Goal: Information Seeking & Learning: Learn about a topic

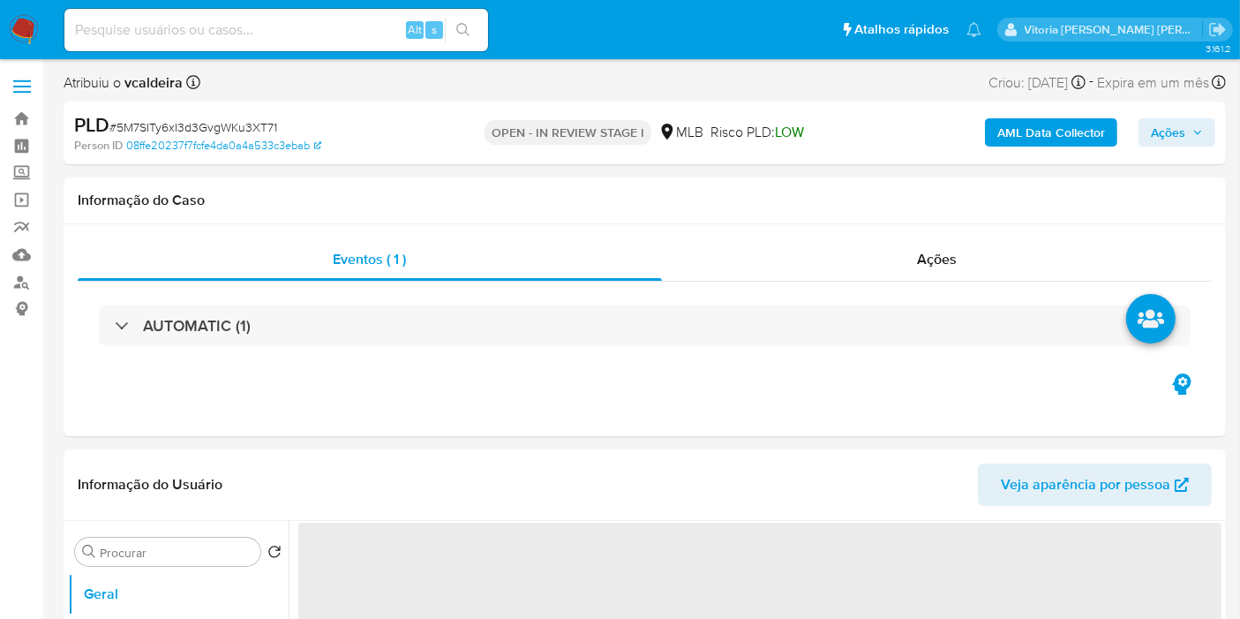
select select "10"
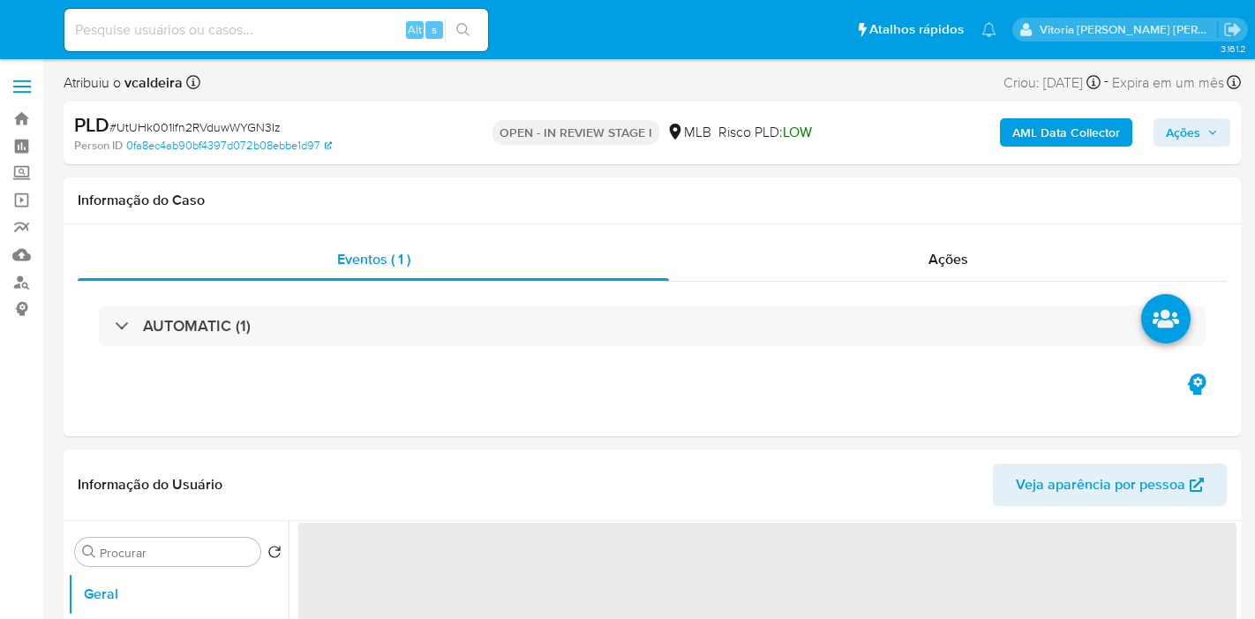
select select "10"
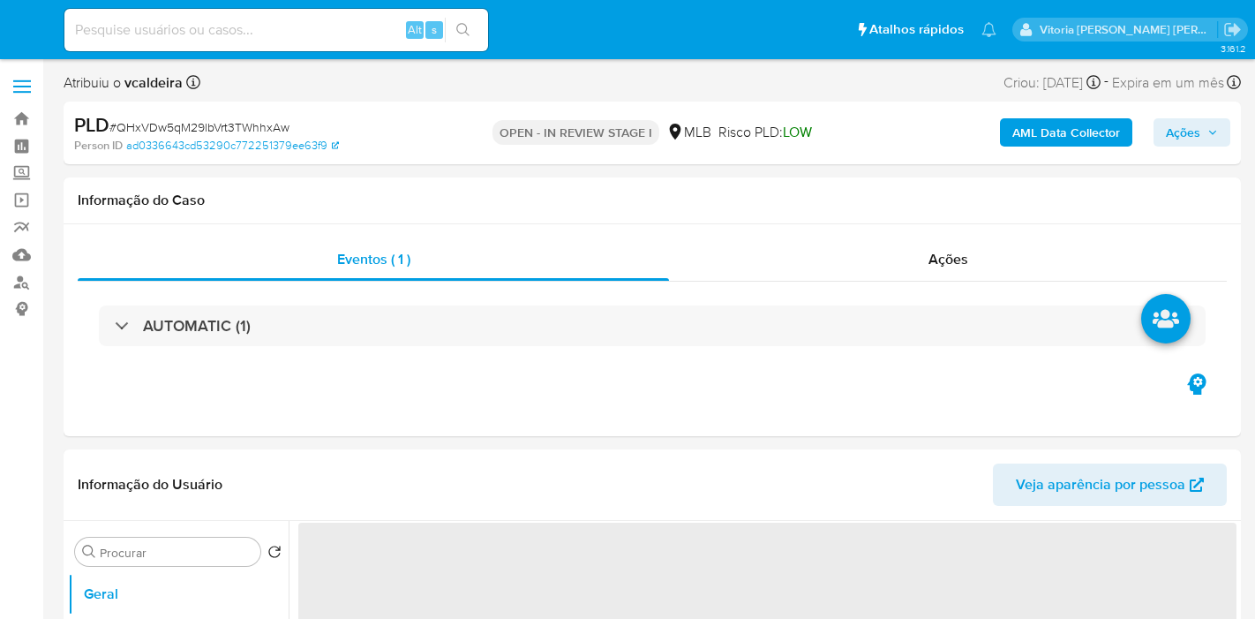
select select "10"
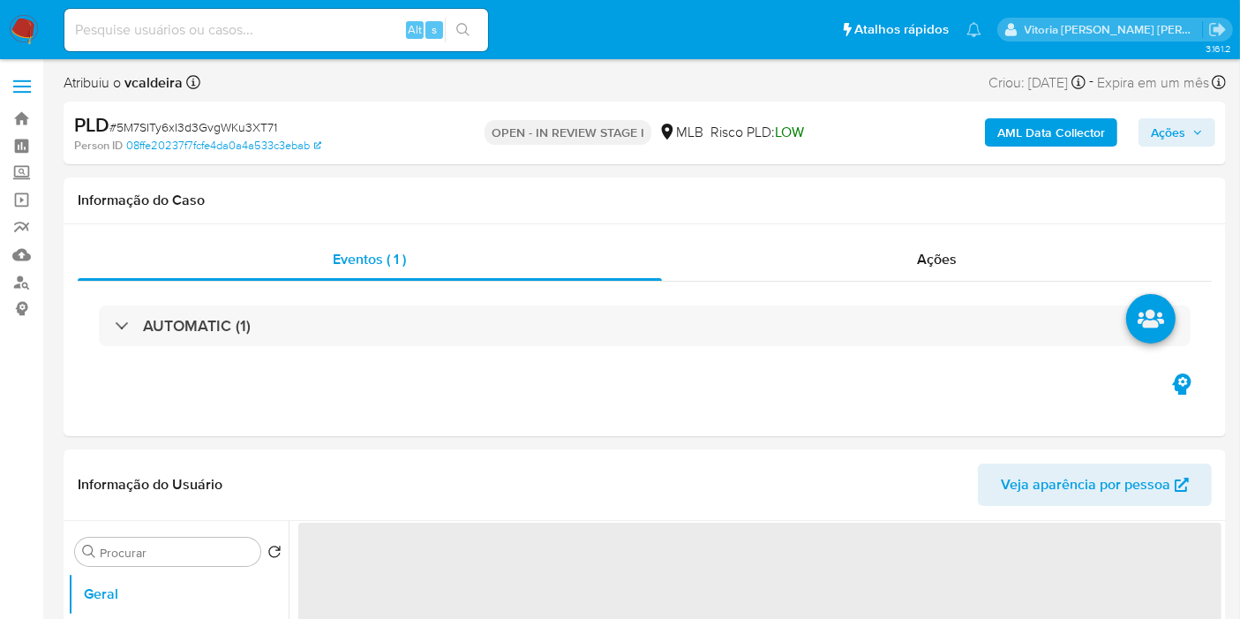
select select "10"
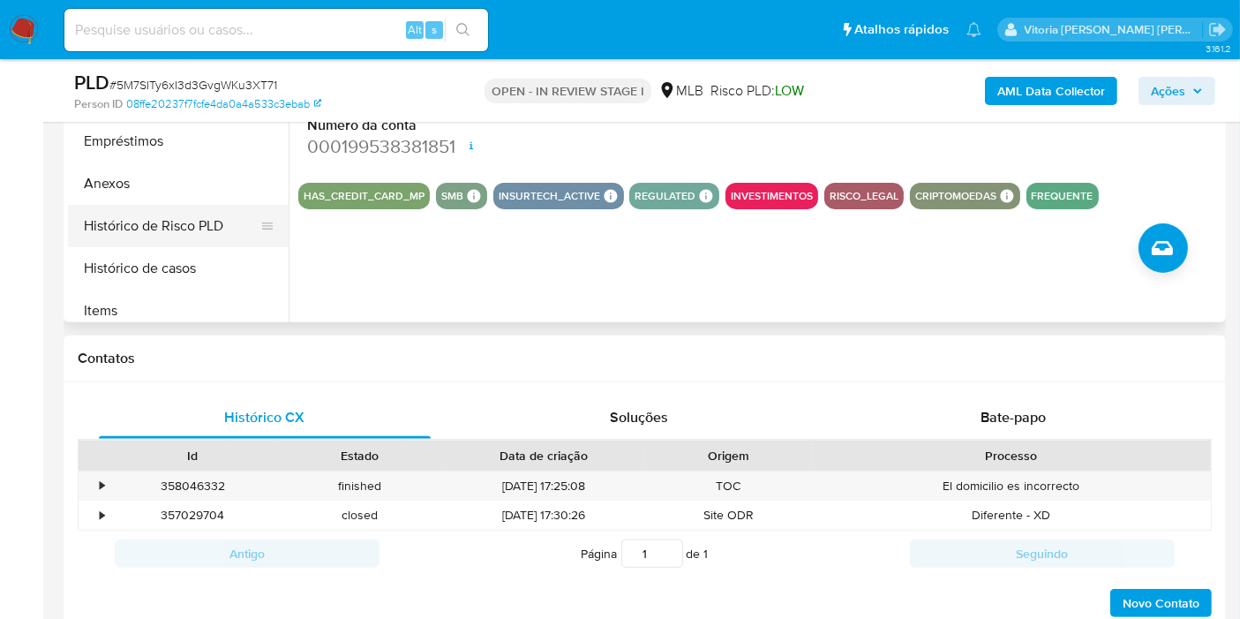
scroll to position [98, 0]
click at [177, 274] on button "Histórico de casos" at bounding box center [171, 269] width 207 height 42
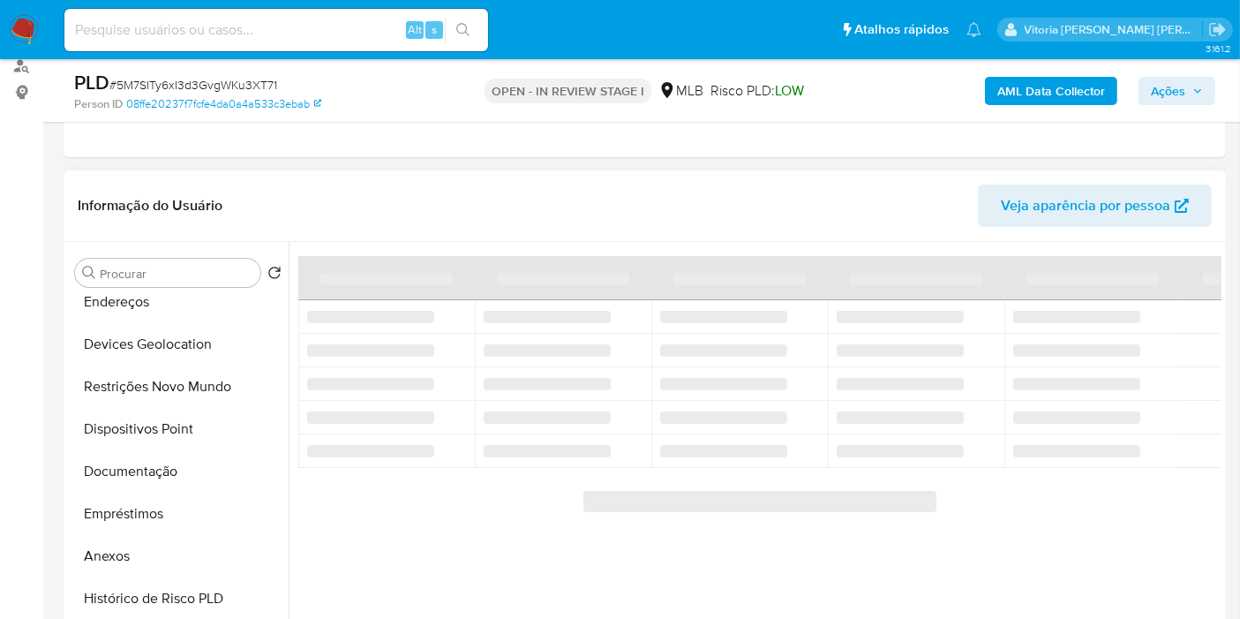
scroll to position [294, 0]
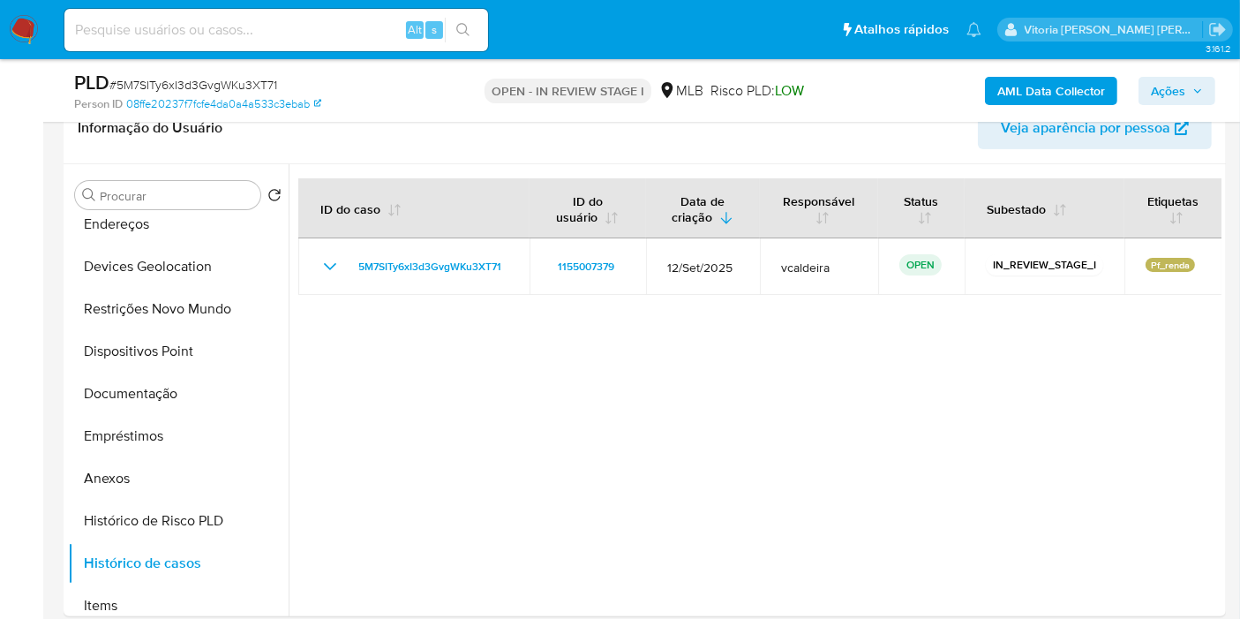
click at [1210, 82] on button "Ações" at bounding box center [1176, 91] width 77 height 28
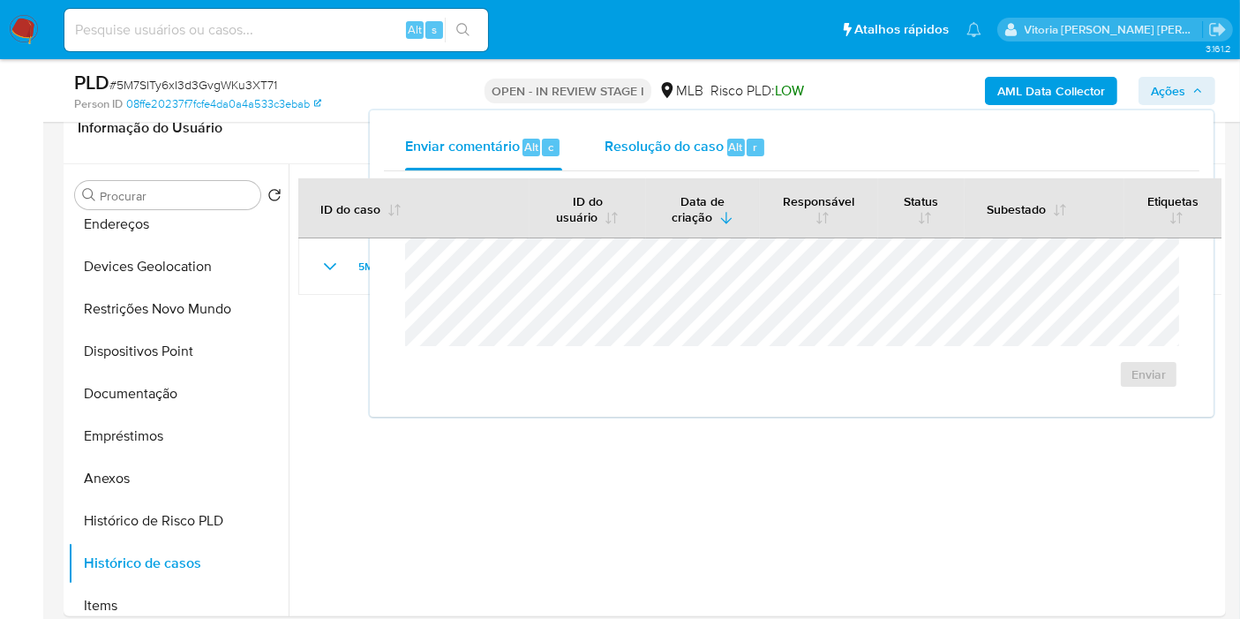
click at [706, 139] on span "Resolução do caso" at bounding box center [664, 146] width 119 height 20
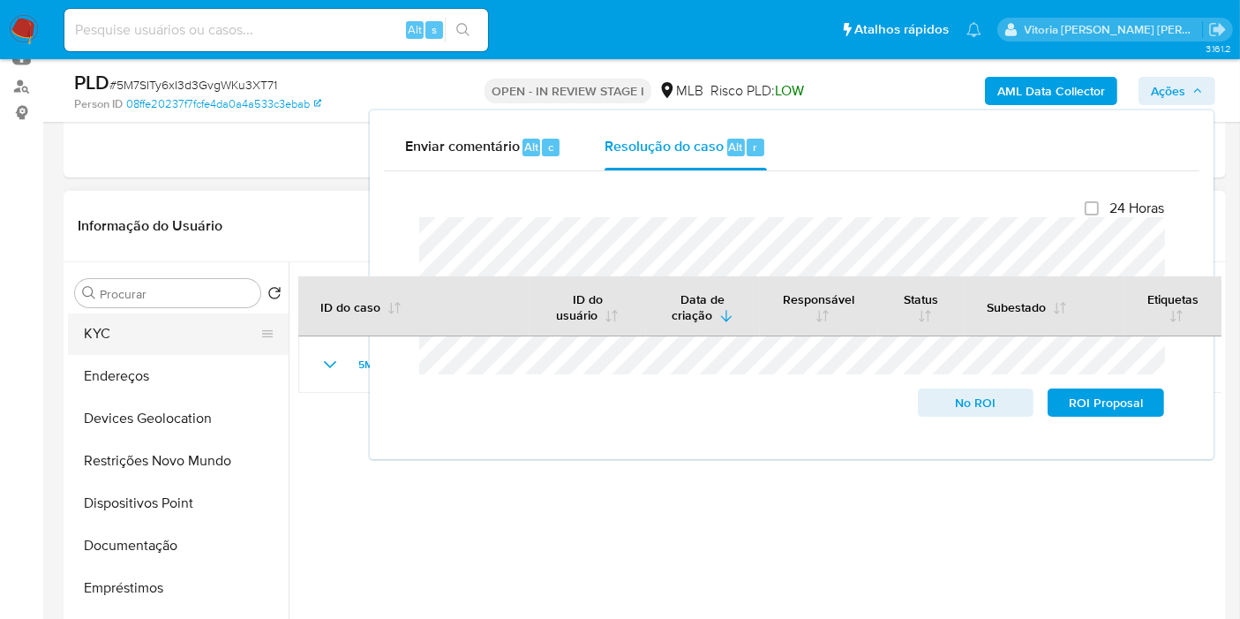
scroll to position [0, 0]
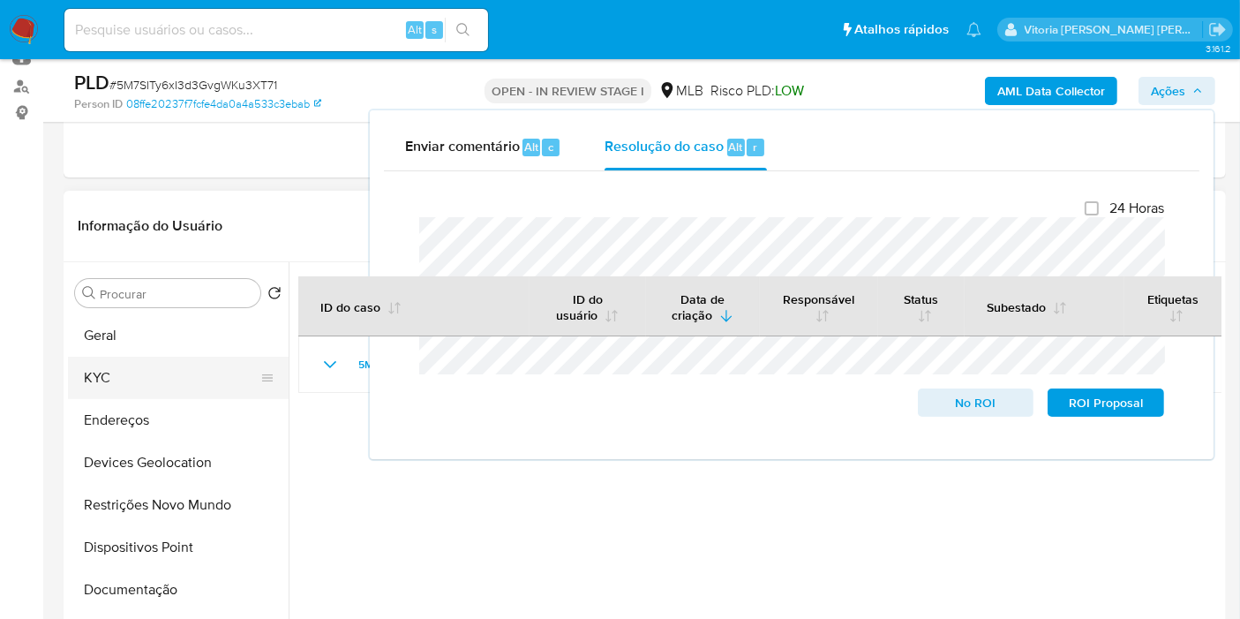
click at [160, 384] on button "KYC" at bounding box center [171, 378] width 207 height 42
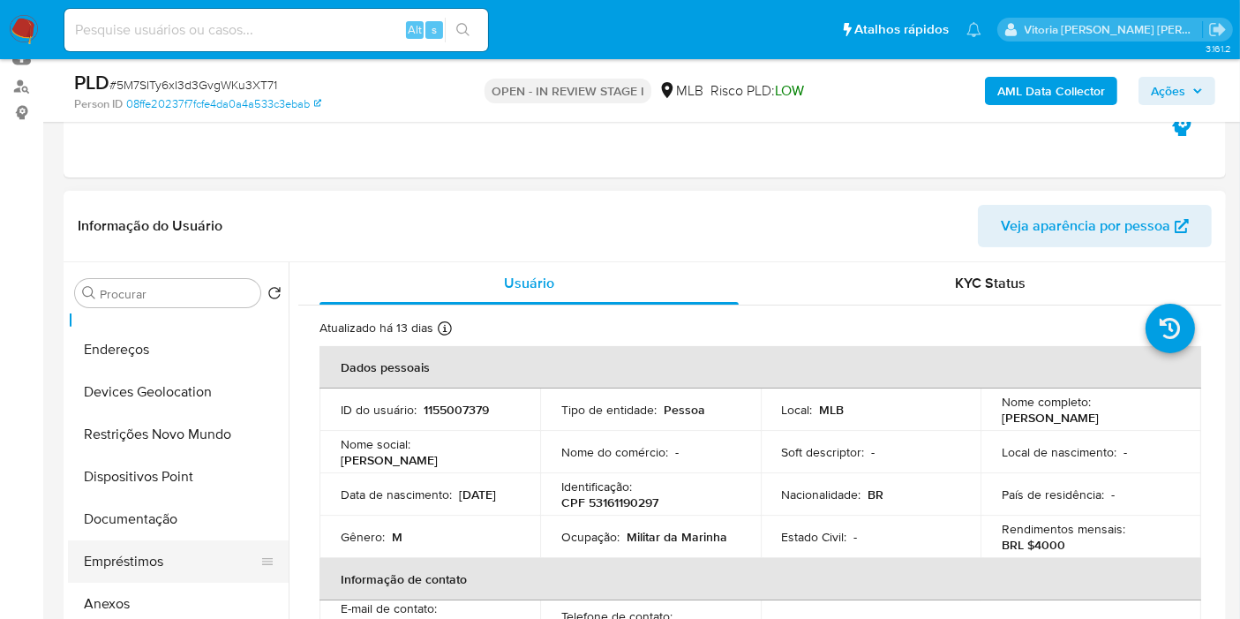
scroll to position [196, 0]
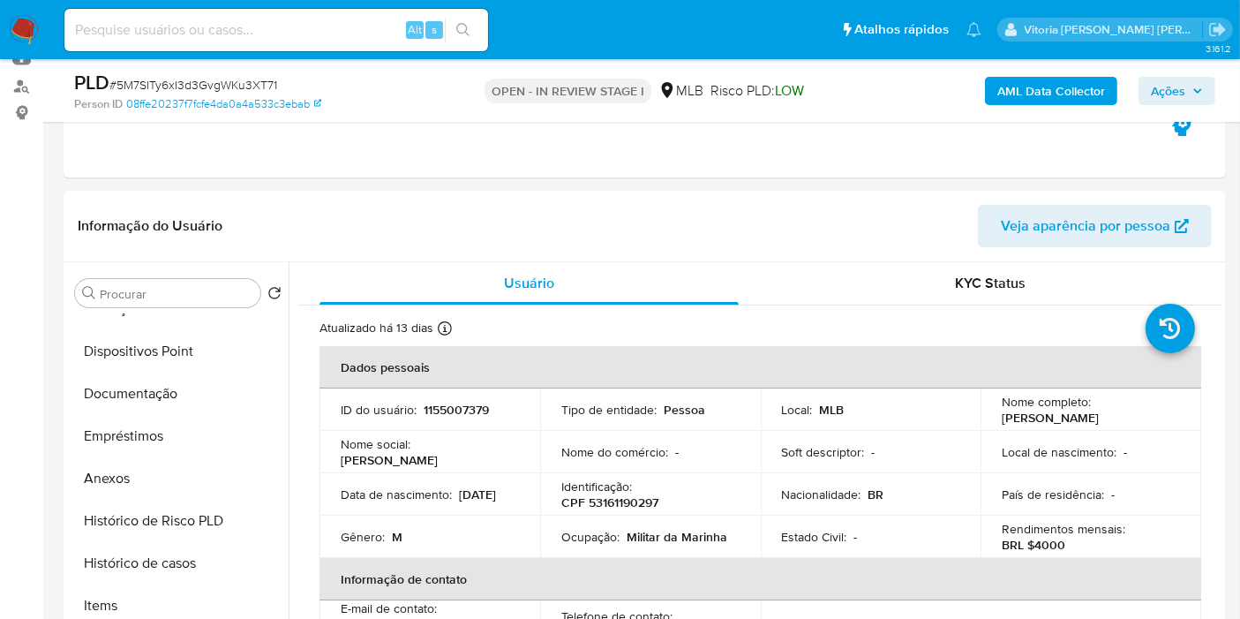
click at [1174, 92] on span "Ações" at bounding box center [1168, 91] width 34 height 28
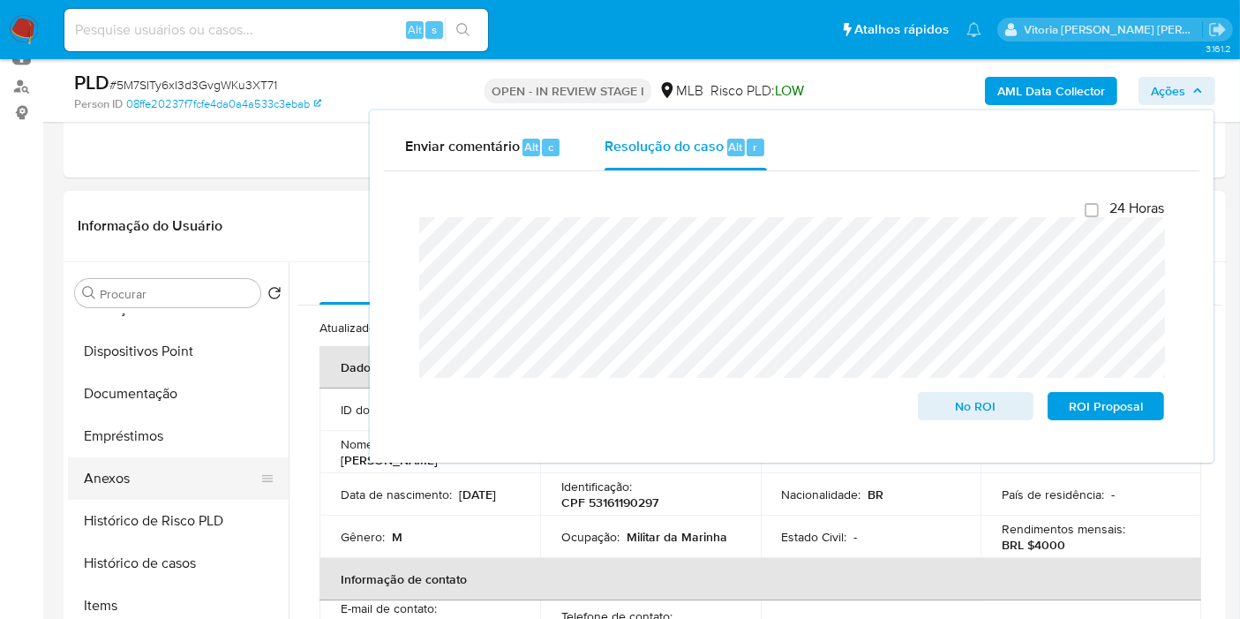
click at [160, 471] on button "Anexos" at bounding box center [171, 478] width 207 height 42
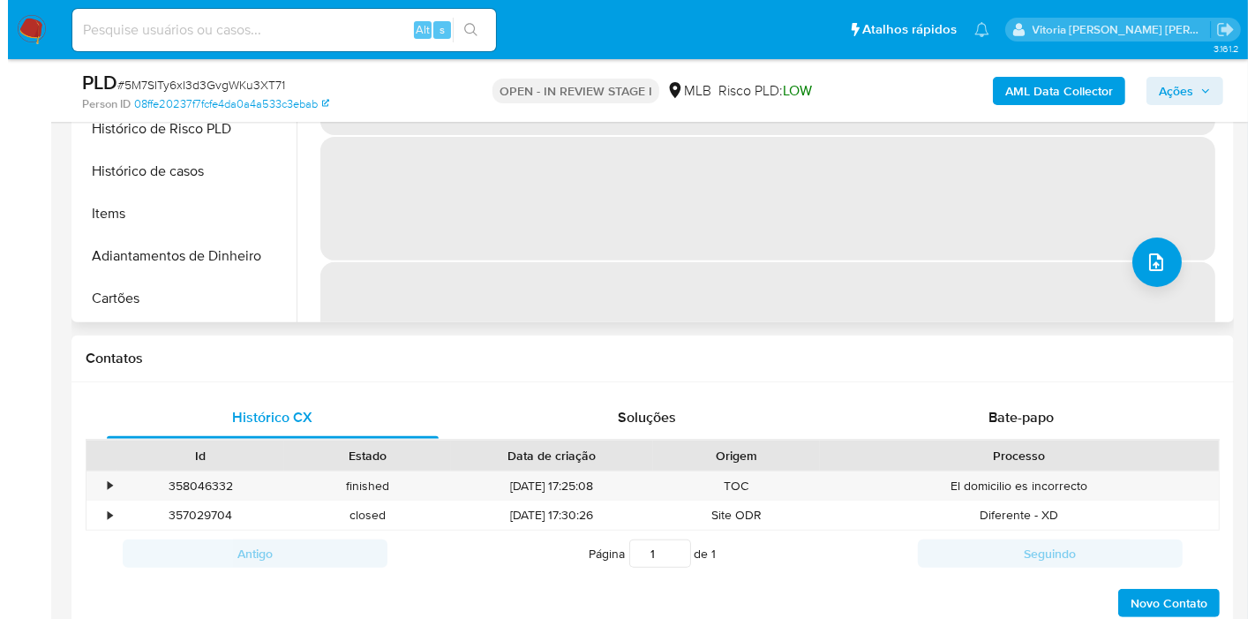
scroll to position [294, 0]
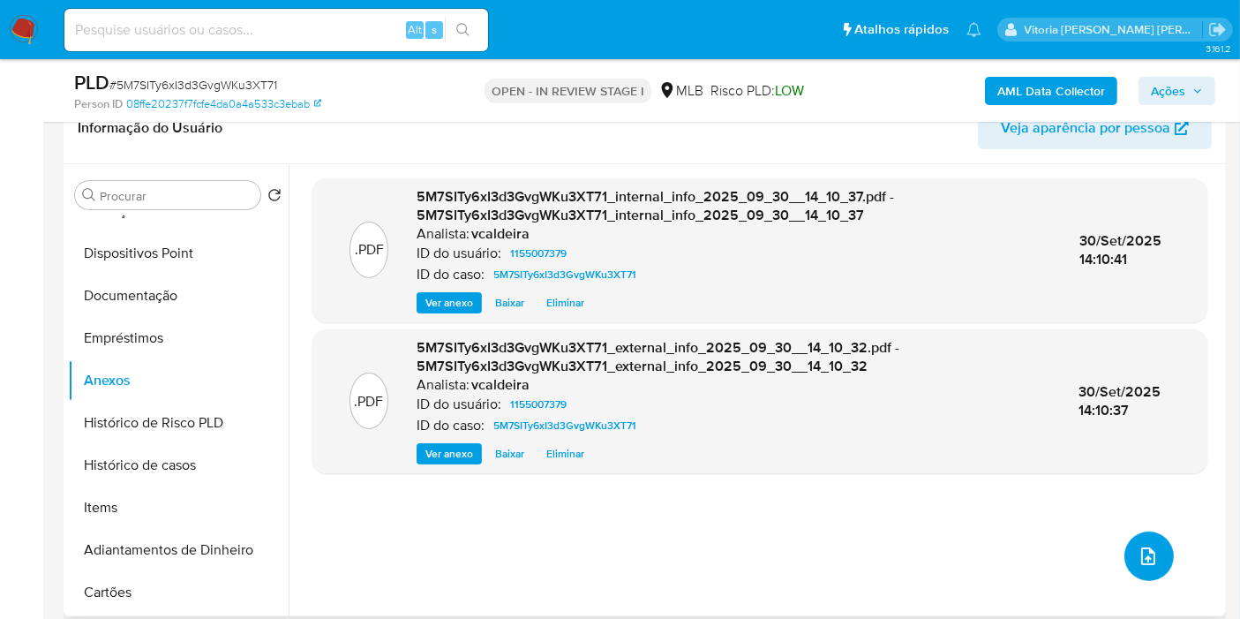
click at [1138, 552] on icon "upload-file" at bounding box center [1148, 555] width 21 height 21
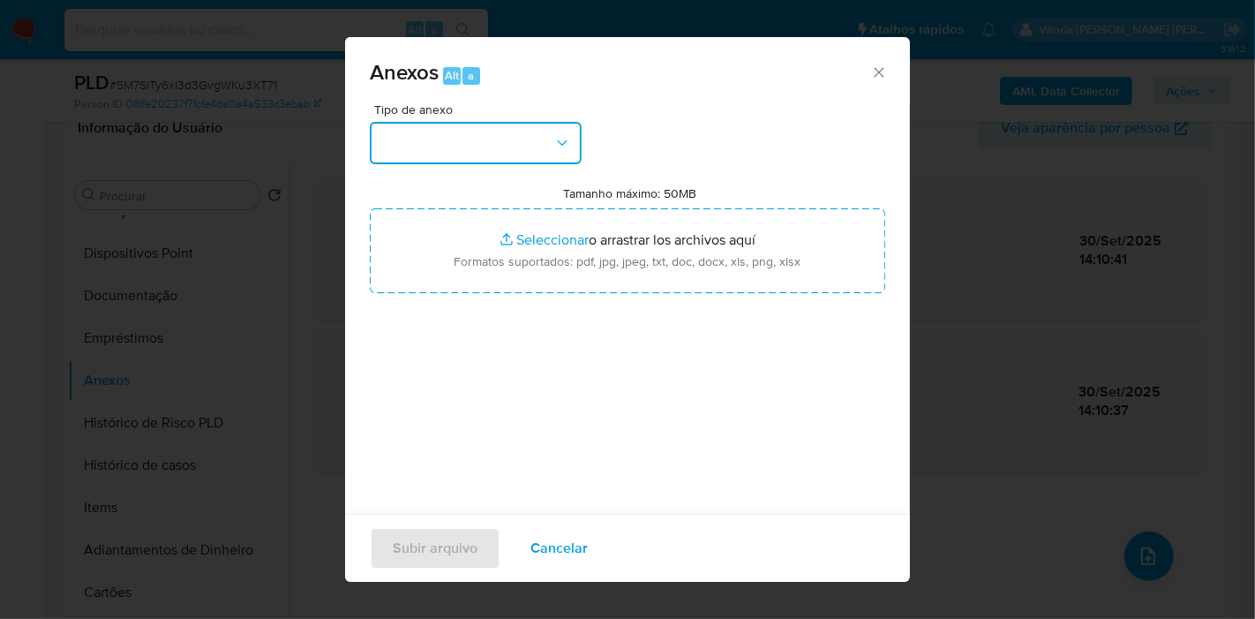
click at [562, 152] on button "button" at bounding box center [476, 143] width 212 height 42
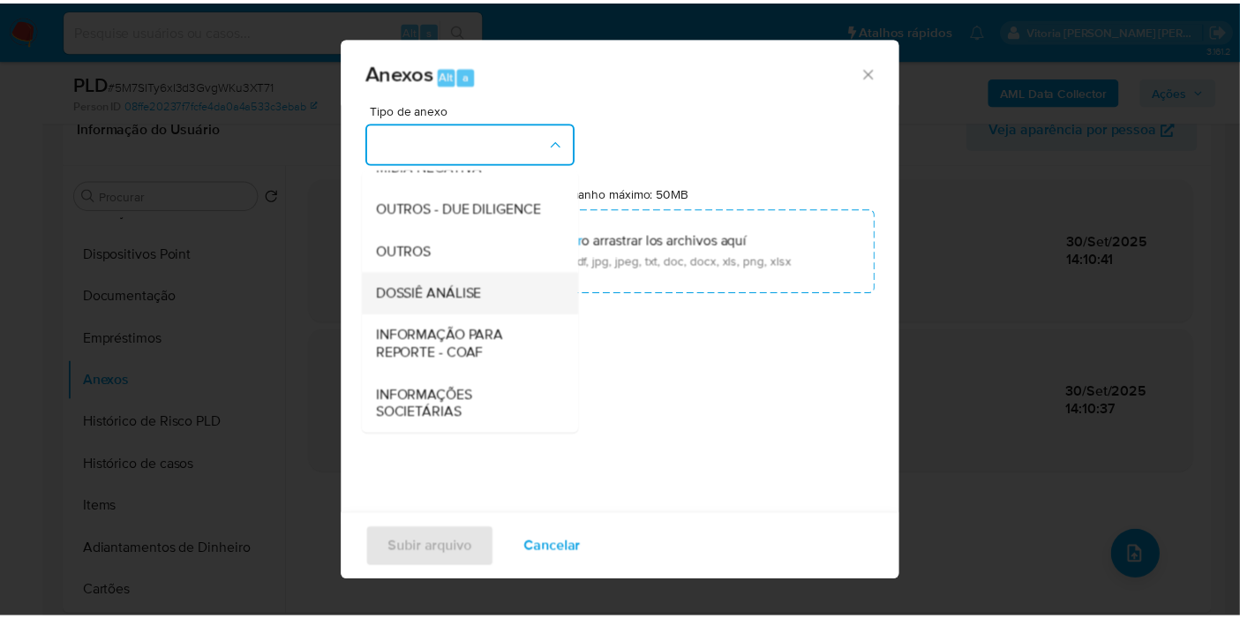
scroll to position [271, 0]
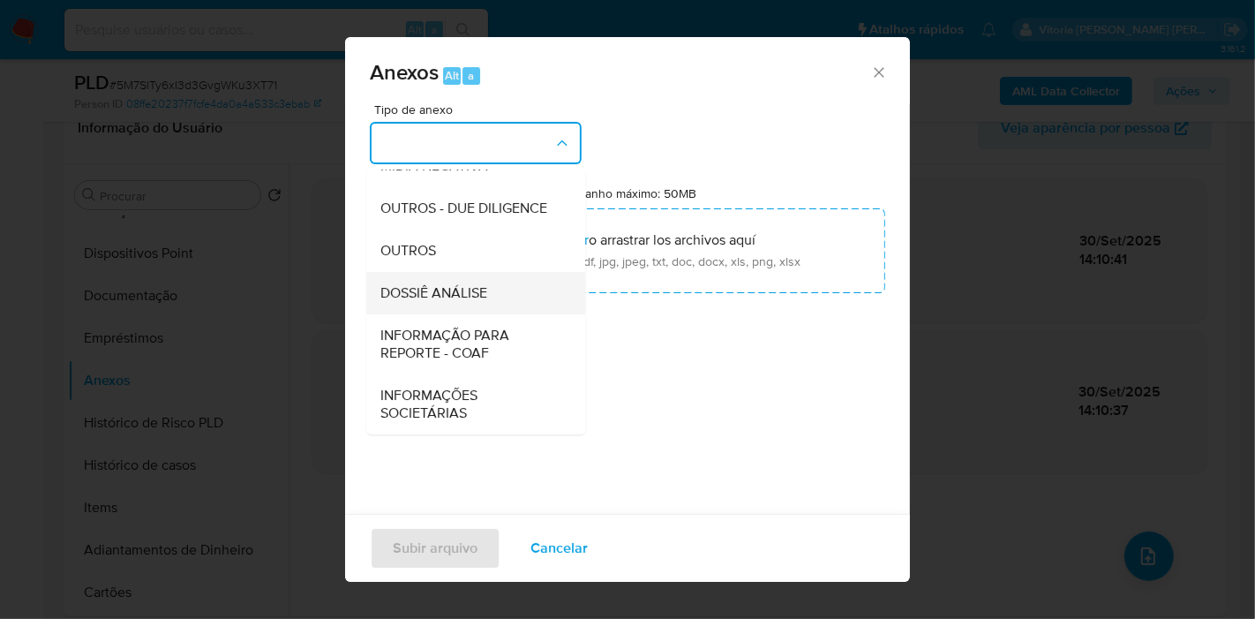
click at [469, 292] on span "DOSSIÊ ANÁLISE" at bounding box center [433, 293] width 107 height 18
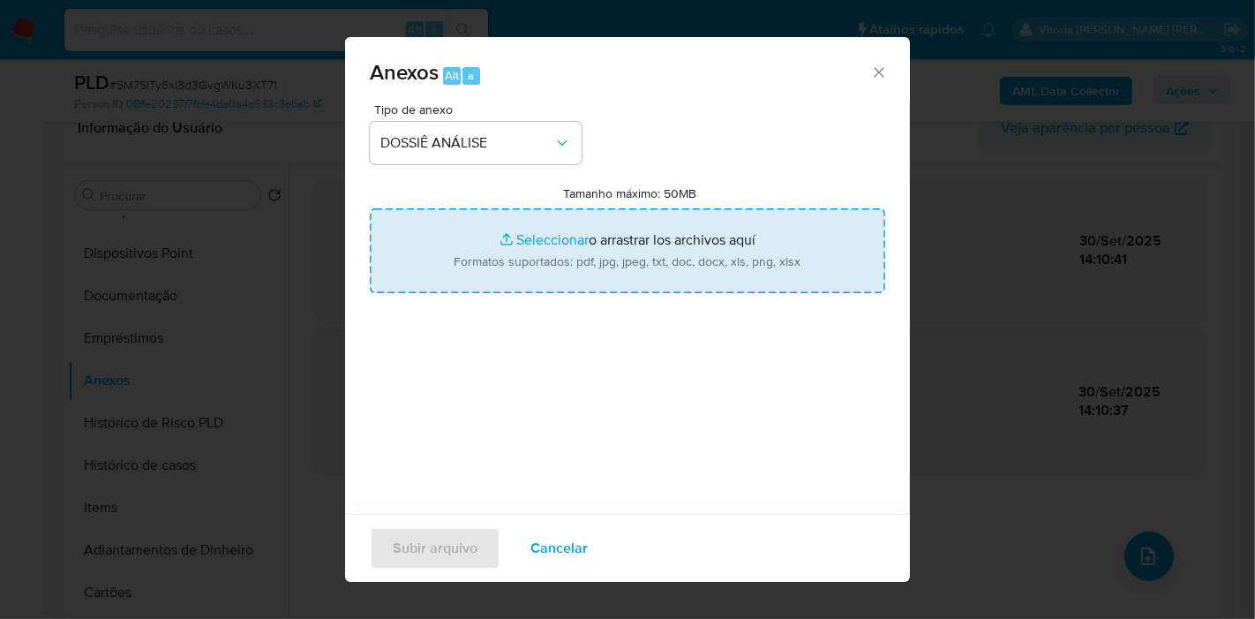
type input "C:\fakepath\Mulan 1155007379_2025_09_30_08_24_07.pdf"
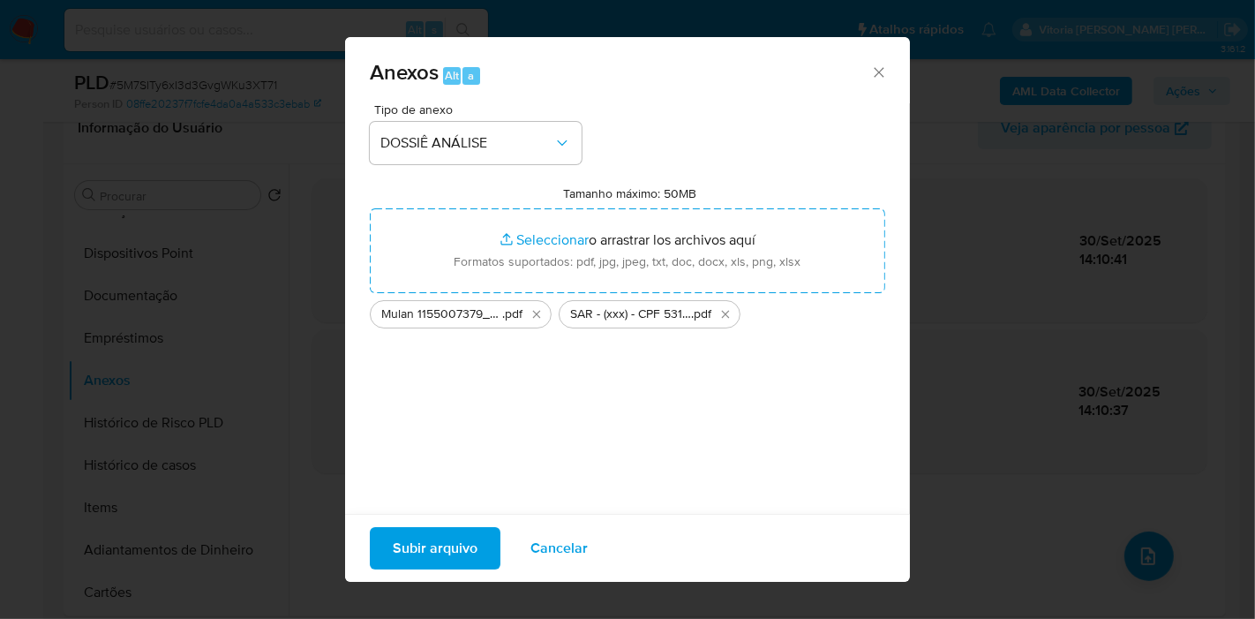
click at [439, 537] on span "Subir arquivo" at bounding box center [435, 548] width 85 height 39
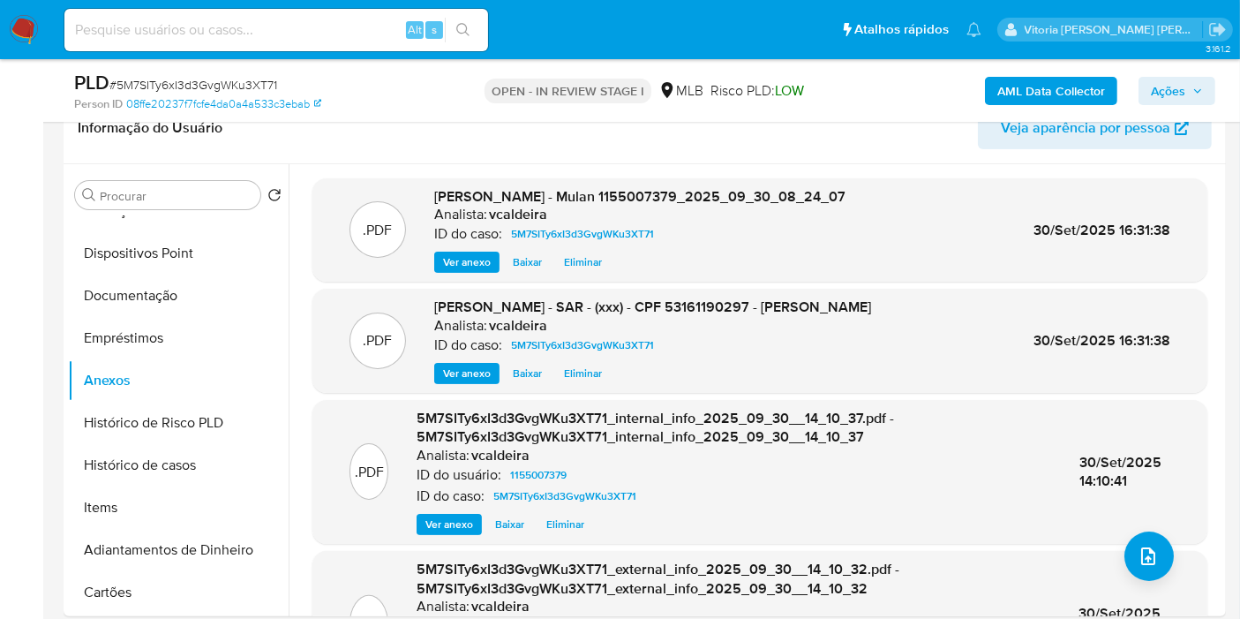
click at [1172, 92] on span "Ações" at bounding box center [1168, 91] width 34 height 28
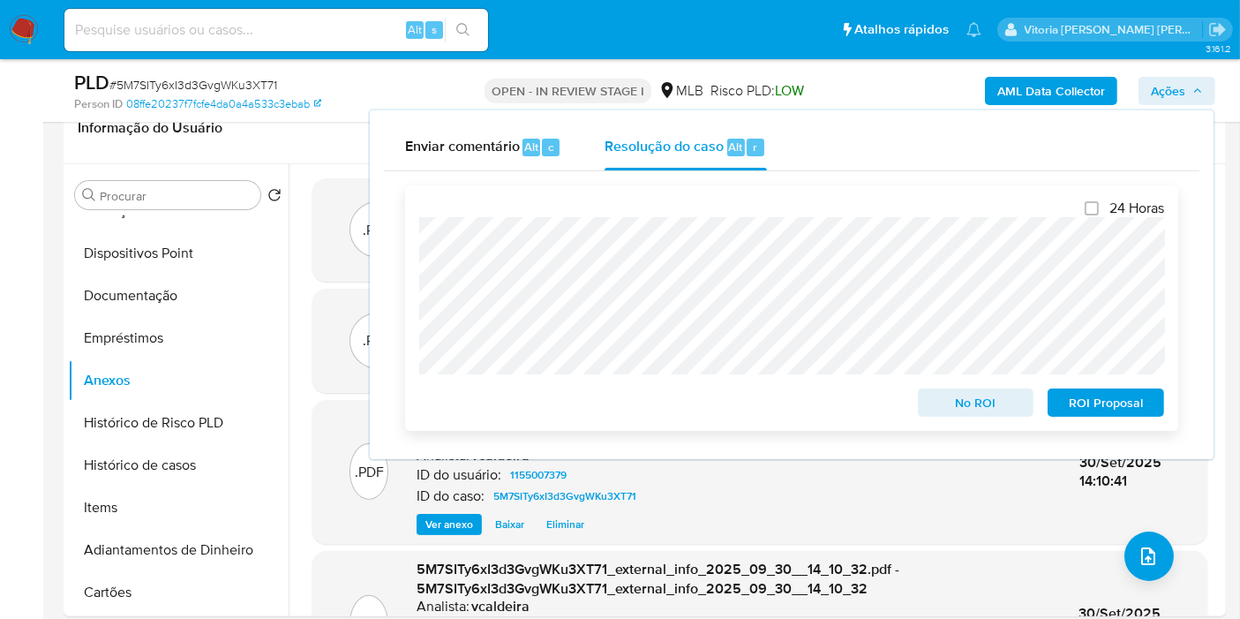
click at [1069, 400] on span "ROI Proposal" at bounding box center [1106, 402] width 92 height 25
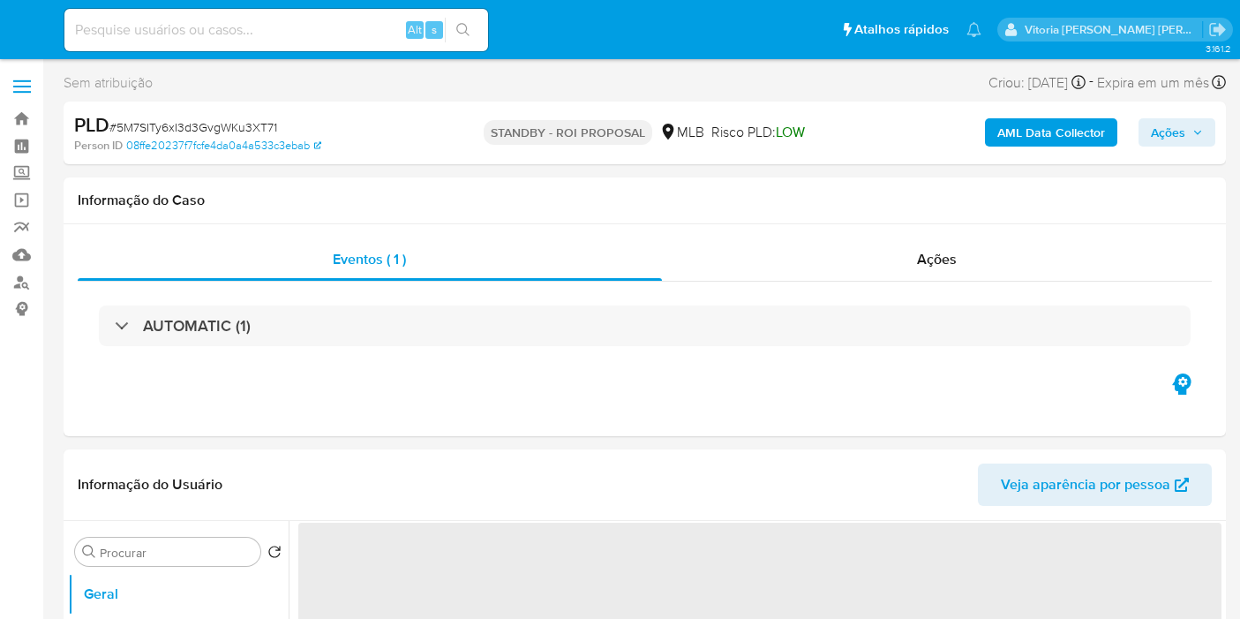
select select "10"
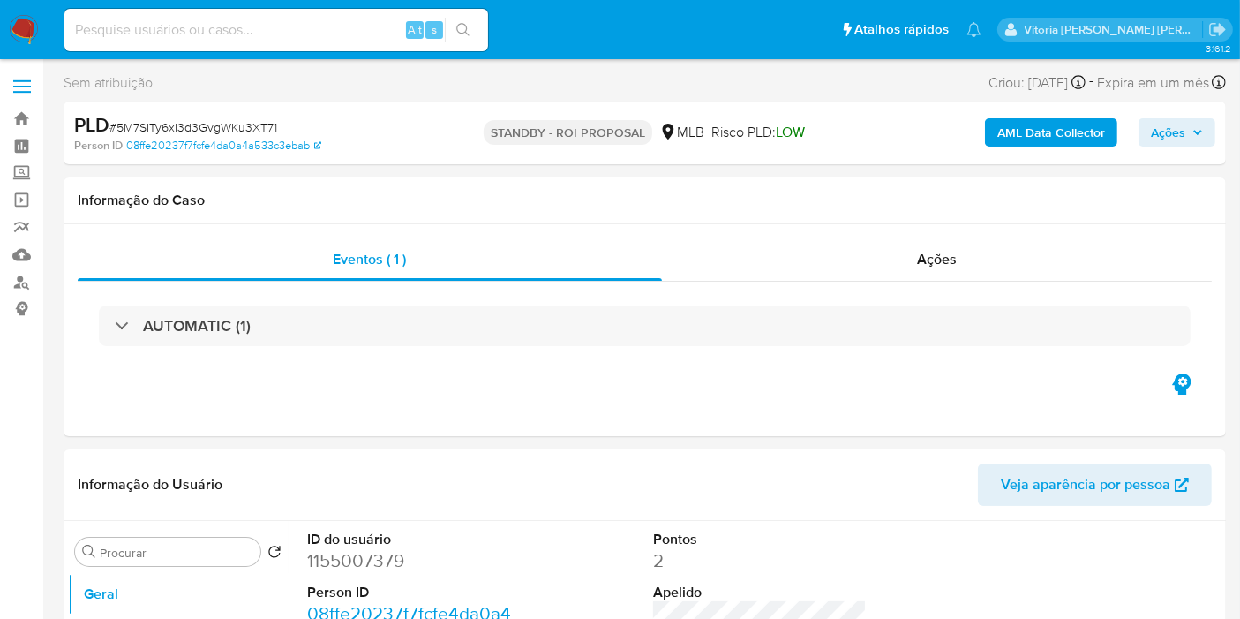
click at [295, 38] on input at bounding box center [276, 30] width 424 height 23
paste input "3lu1nwkDNdZeNVUp8L0jpL3r"
type input "3lu1nwkDNdZeNVUp8L0jpL3r"
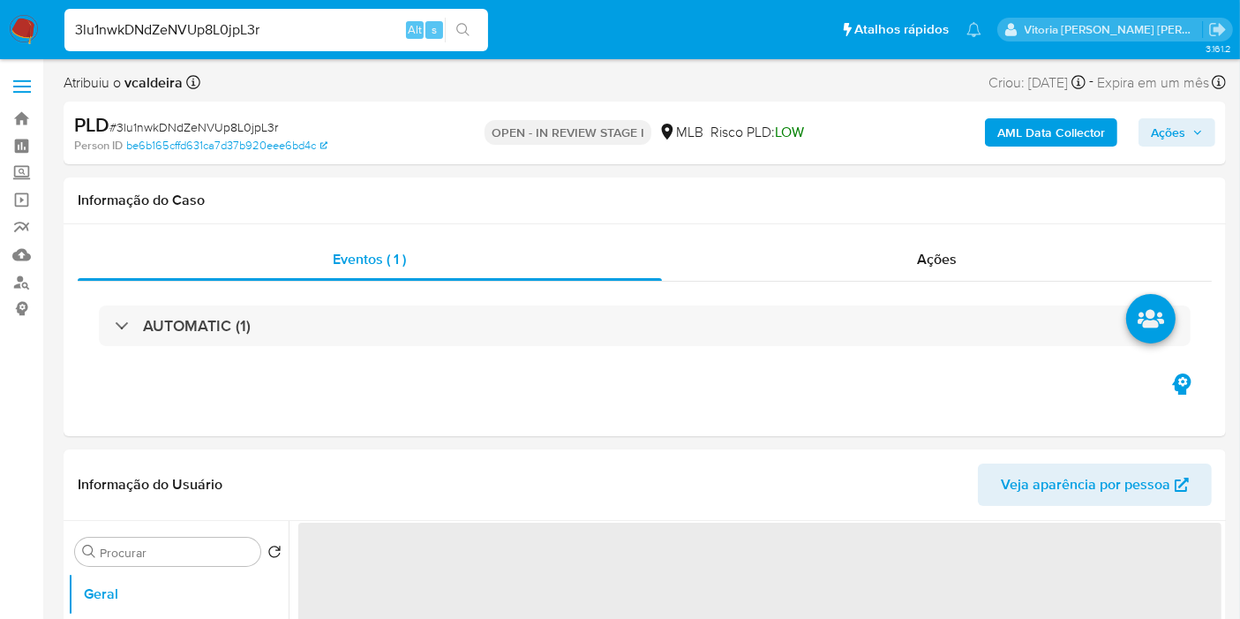
select select "10"
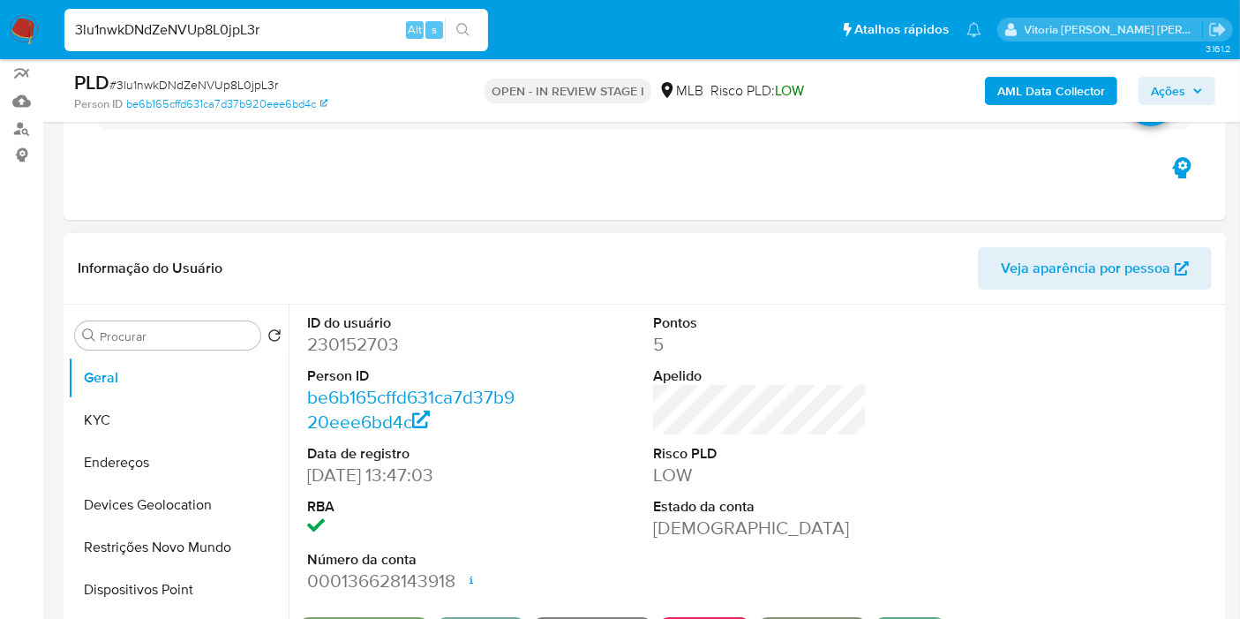
scroll to position [294, 0]
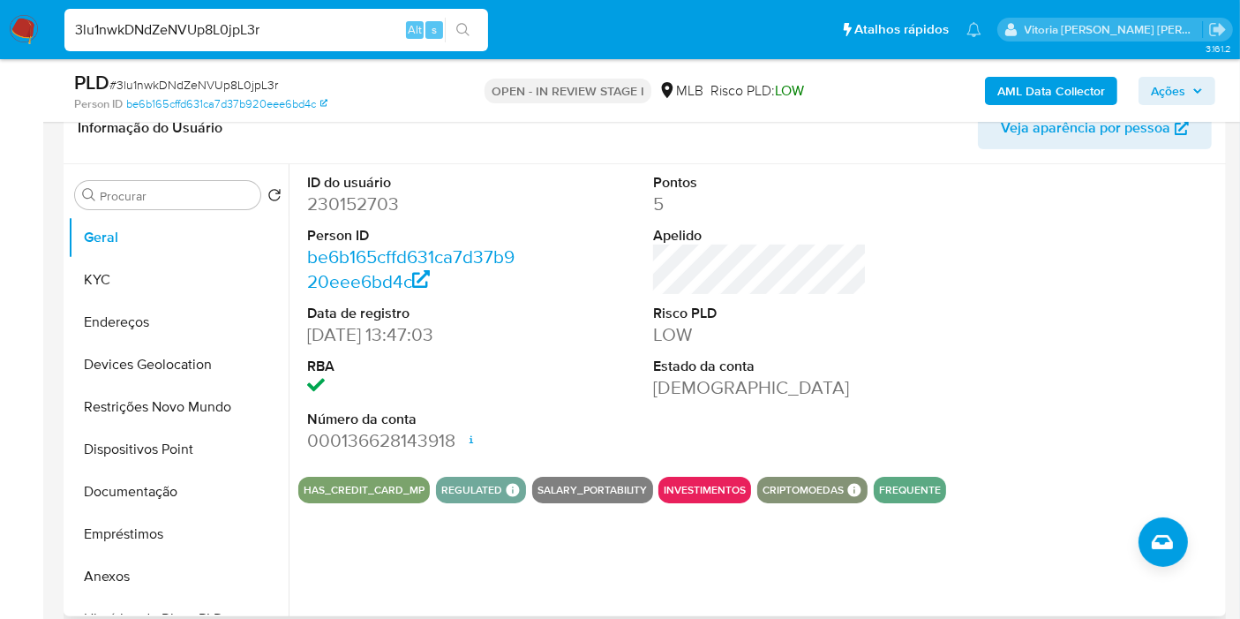
click at [342, 205] on dd "230152703" at bounding box center [414, 204] width 214 height 25
copy dd "230152703"
click at [131, 289] on button "KYC" at bounding box center [171, 280] width 207 height 42
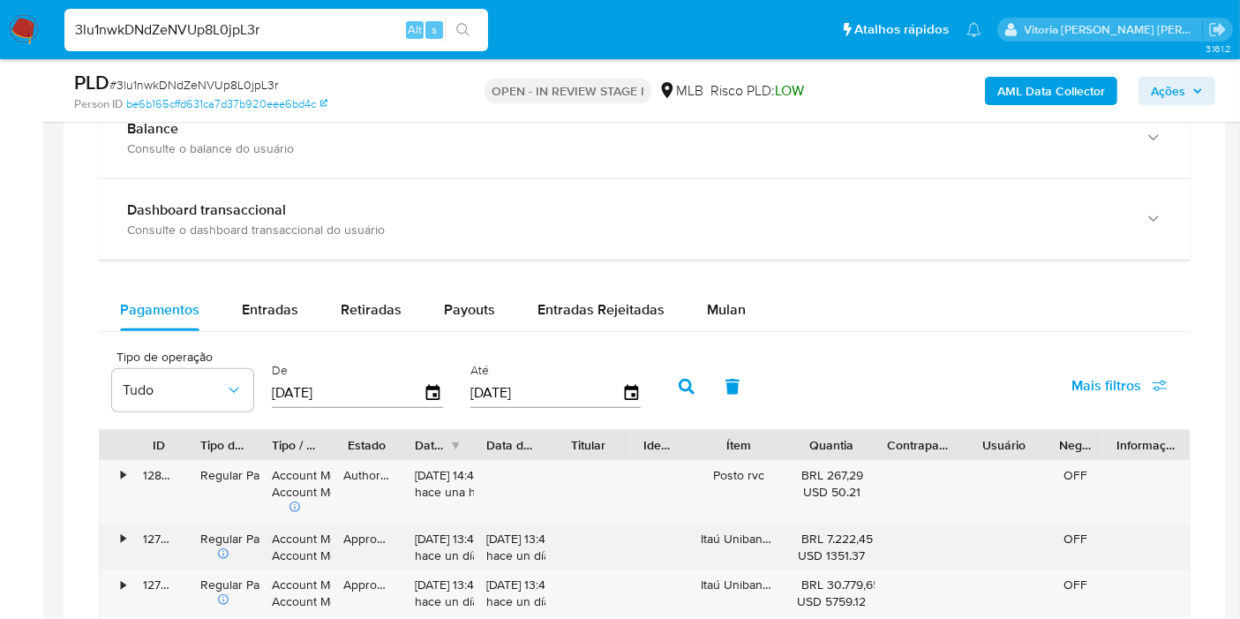
scroll to position [1470, 0]
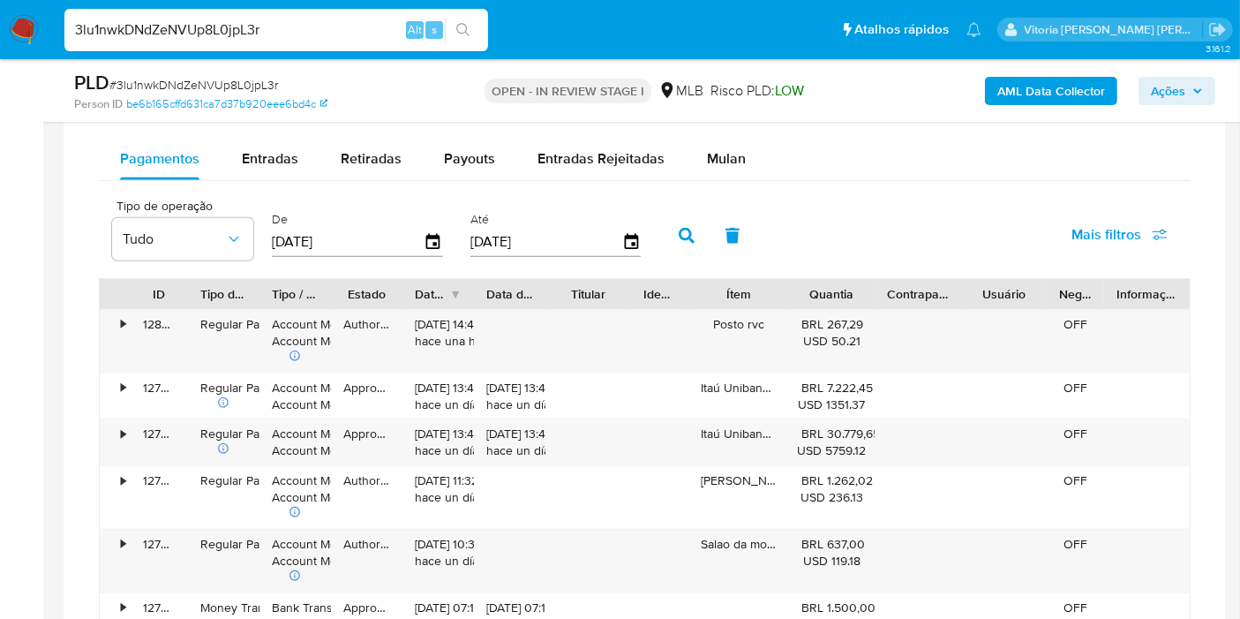
drag, startPoint x: 725, startPoint y: 162, endPoint x: 781, endPoint y: 180, distance: 58.3
click at [727, 160] on span "Mulan" at bounding box center [726, 158] width 39 height 20
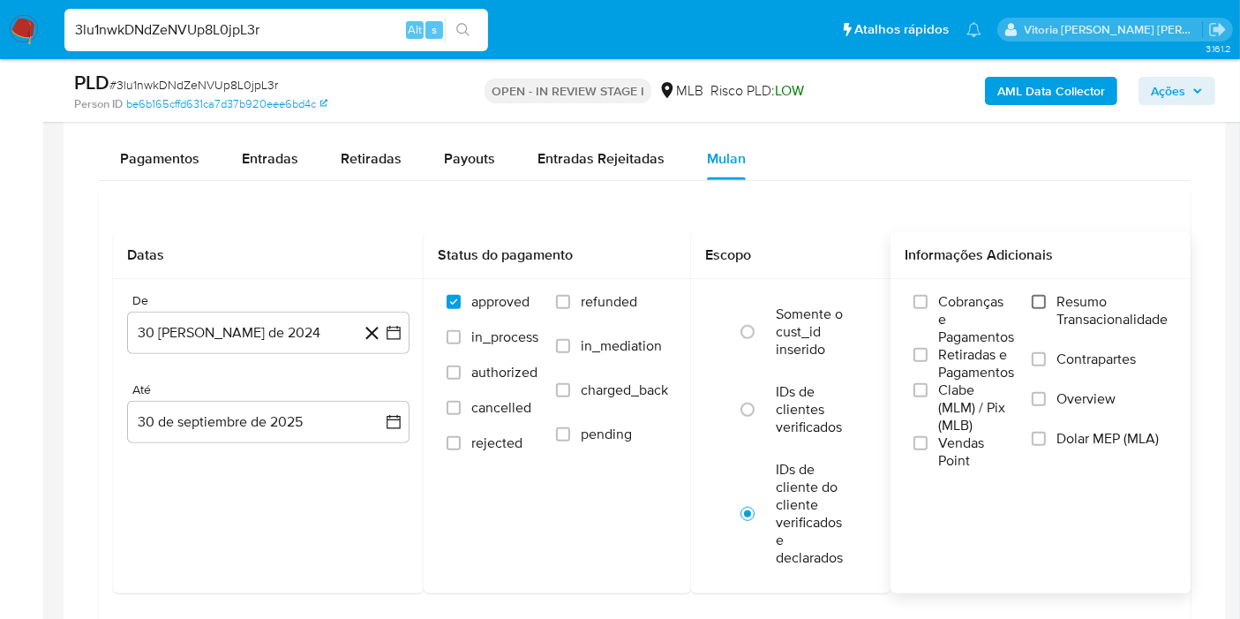
click at [1041, 298] on input "Resumo Transacionalidade" at bounding box center [1039, 302] width 14 height 14
click at [274, 329] on button "30 de agosto de 2024" at bounding box center [268, 333] width 282 height 42
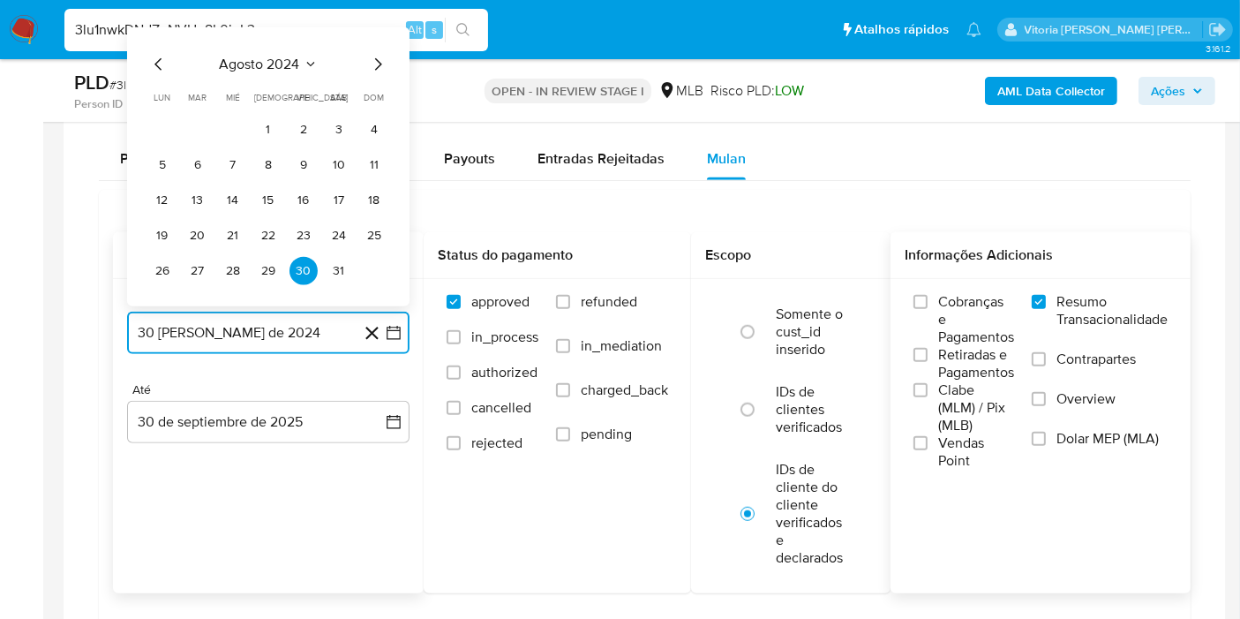
click at [304, 58] on icon "Seleccionar mes y año" at bounding box center [311, 64] width 14 height 14
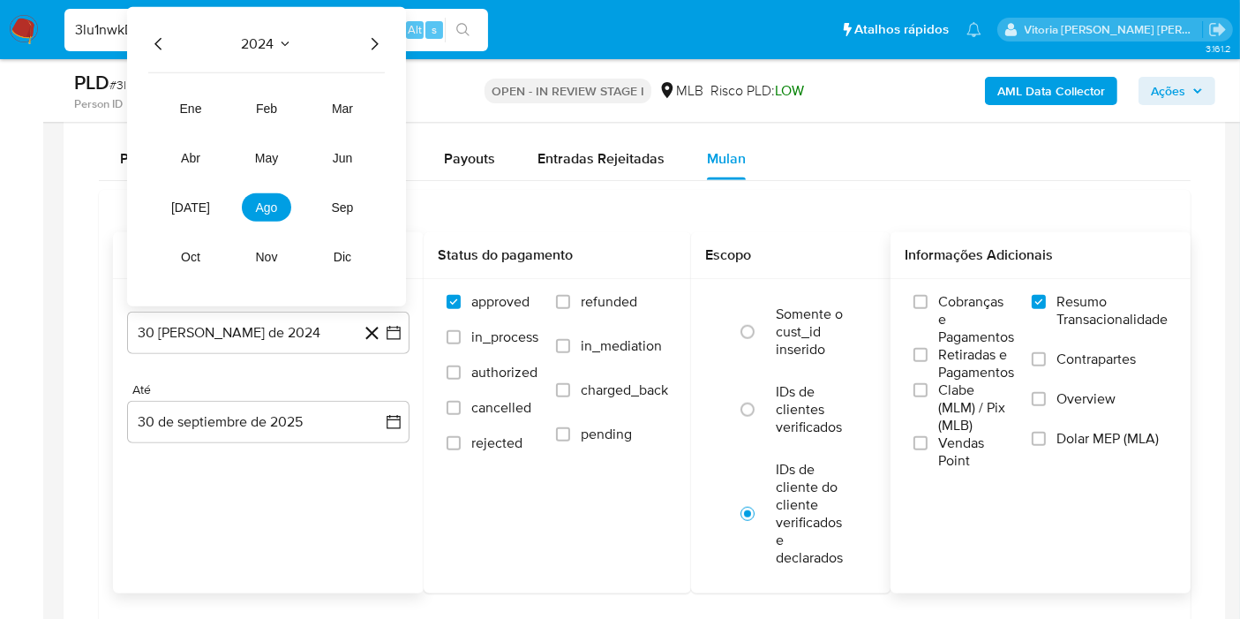
click at [372, 39] on icon "Año siguiente" at bounding box center [374, 44] width 21 height 21
click at [348, 157] on span "jun" at bounding box center [343, 158] width 20 height 14
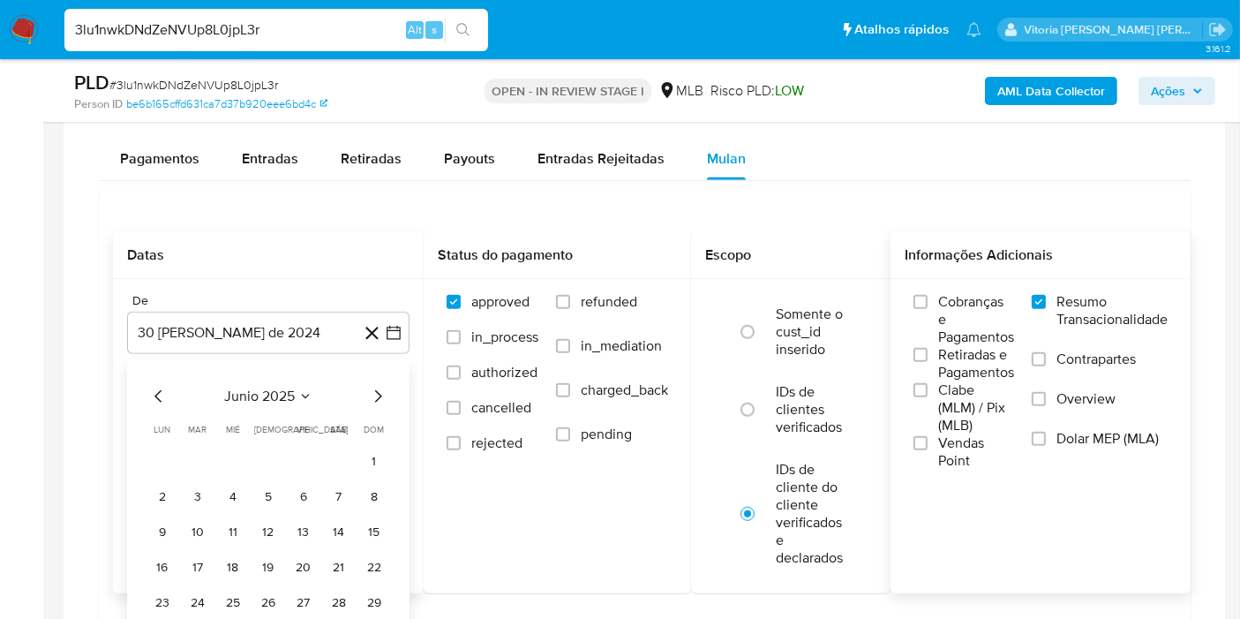
click at [371, 460] on button "1" at bounding box center [374, 461] width 28 height 28
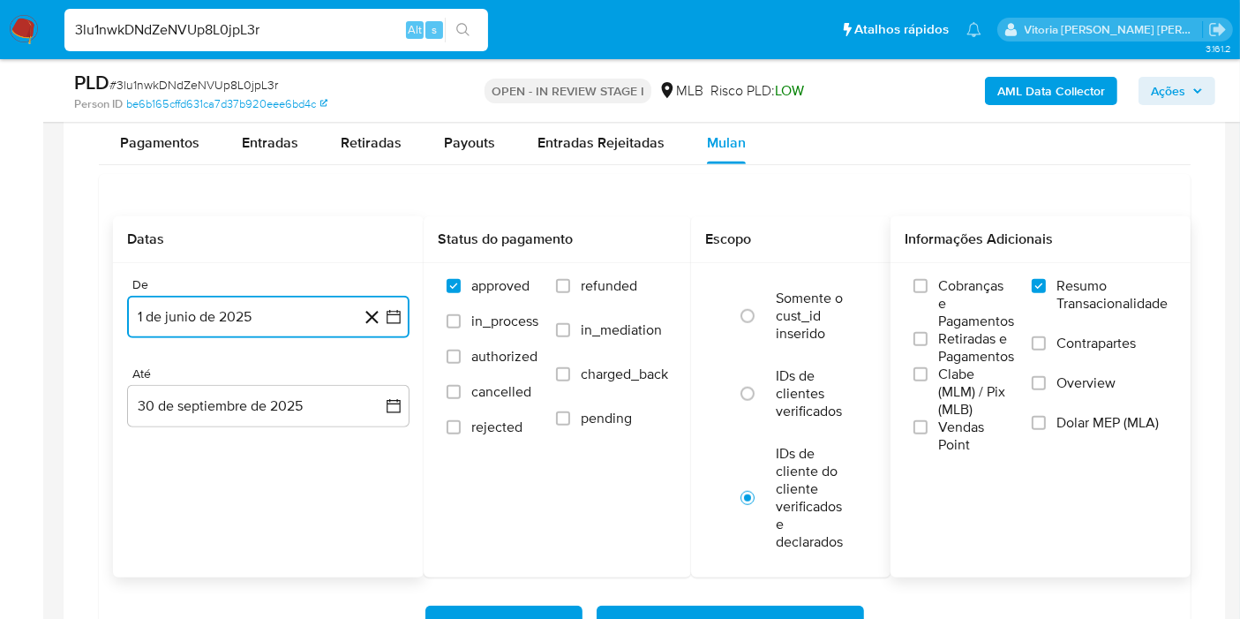
scroll to position [1666, 0]
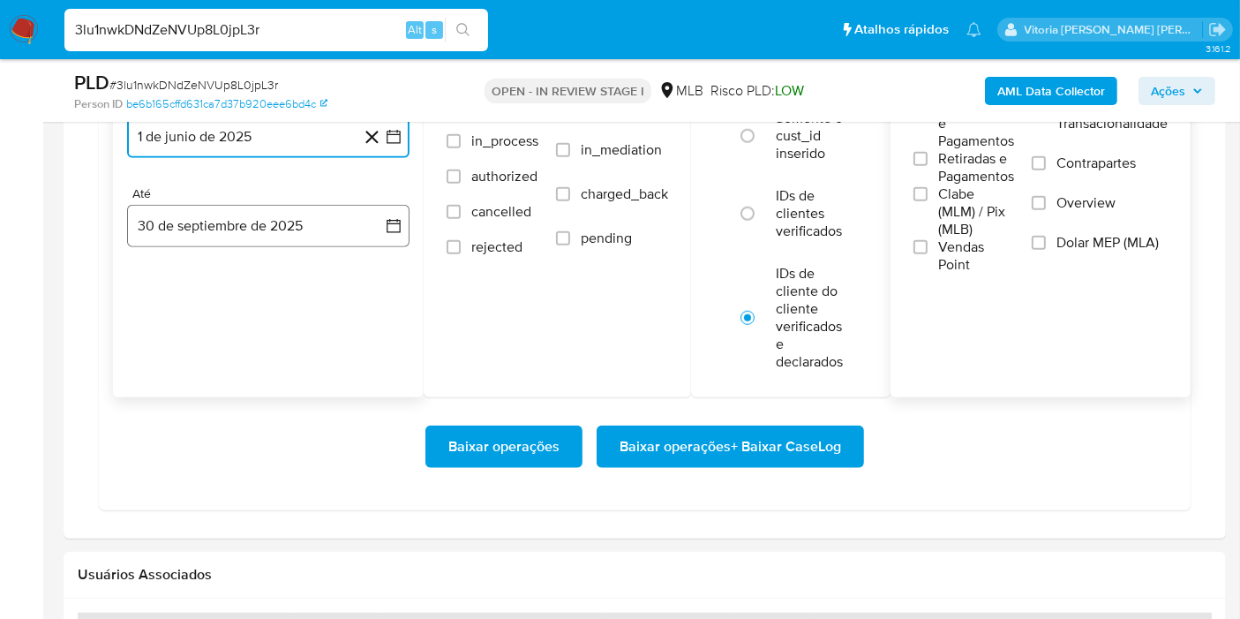
click at [295, 230] on button "30 de septiembre de 2025" at bounding box center [268, 226] width 282 height 42
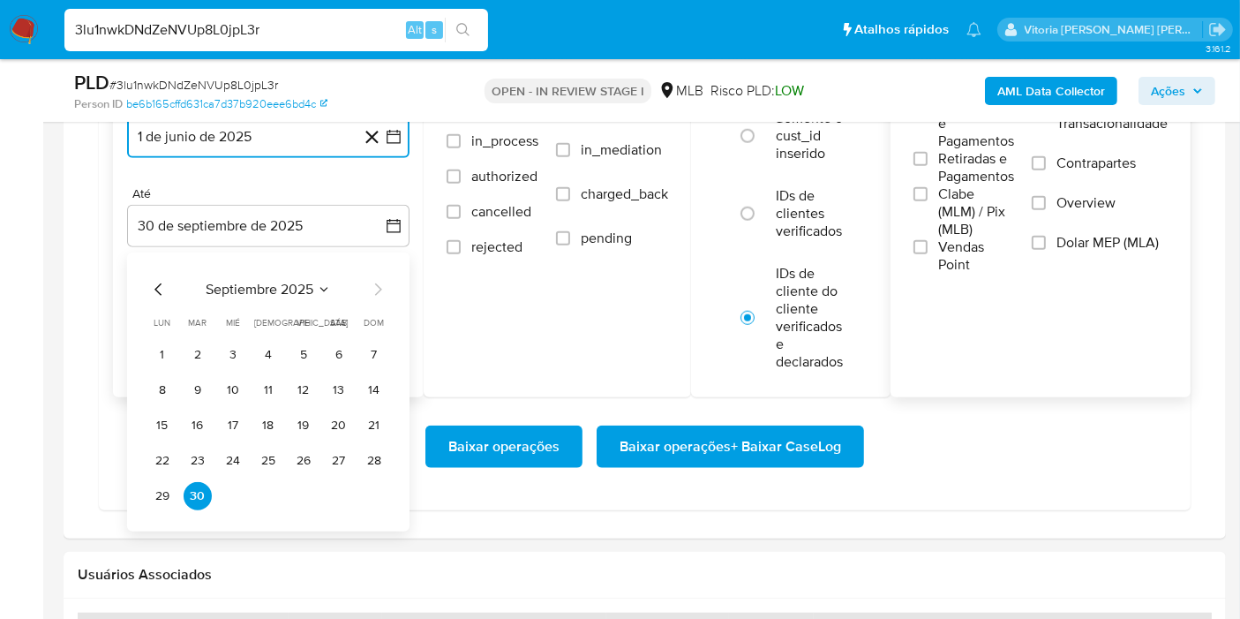
click at [315, 283] on button "septiembre 2025" at bounding box center [268, 290] width 125 height 18
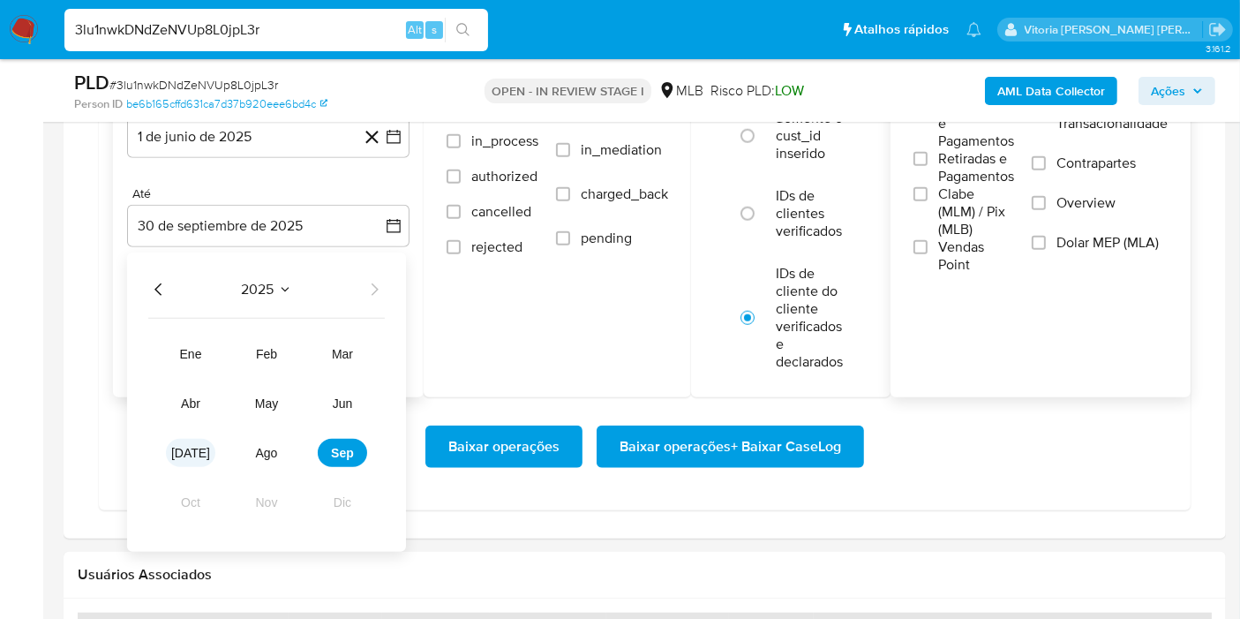
click at [199, 450] on button "jul" at bounding box center [190, 453] width 49 height 28
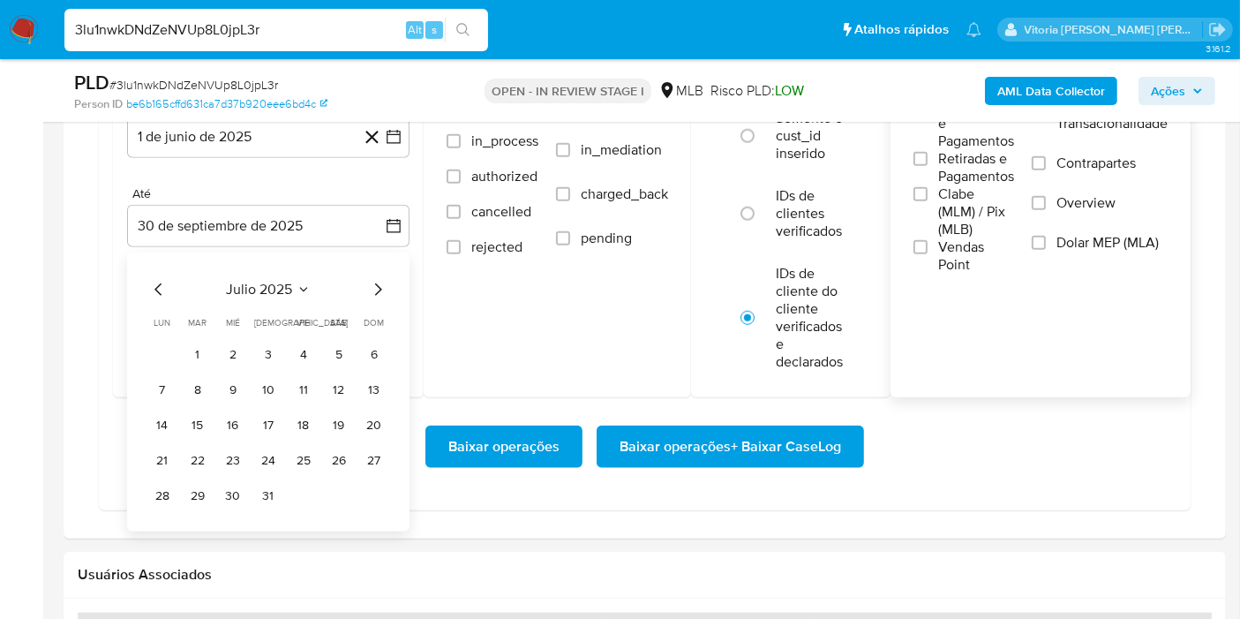
drag, startPoint x: 266, startPoint y: 494, endPoint x: 381, endPoint y: 480, distance: 116.5
click at [267, 493] on button "31" at bounding box center [268, 496] width 28 height 28
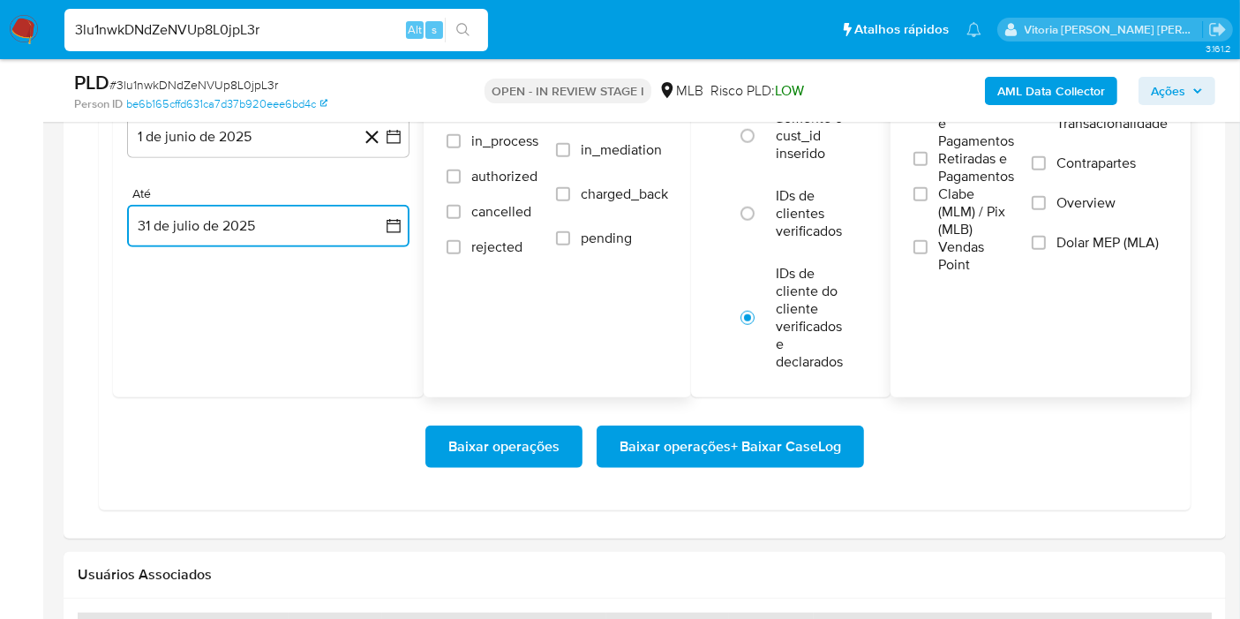
scroll to position [1568, 0]
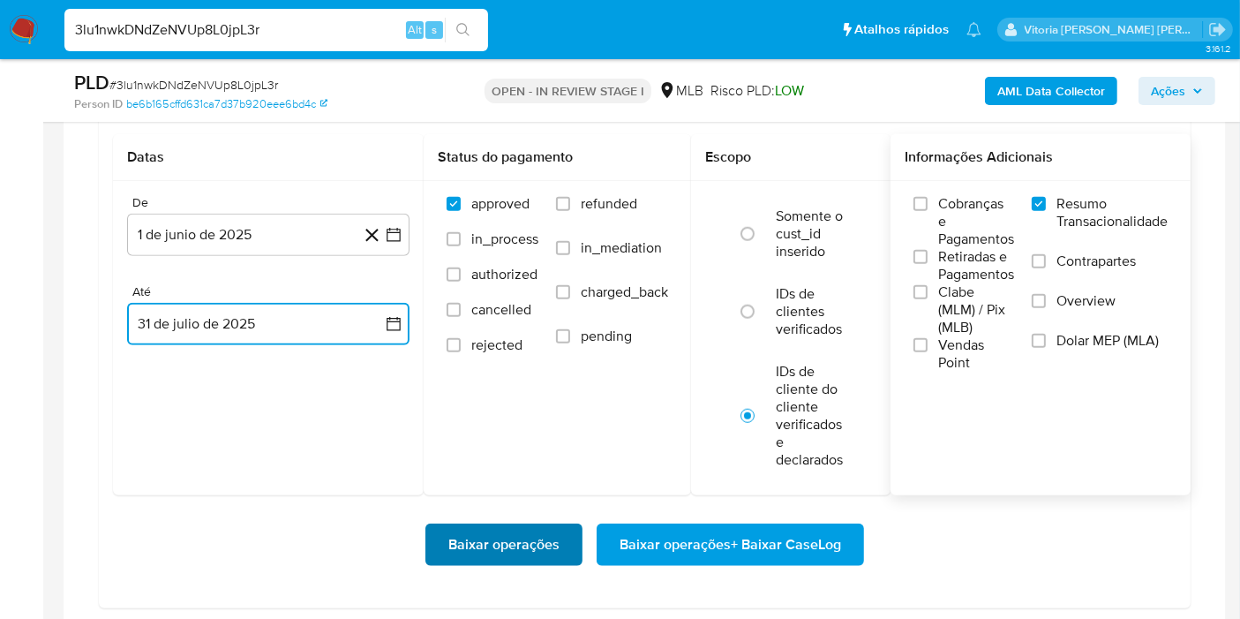
click at [517, 536] on span "Baixar operações" at bounding box center [503, 544] width 111 height 39
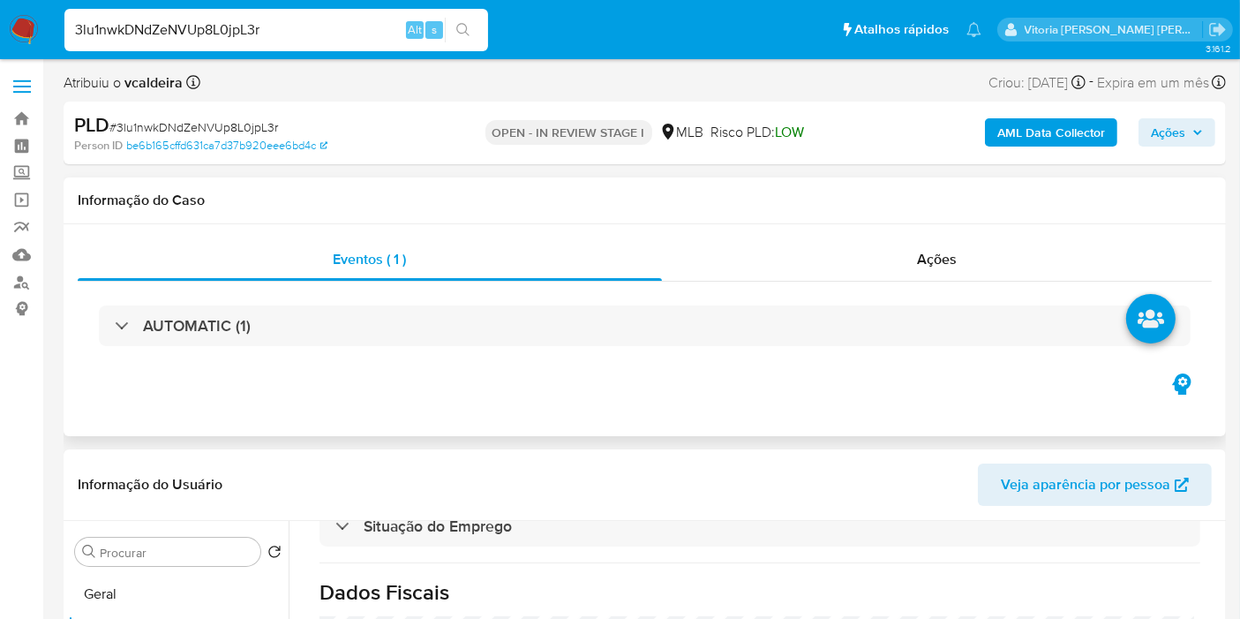
scroll to position [98, 0]
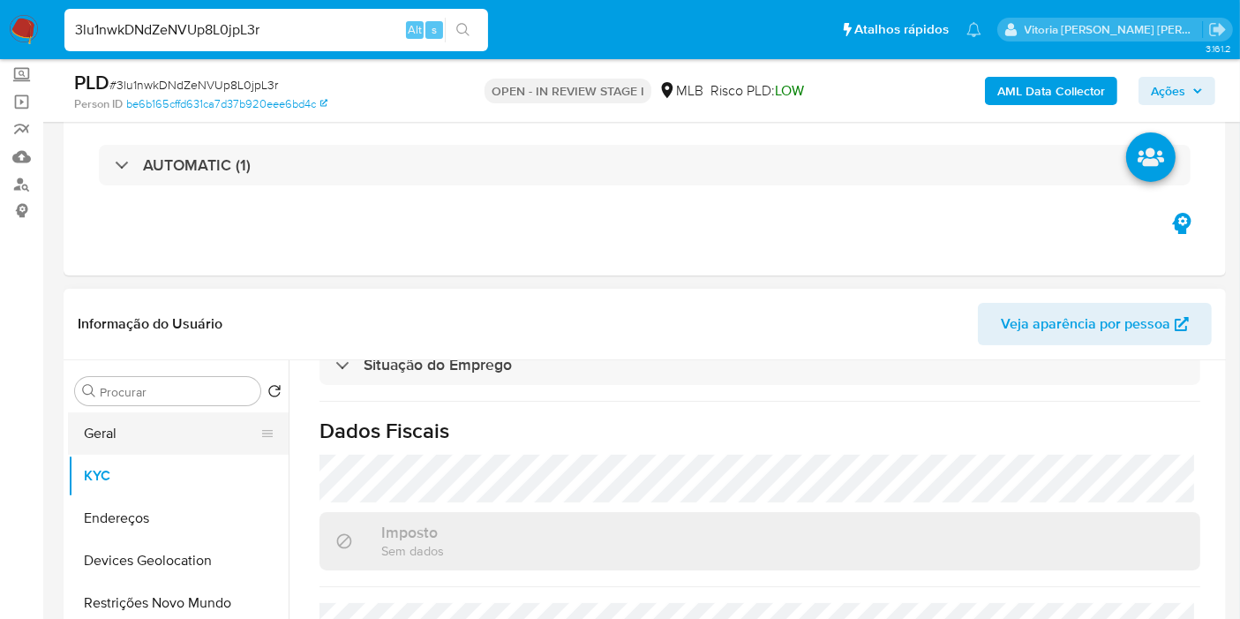
click at [150, 440] on button "Geral" at bounding box center [171, 433] width 207 height 42
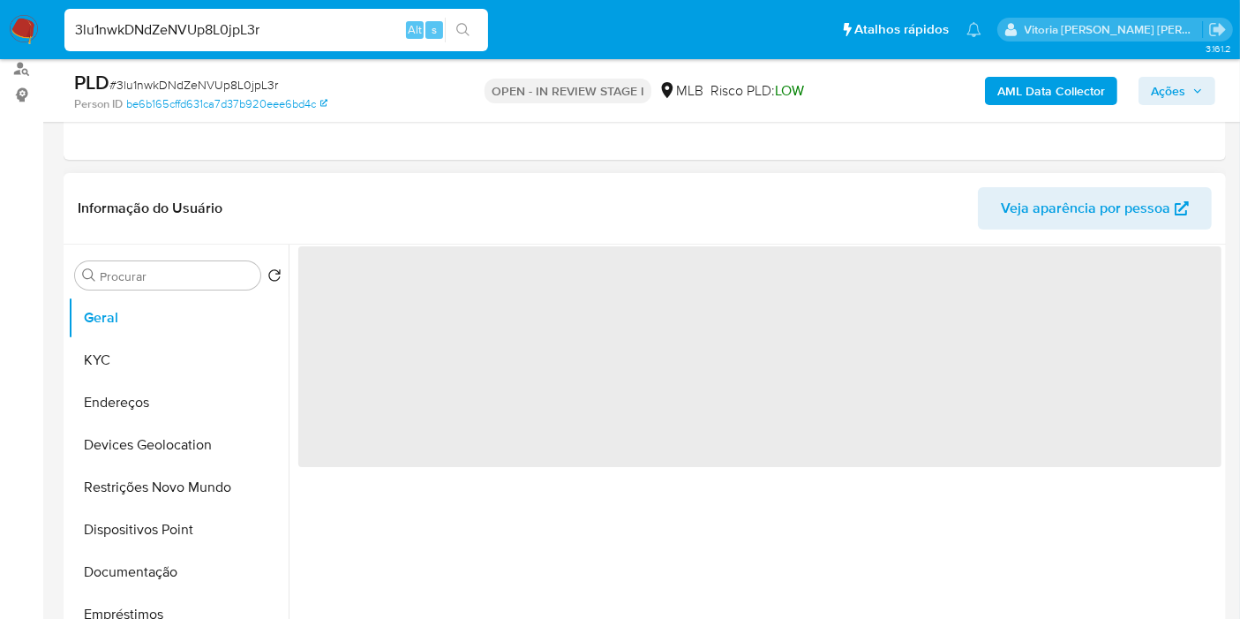
scroll to position [392, 0]
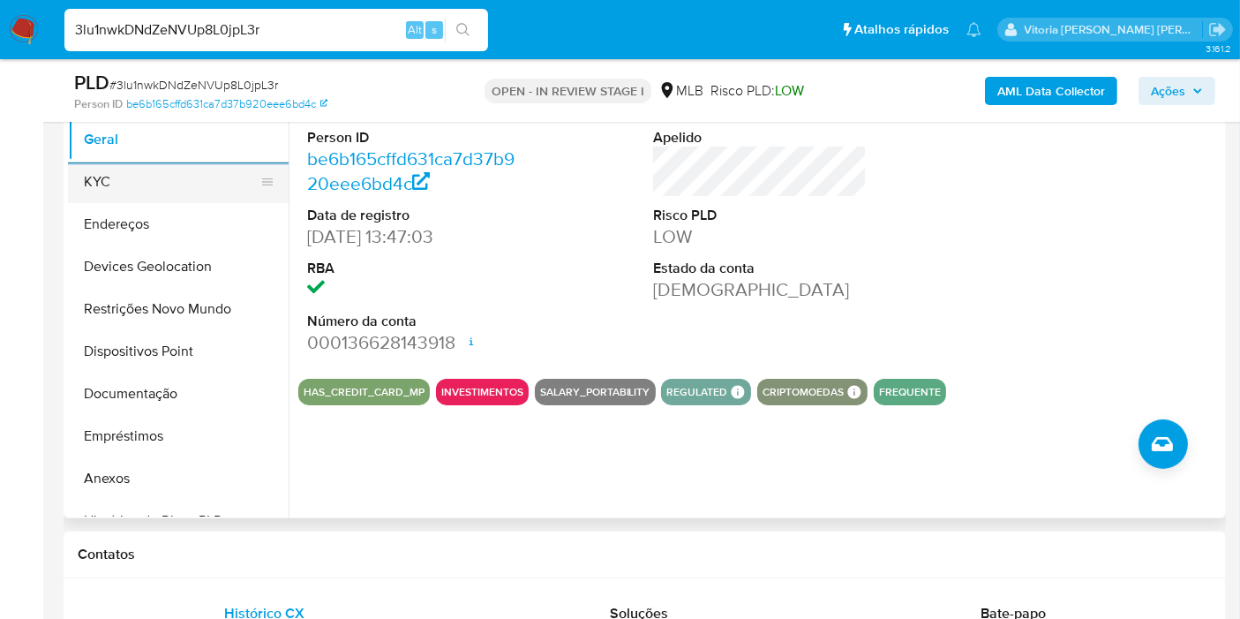
click at [171, 175] on button "KYC" at bounding box center [171, 182] width 207 height 42
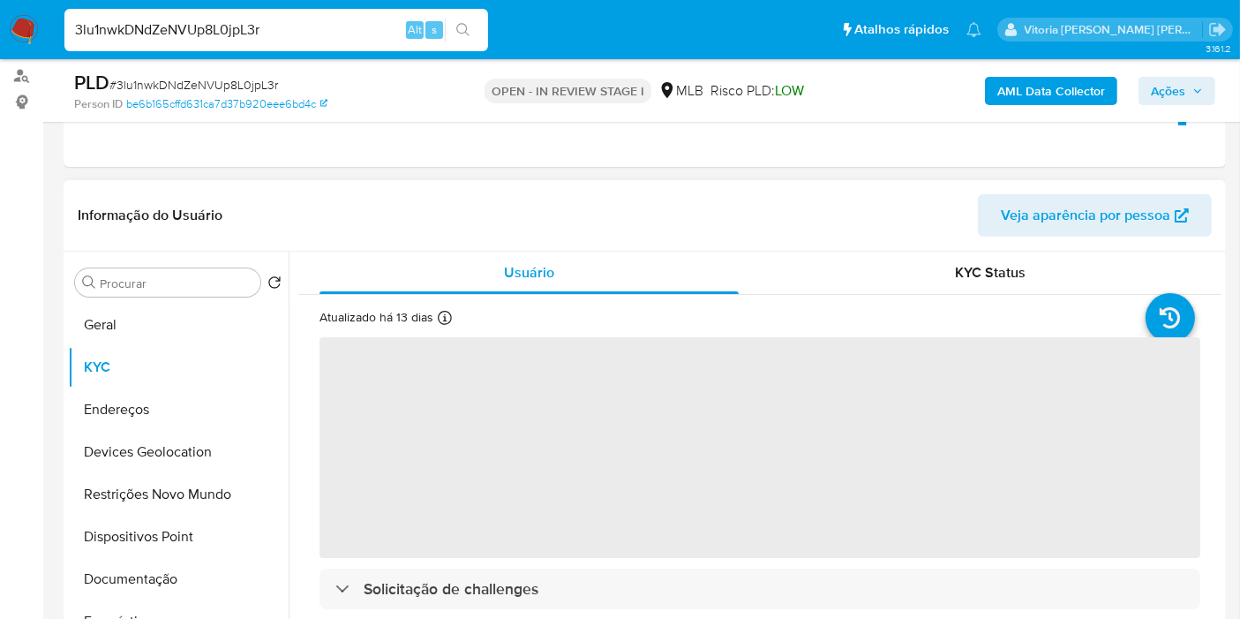
scroll to position [196, 0]
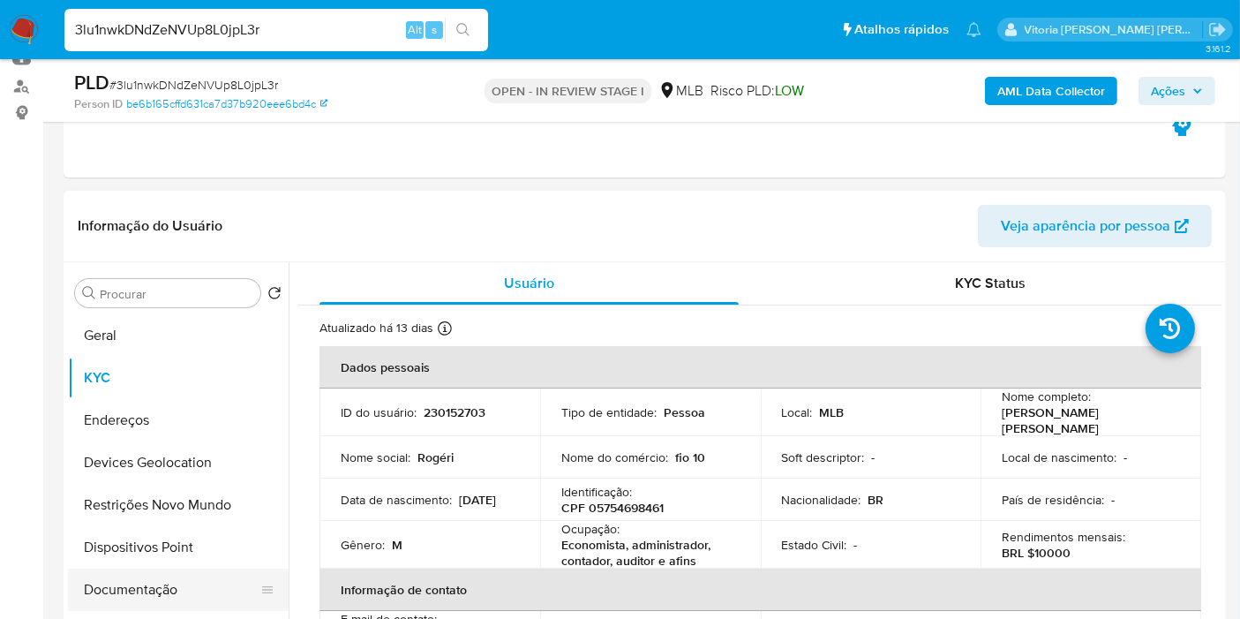
click at [133, 583] on button "Documentação" at bounding box center [171, 589] width 207 height 42
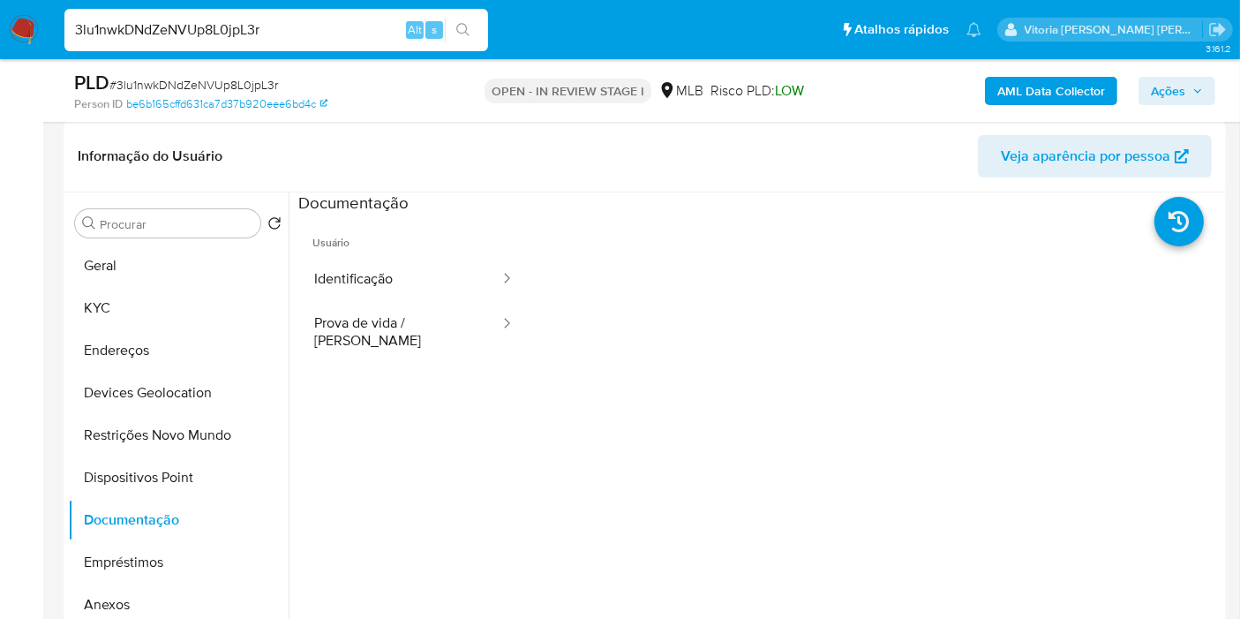
scroll to position [294, 0]
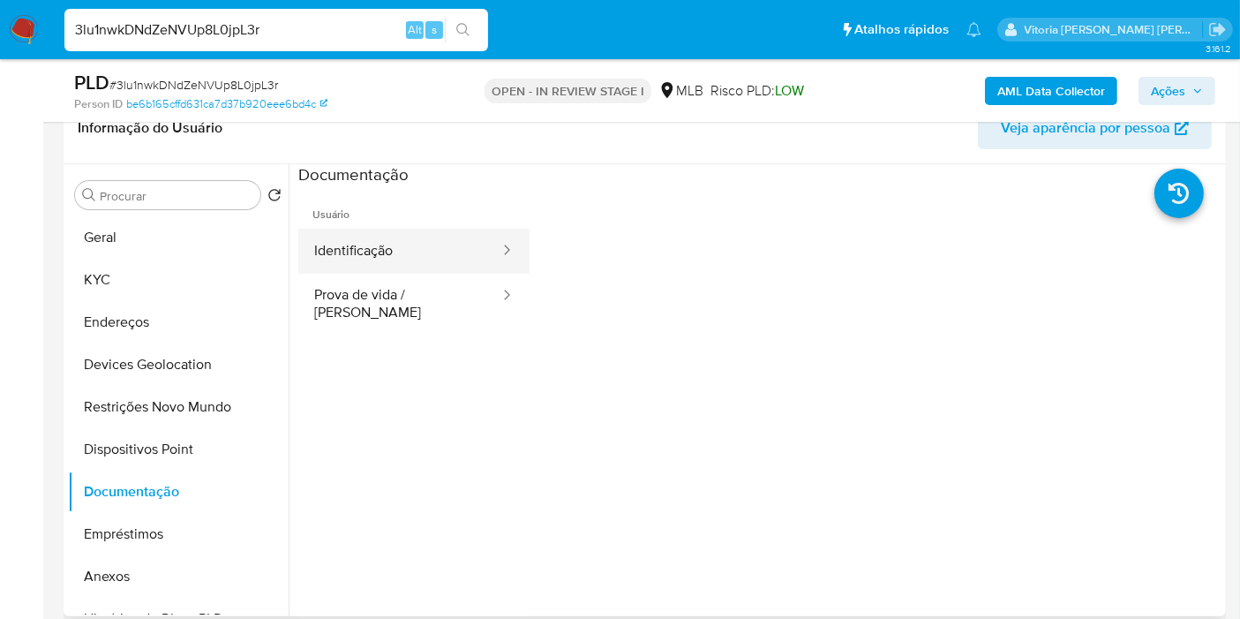
click at [498, 253] on icon at bounding box center [507, 250] width 18 height 18
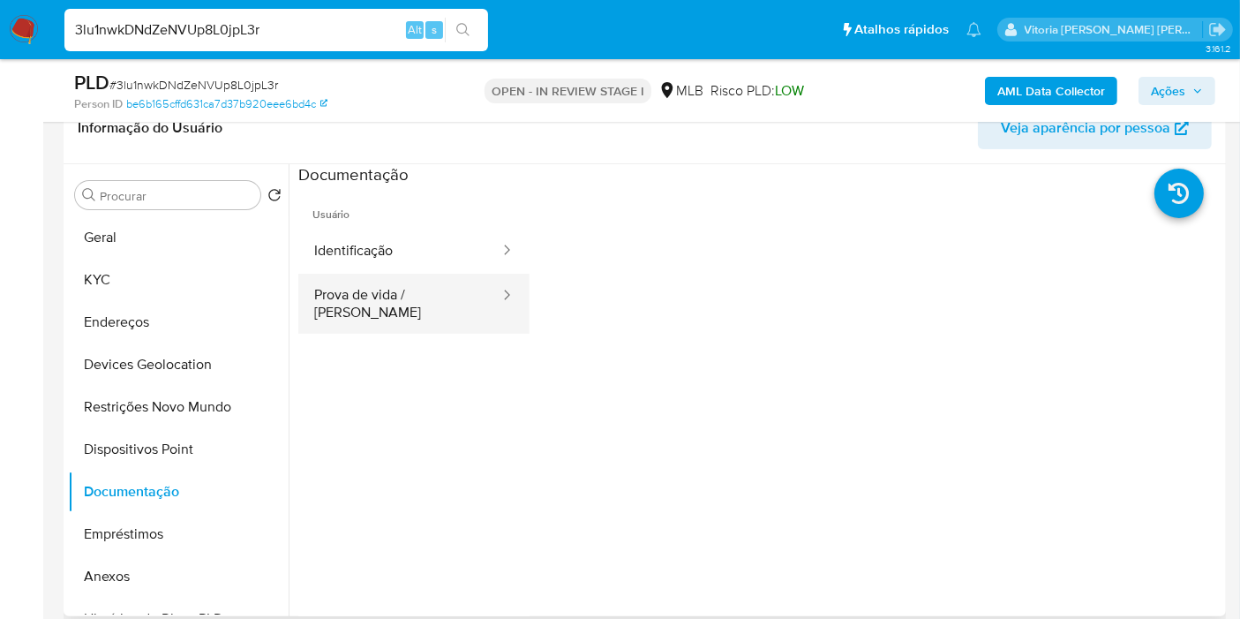
click at [375, 295] on button "Prova de vida / [PERSON_NAME]" at bounding box center [399, 304] width 203 height 60
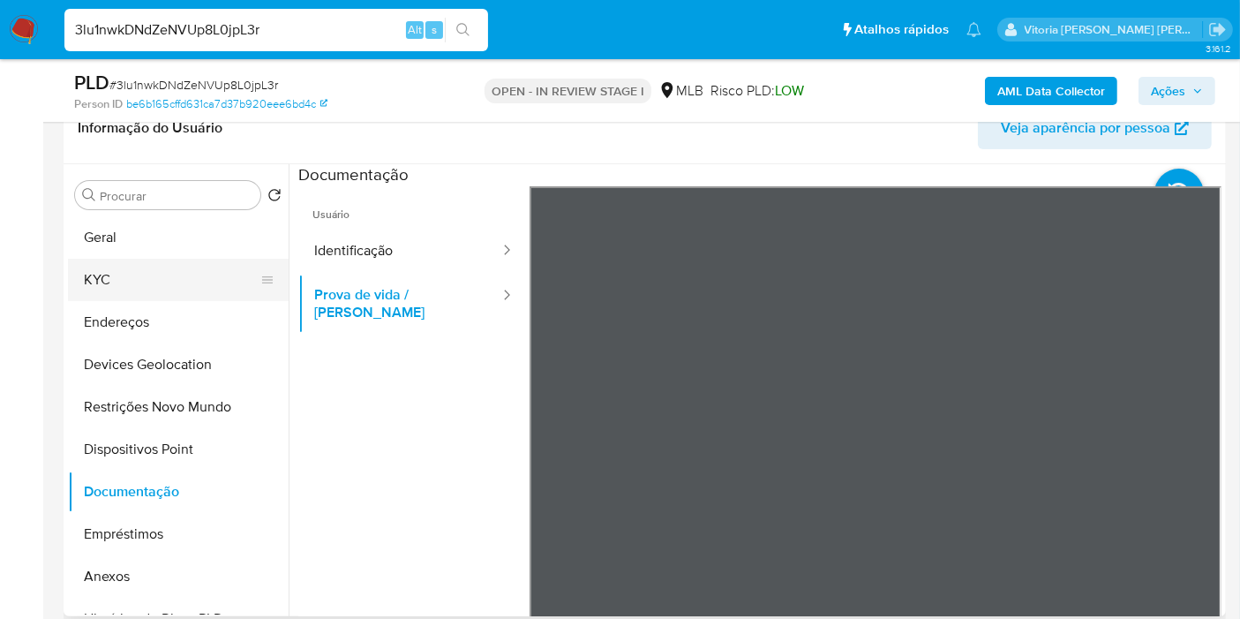
click at [141, 291] on button "KYC" at bounding box center [171, 280] width 207 height 42
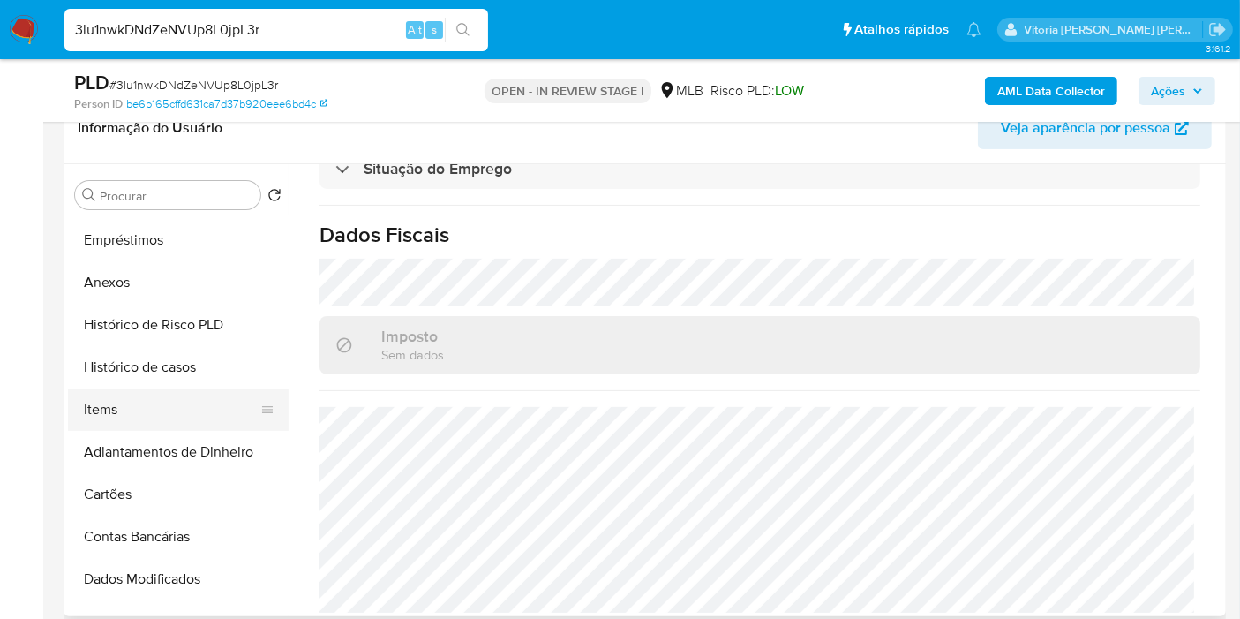
click at [128, 388] on button "Items" at bounding box center [171, 409] width 207 height 42
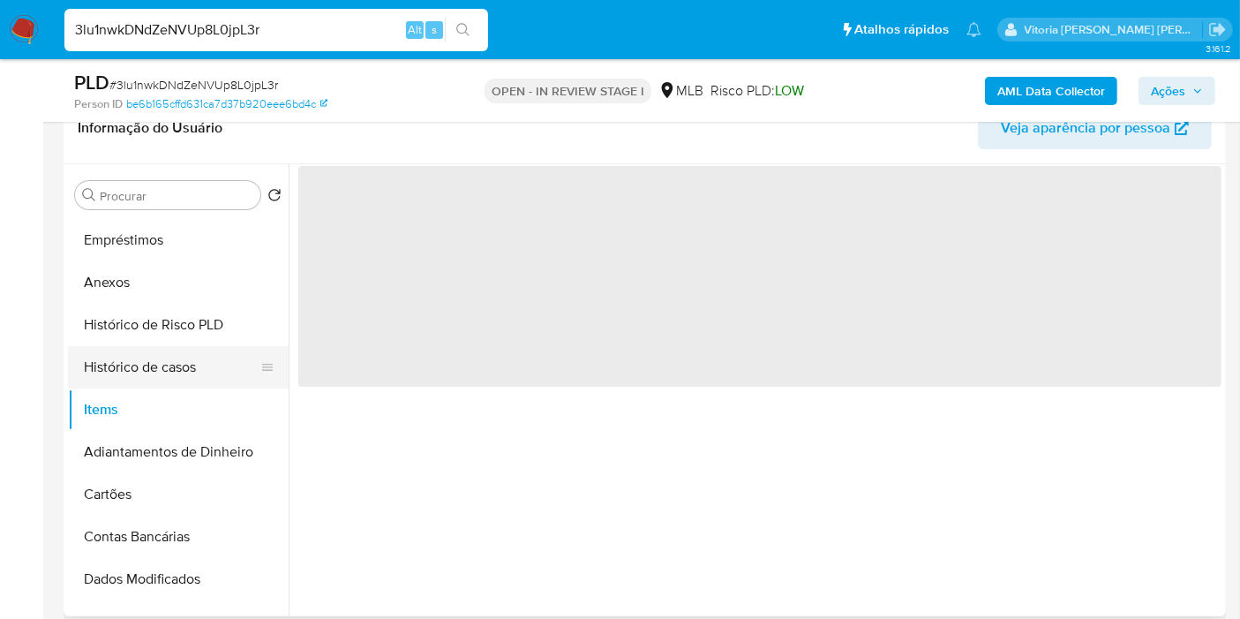
scroll to position [0, 0]
click at [134, 373] on button "Histórico de casos" at bounding box center [171, 367] width 207 height 42
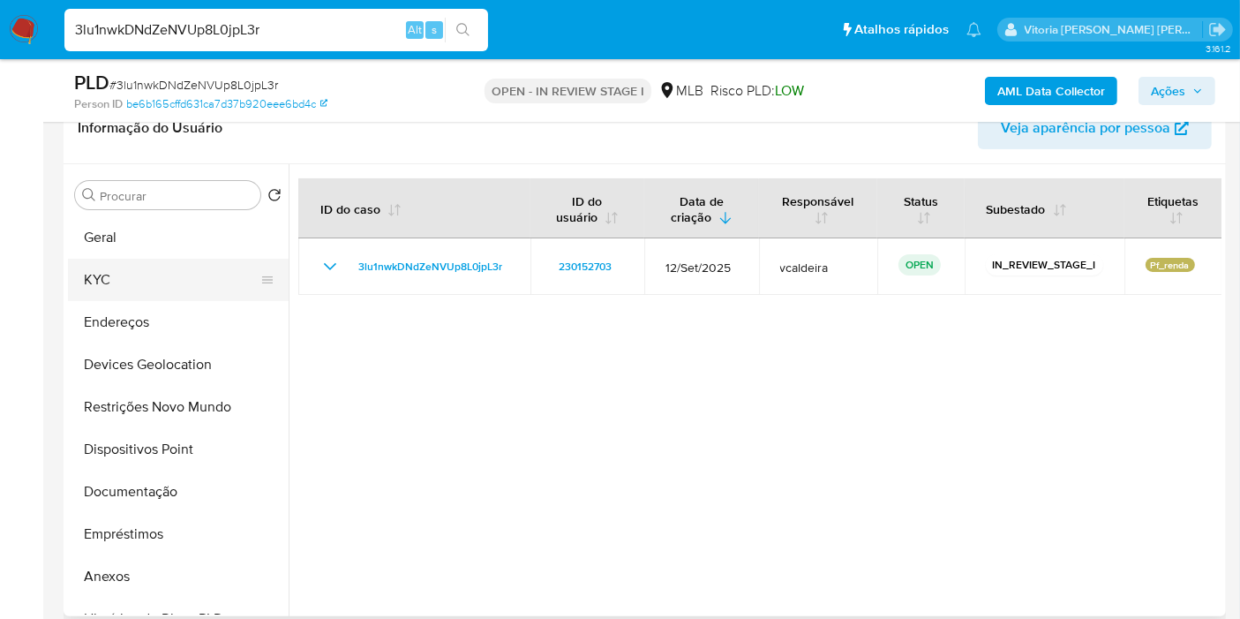
click at [186, 284] on button "KYC" at bounding box center [171, 280] width 207 height 42
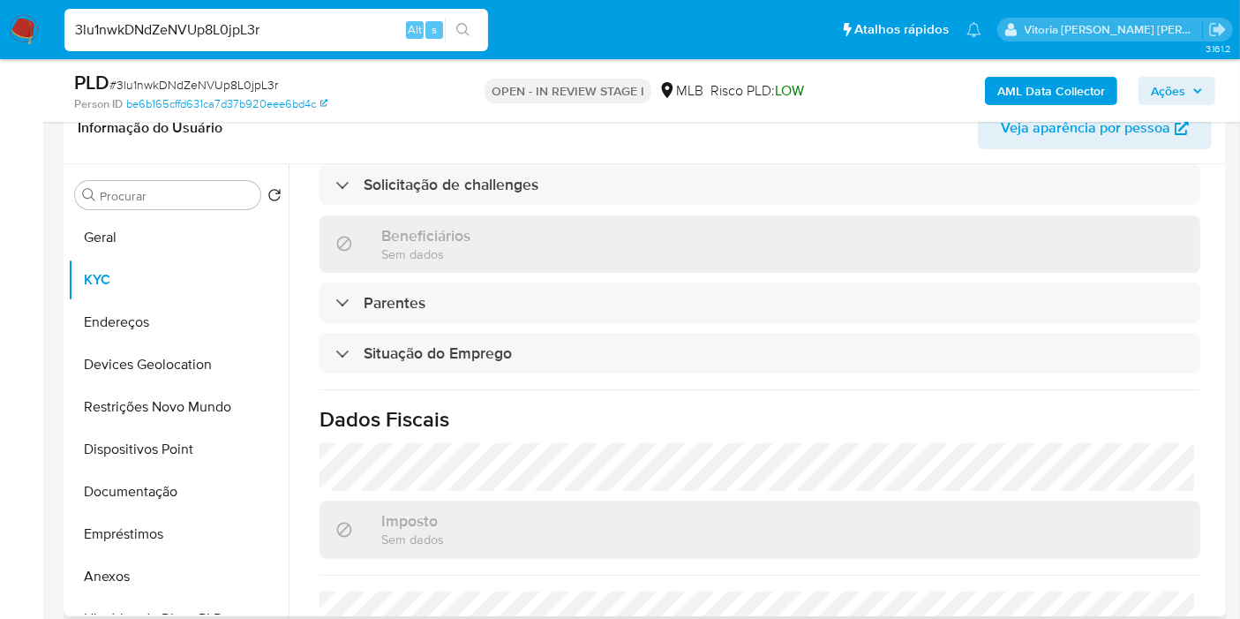
scroll to position [807, 0]
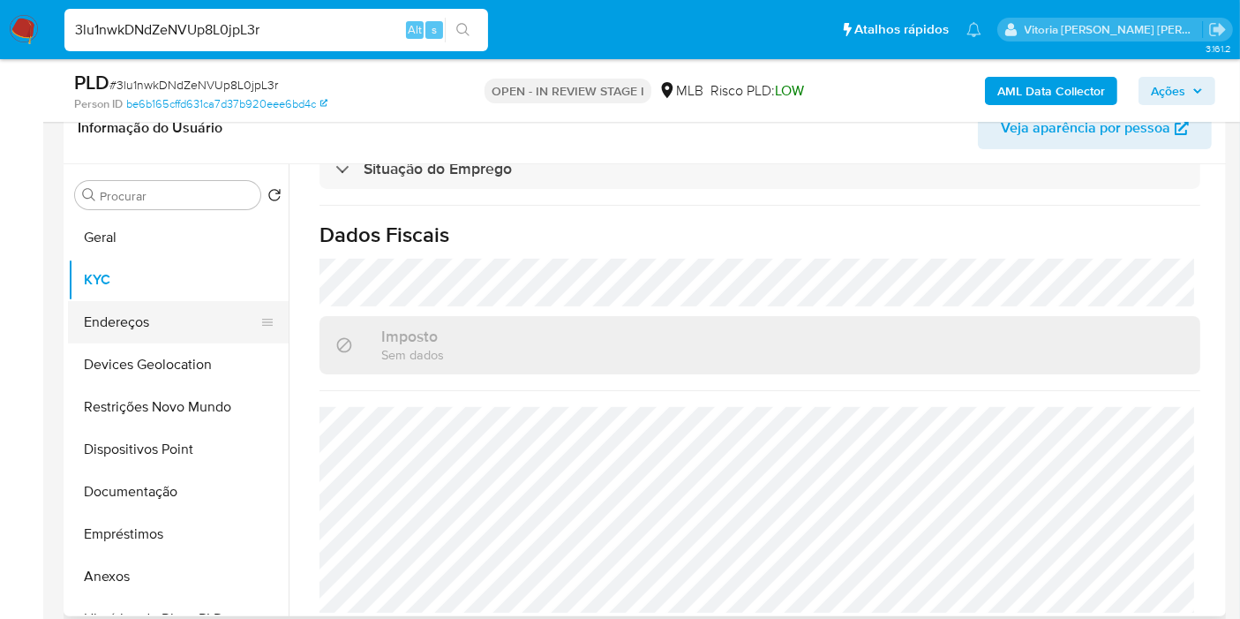
click at [139, 327] on button "Endereços" at bounding box center [171, 322] width 207 height 42
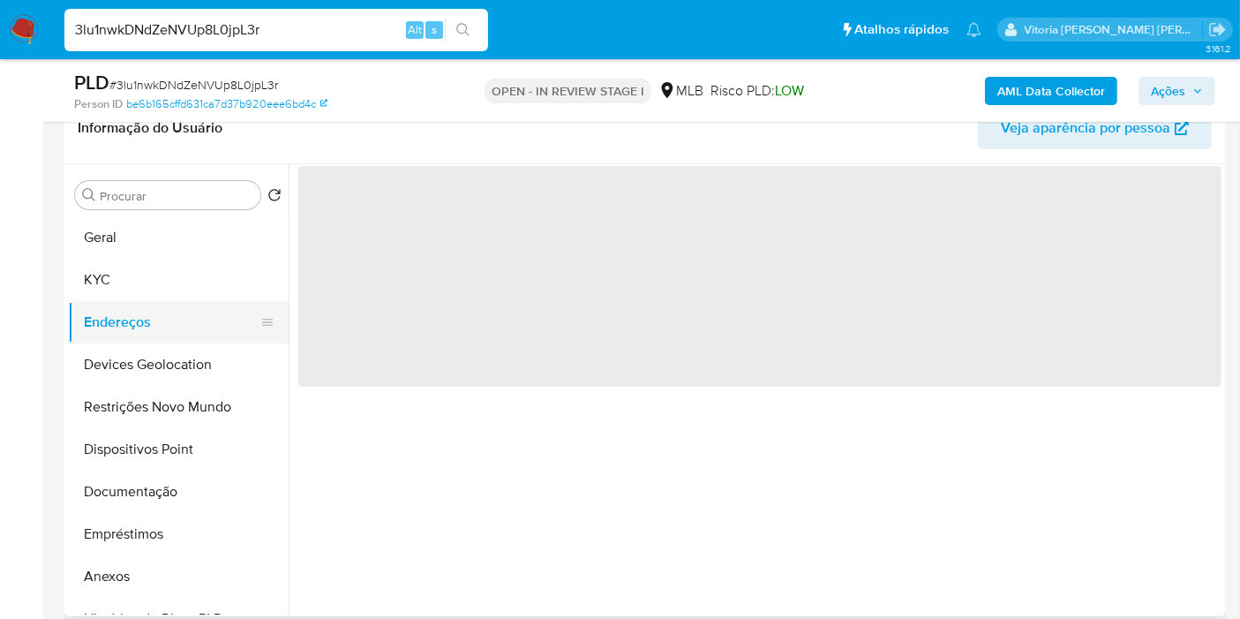
scroll to position [0, 0]
click at [137, 334] on button "Endereços" at bounding box center [171, 322] width 207 height 42
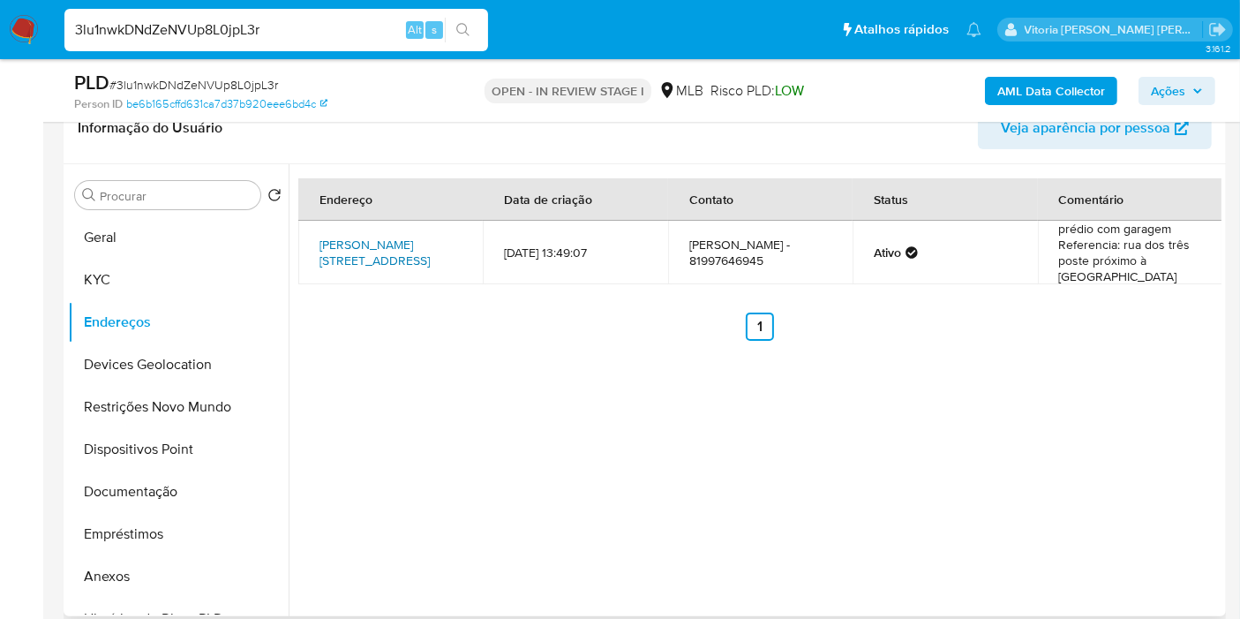
click at [393, 251] on link "Nivaldo Pessoa 72, Toritama, Pernambuco, 55125000, Brasil 72" at bounding box center [374, 253] width 110 height 34
click at [117, 283] on button "KYC" at bounding box center [171, 280] width 207 height 42
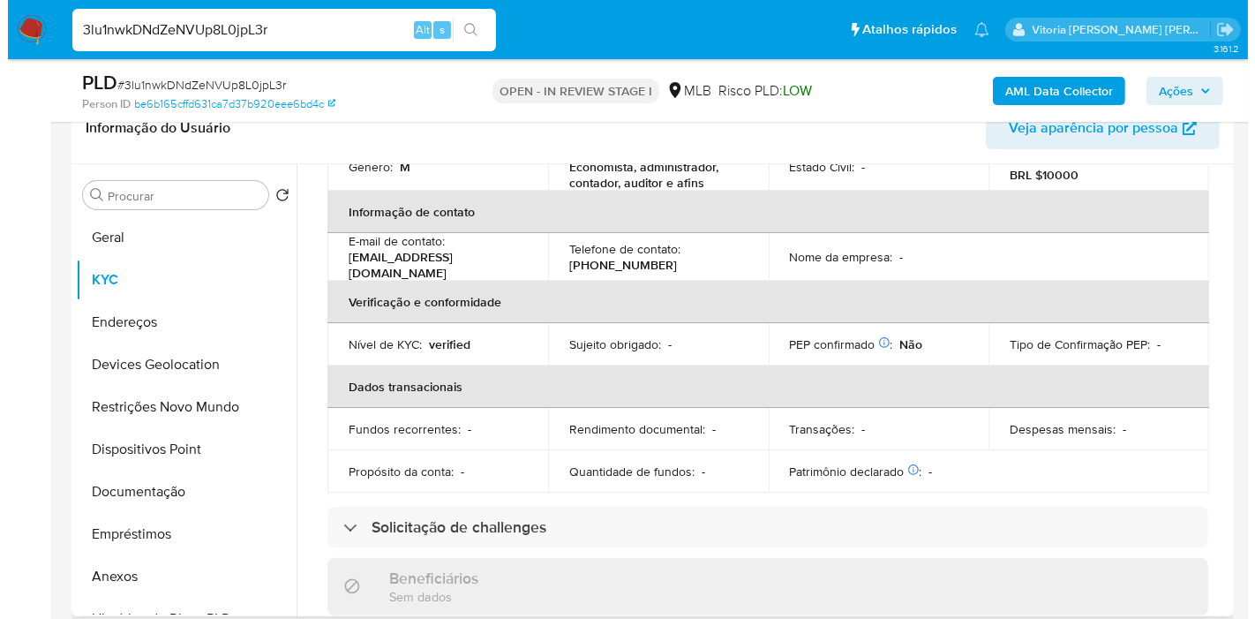
scroll to position [22, 0]
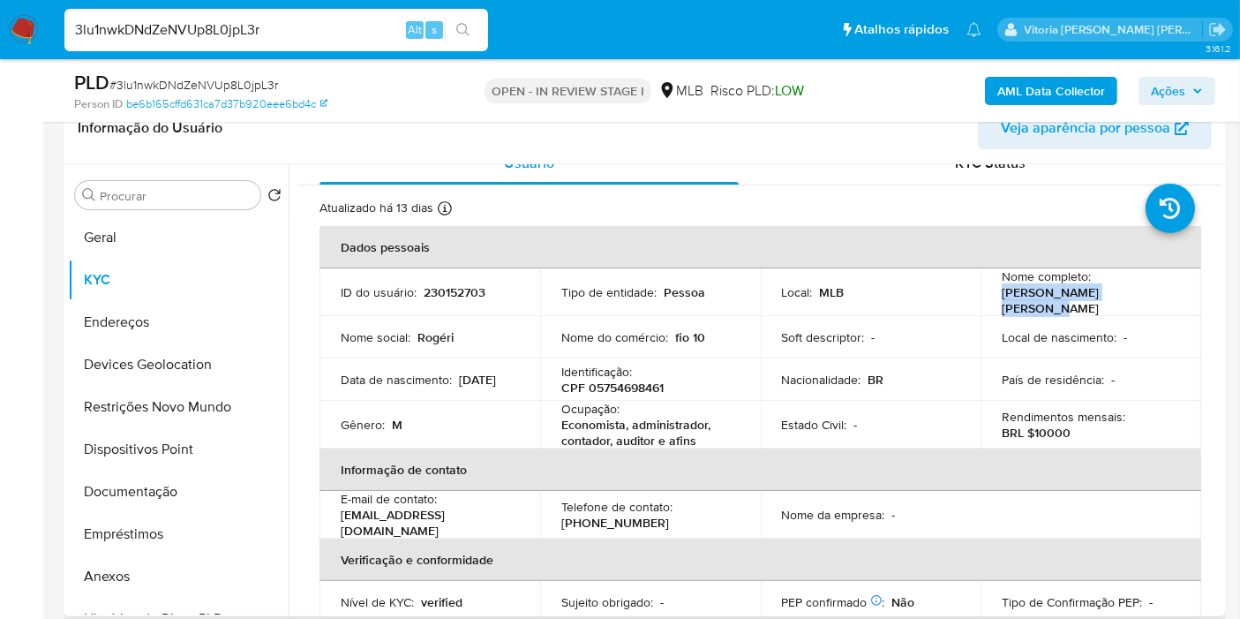
drag, startPoint x: 1140, startPoint y: 293, endPoint x: 996, endPoint y: 299, distance: 144.9
click at [996, 299] on td "Nome completo : Rogerio Manoel da Silva" at bounding box center [1091, 292] width 221 height 48
copy p "Rogerio Manoel da Silva"
drag, startPoint x: 422, startPoint y: 388, endPoint x: 336, endPoint y: 391, distance: 85.6
click at [336, 391] on td "Data de nascimento : 09/05/1985" at bounding box center [429, 379] width 221 height 42
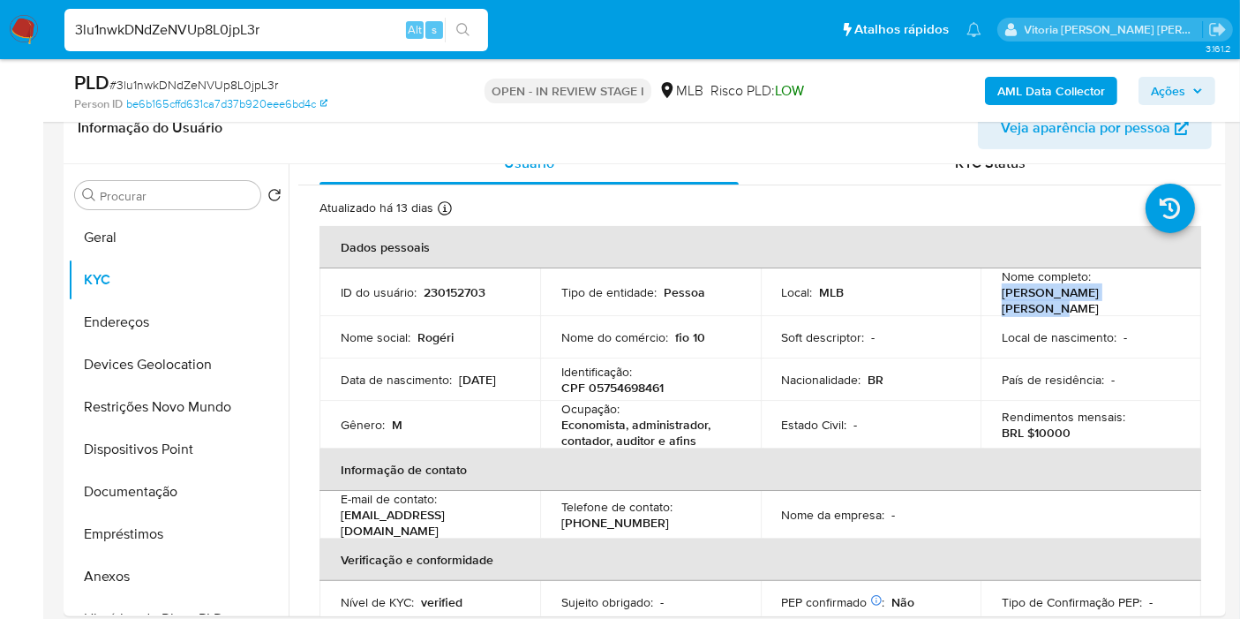
copy p "09/05/1985"
click at [1045, 90] on b "AML Data Collector" at bounding box center [1051, 91] width 108 height 28
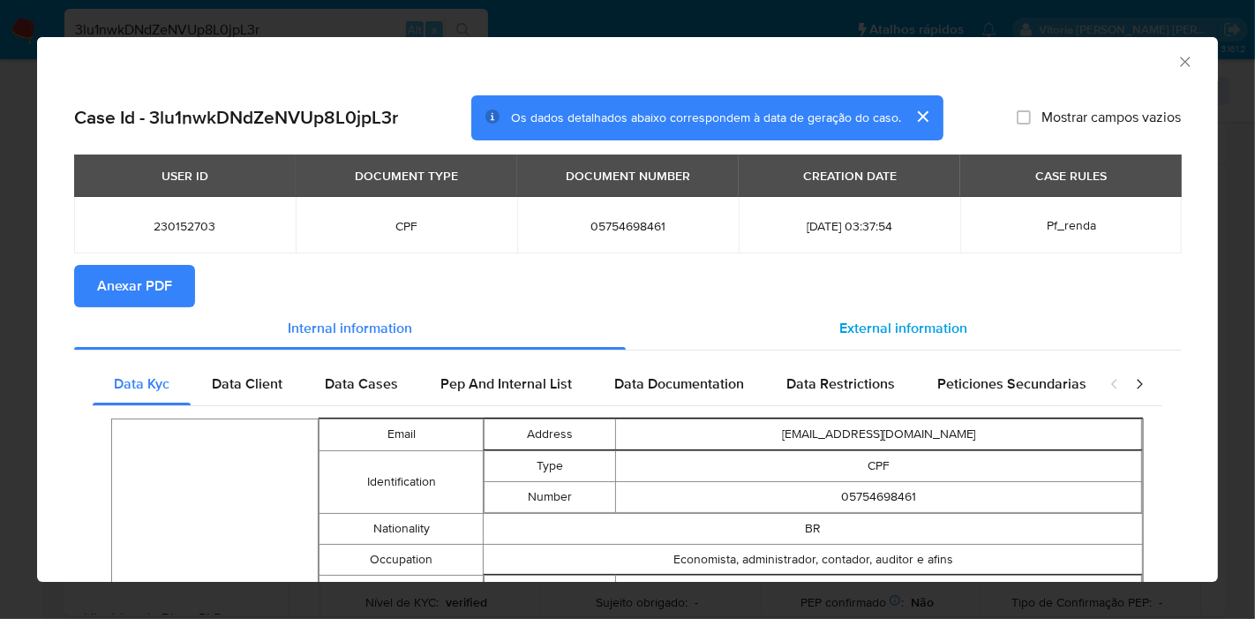
click at [872, 321] on span "External information" at bounding box center [903, 328] width 128 height 20
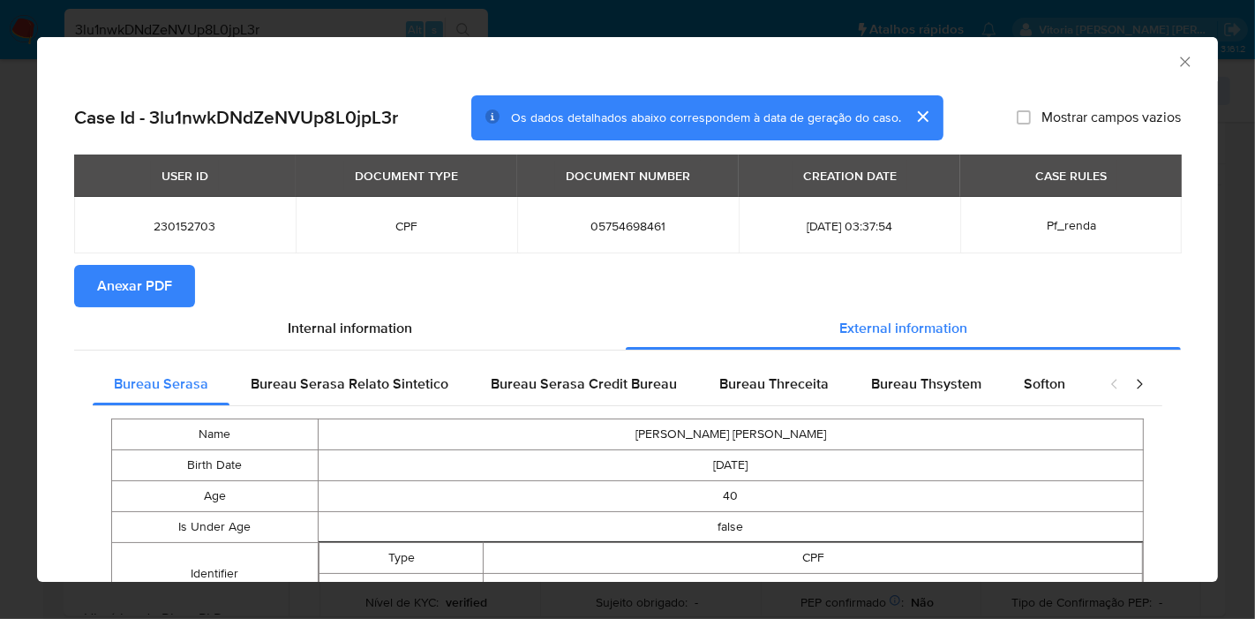
click at [192, 296] on button "Anexar PDF" at bounding box center [134, 286] width 121 height 42
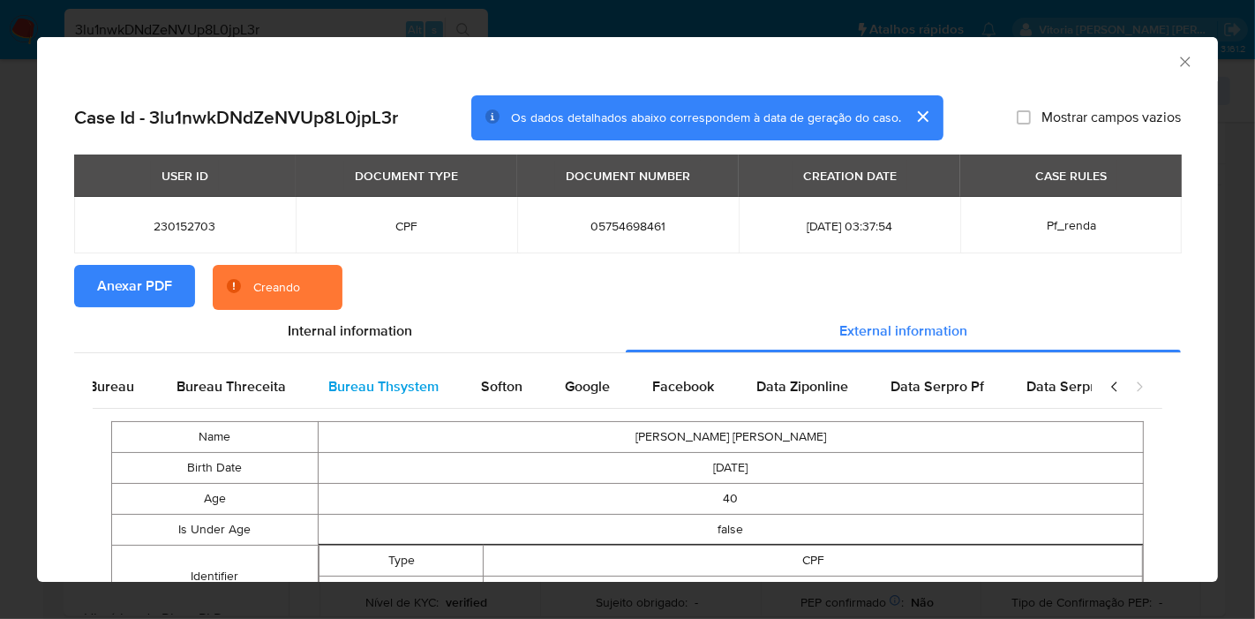
scroll to position [0, 593]
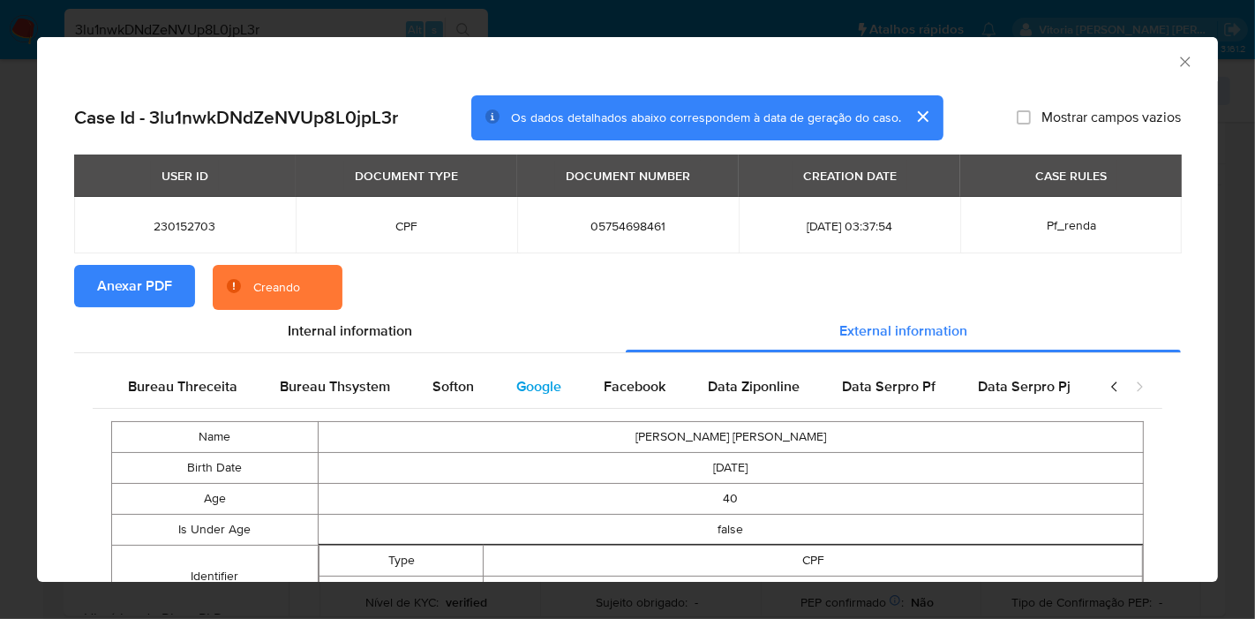
click at [516, 394] on span "Google" at bounding box center [538, 386] width 45 height 20
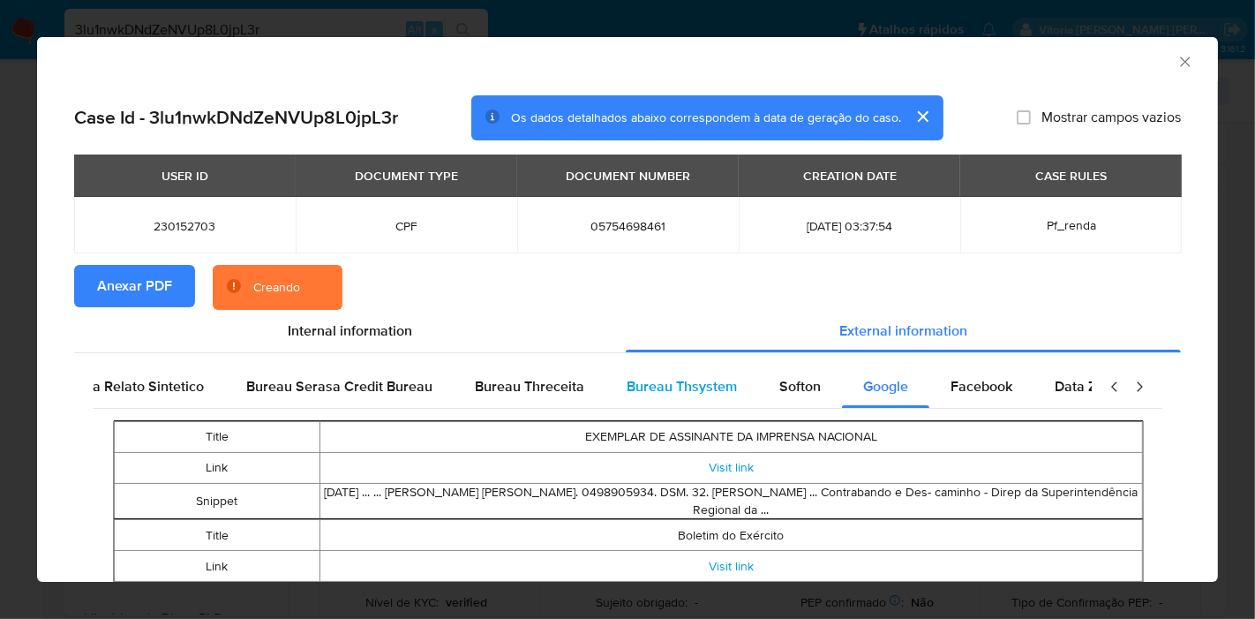
scroll to position [0, 0]
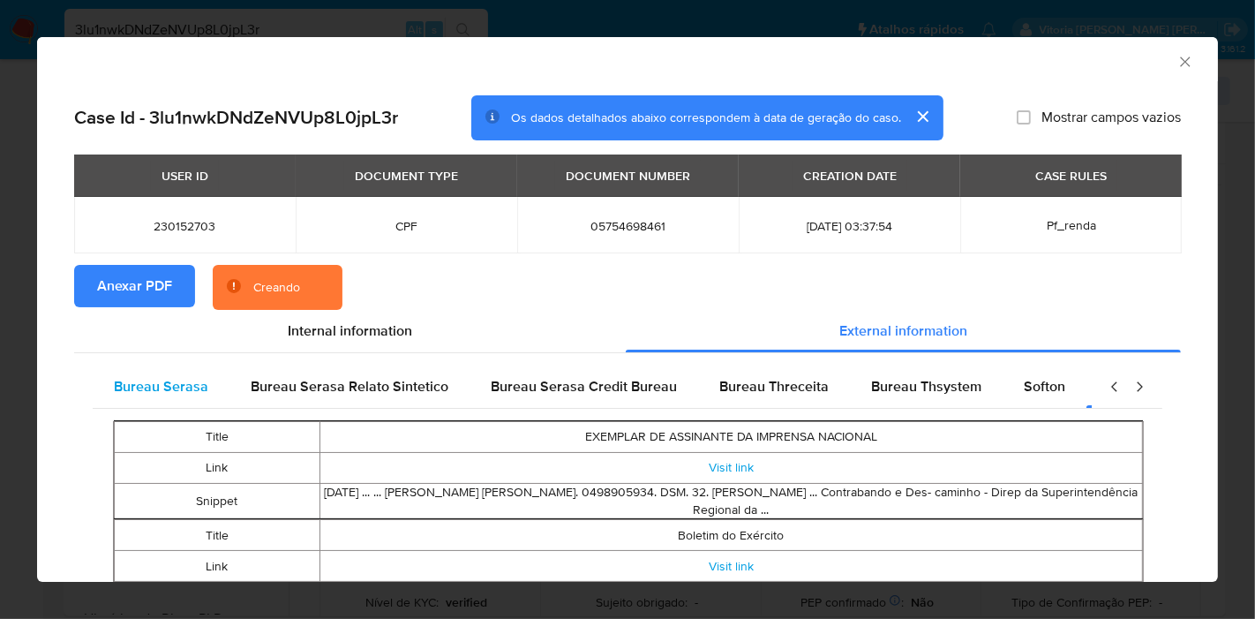
click at [165, 389] on span "Bureau Serasa" at bounding box center [161, 386] width 94 height 20
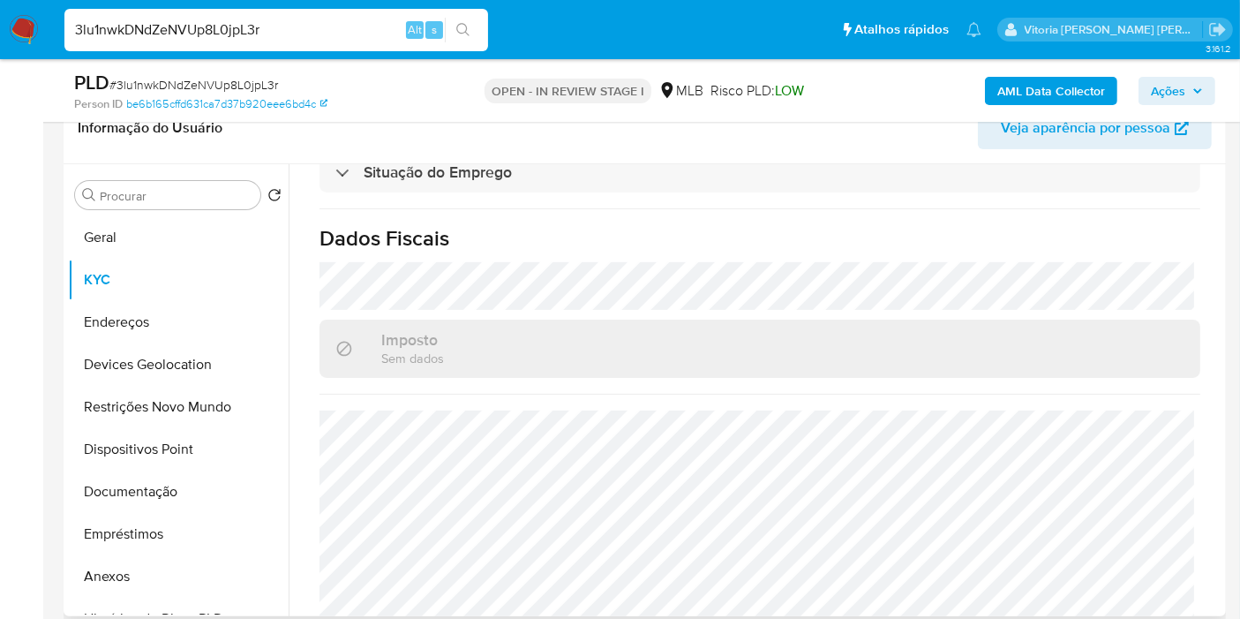
scroll to position [807, 0]
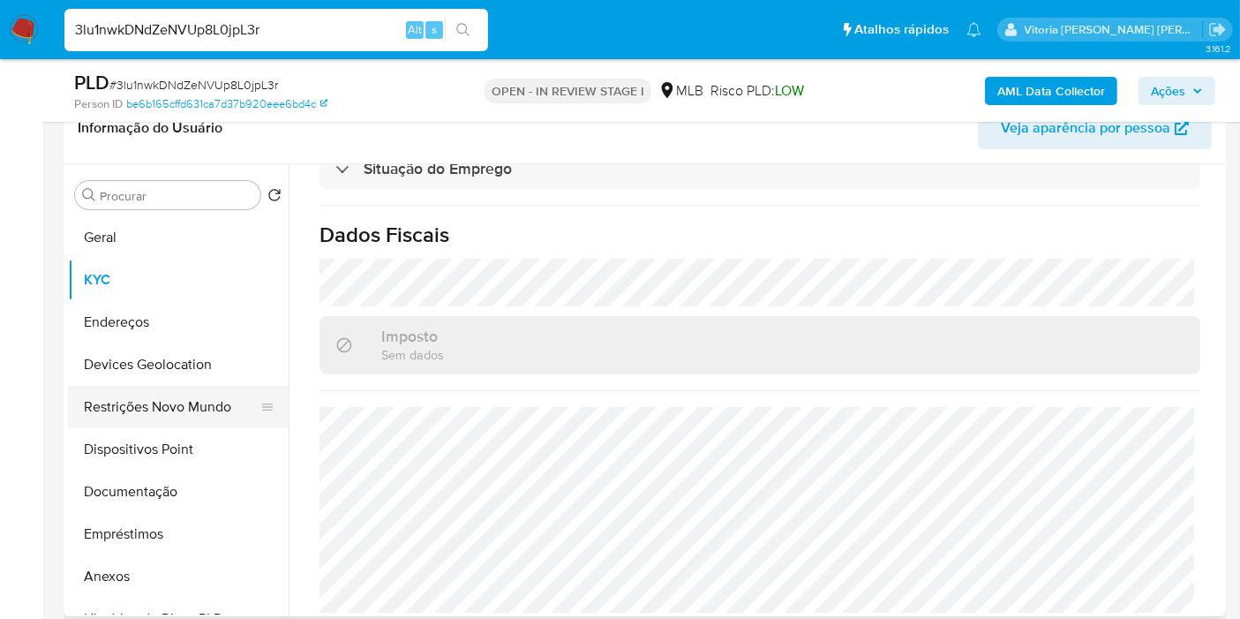
click at [161, 404] on button "Restrições Novo Mundo" at bounding box center [171, 407] width 207 height 42
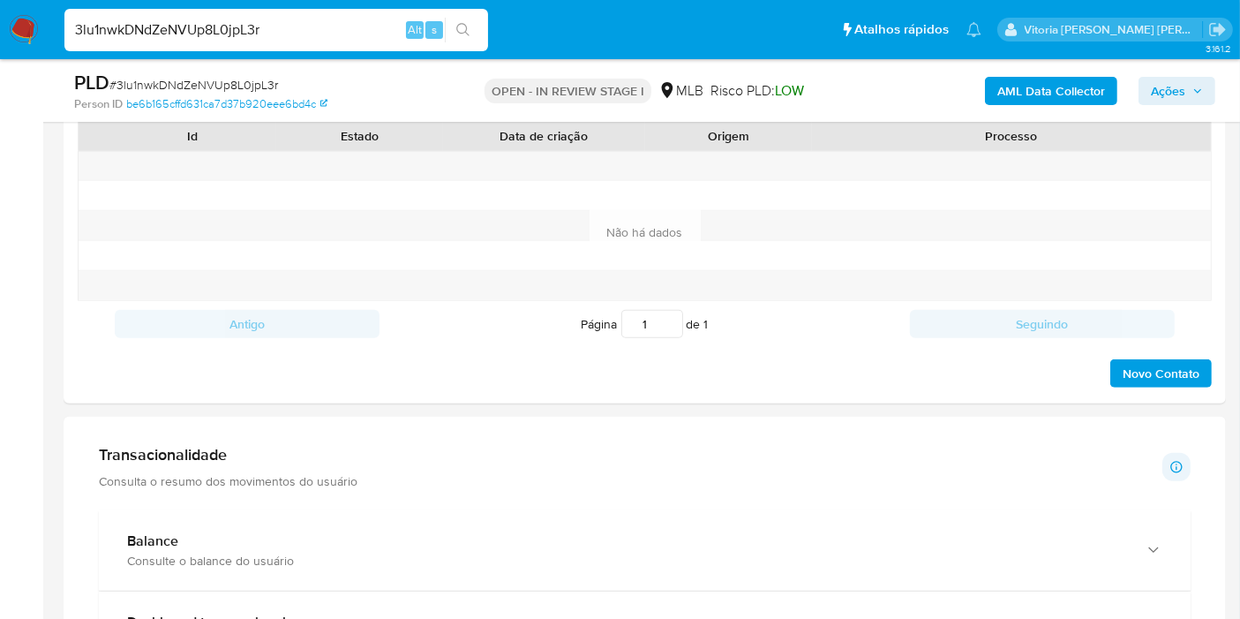
scroll to position [981, 0]
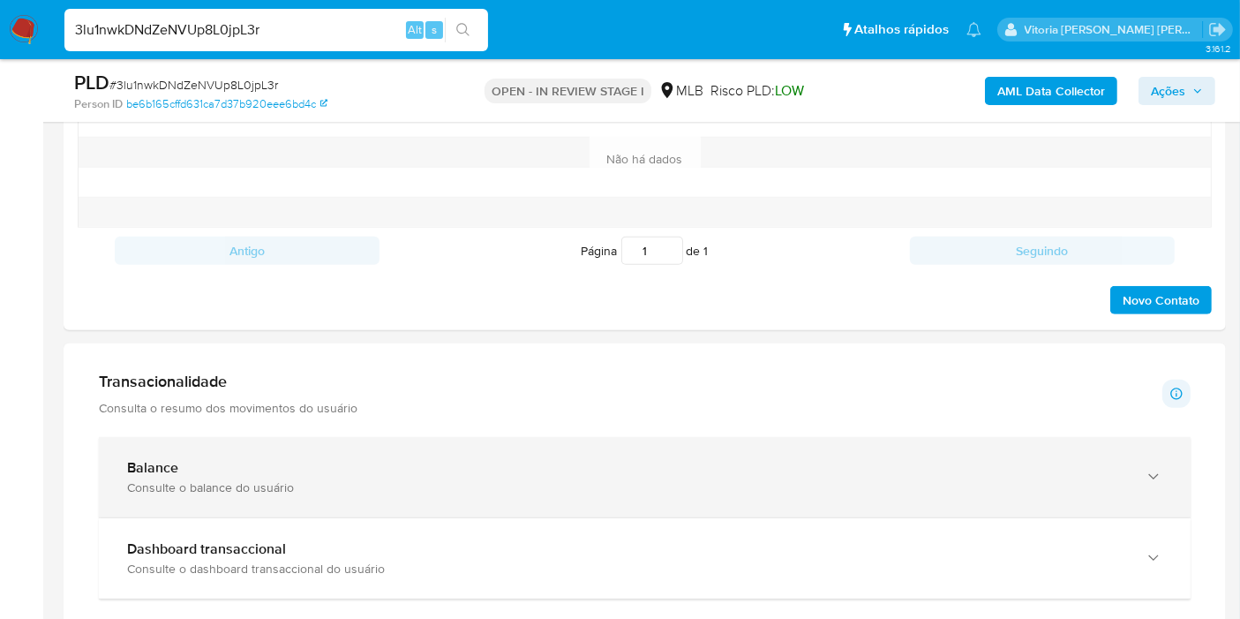
click at [1154, 477] on icon "button" at bounding box center [1154, 477] width 18 height 18
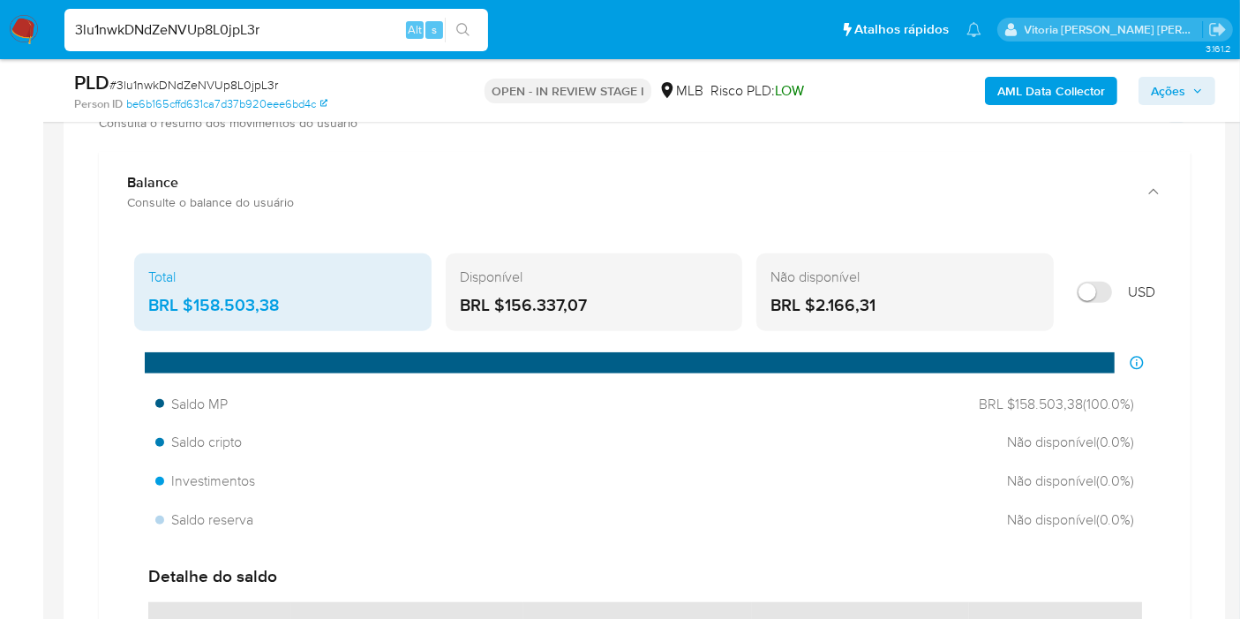
scroll to position [1274, 0]
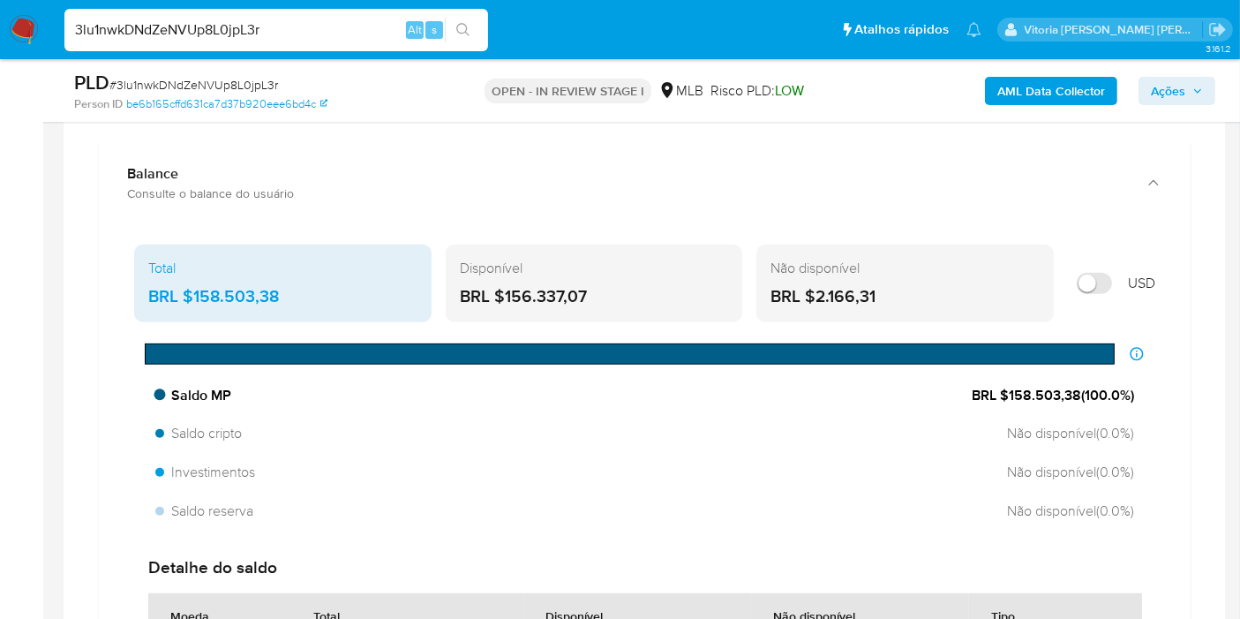
drag, startPoint x: 1078, startPoint y: 391, endPoint x: 1006, endPoint y: 392, distance: 72.4
click at [1006, 392] on span "BRL $158.503,38 ( 100.0 %)" at bounding box center [1053, 395] width 162 height 19
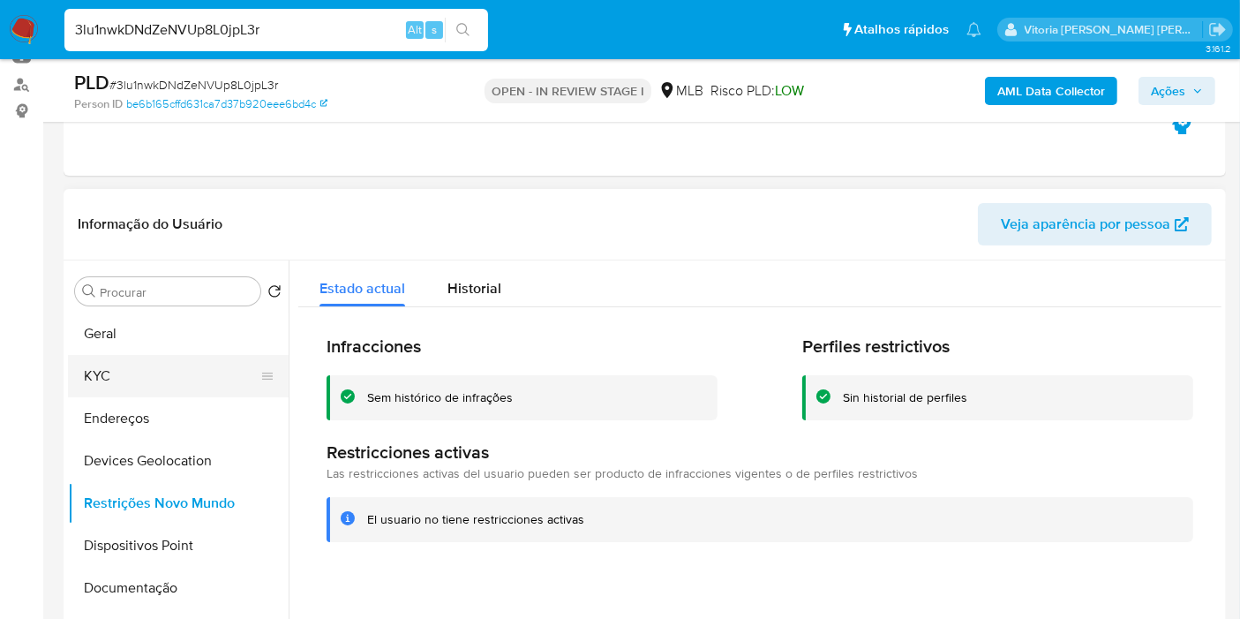
scroll to position [196, 0]
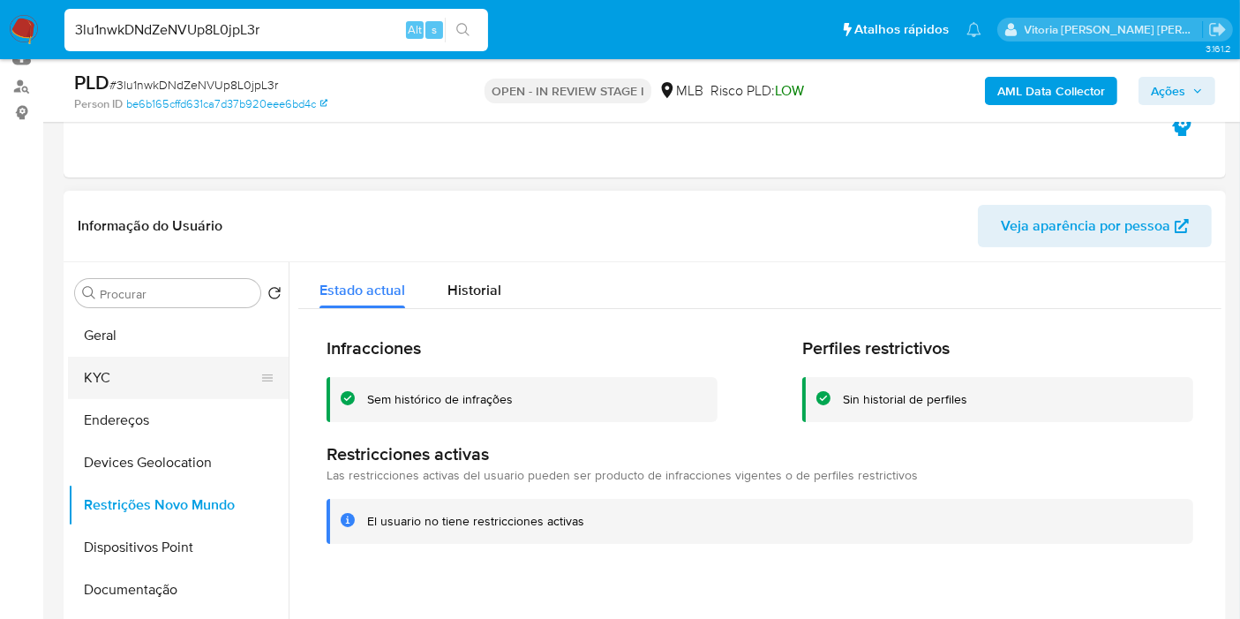
click at [135, 389] on button "KYC" at bounding box center [171, 378] width 207 height 42
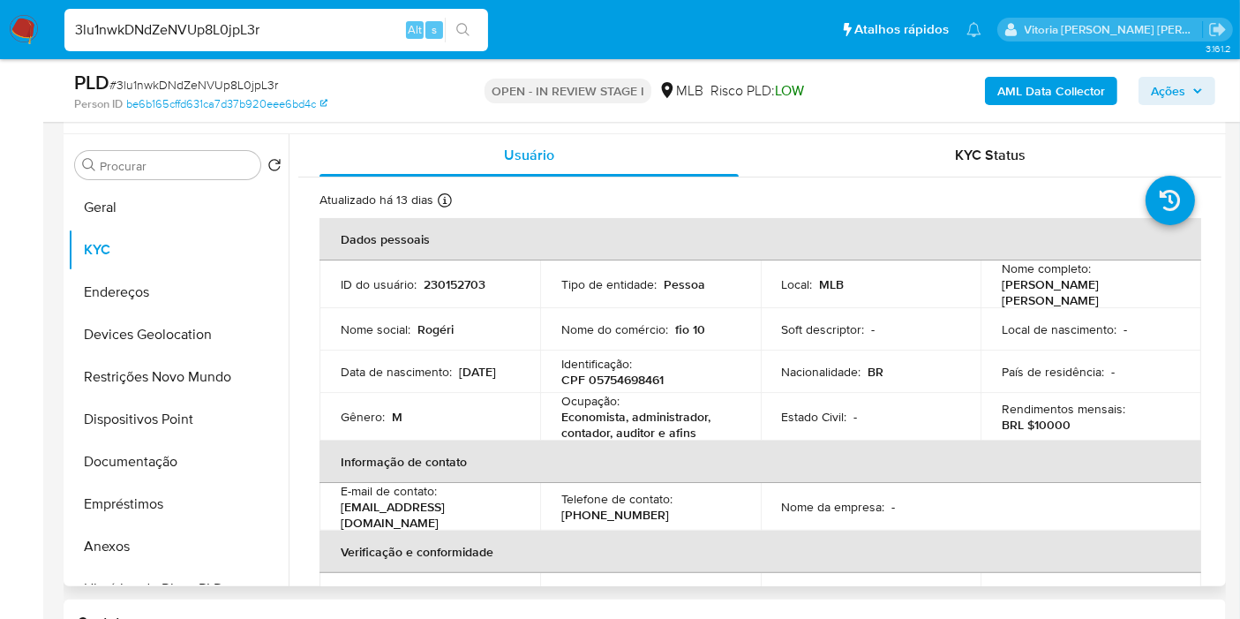
scroll to position [294, 0]
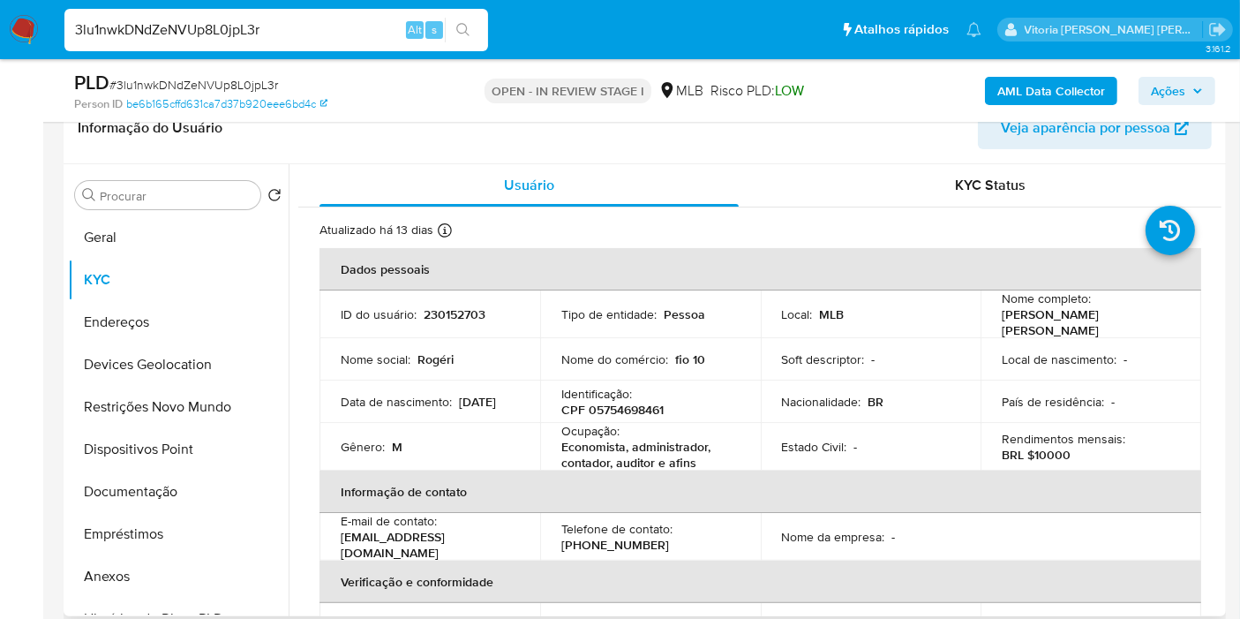
click at [600, 453] on p "Economista, administrador, contador, auditor e afins" at bounding box center [646, 455] width 171 height 32
click at [675, 455] on p "Economista, administrador, contador, auditor e afins" at bounding box center [646, 455] width 171 height 32
drag, startPoint x: 704, startPoint y: 460, endPoint x: 558, endPoint y: 436, distance: 148.4
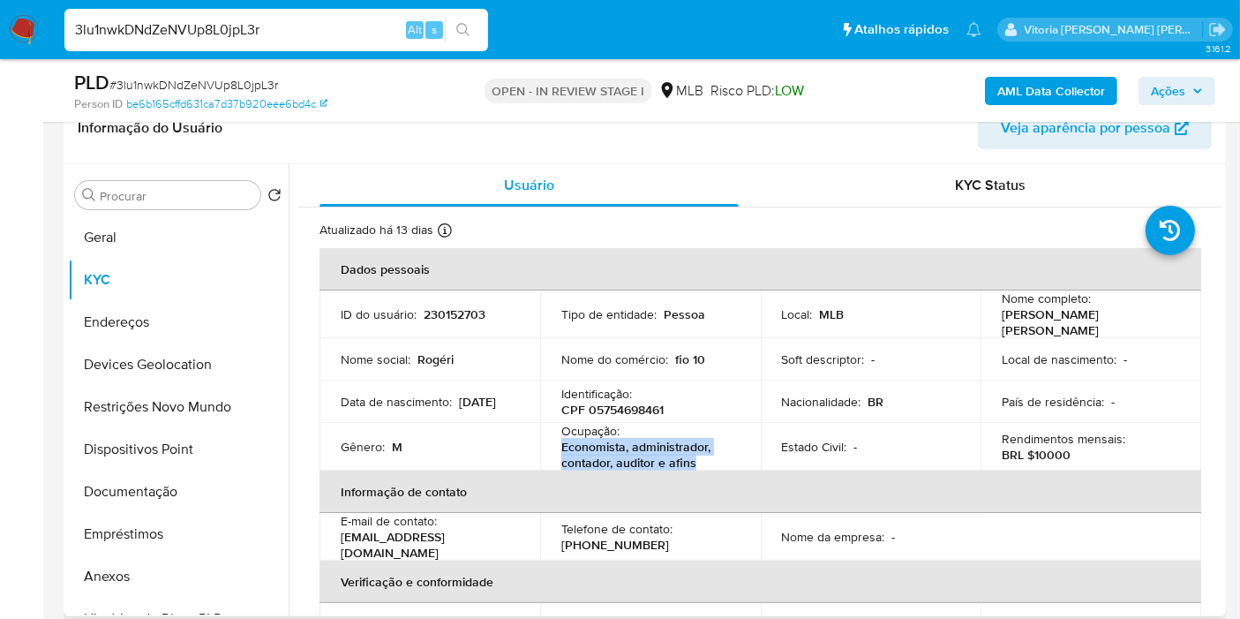
click at [558, 436] on td "Ocupação : Economista, administrador, contador, auditor e afins" at bounding box center [650, 447] width 221 height 48
copy p "Economista, administrador, contador, auditor e afins"
click at [132, 244] on button "Geral" at bounding box center [171, 237] width 207 height 42
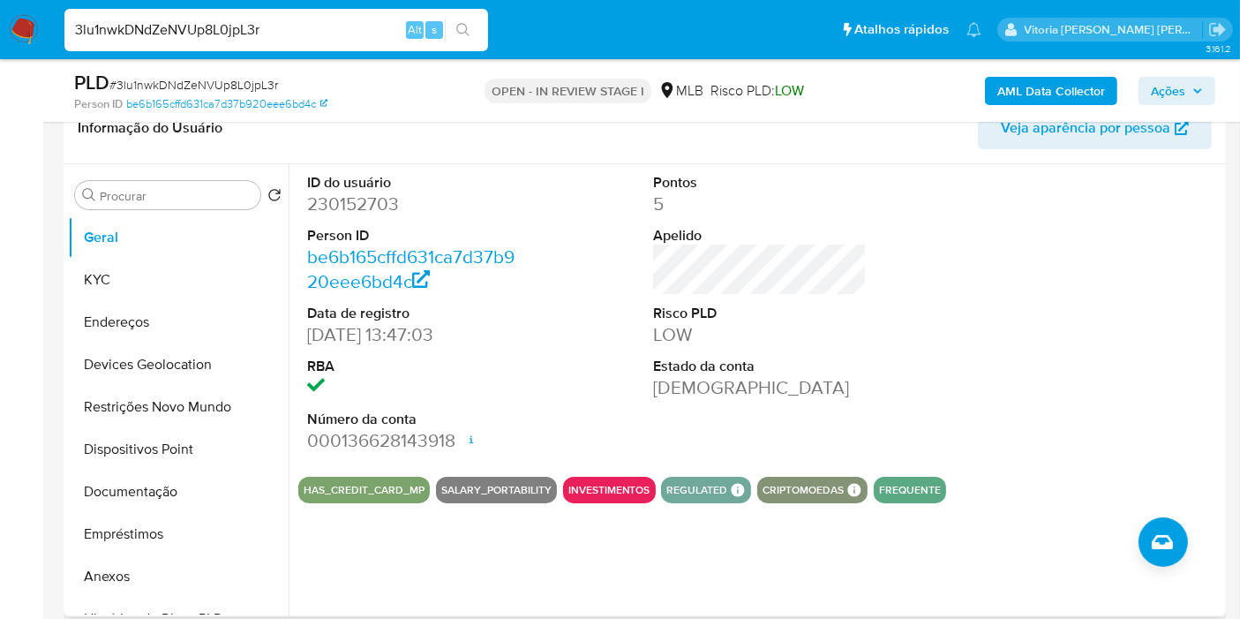
click at [884, 327] on div "ID do usuário 230152703 Person ID be6b165cffd631ca7d37b920eee6bd4c Data de regi…" at bounding box center [759, 313] width 923 height 298
click at [109, 281] on button "KYC" at bounding box center [171, 280] width 207 height 42
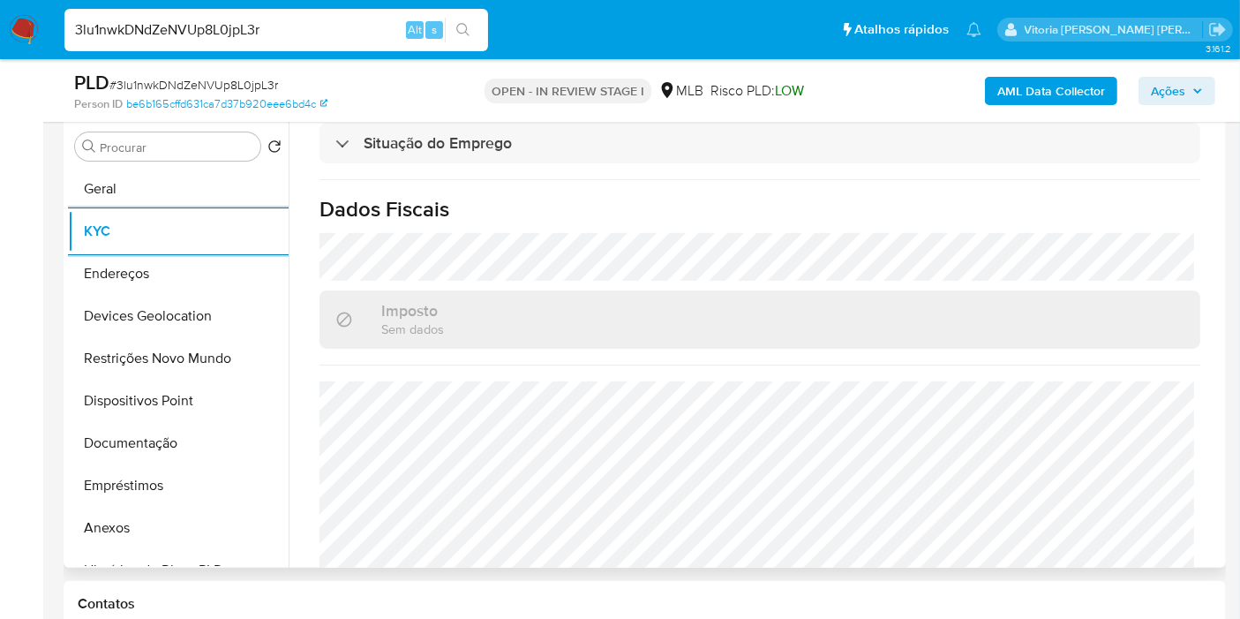
scroll to position [807, 0]
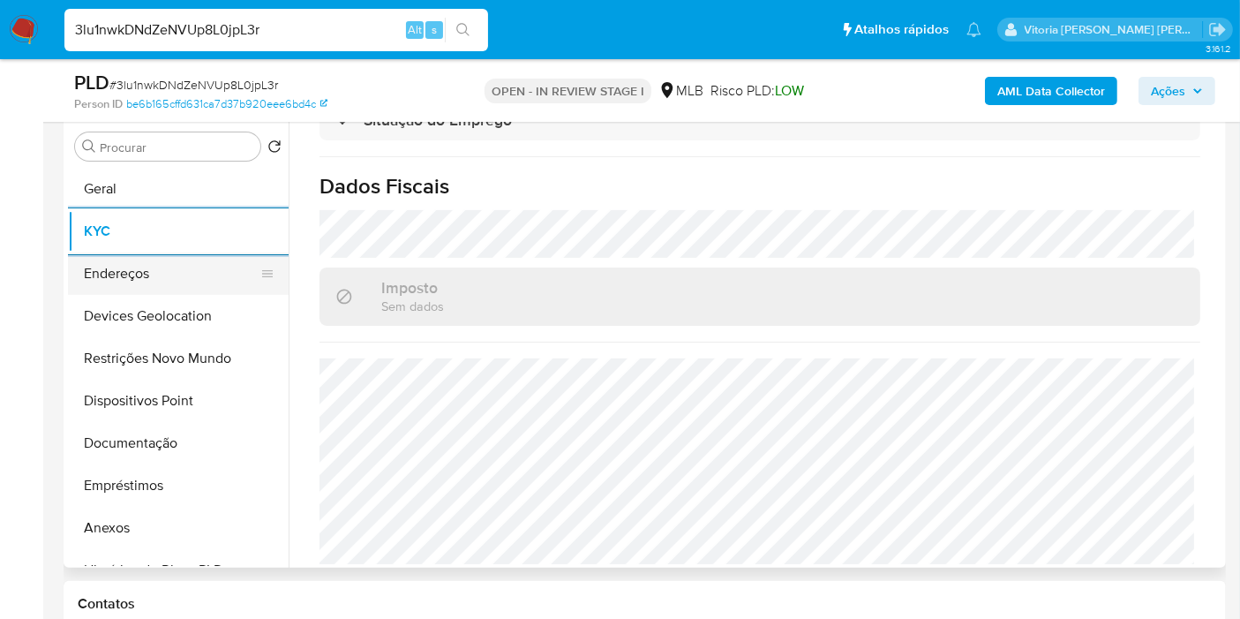
click at [159, 268] on button "Endereços" at bounding box center [171, 273] width 207 height 42
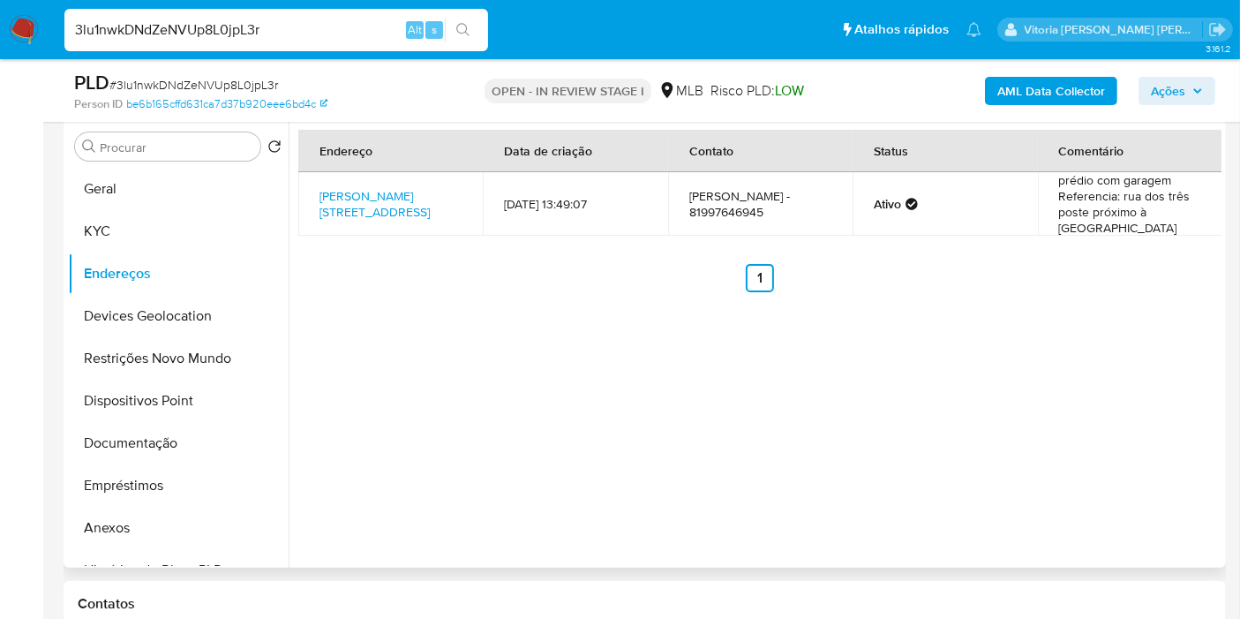
scroll to position [327, 0]
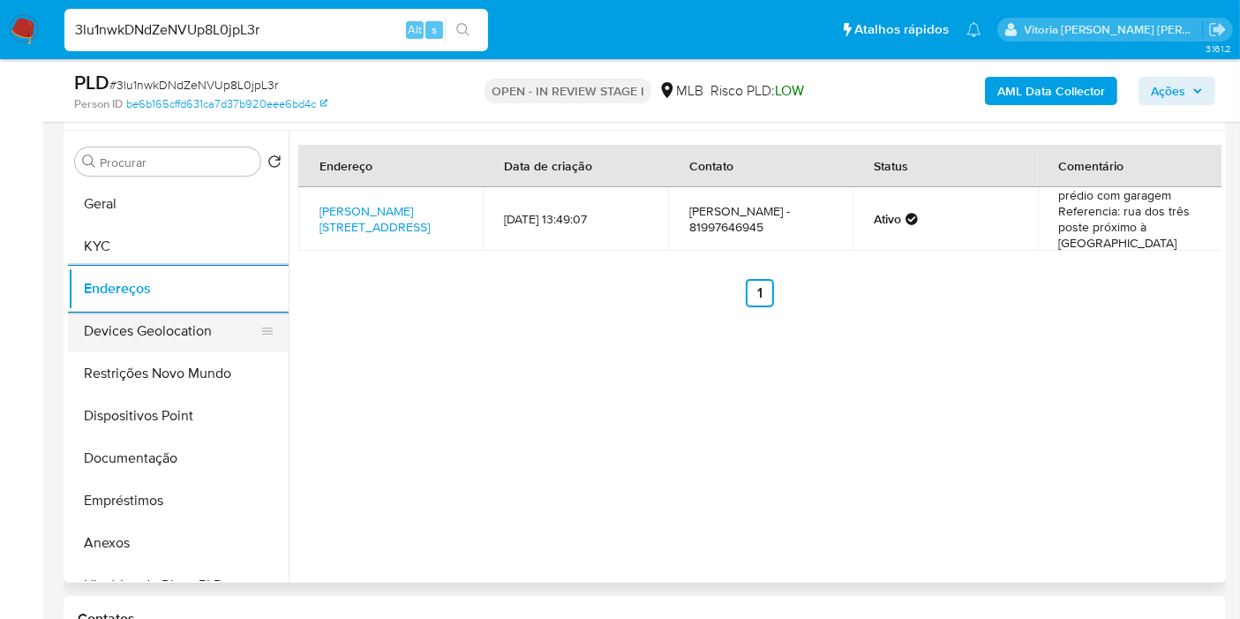
click at [137, 344] on button "Devices Geolocation" at bounding box center [171, 331] width 207 height 42
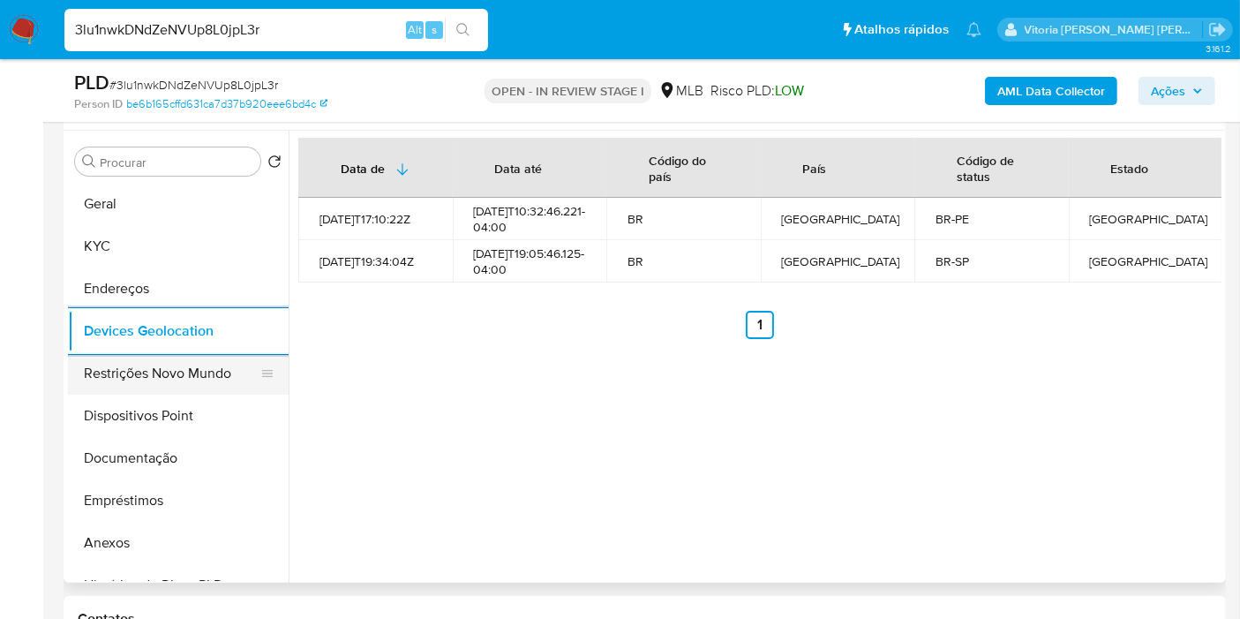
click at [123, 358] on button "Restrições Novo Mundo" at bounding box center [171, 373] width 207 height 42
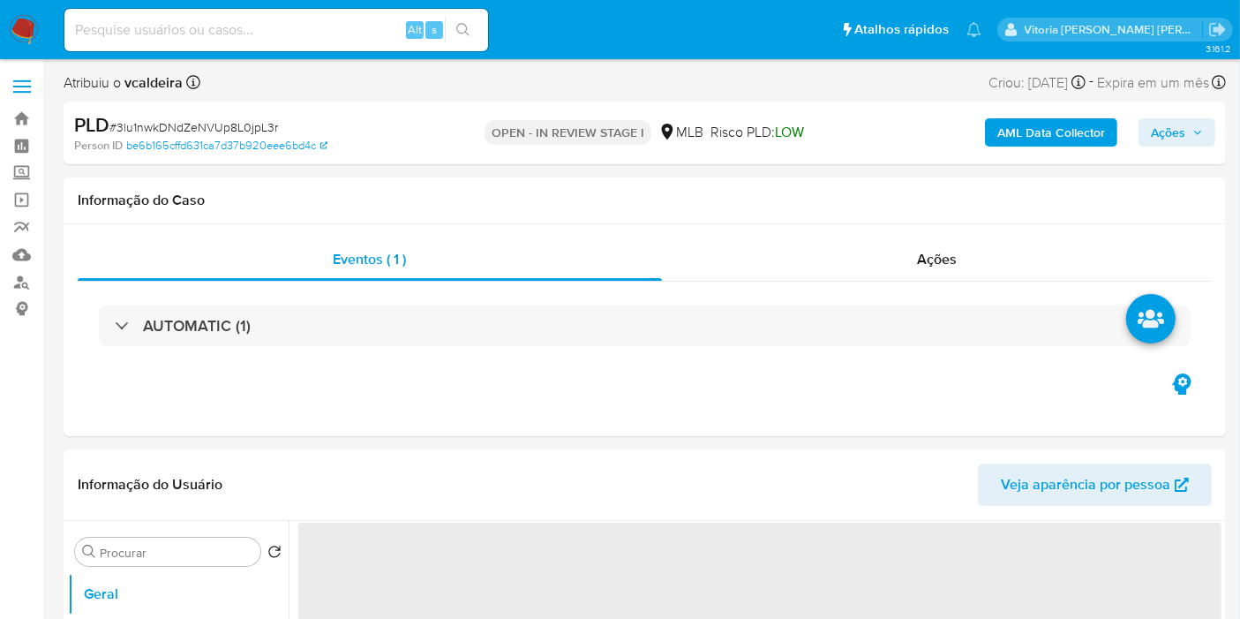
select select "10"
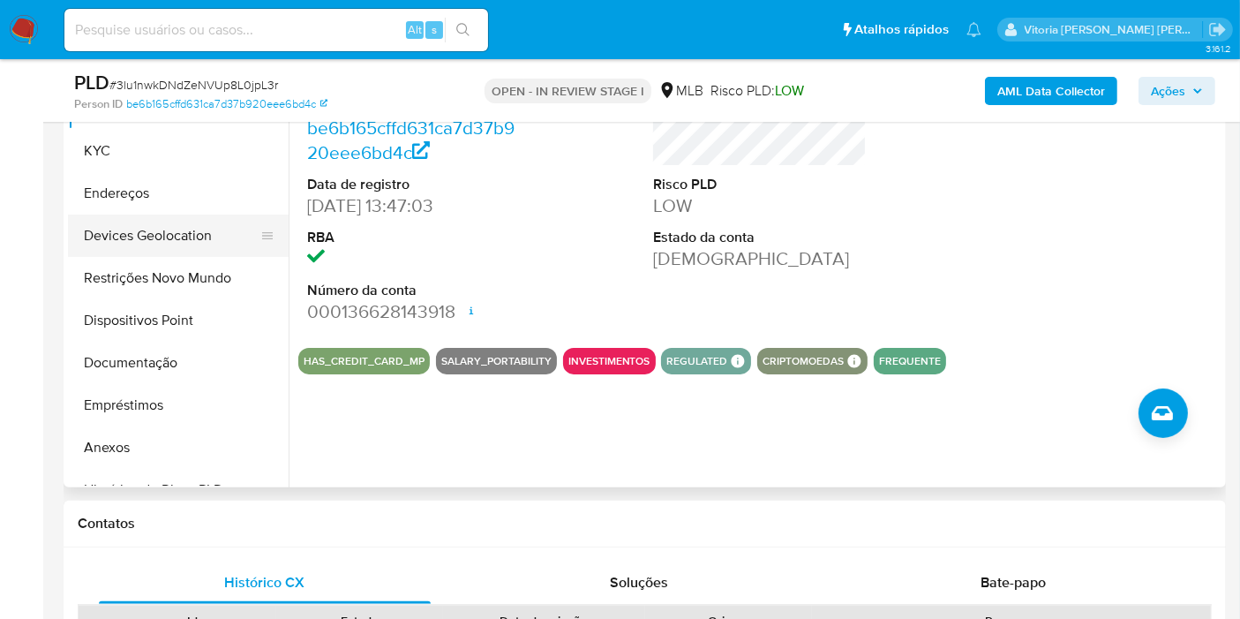
scroll to position [392, 0]
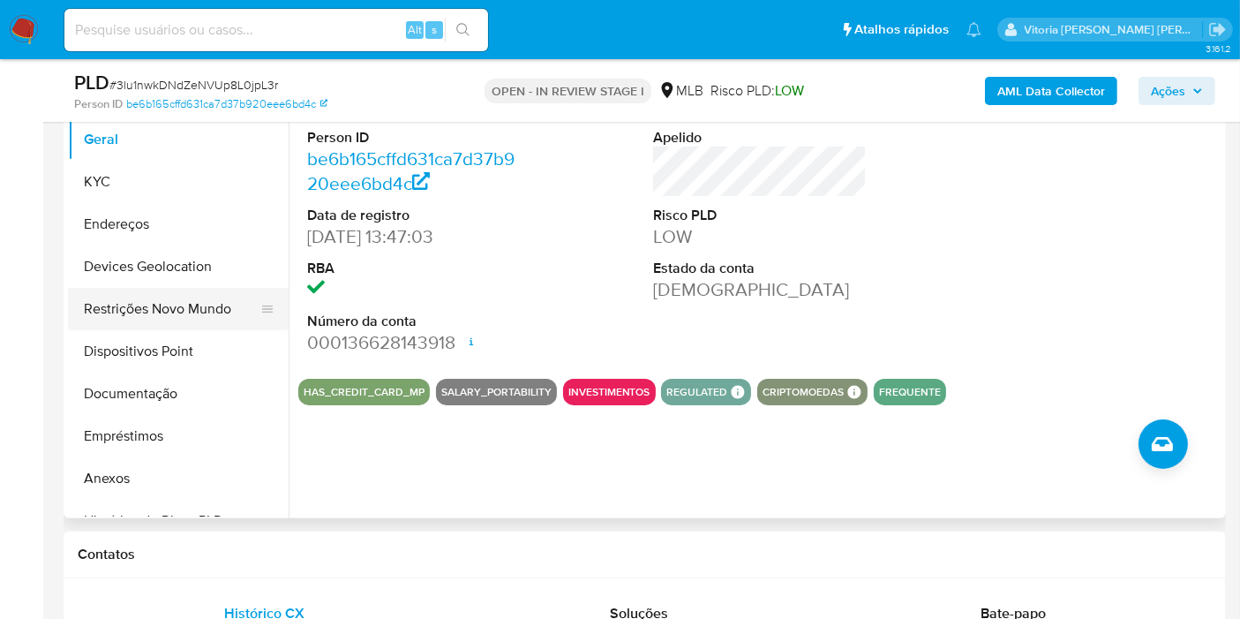
drag, startPoint x: 131, startPoint y: 293, endPoint x: 121, endPoint y: 298, distance: 11.8
click at [133, 296] on button "Restrições Novo Mundo" at bounding box center [171, 309] width 207 height 42
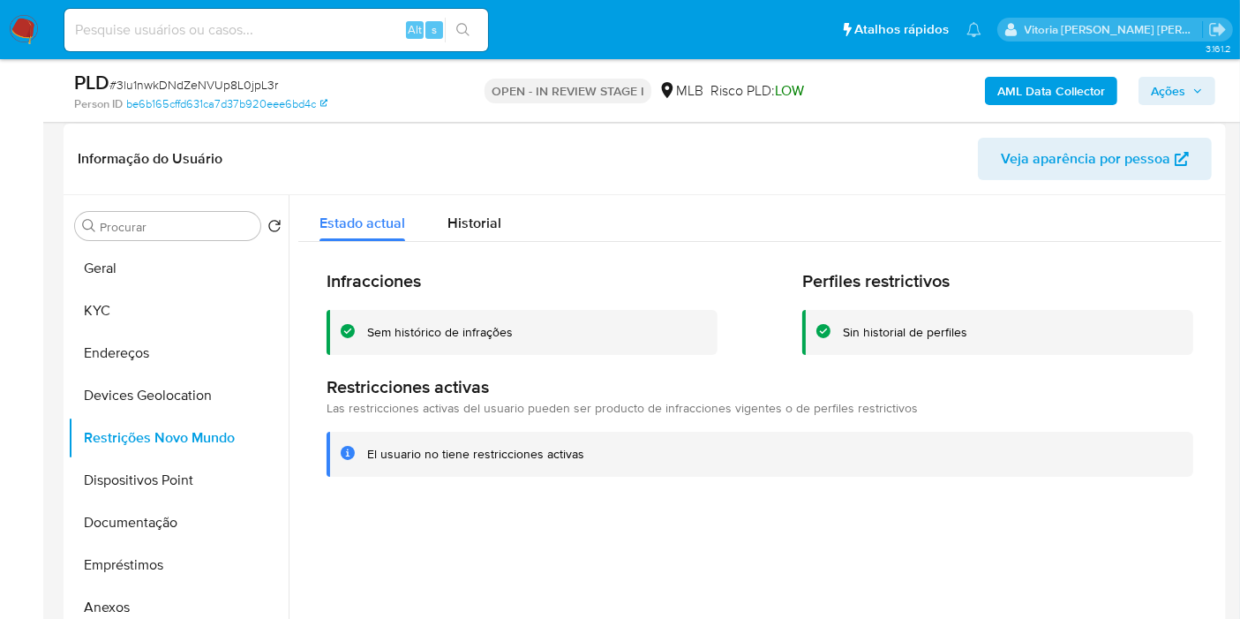
scroll to position [294, 0]
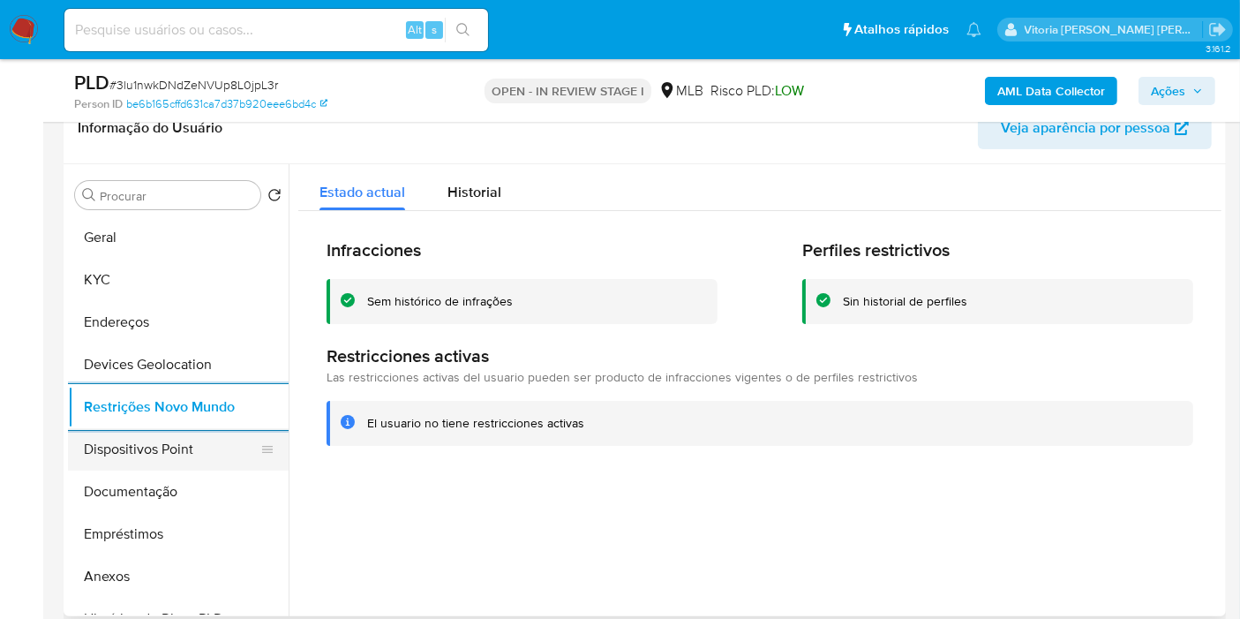
click at [181, 439] on button "Dispositivos Point" at bounding box center [171, 449] width 207 height 42
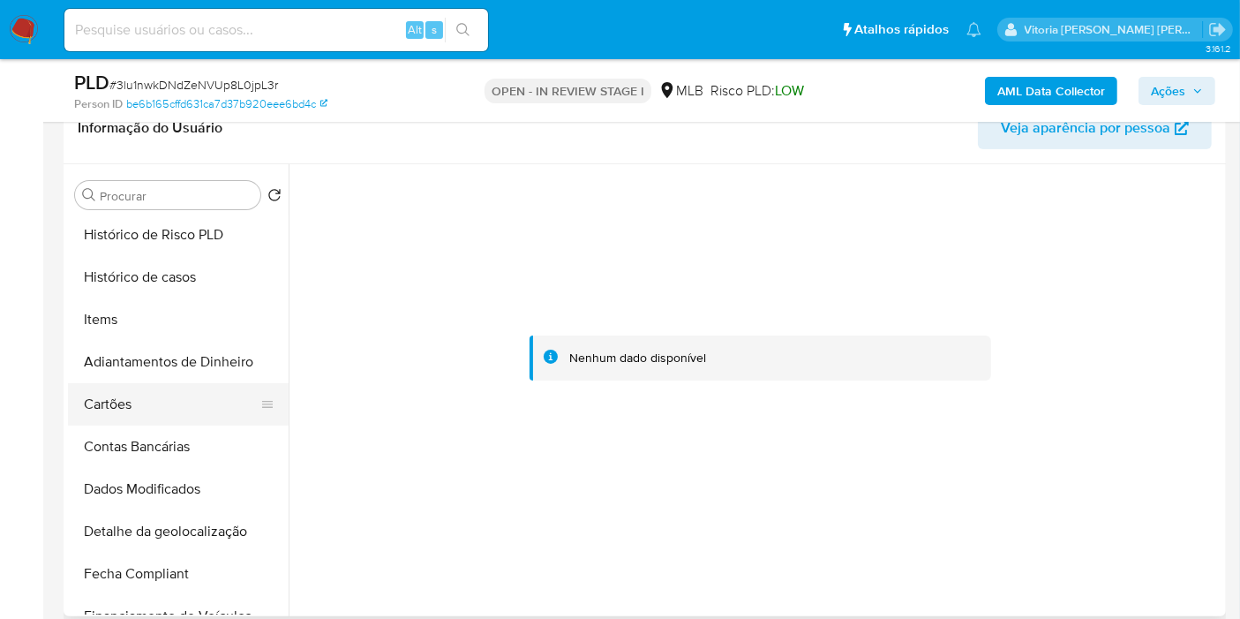
scroll to position [391, 0]
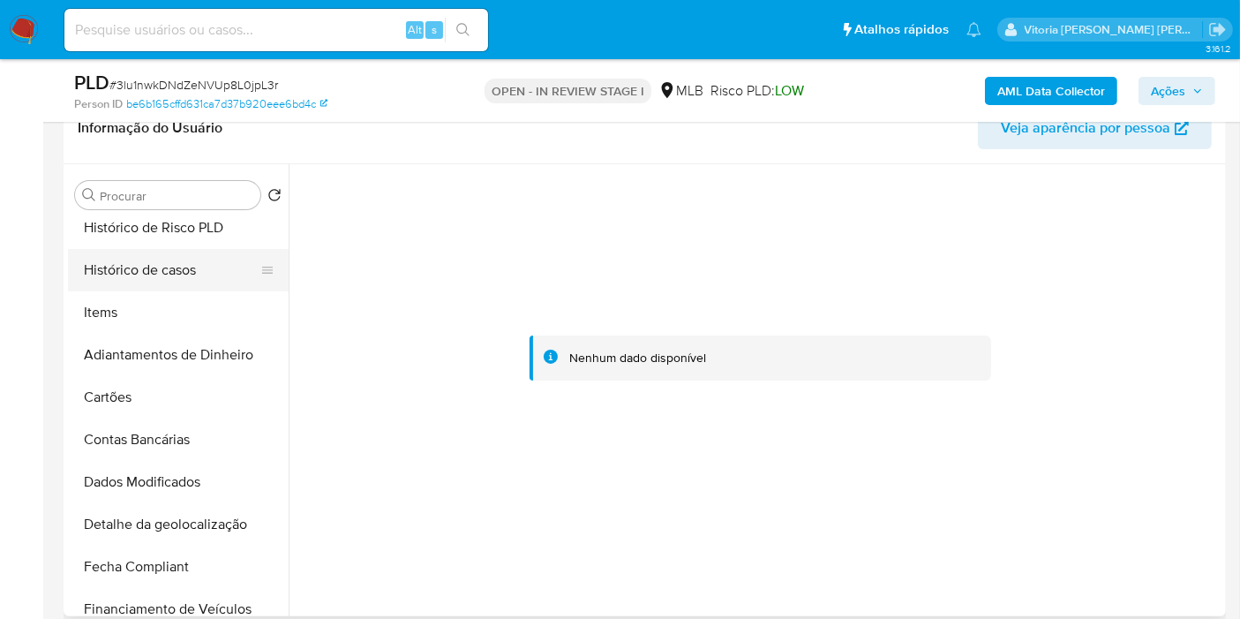
drag, startPoint x: 196, startPoint y: 282, endPoint x: 199, endPoint y: 269, distance: 12.9
click at [195, 282] on button "Histórico de casos" at bounding box center [171, 270] width 207 height 42
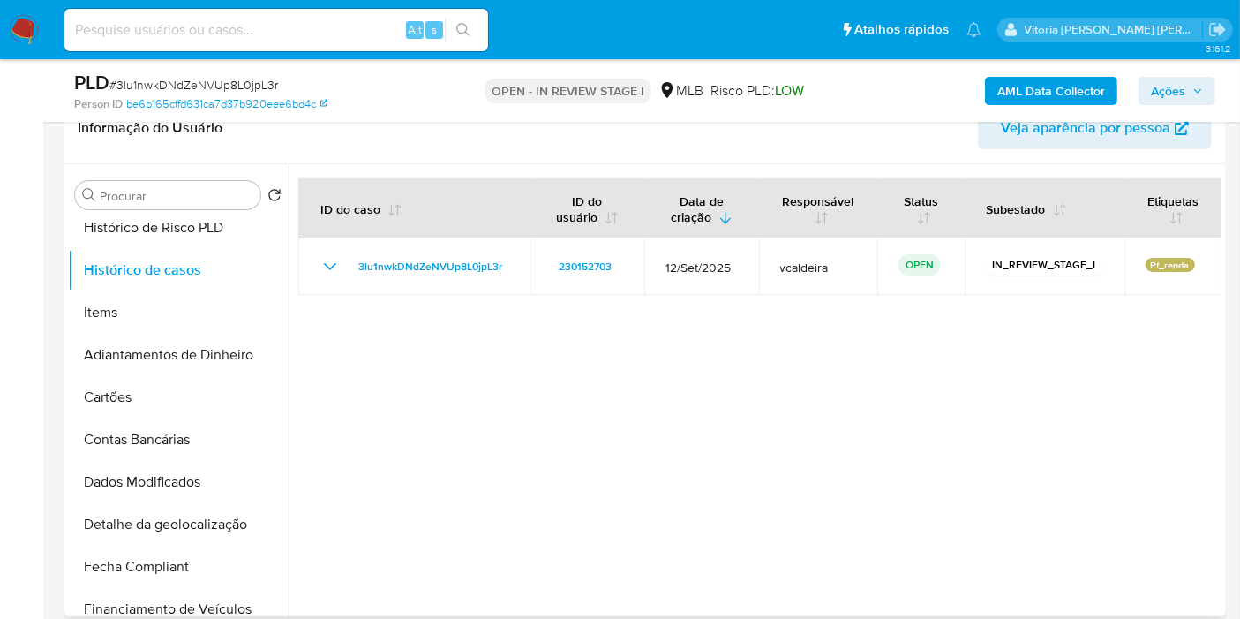
click at [725, 293] on div at bounding box center [755, 390] width 933 height 452
click at [1175, 86] on span "Ações" at bounding box center [1168, 91] width 34 height 28
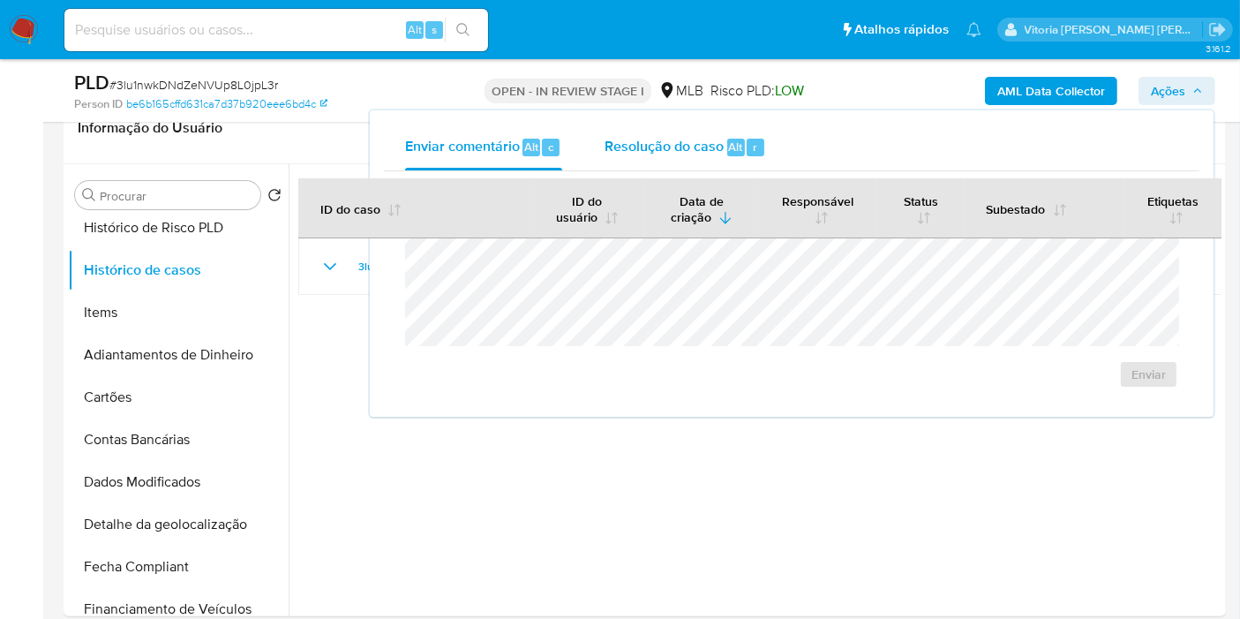
drag, startPoint x: 695, startPoint y: 157, endPoint x: 663, endPoint y: 175, distance: 36.3
click at [694, 157] on div "Resolução do caso Alt r" at bounding box center [686, 147] width 162 height 46
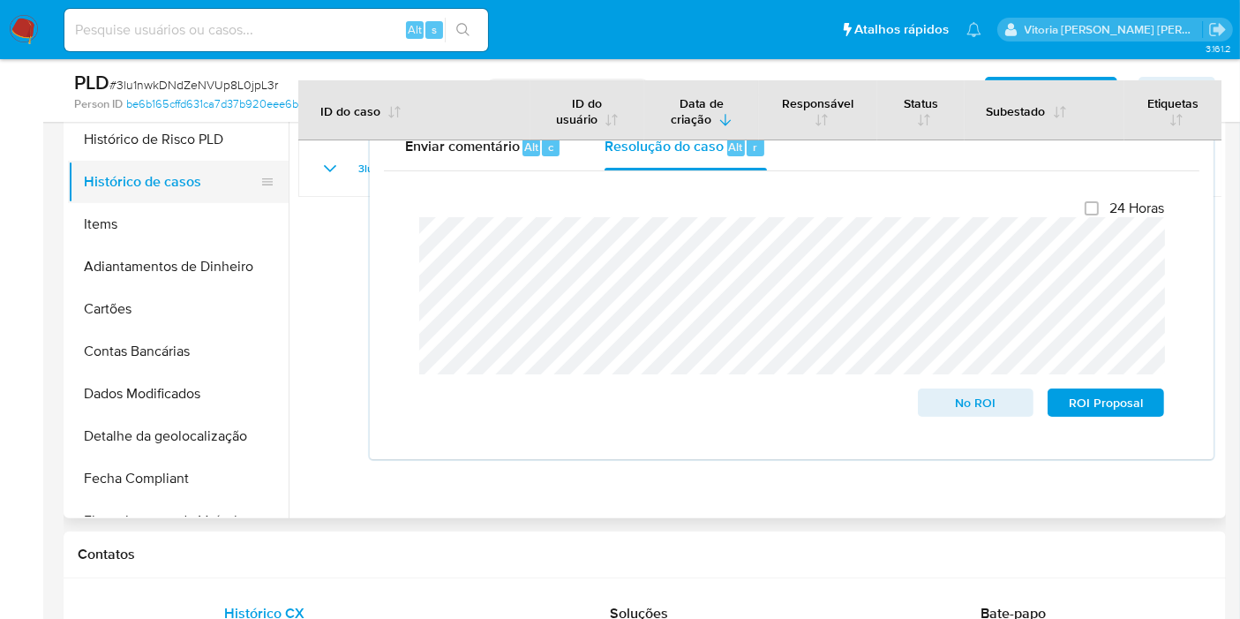
scroll to position [293, 0]
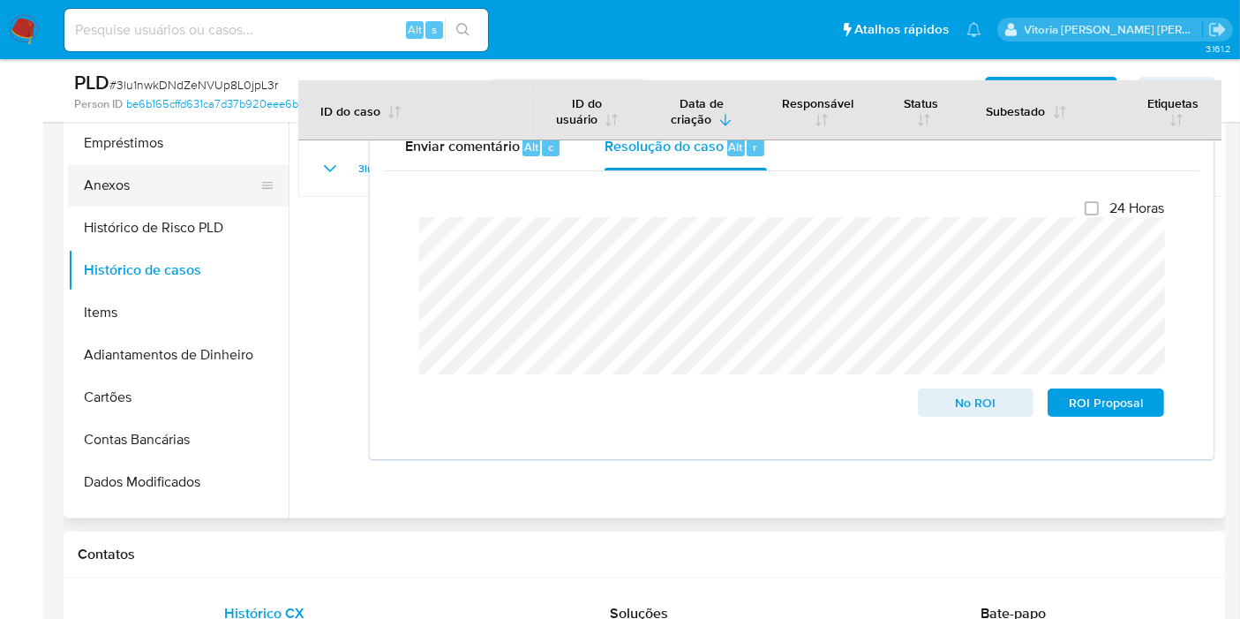
click at [128, 190] on button "Anexos" at bounding box center [171, 185] width 207 height 42
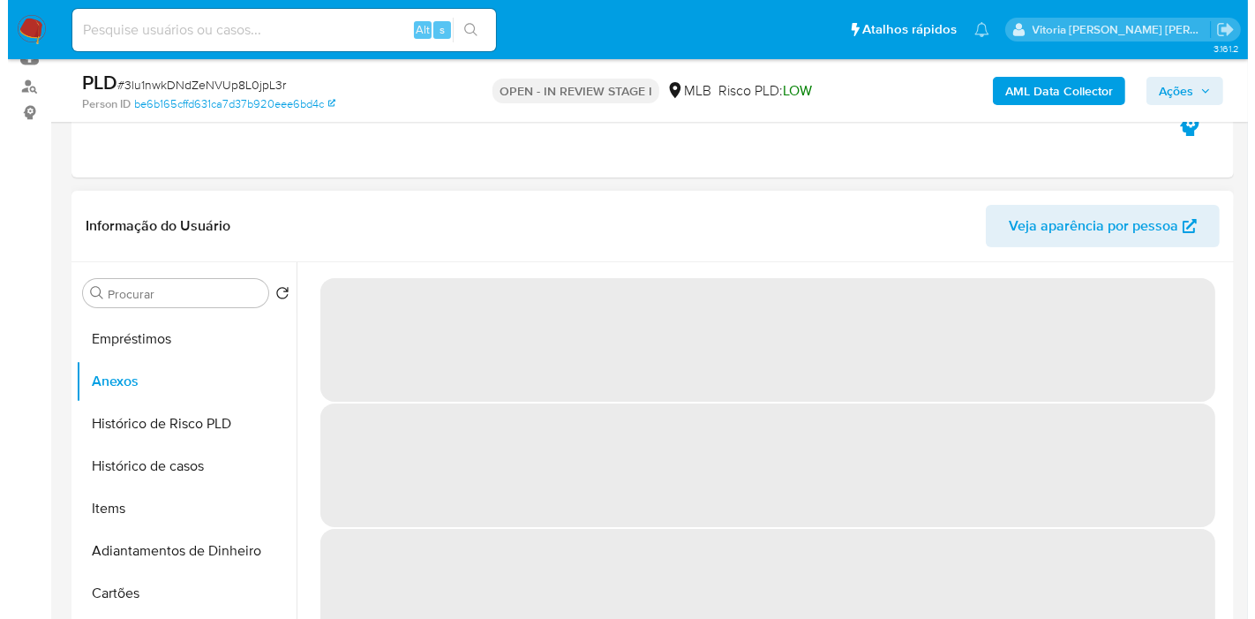
scroll to position [294, 0]
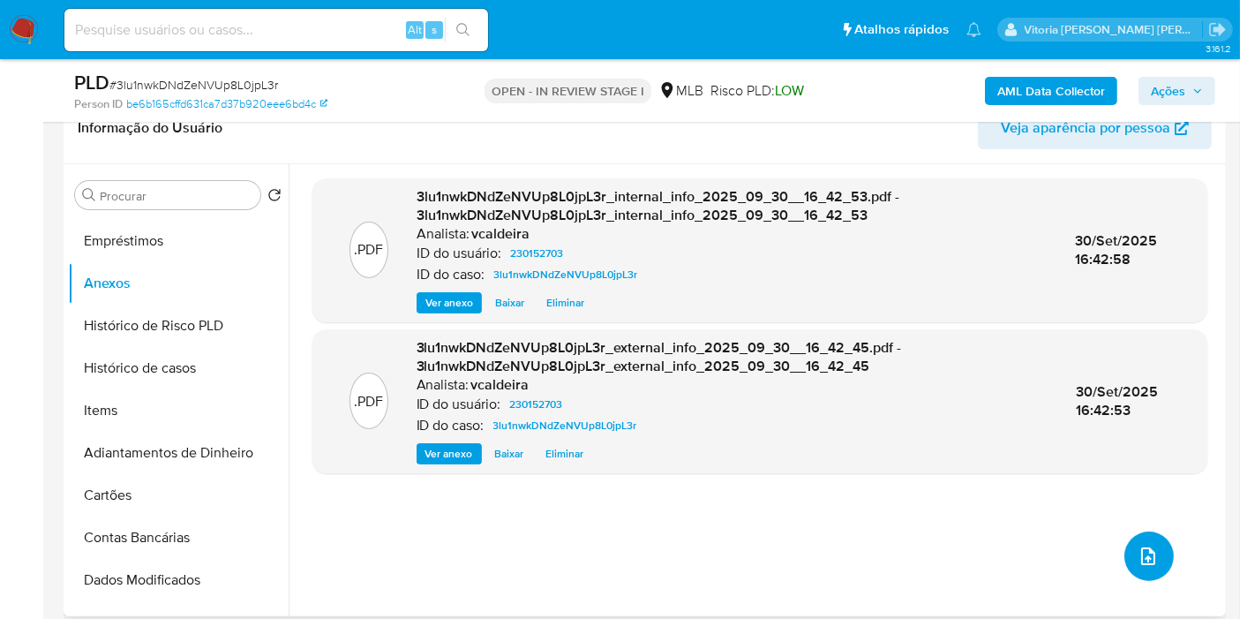
click at [1162, 566] on button "upload-file" at bounding box center [1148, 555] width 49 height 49
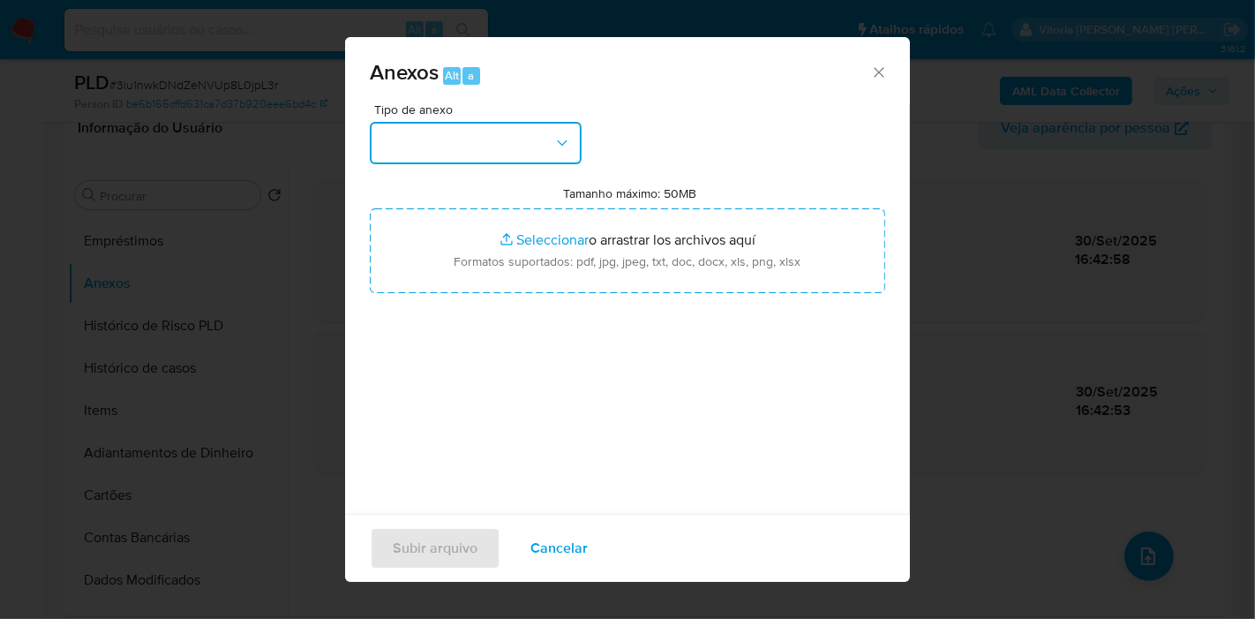
click at [541, 153] on button "button" at bounding box center [476, 143] width 212 height 42
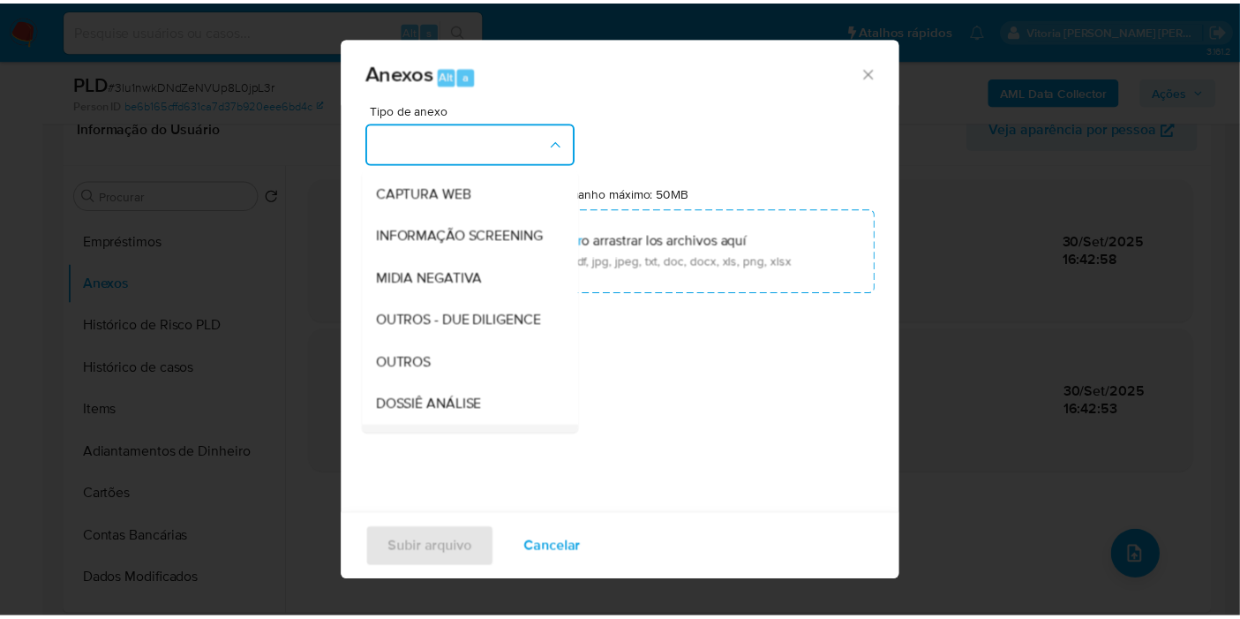
scroll to position [271, 0]
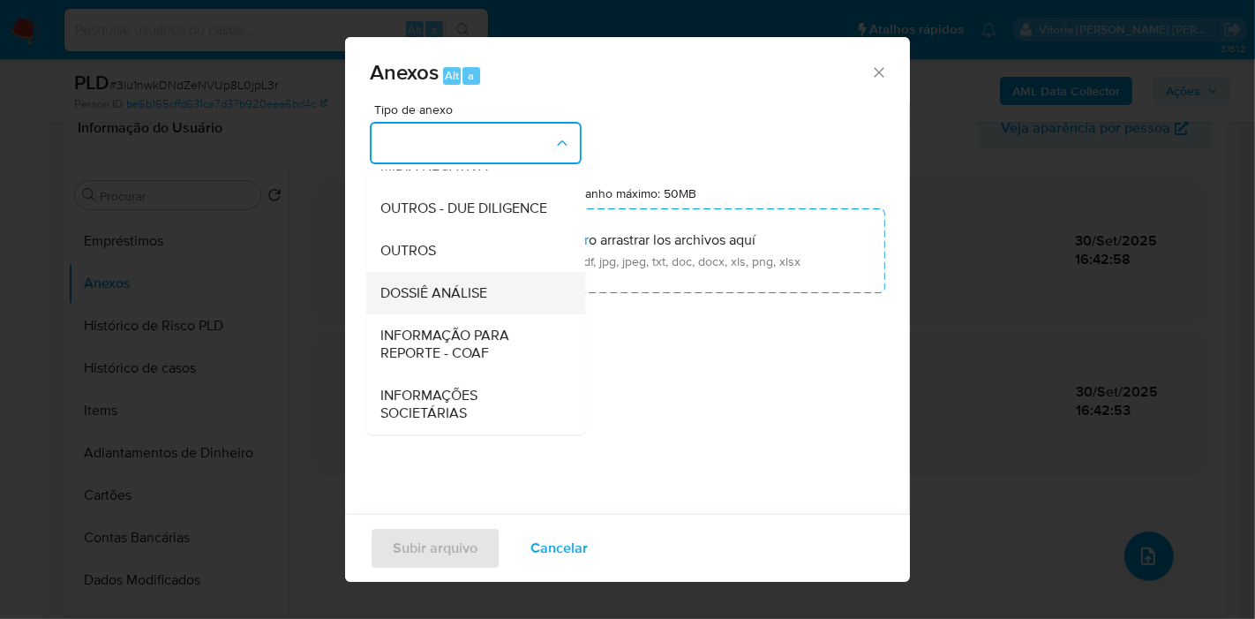
click at [430, 301] on span "DOSSIÊ ANÁLISE" at bounding box center [433, 293] width 107 height 18
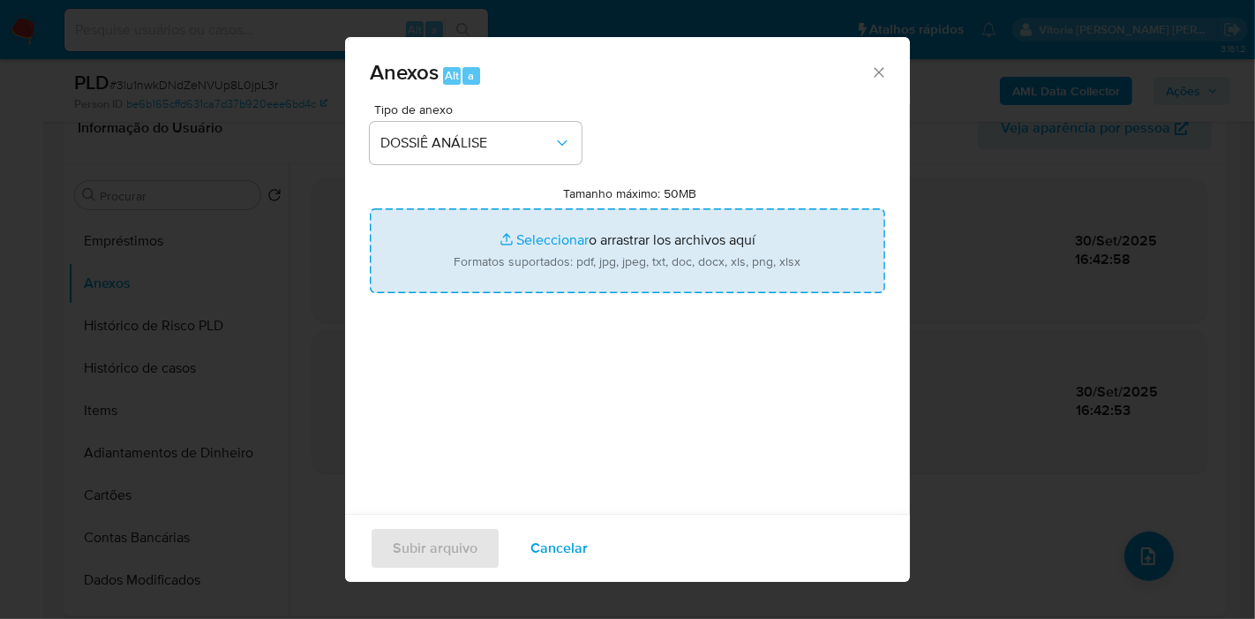
type input "C:\fakepath\SAR - (XXX) - CPF 05754698461 - ROGERIO MANOEL DA SILVA.pdf"
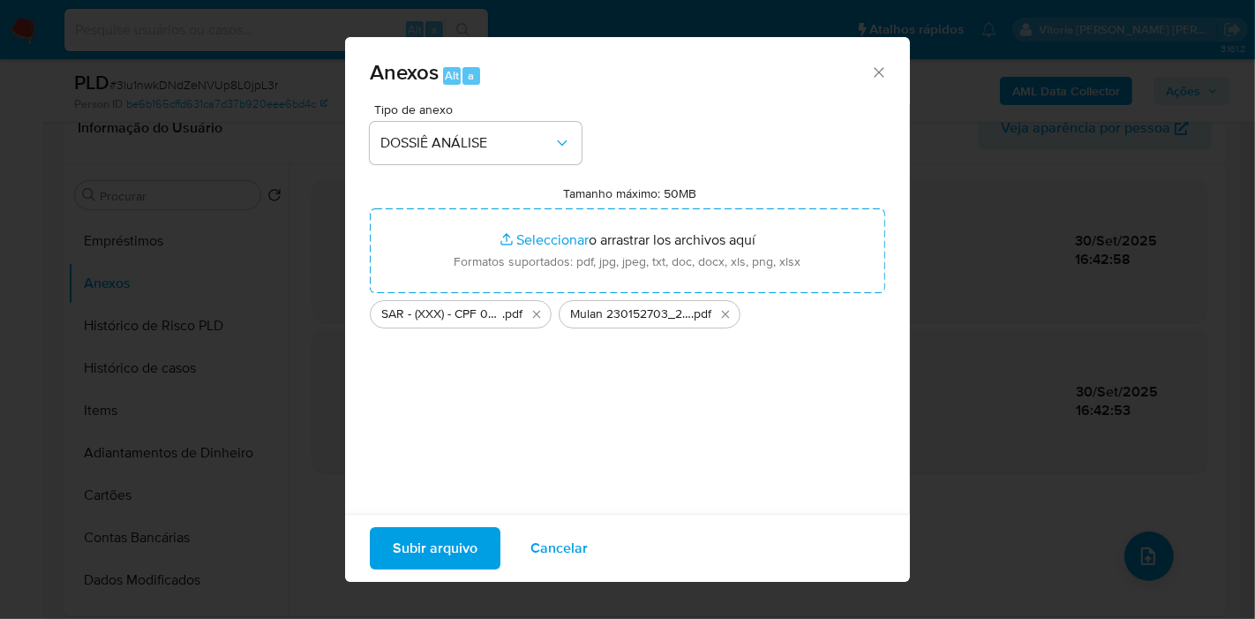
click at [452, 556] on span "Subir arquivo" at bounding box center [435, 548] width 85 height 39
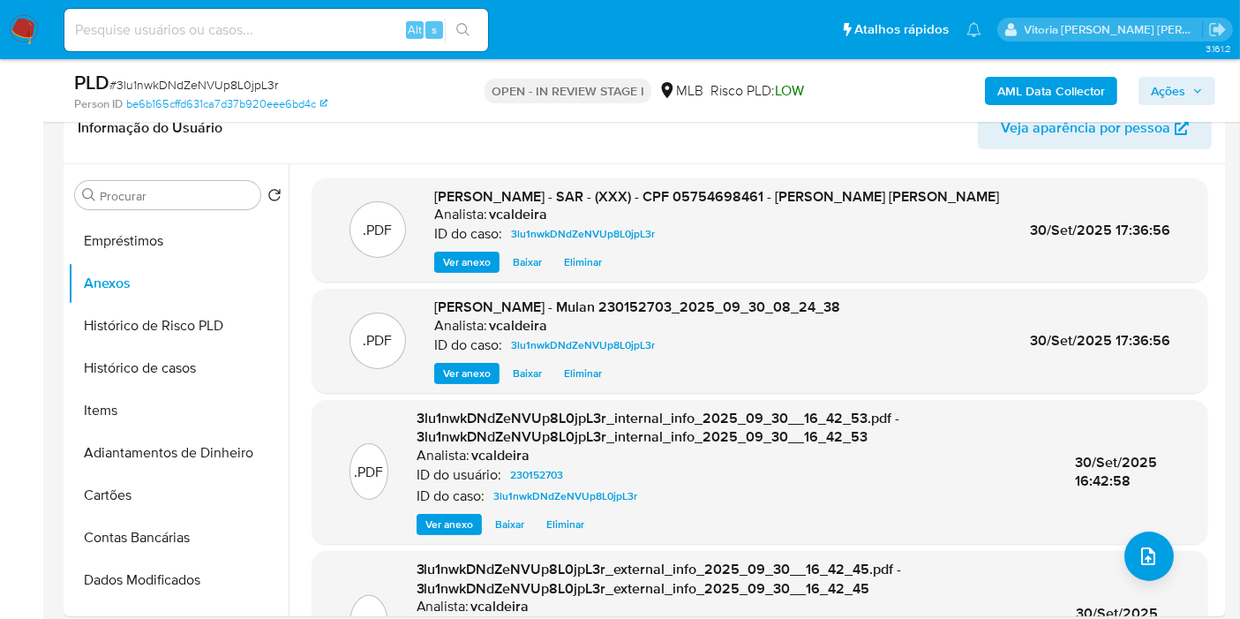
click at [1182, 92] on span "Ações" at bounding box center [1168, 91] width 34 height 28
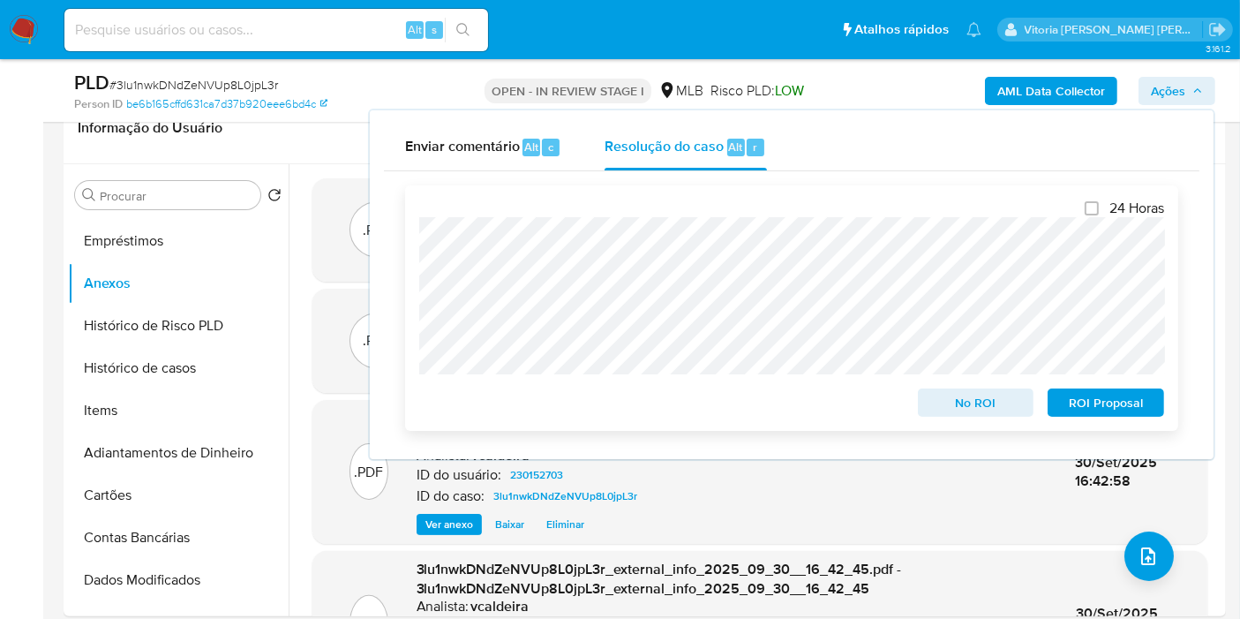
click at [1106, 410] on span "ROI Proposal" at bounding box center [1106, 402] width 92 height 25
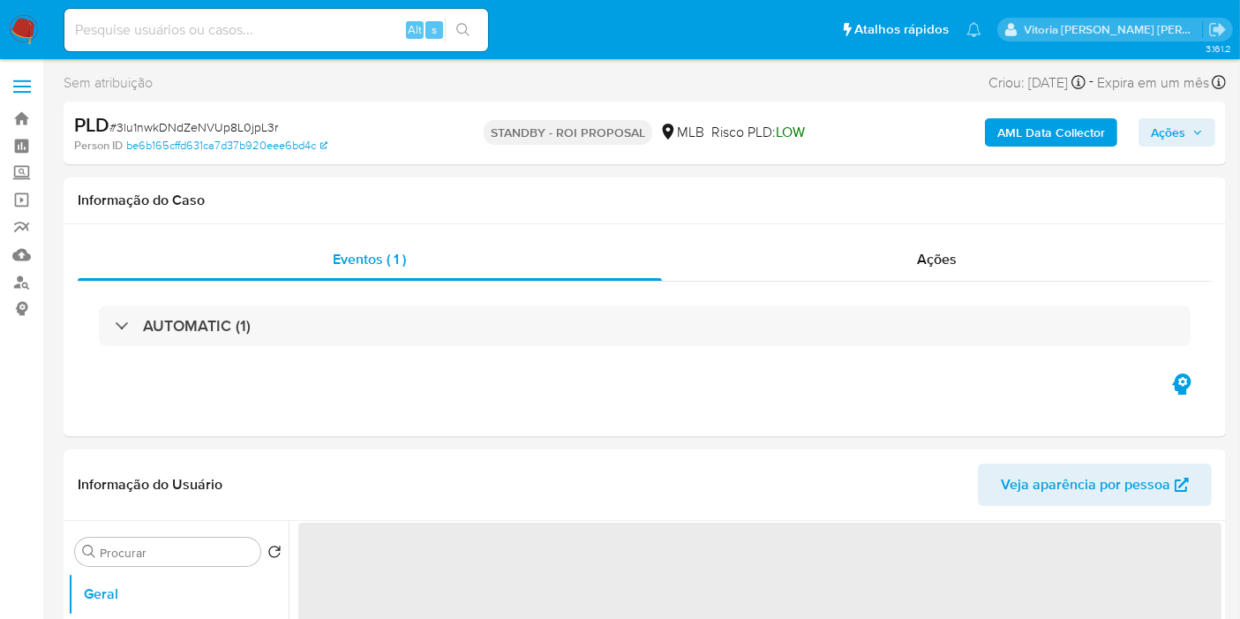
select select "10"
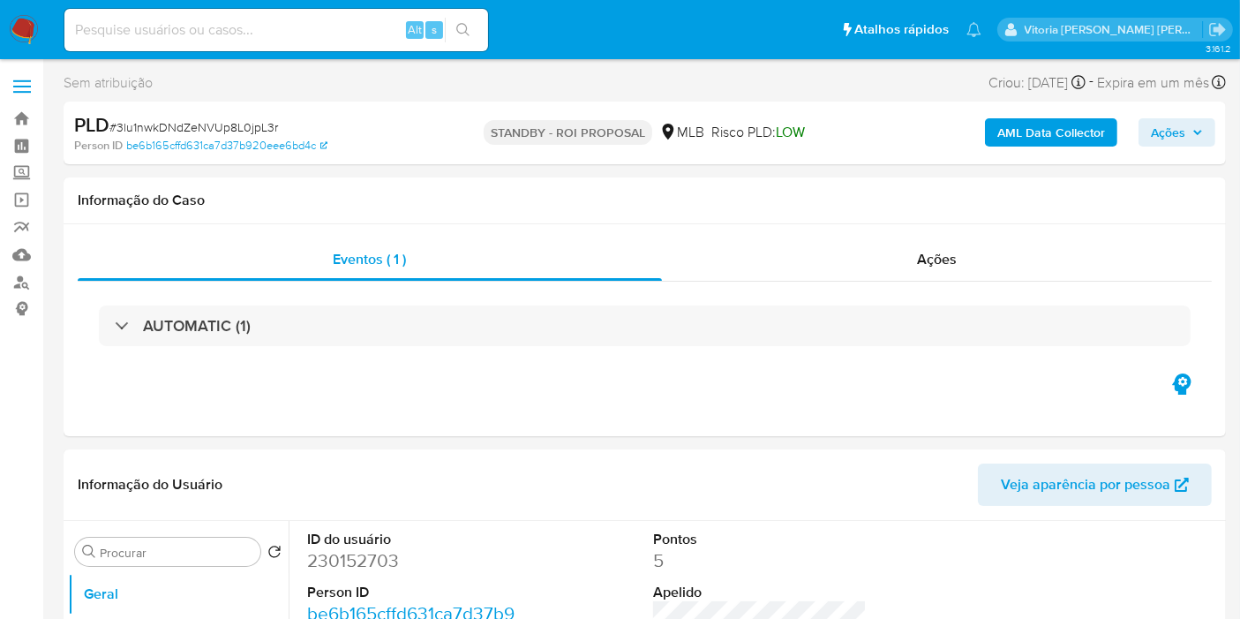
click at [346, 51] on div "Alt s" at bounding box center [276, 29] width 424 height 49
click at [344, 34] on input at bounding box center [276, 30] width 424 height 23
paste input "1inDALepvEJ3I6BMG3cgnToy"
type input "1inDALepvEJ3I6BMG3cgnToy"
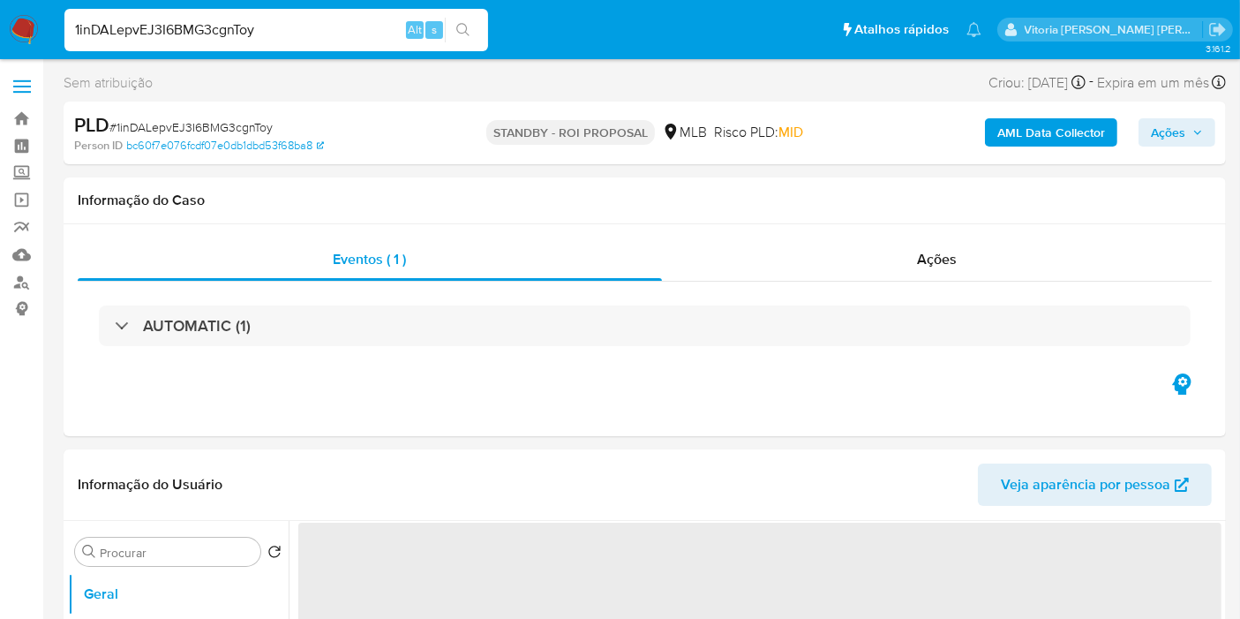
select select "10"
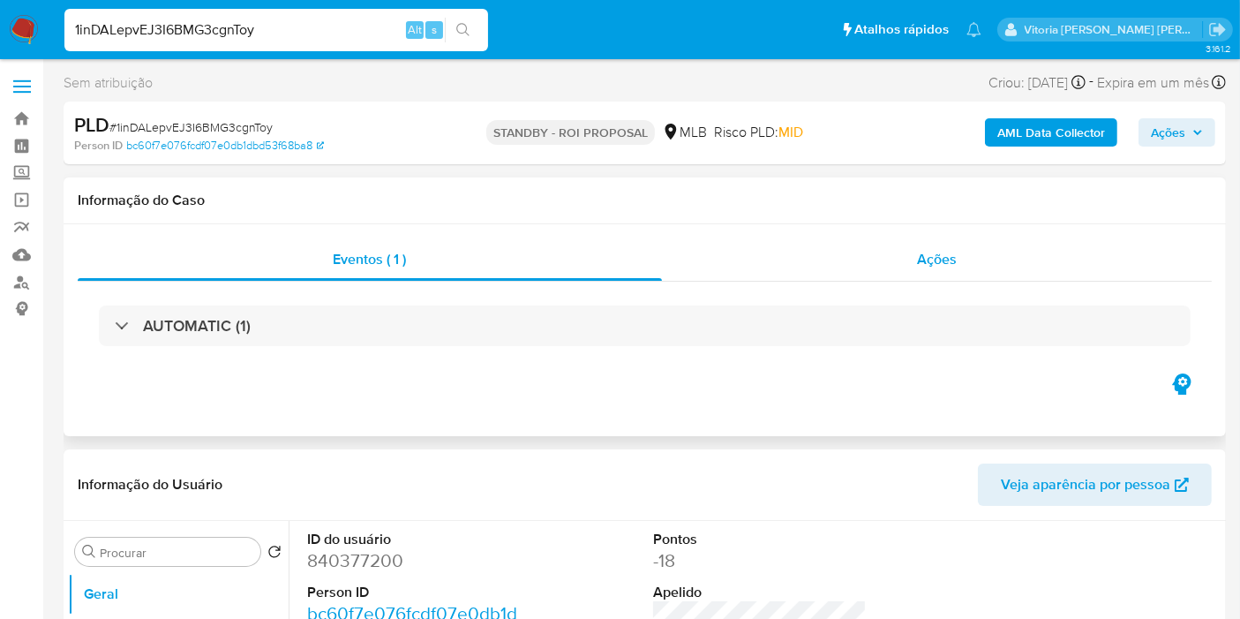
drag, startPoint x: 926, startPoint y: 254, endPoint x: 877, endPoint y: 263, distance: 49.3
click at [926, 254] on span "Ações" at bounding box center [937, 259] width 40 height 20
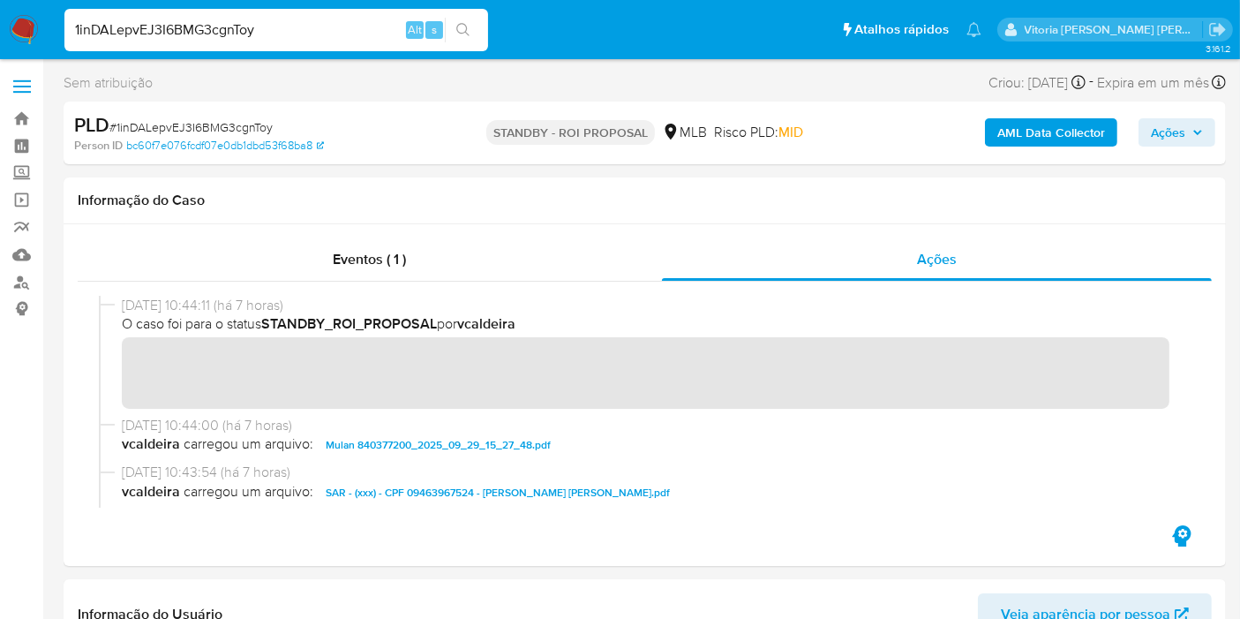
click at [233, 30] on input "1inDALepvEJ3I6BMG3cgnToy" at bounding box center [276, 30] width 424 height 23
paste input "UtUHk001lfn2RVduwWYGN3Iz"
type input "UtUHk001lfn2RVduwWYGN3Iz"
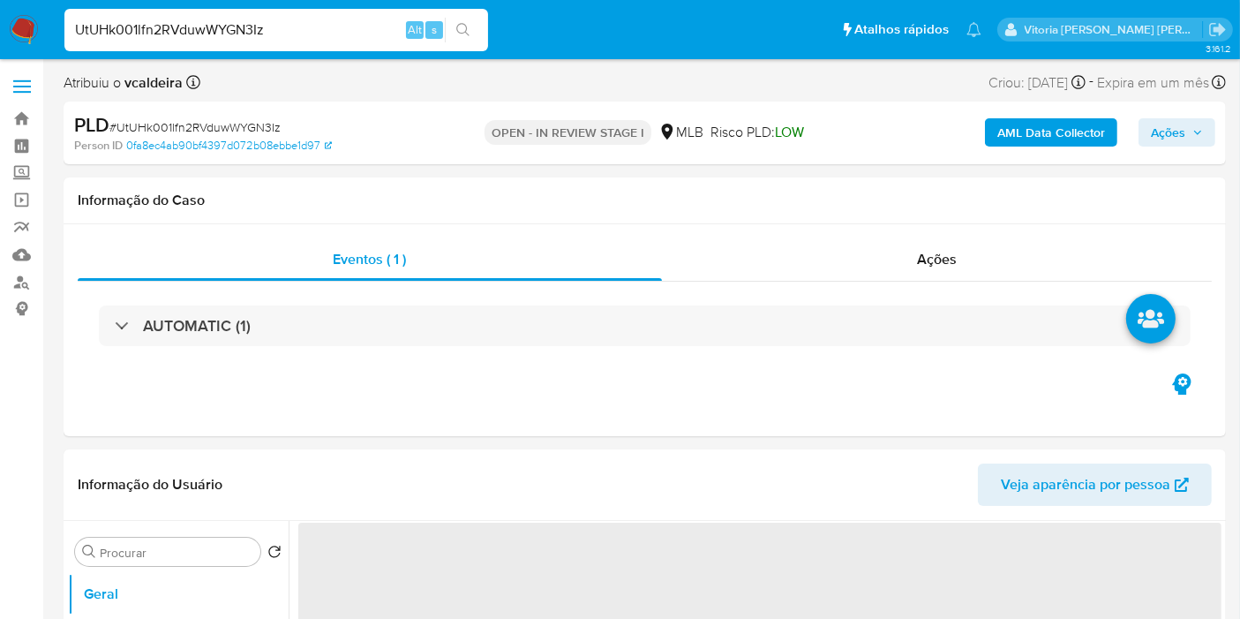
select select "10"
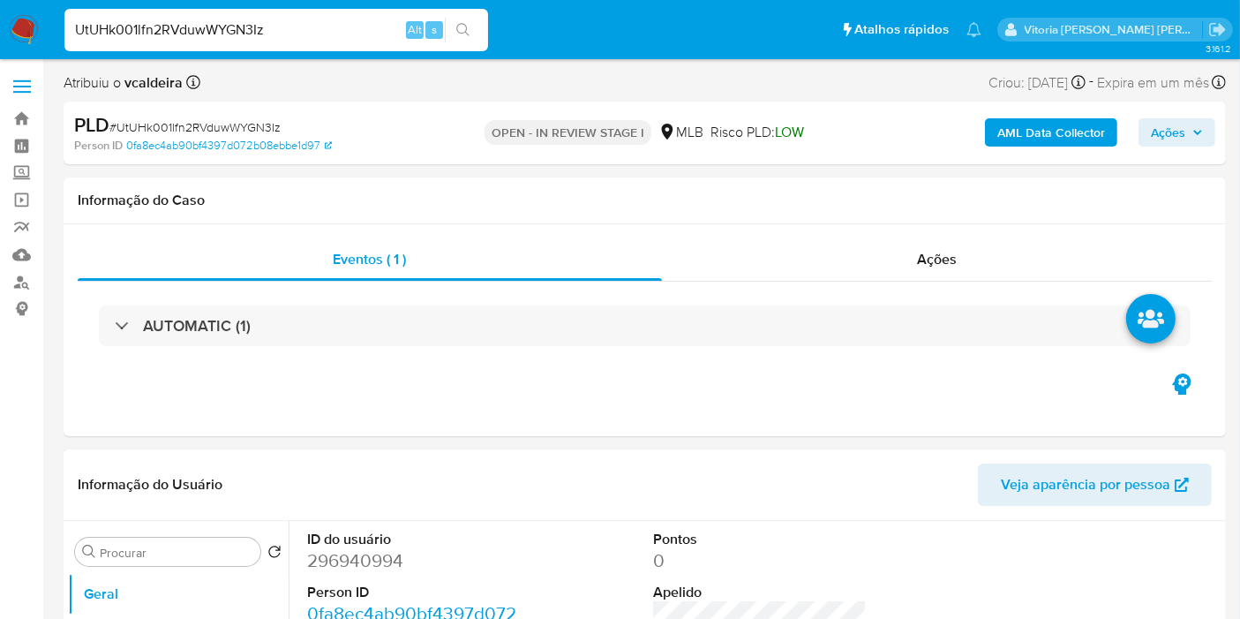
click at [360, 549] on dd "296940994" at bounding box center [414, 560] width 214 height 25
click at [358, 566] on dd "296940994" at bounding box center [414, 560] width 214 height 25
copy dd "296940994"
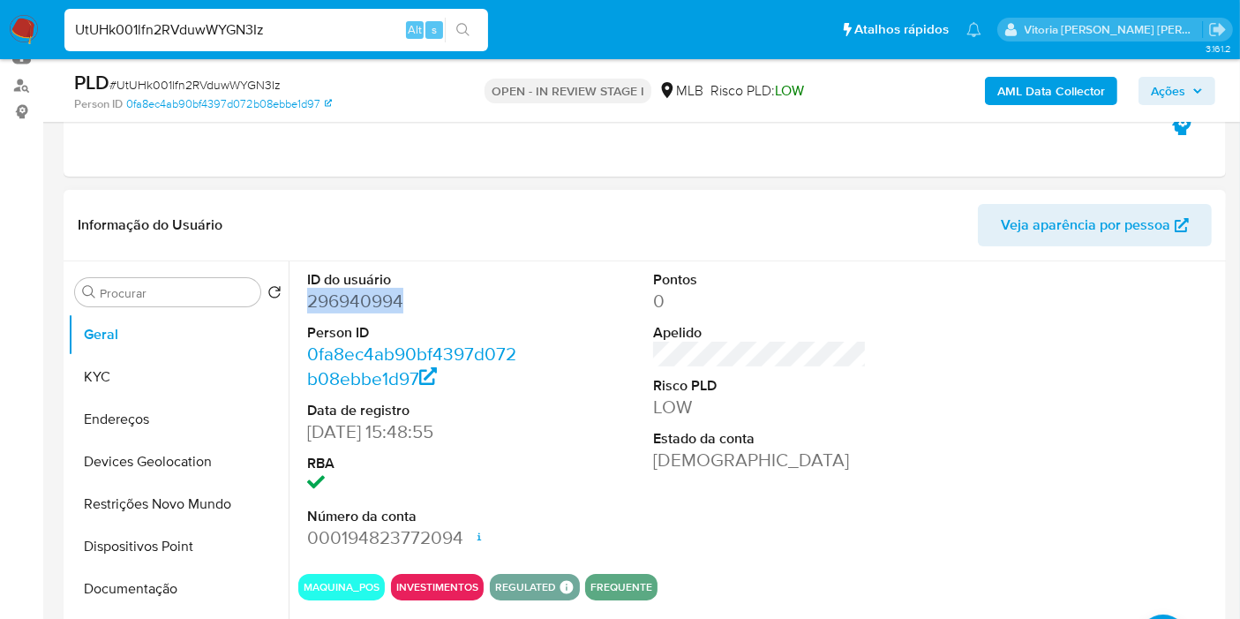
scroll to position [196, 0]
click at [150, 372] on button "KYC" at bounding box center [171, 378] width 207 height 42
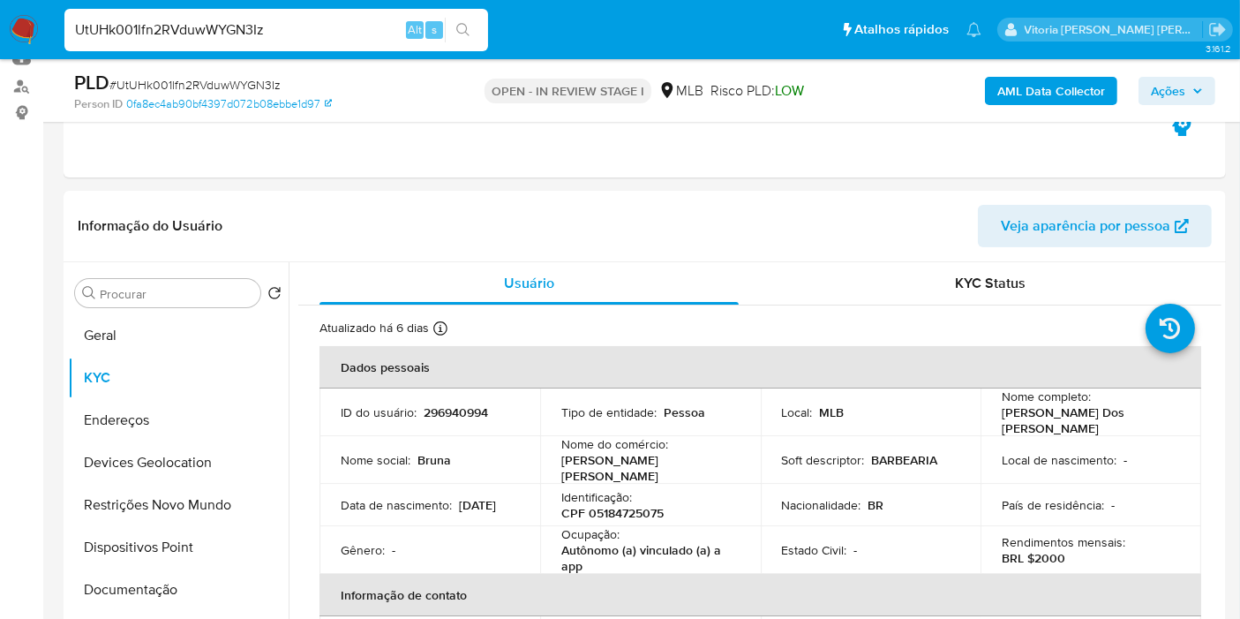
click at [152, 46] on div "UtUHk001lfn2RVduwWYGN3Iz Alt s" at bounding box center [276, 30] width 424 height 42
click at [149, 34] on input "UtUHk001lfn2RVduwWYGN3Iz" at bounding box center [276, 30] width 424 height 23
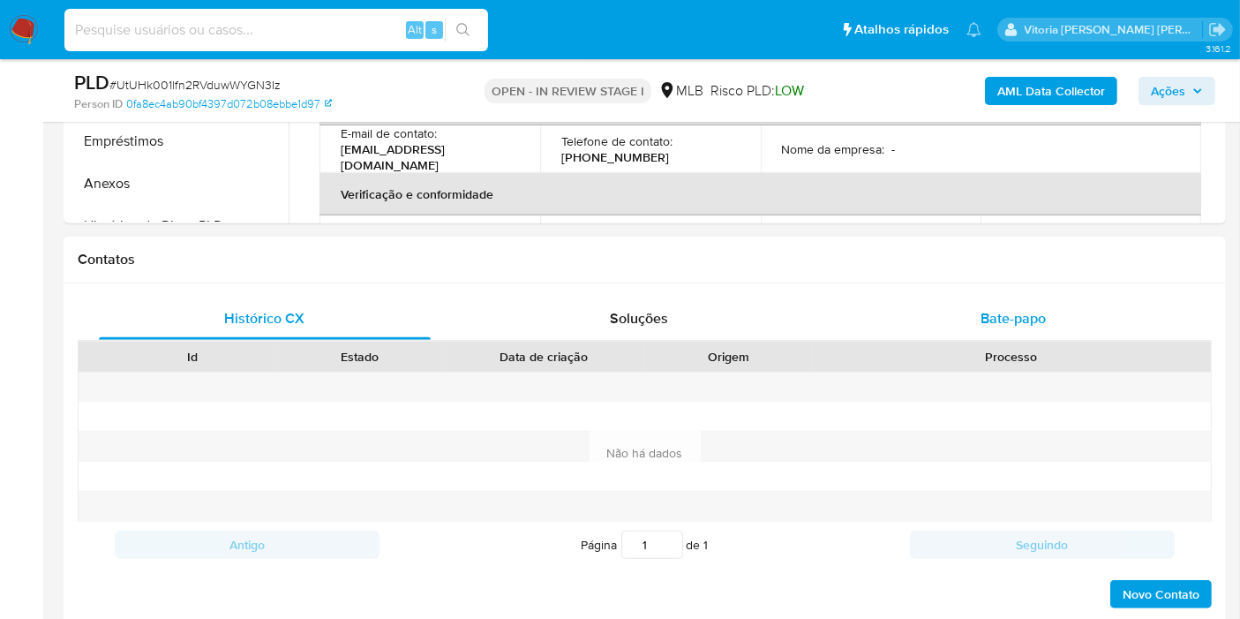
scroll to position [686, 0]
click at [981, 304] on div "Bate-papo" at bounding box center [1013, 319] width 332 height 42
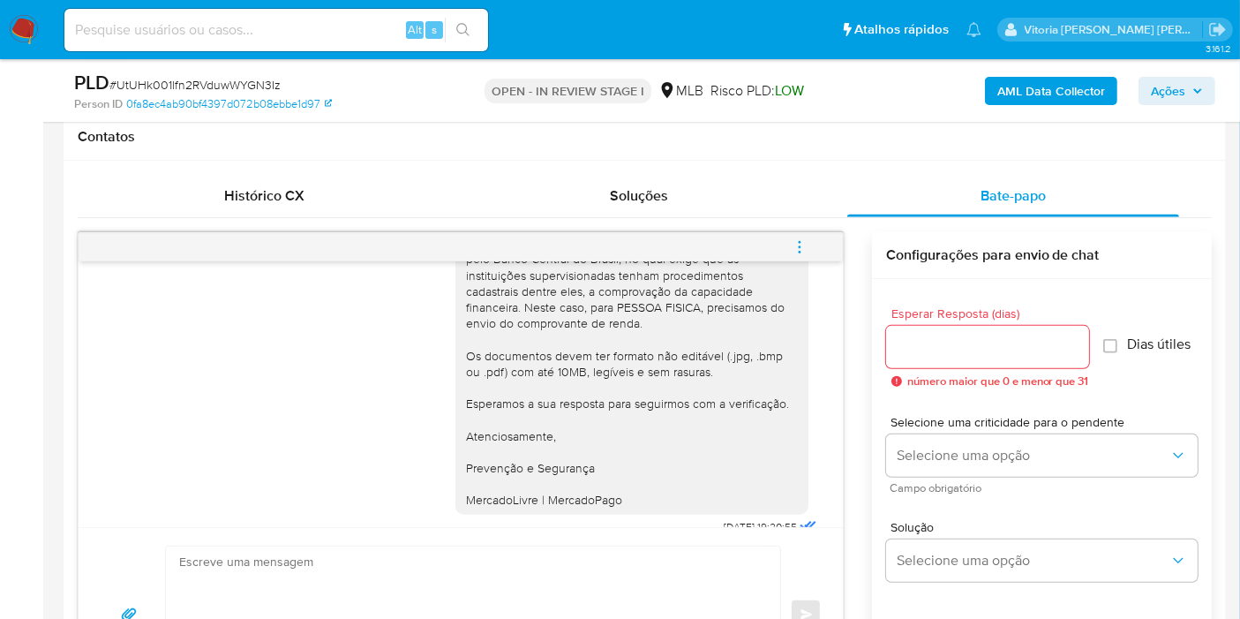
scroll to position [274, 0]
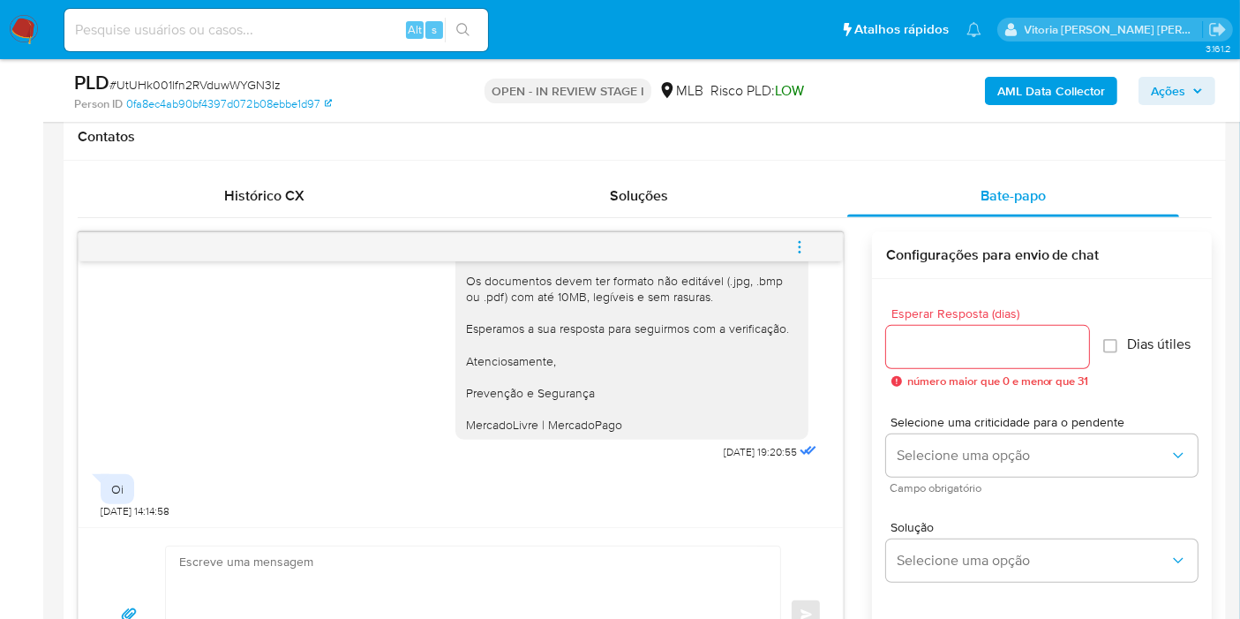
click at [250, 299] on div "Ola, Estamos realizando uma verificação adicional de segurança em contas de usu…" at bounding box center [461, 230] width 720 height 469
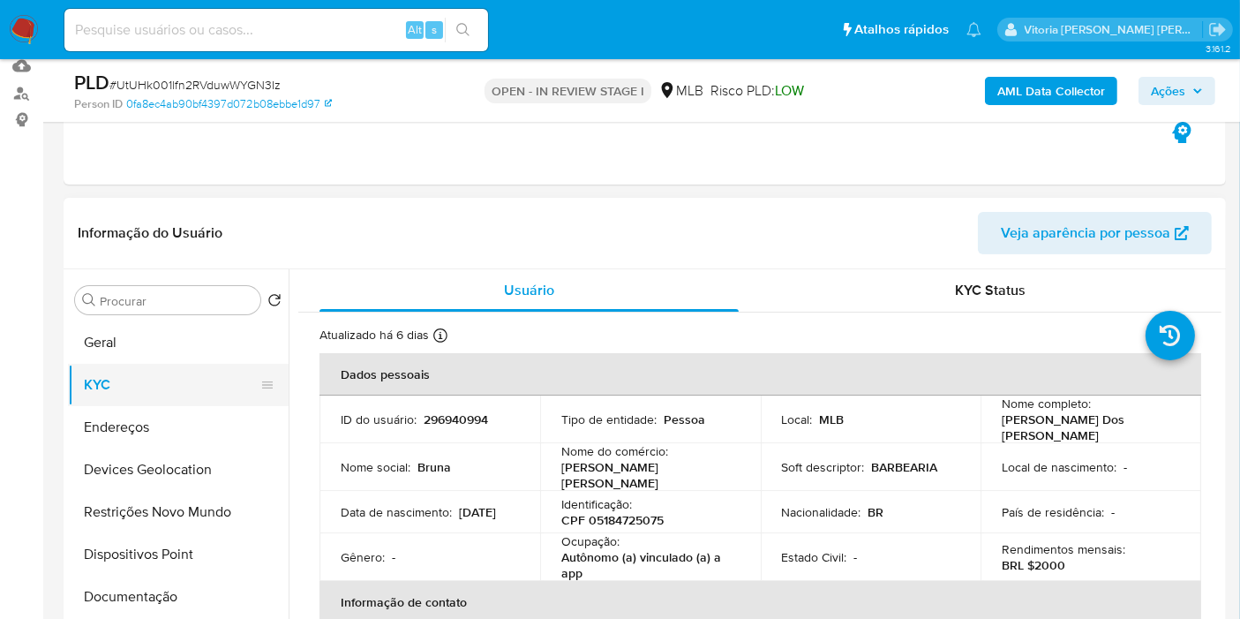
scroll to position [196, 0]
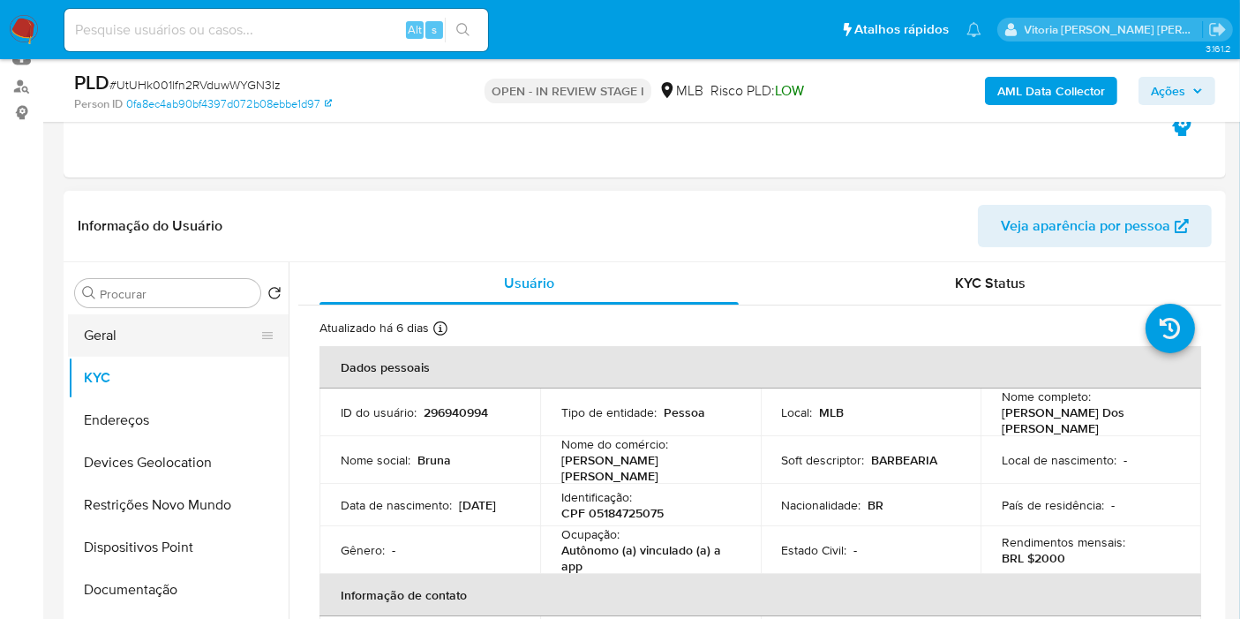
click at [192, 342] on button "Geral" at bounding box center [171, 335] width 207 height 42
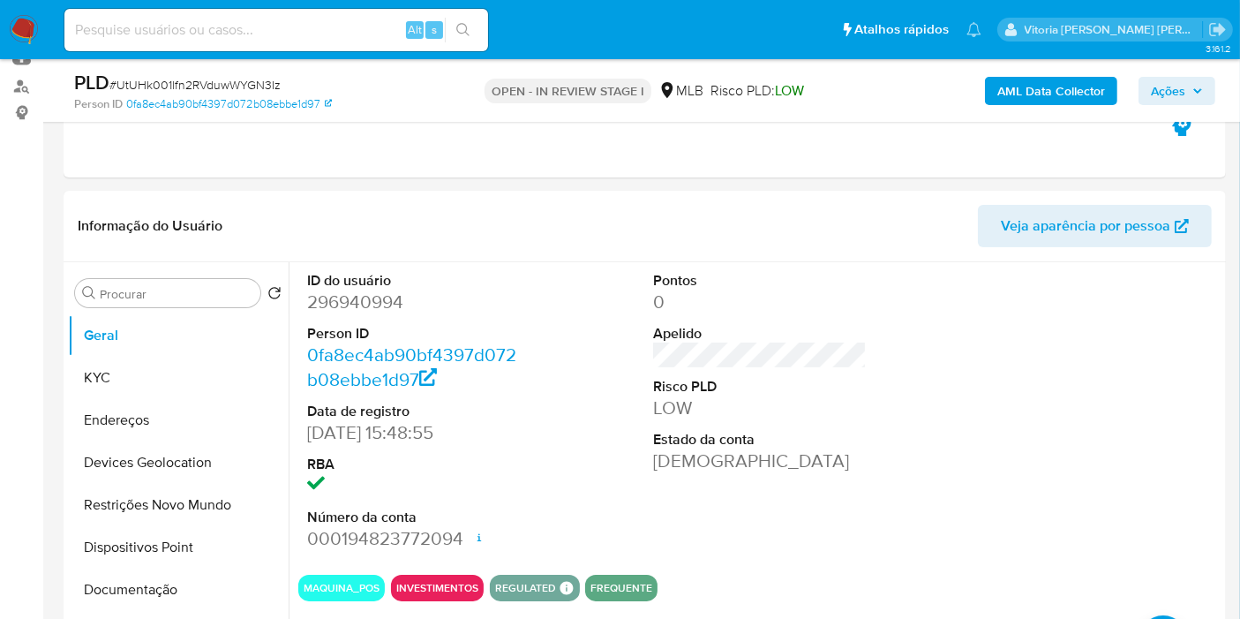
click at [377, 309] on dd "296940994" at bounding box center [414, 301] width 214 height 25
copy dd "296940994"
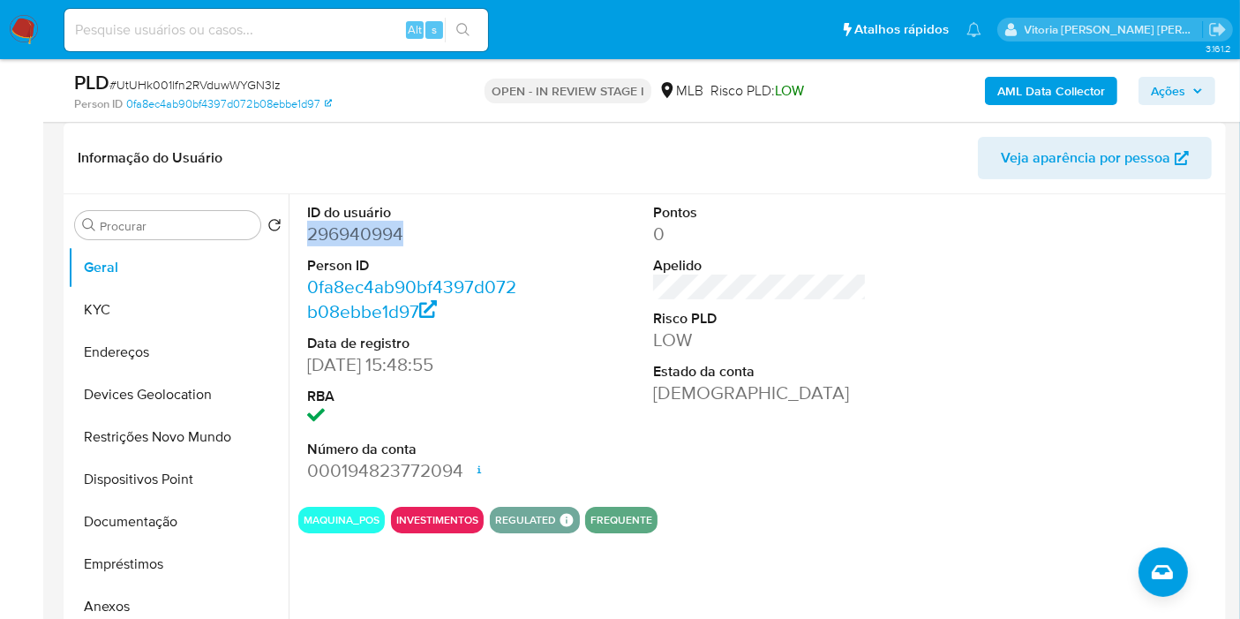
scroll to position [294, 0]
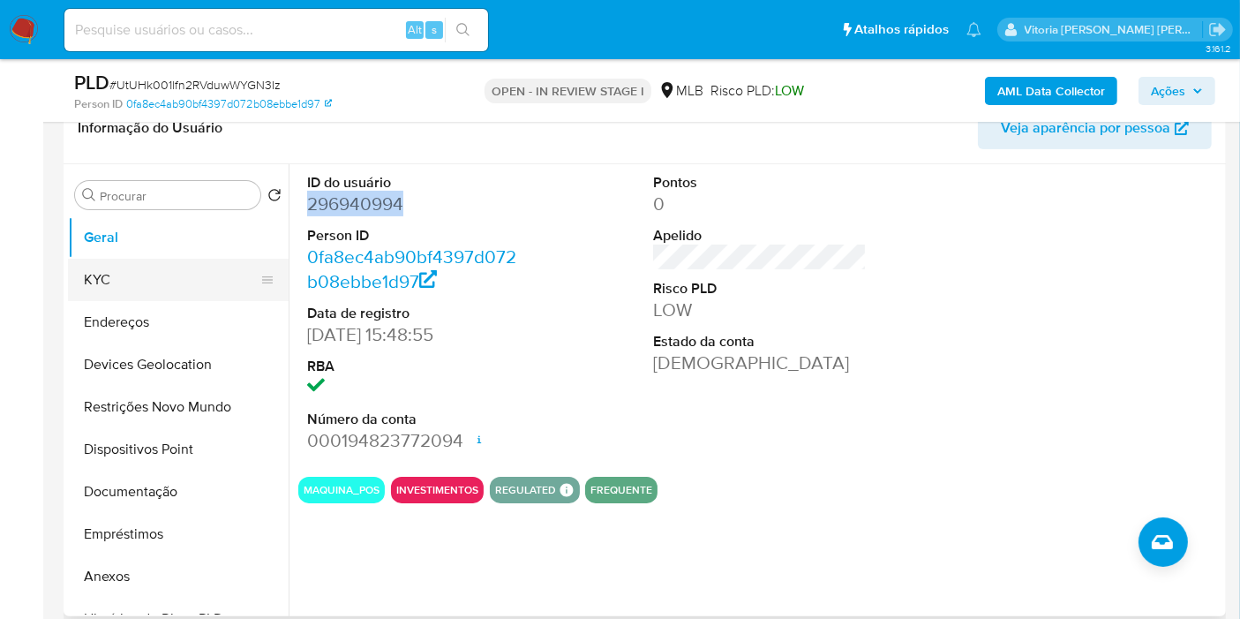
click at [178, 291] on button "KYC" at bounding box center [171, 280] width 207 height 42
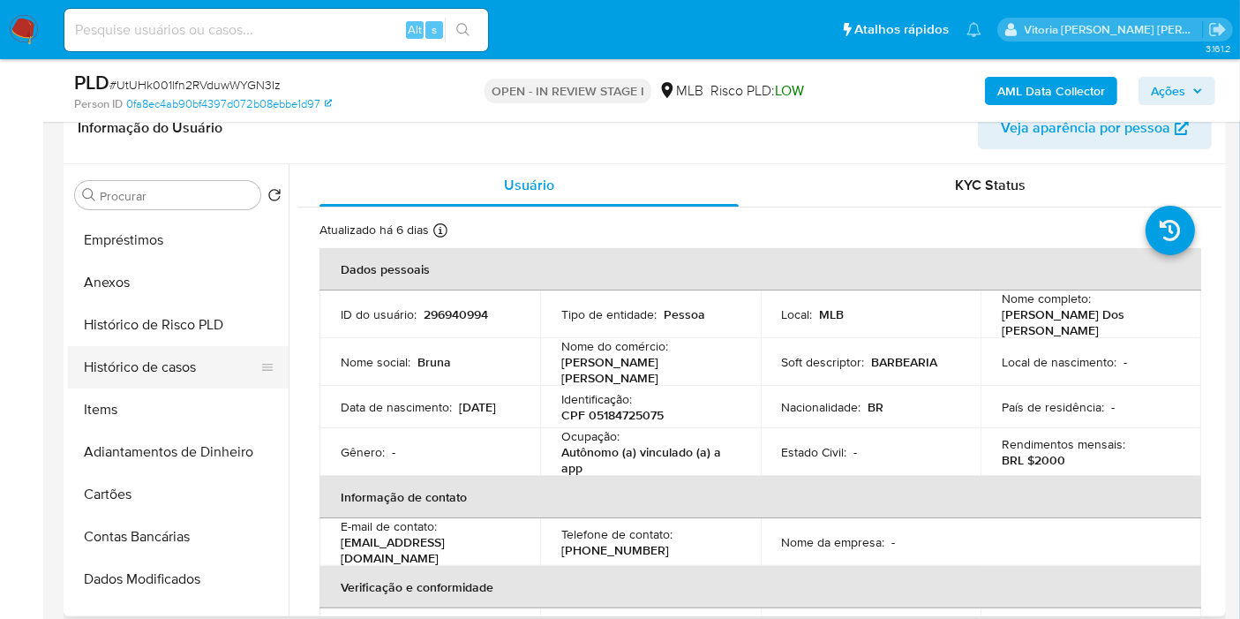
click at [177, 368] on button "Histórico de casos" at bounding box center [171, 367] width 207 height 42
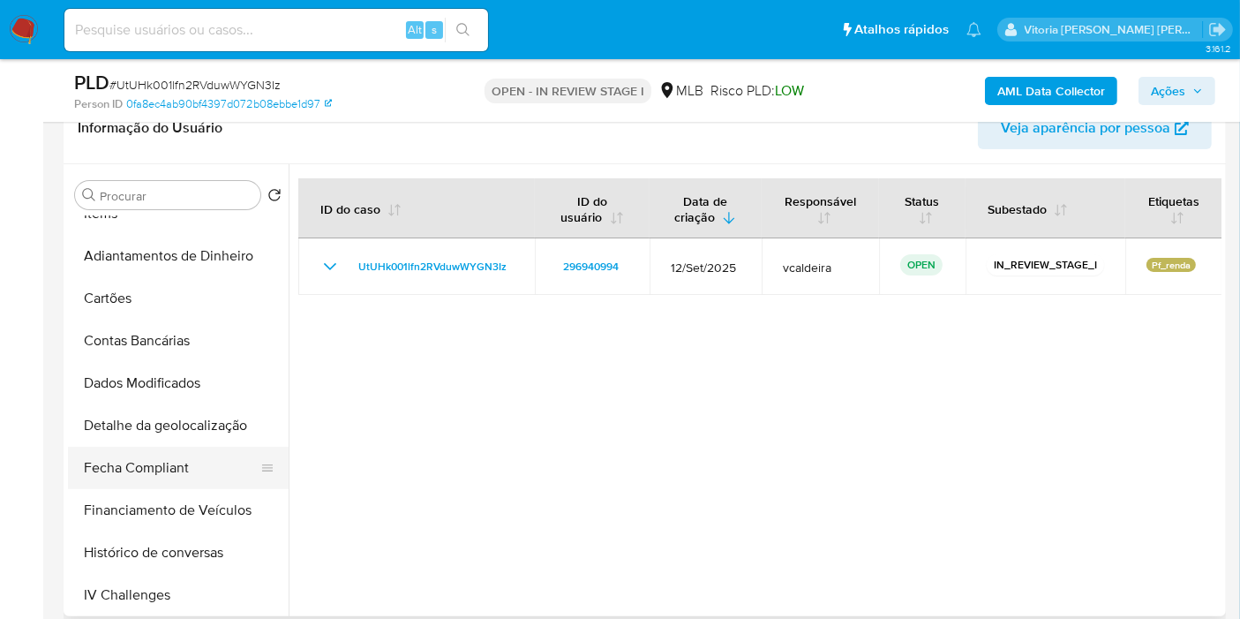
scroll to position [196, 0]
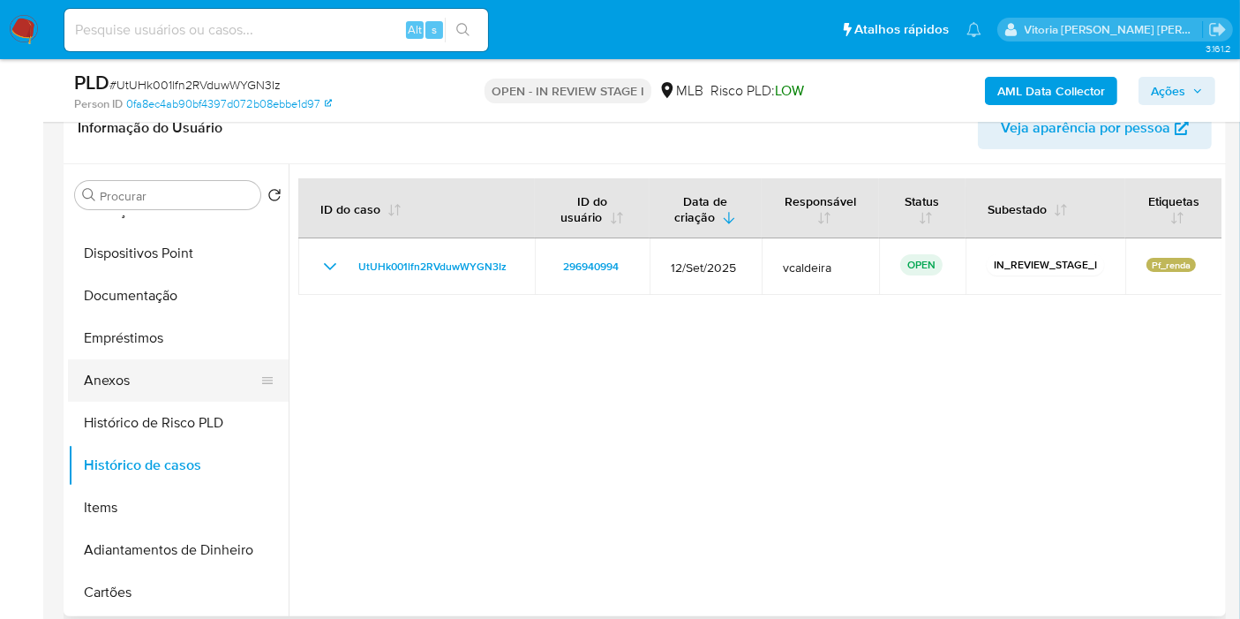
click at [146, 390] on button "Anexos" at bounding box center [171, 380] width 207 height 42
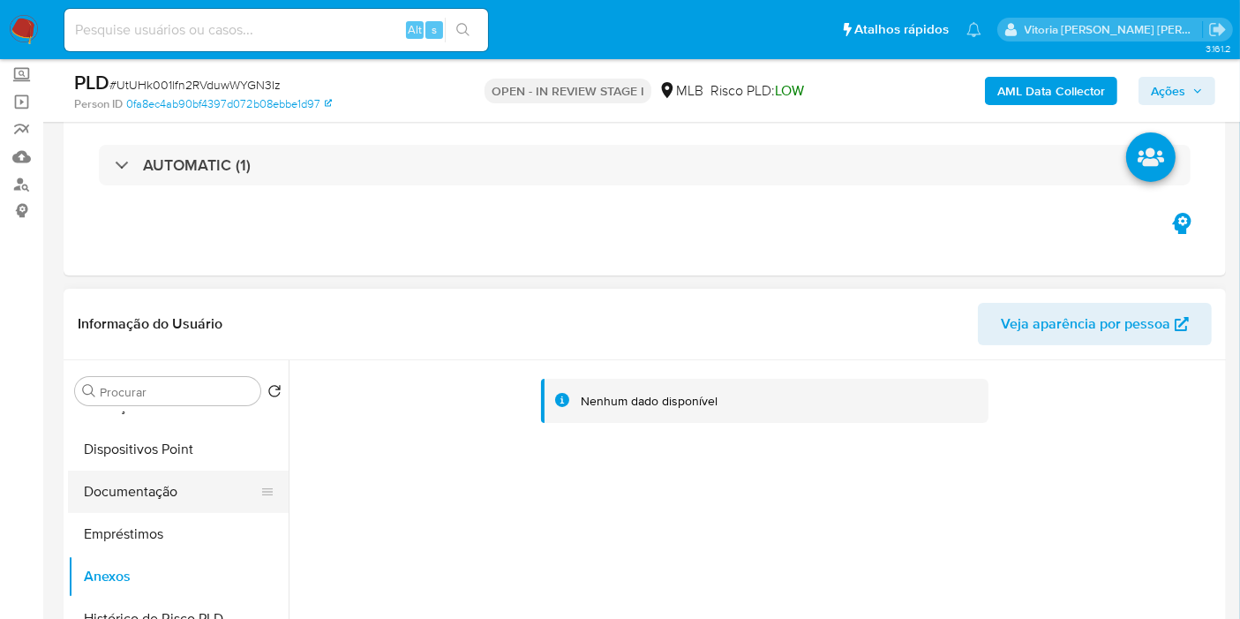
scroll to position [0, 0]
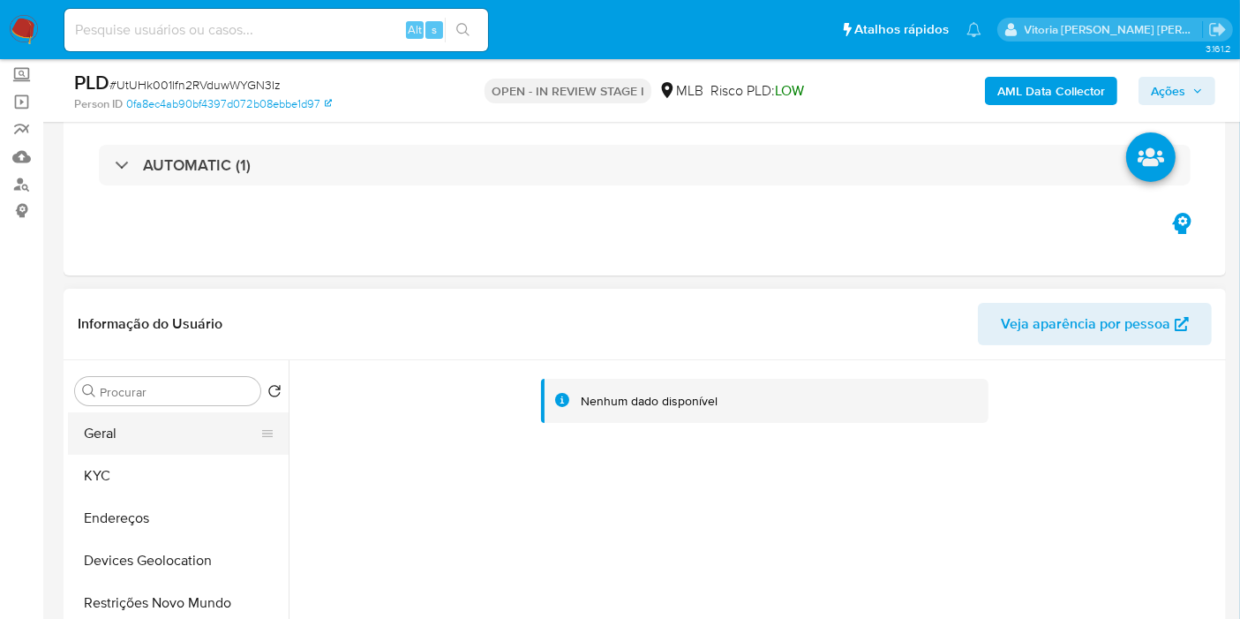
click at [124, 437] on button "Geral" at bounding box center [171, 433] width 207 height 42
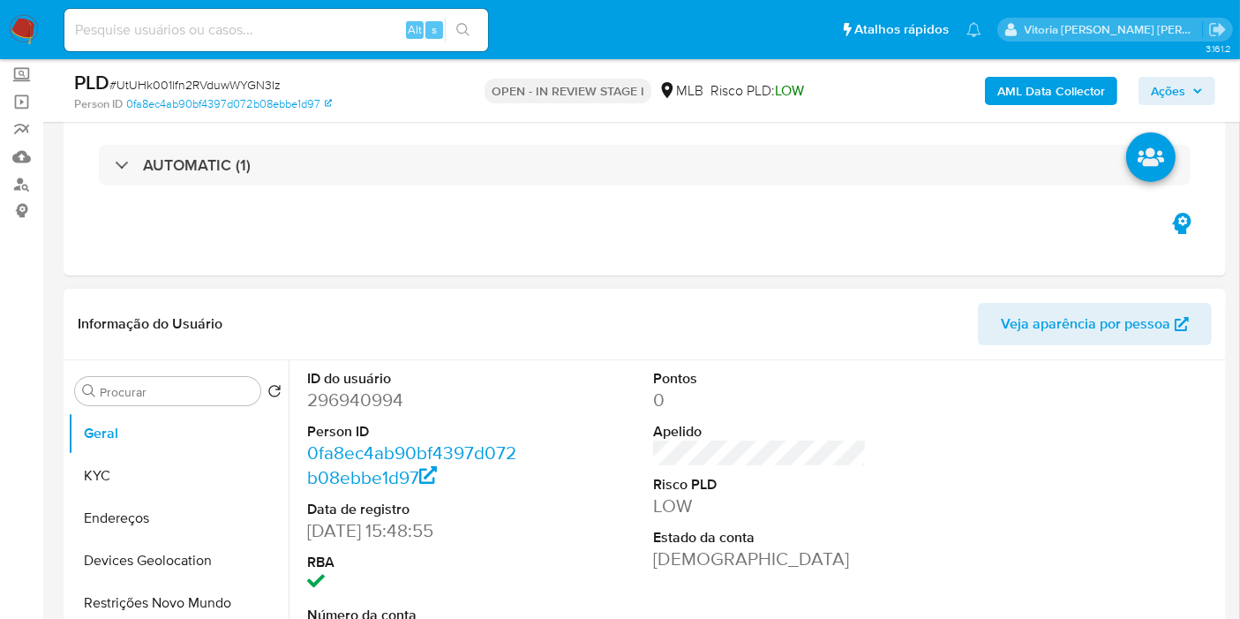
click at [372, 405] on dd "296940994" at bounding box center [414, 399] width 214 height 25
copy dd "296940994"
click at [156, 465] on button "KYC" at bounding box center [171, 476] width 207 height 42
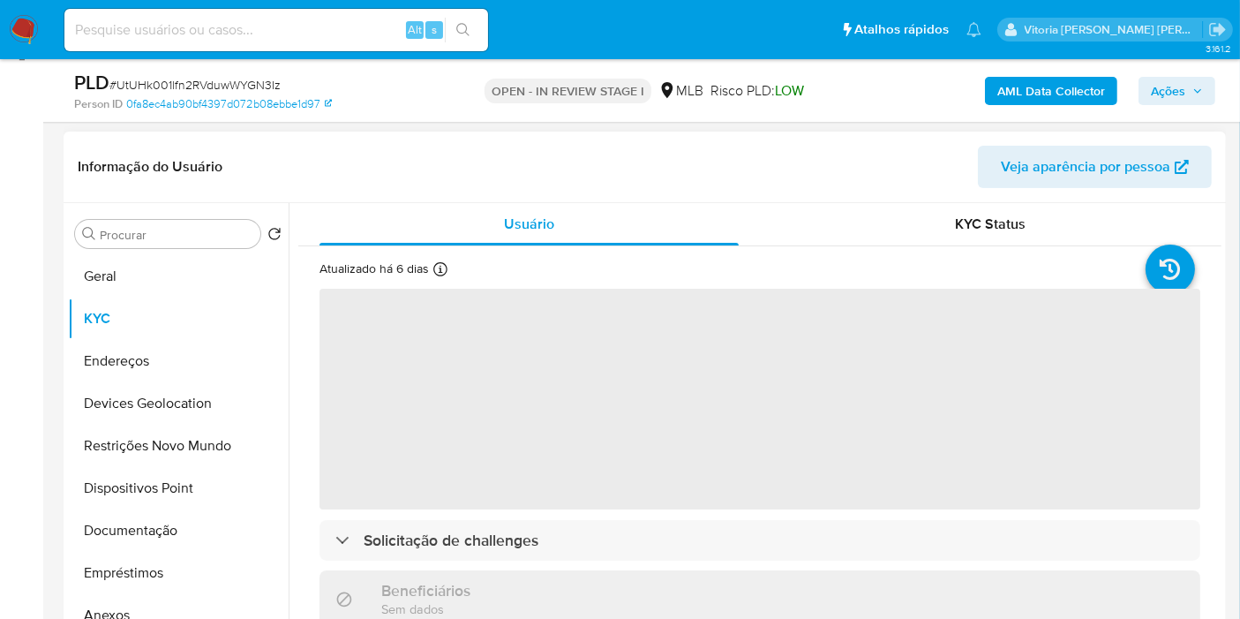
scroll to position [392, 0]
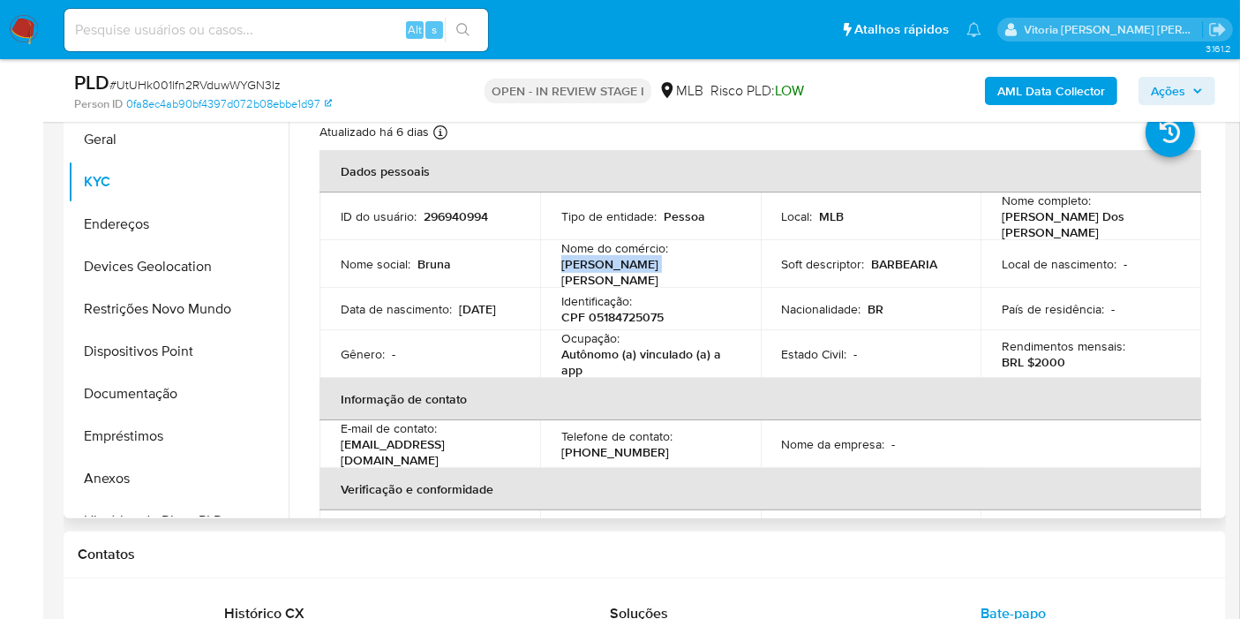
drag, startPoint x: 649, startPoint y: 266, endPoint x: 543, endPoint y: 264, distance: 105.9
click at [542, 266] on td "Nome do comércio : Gimenez barber" at bounding box center [650, 264] width 221 height 48
copy p "Gimenez barber"
drag, startPoint x: 592, startPoint y: 361, endPoint x: 559, endPoint y: 340, distance: 39.7
click at [561, 346] on p "Autônomo (a) vinculado (a) a app" at bounding box center [646, 362] width 171 height 32
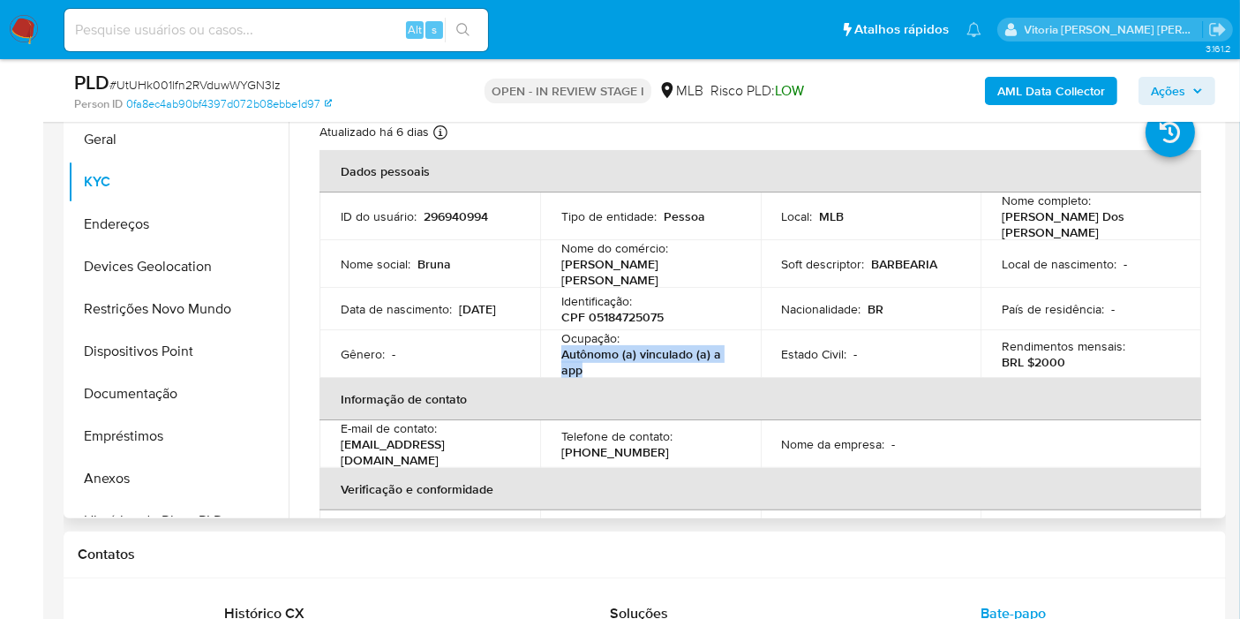
copy p "Autônomo (a) vinculado (a) a app"
drag, startPoint x: 407, startPoint y: 310, endPoint x: 328, endPoint y: 312, distance: 78.6
click at [328, 312] on td "Data de nascimento : 16/03/2003" at bounding box center [429, 309] width 221 height 42
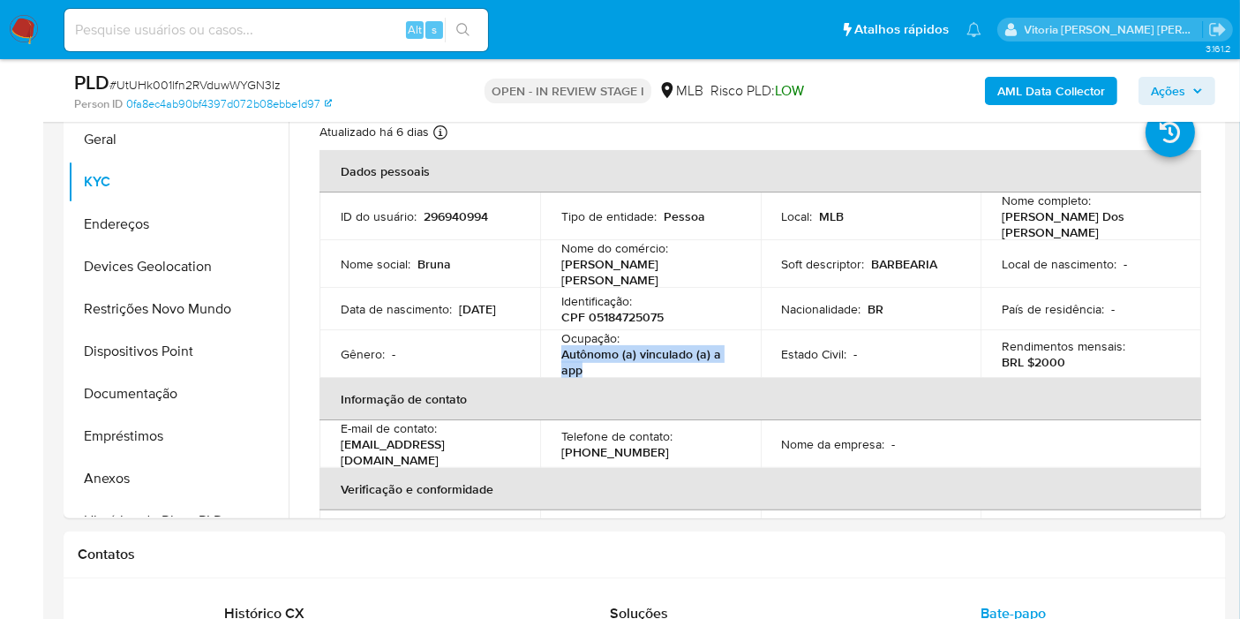
copy p "16/03/2003"
click at [294, 35] on input at bounding box center [276, 30] width 424 height 23
paste input "649076701"
type input "649076701"
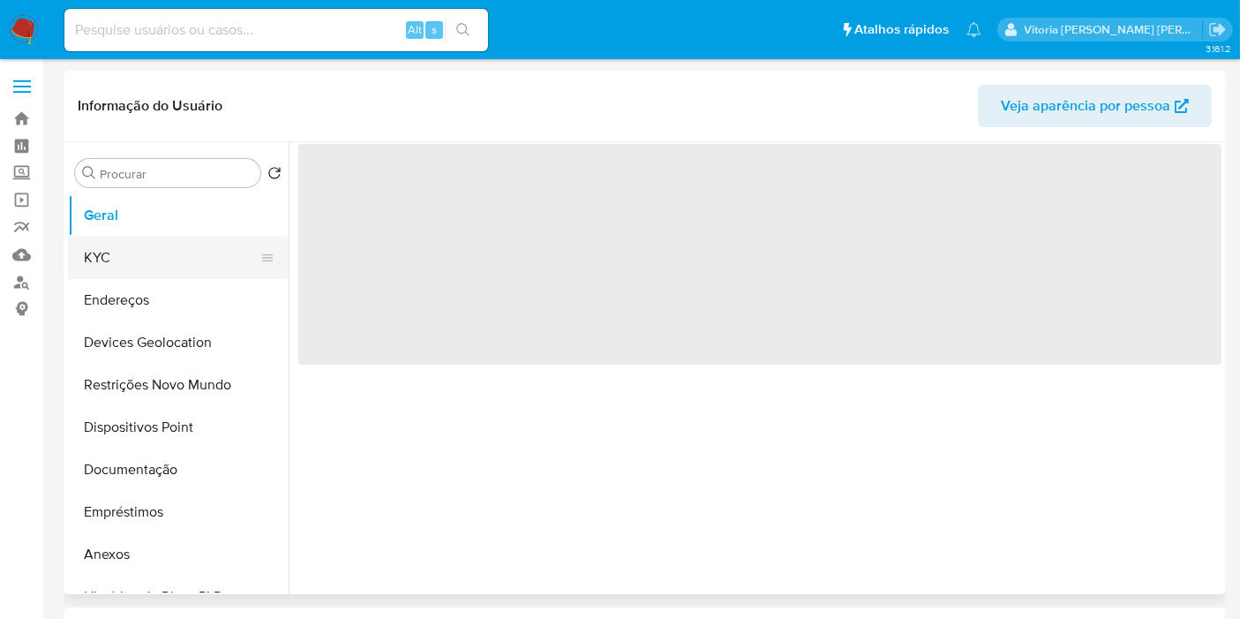
select select "10"
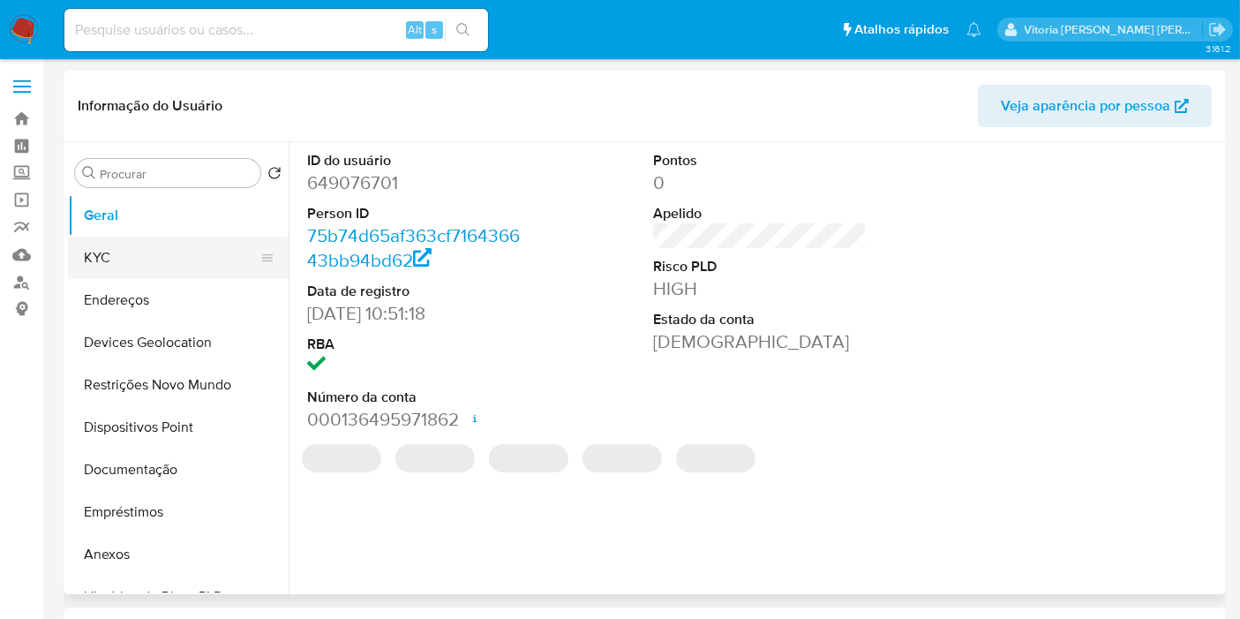
click at [141, 271] on button "KYC" at bounding box center [171, 258] width 207 height 42
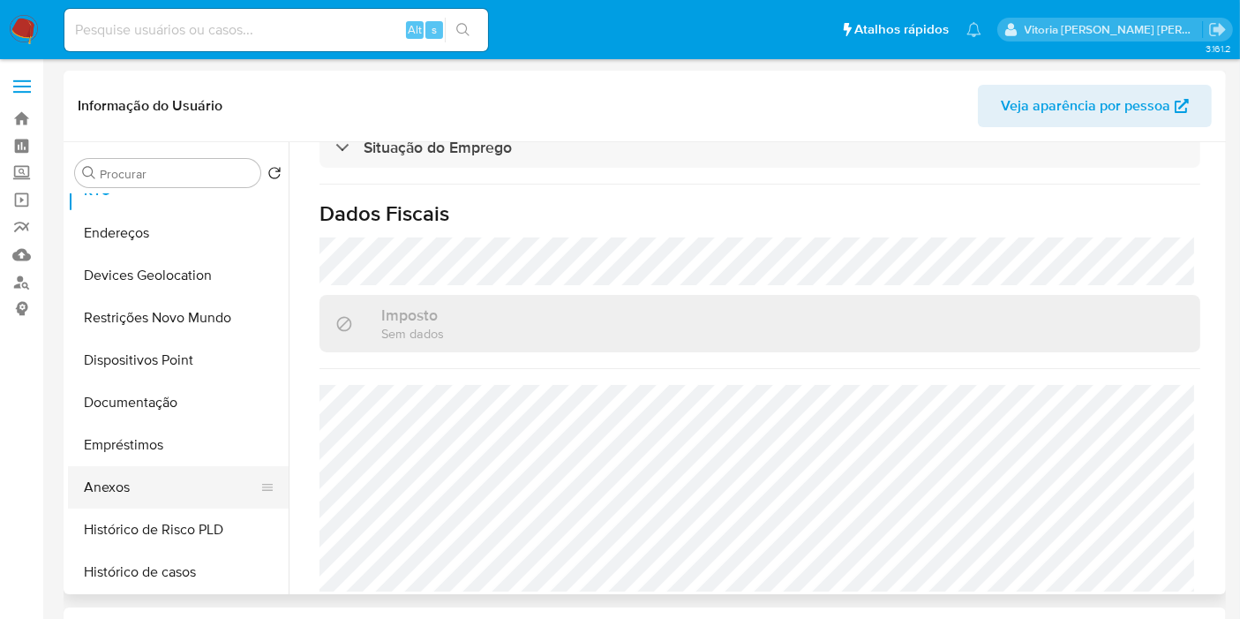
scroll to position [98, 0]
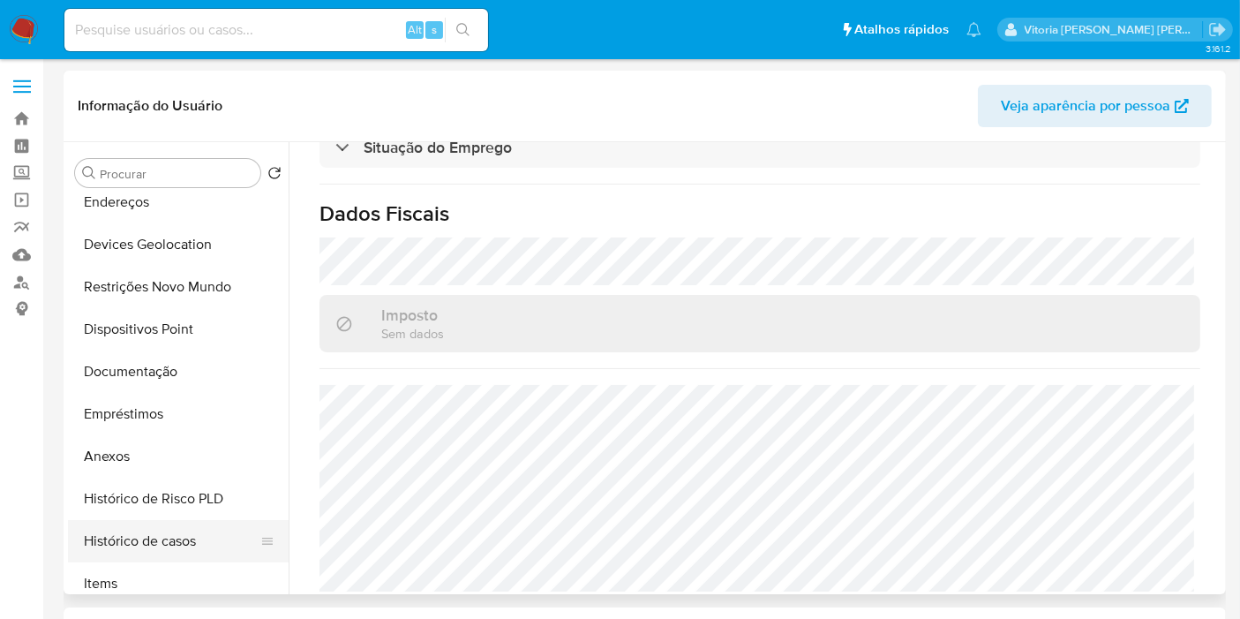
click at [130, 525] on button "Histórico de casos" at bounding box center [171, 541] width 207 height 42
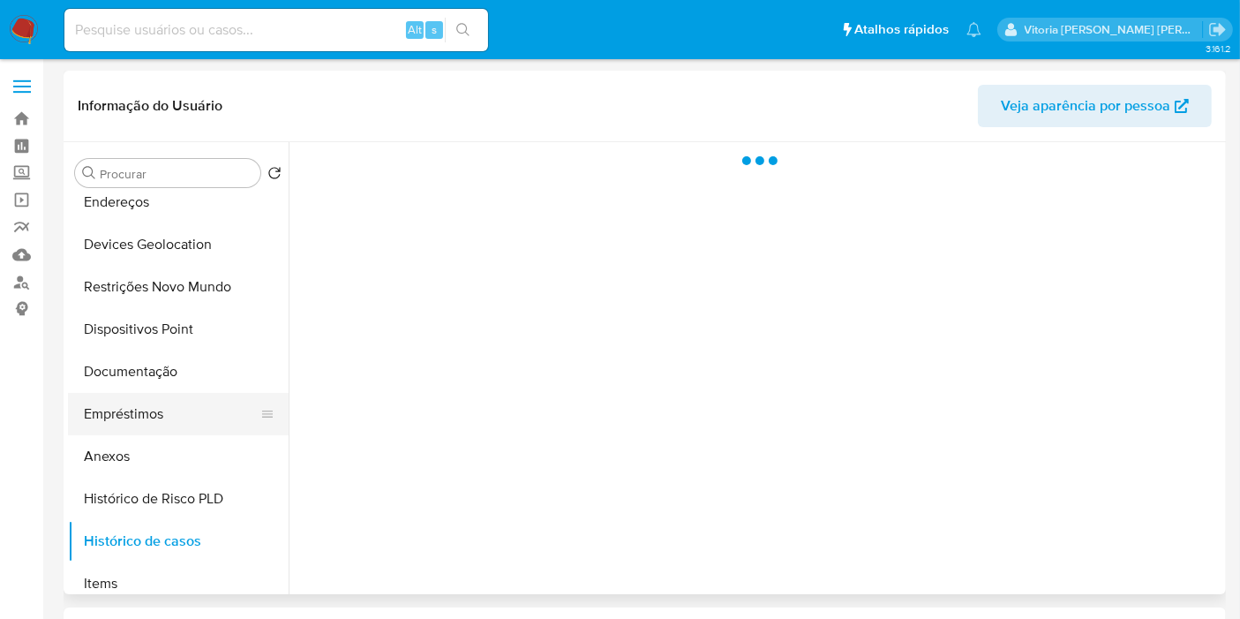
scroll to position [0, 0]
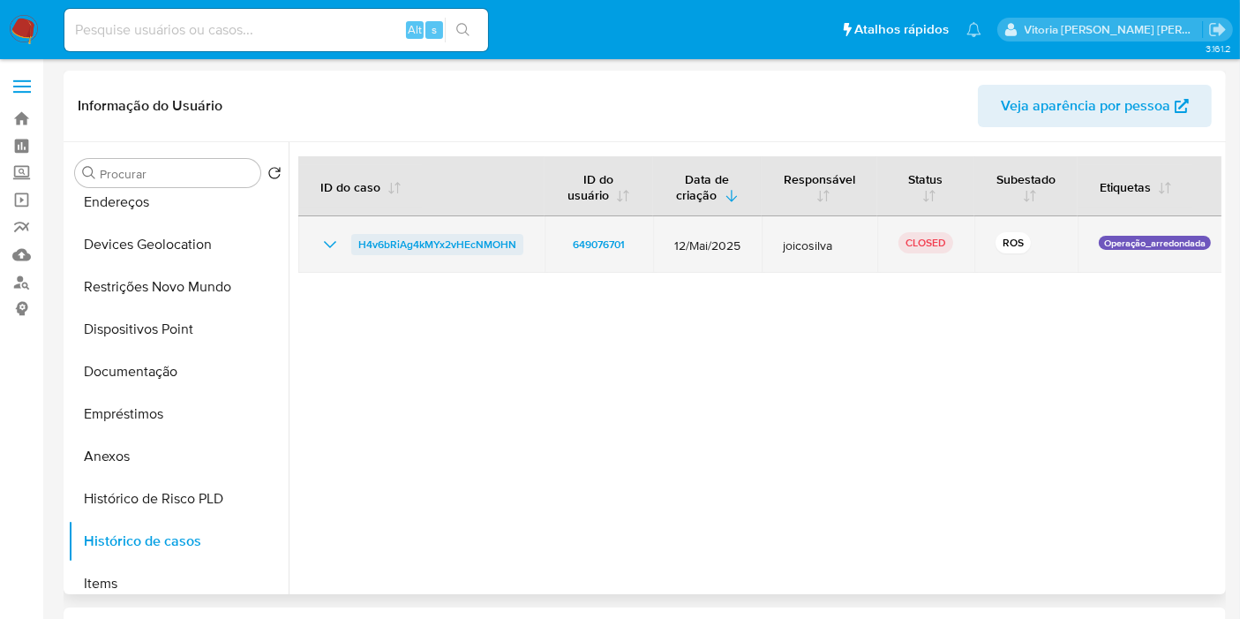
click at [424, 248] on span "H4v6bRiAg4kMYx2vHEcNMOHN" at bounding box center [437, 244] width 158 height 21
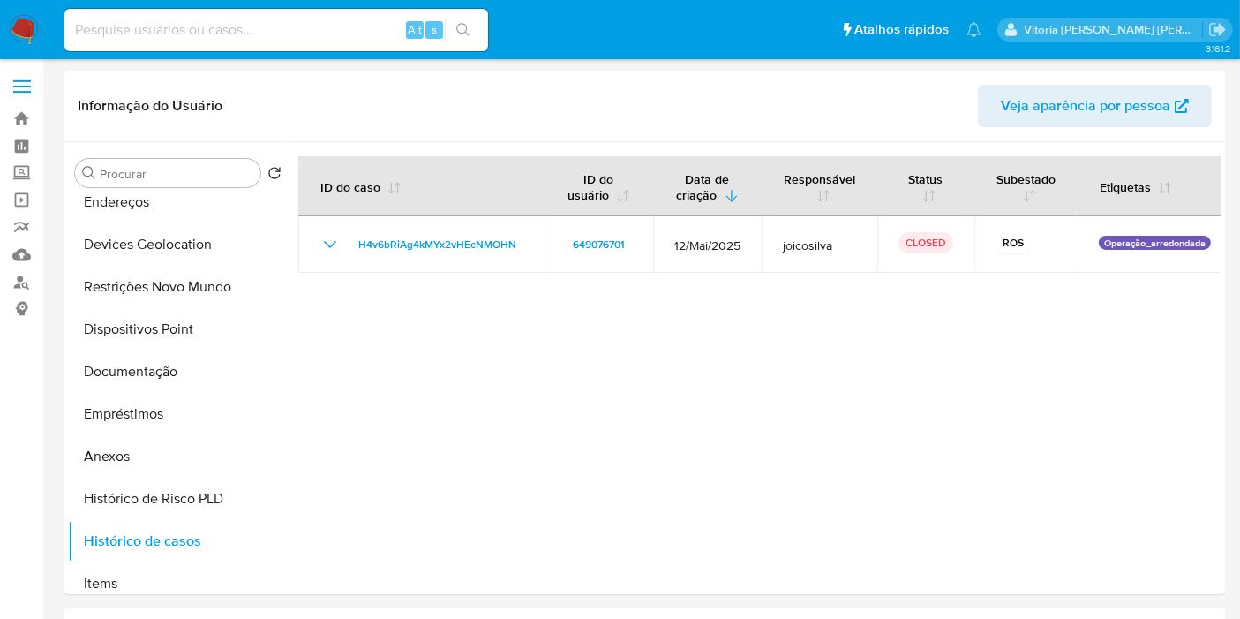
click at [252, 41] on div "Alt s" at bounding box center [276, 30] width 424 height 42
click at [251, 32] on input at bounding box center [276, 30] width 424 height 23
paste input "292050202"
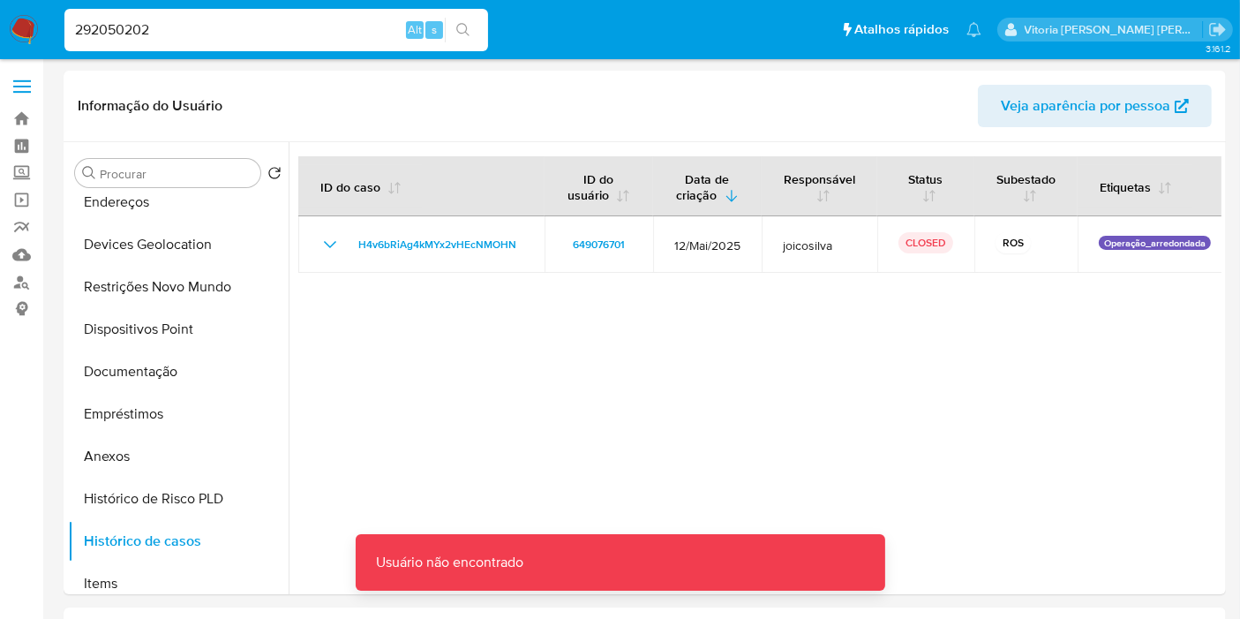
click at [237, 31] on input "292050202" at bounding box center [276, 30] width 424 height 23
type input "292050202"
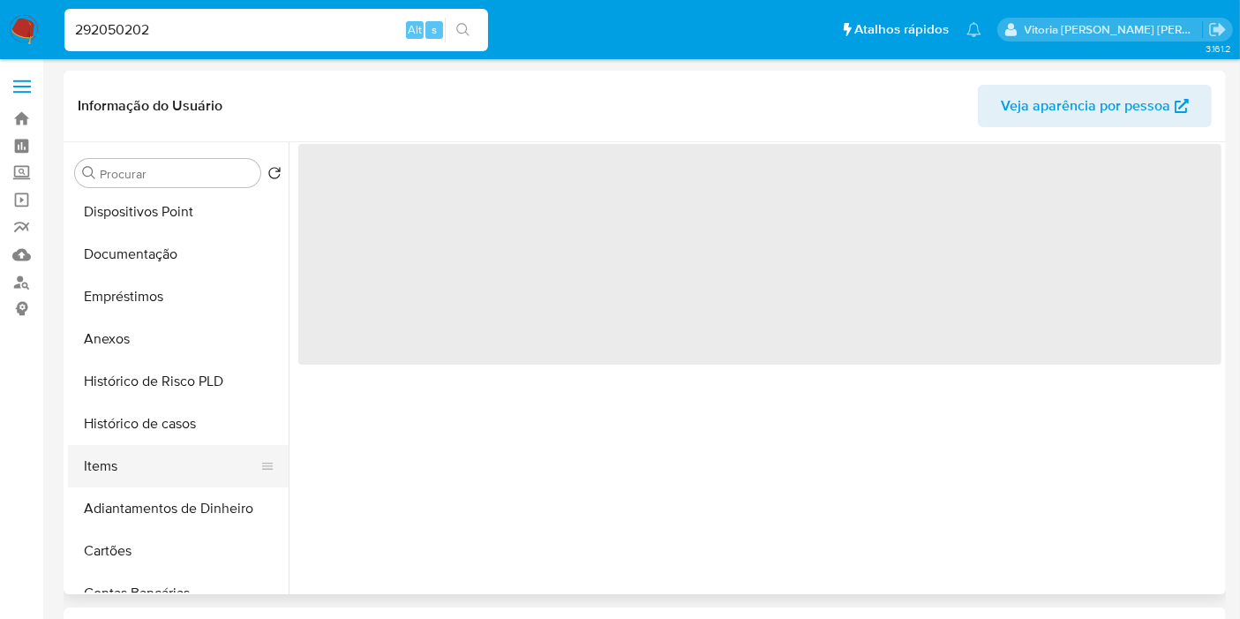
scroll to position [294, 0]
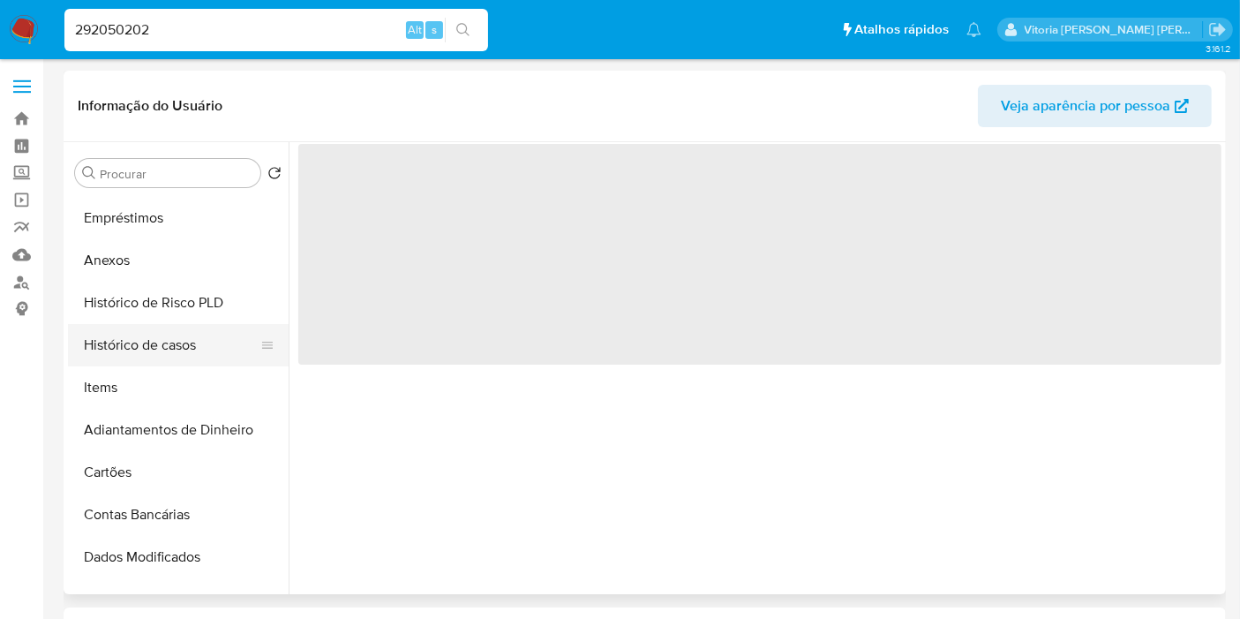
select select "10"
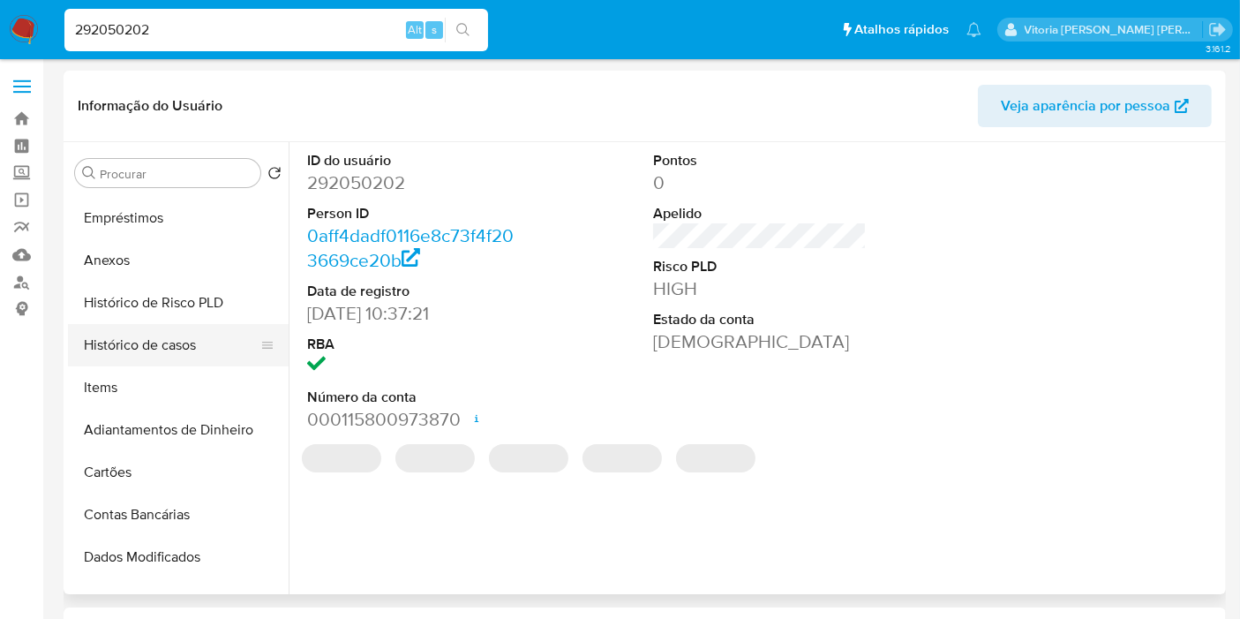
click at [144, 352] on button "Histórico de casos" at bounding box center [171, 345] width 207 height 42
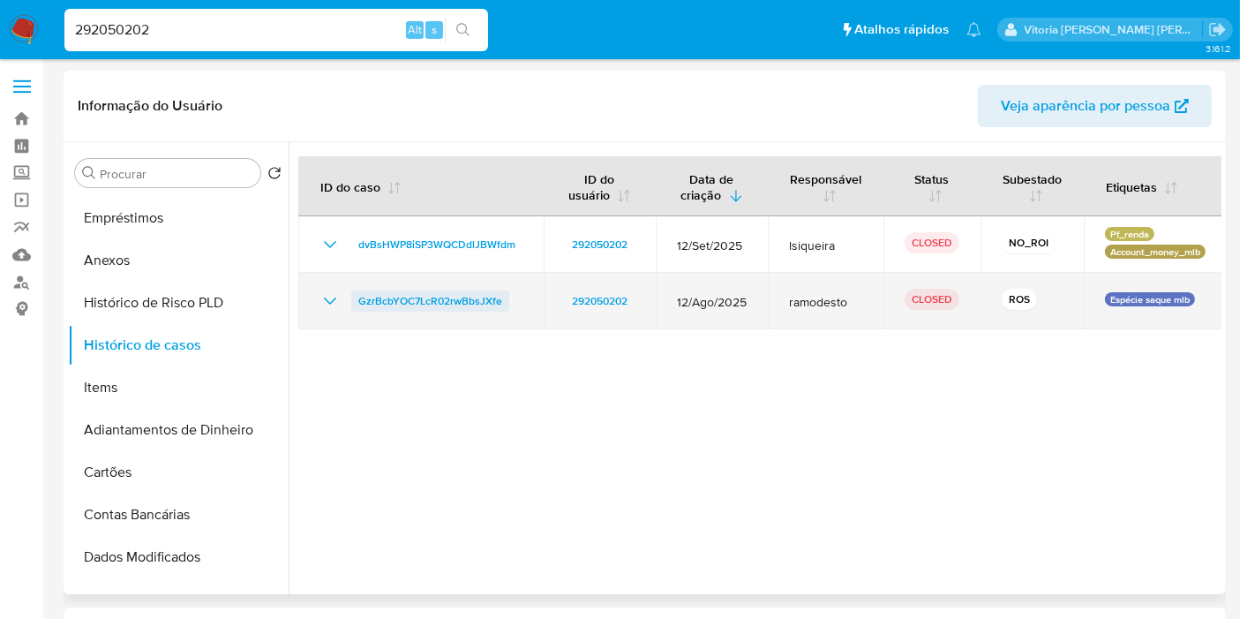
click at [472, 297] on span "GzrBcbYOC7LcR02rwBbsJXfe" at bounding box center [430, 300] width 144 height 21
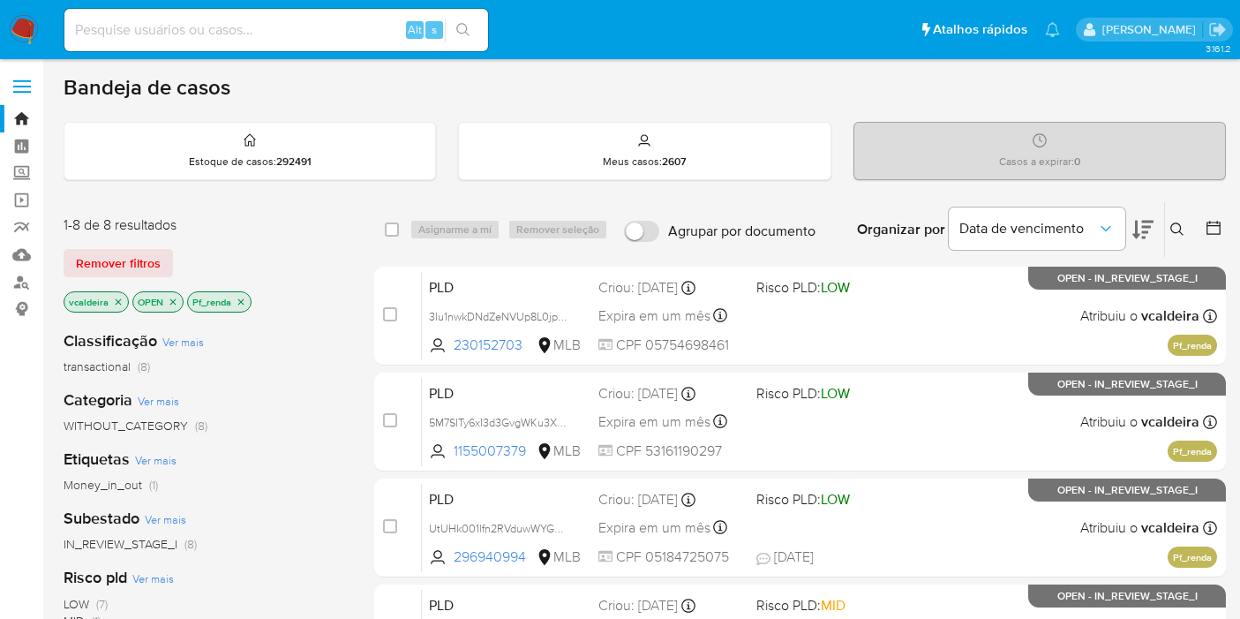
scroll to position [98, 0]
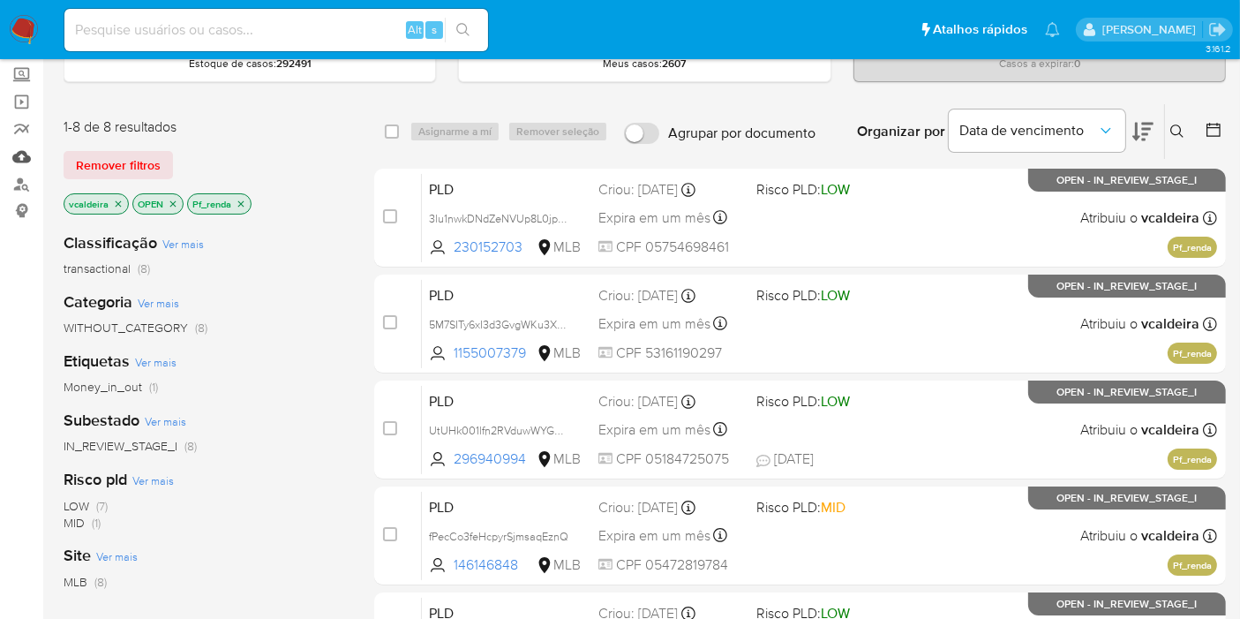
click at [19, 162] on link "Mulan" at bounding box center [105, 156] width 210 height 27
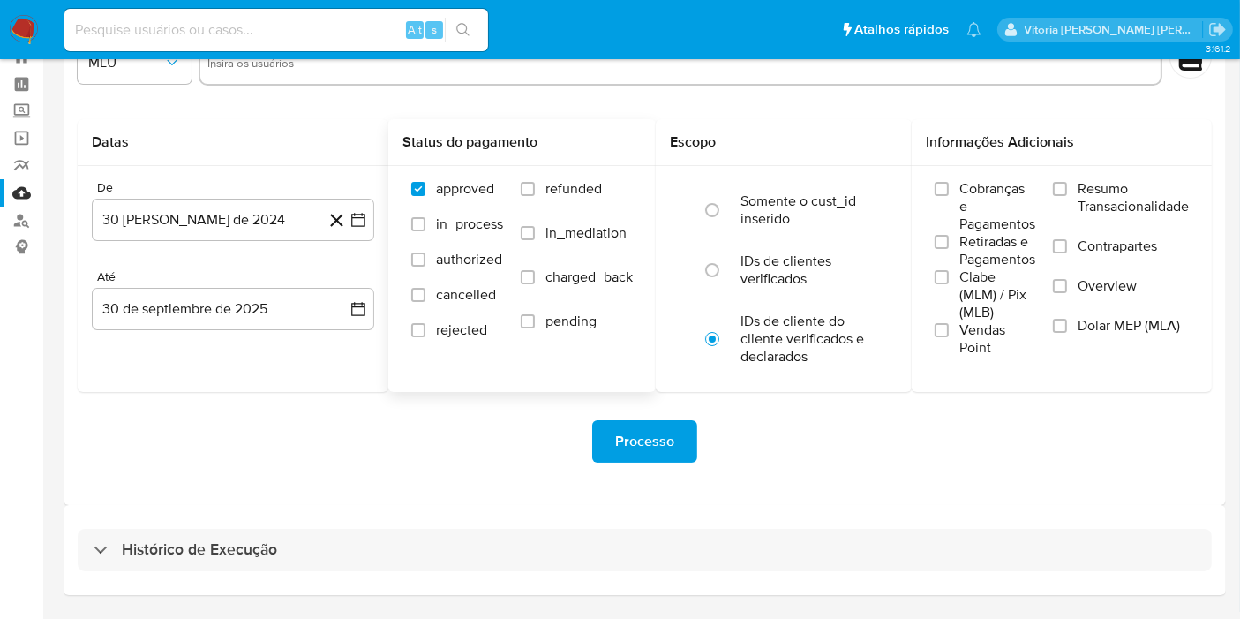
scroll to position [111, 0]
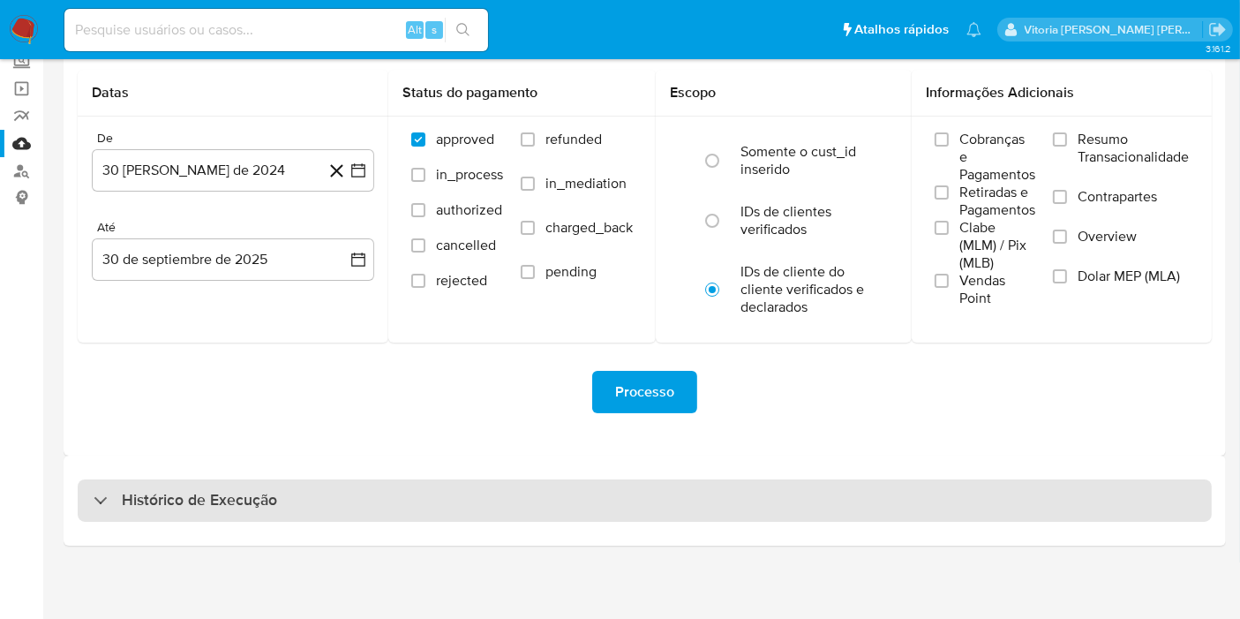
click at [183, 492] on h3 "Histórico de Execução" at bounding box center [199, 500] width 155 height 21
select select "10"
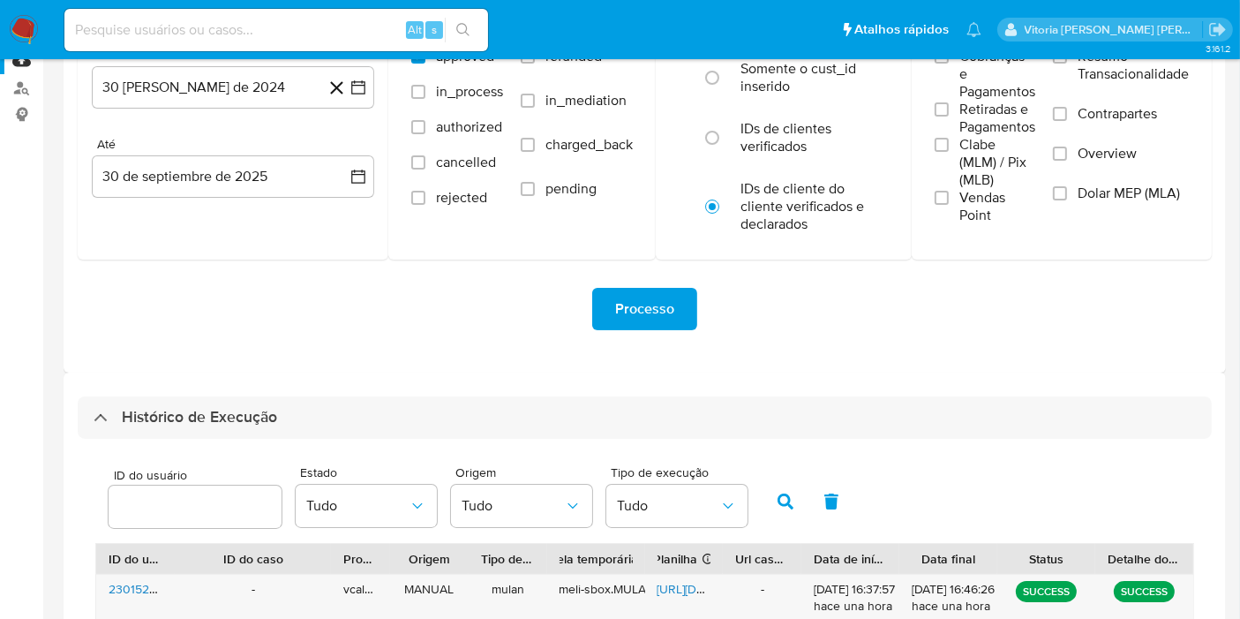
scroll to position [406, 0]
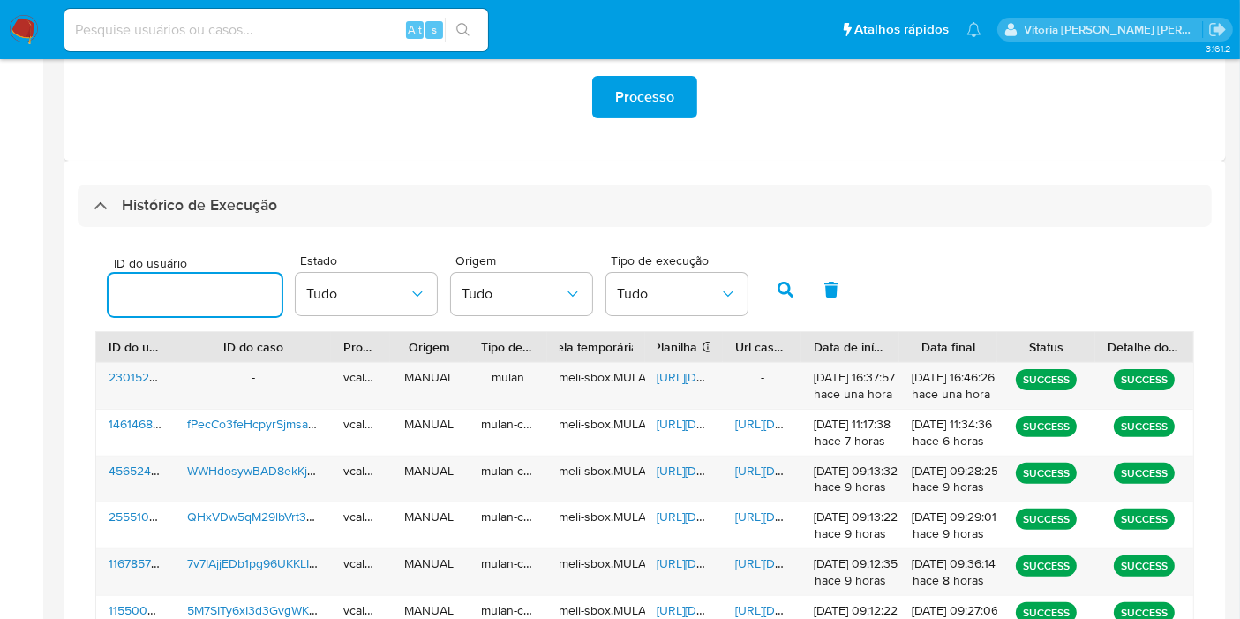
click at [181, 294] on input "number" at bounding box center [195, 294] width 173 height 23
type input "296940994"
click at [778, 285] on icon "button" at bounding box center [786, 290] width 16 height 16
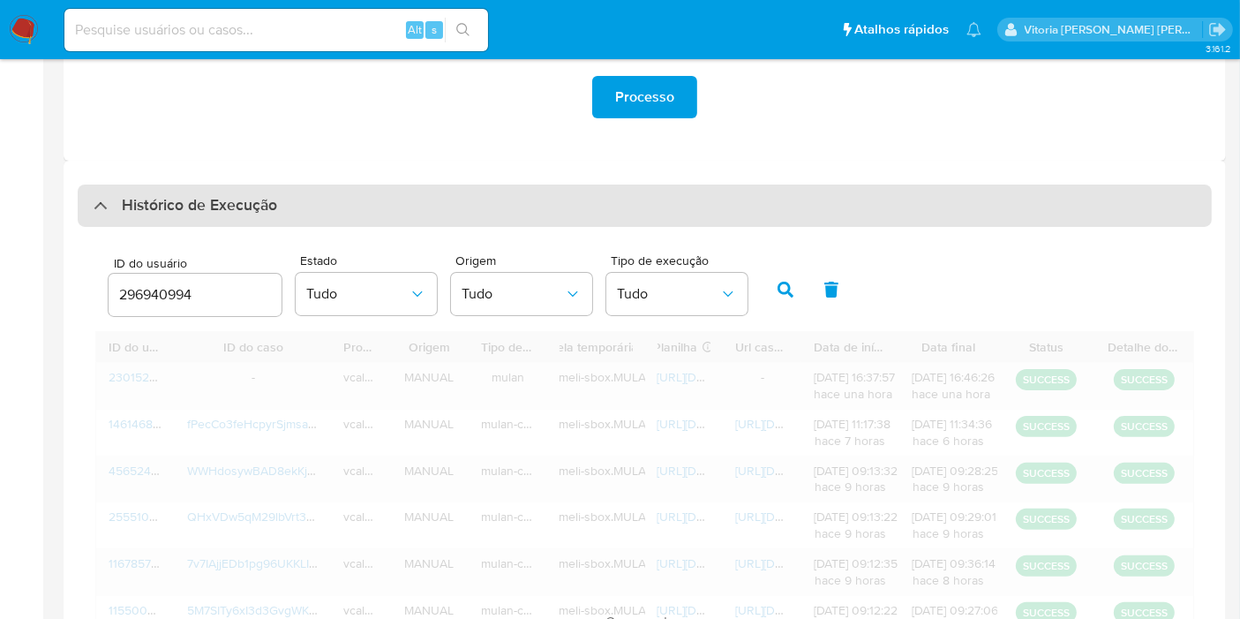
scroll to position [358, 0]
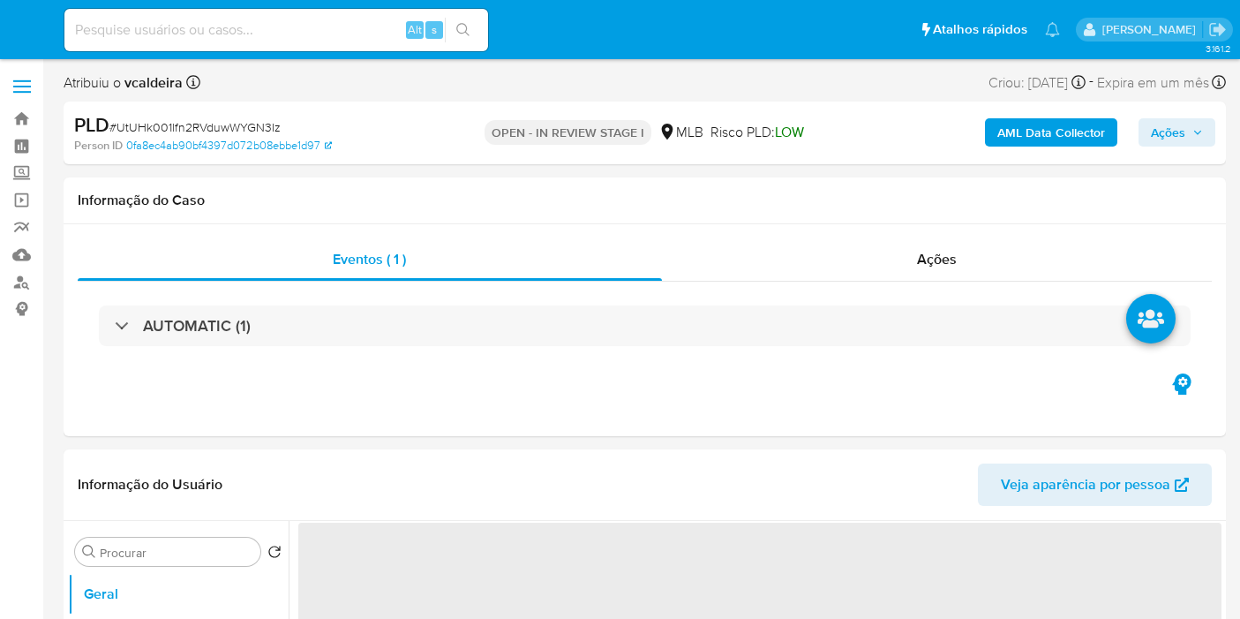
select select "10"
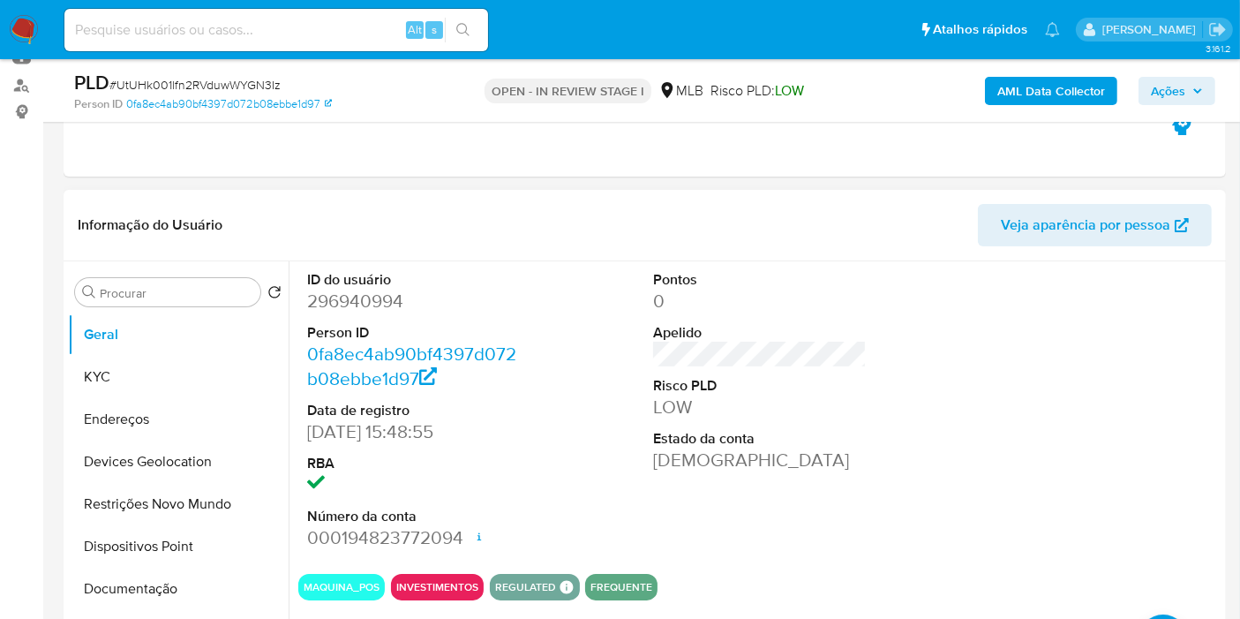
scroll to position [196, 0]
click at [179, 372] on button "KYC" at bounding box center [171, 378] width 207 height 42
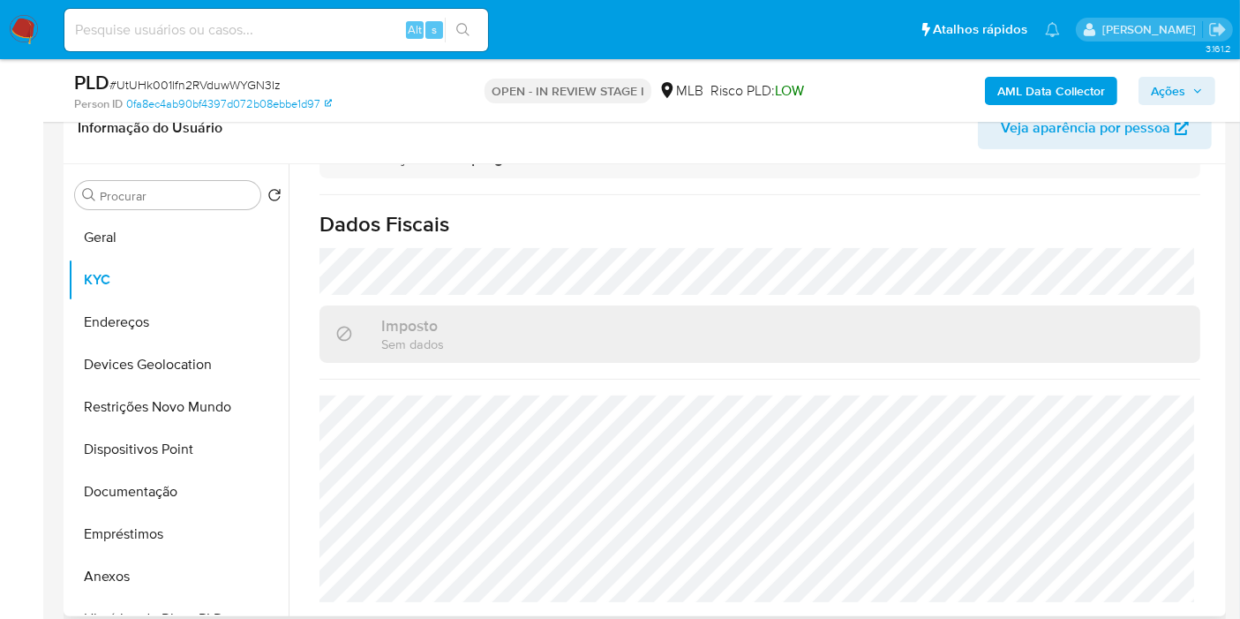
scroll to position [807, 0]
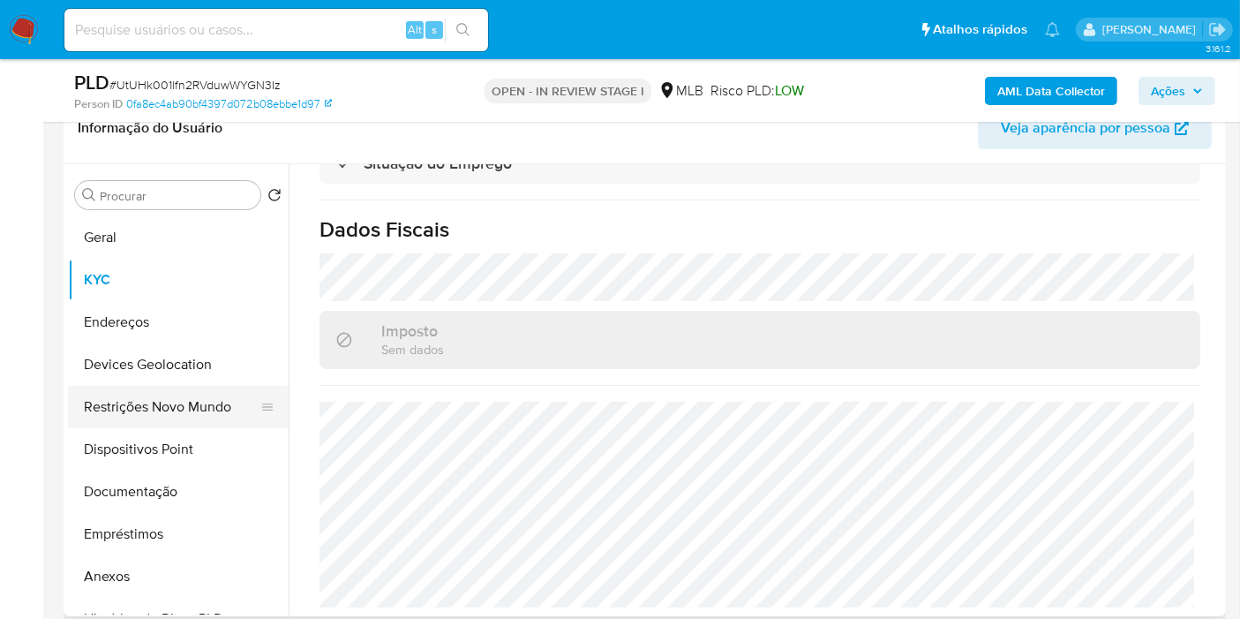
click at [113, 409] on button "Restrições Novo Mundo" at bounding box center [171, 407] width 207 height 42
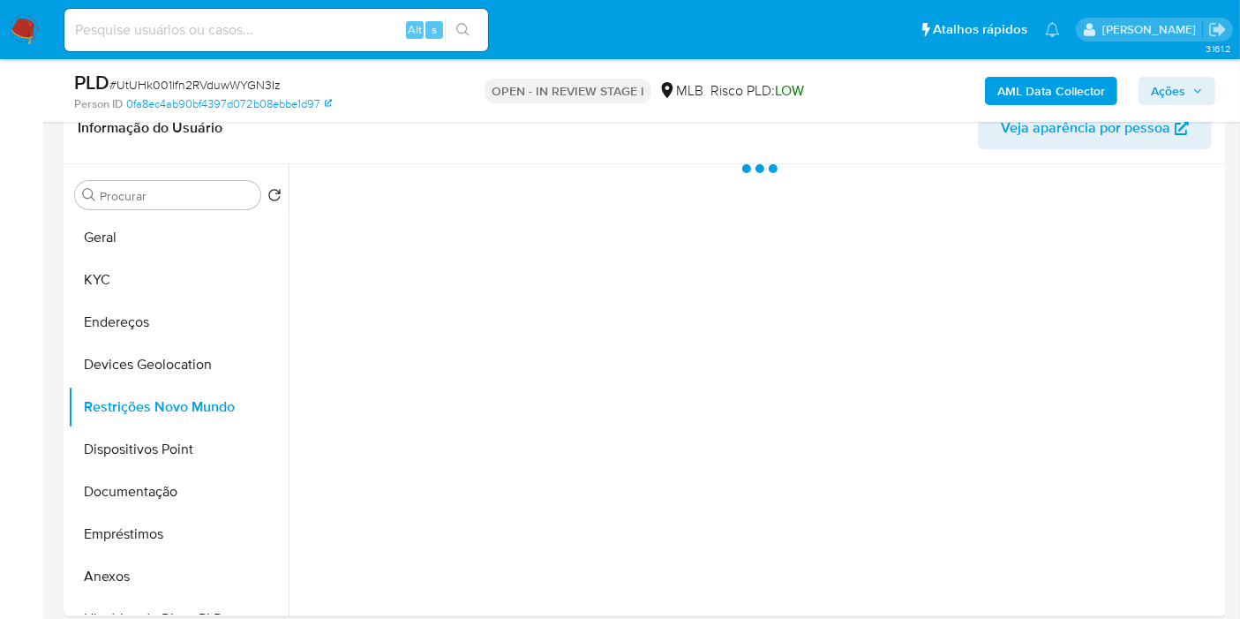
scroll to position [0, 0]
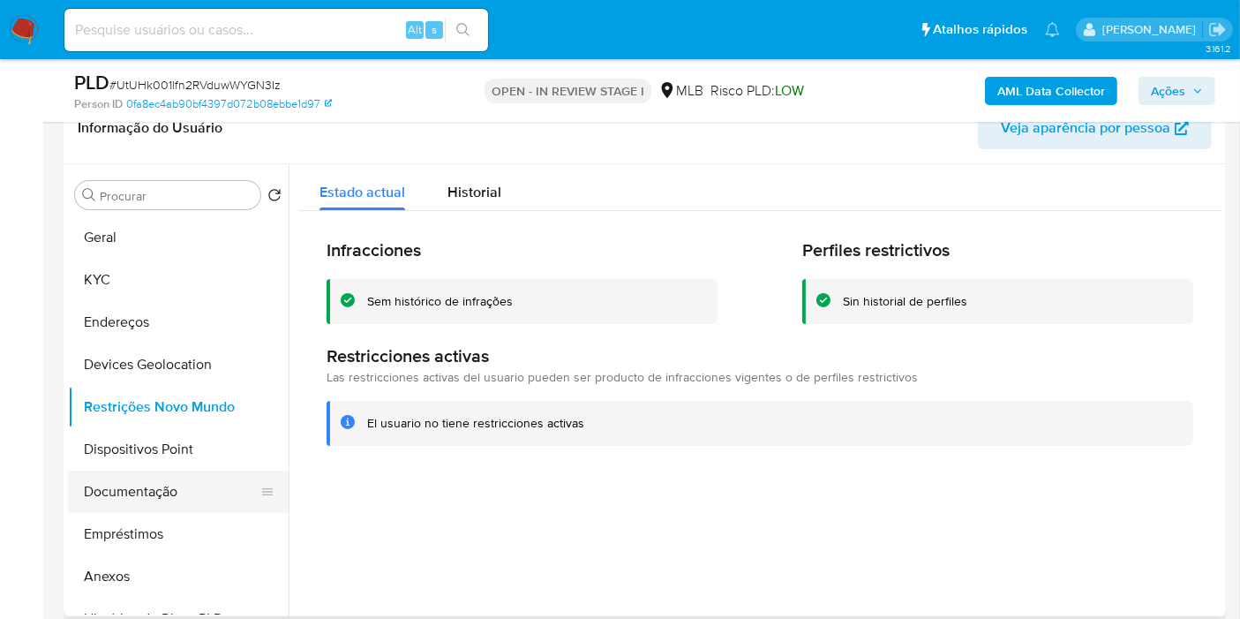
click at [149, 487] on button "Documentação" at bounding box center [171, 491] width 207 height 42
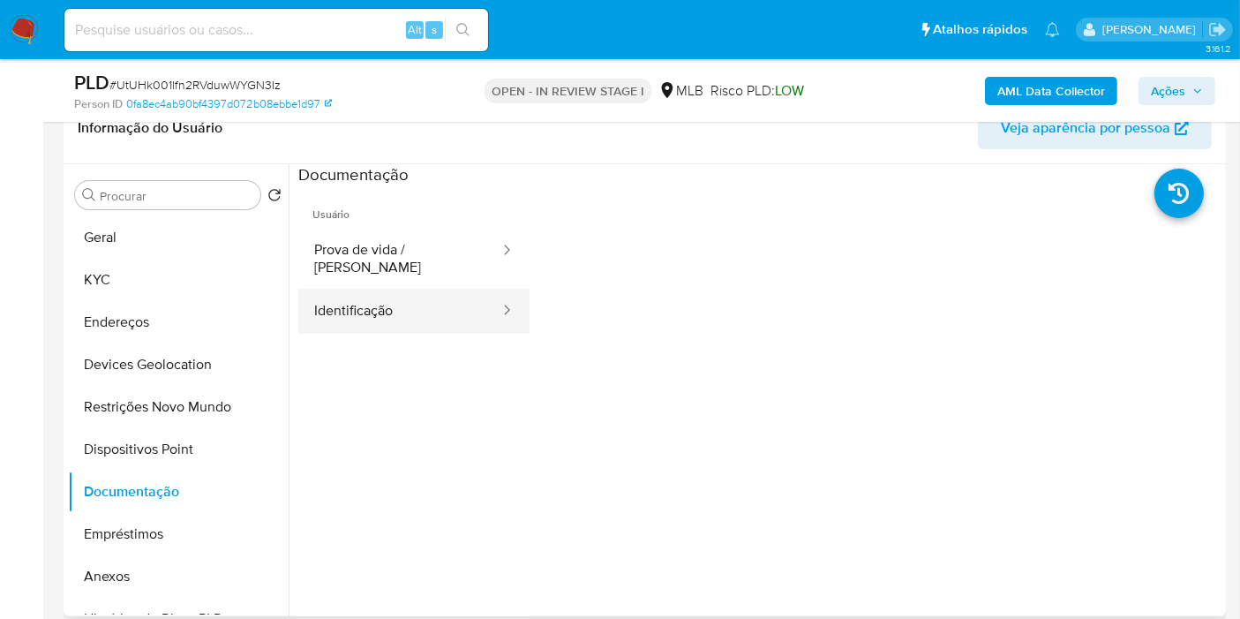
click at [397, 289] on button "Identificação" at bounding box center [399, 311] width 203 height 45
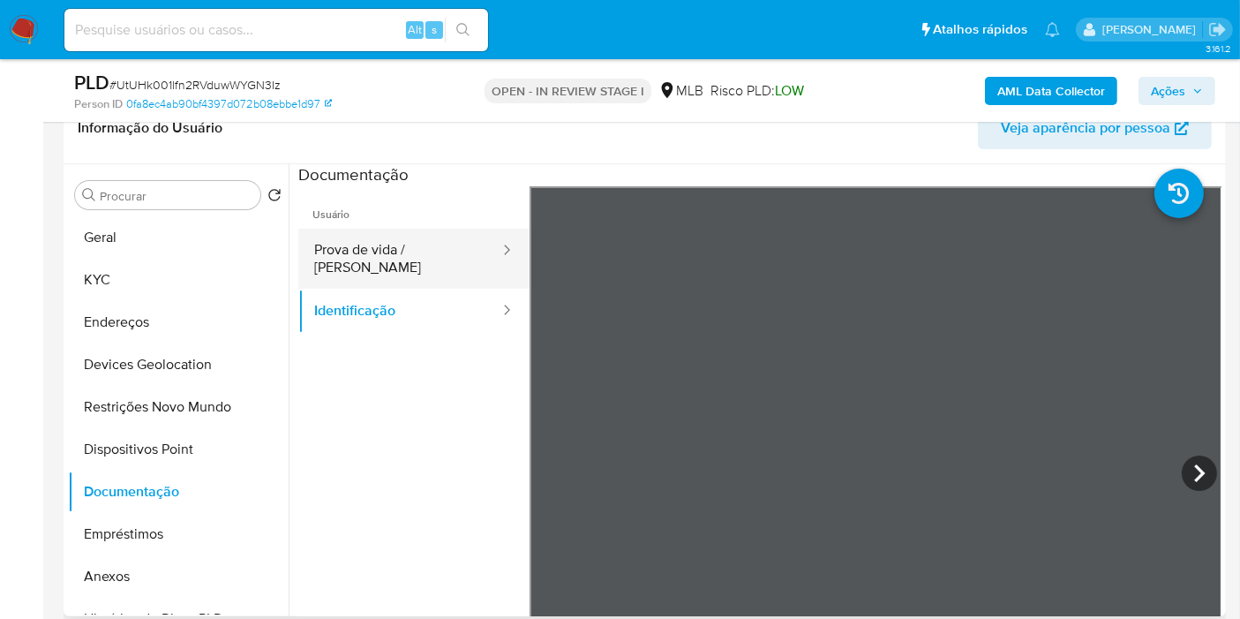
click at [410, 257] on button "Prova de vida / Selfie" at bounding box center [399, 259] width 203 height 60
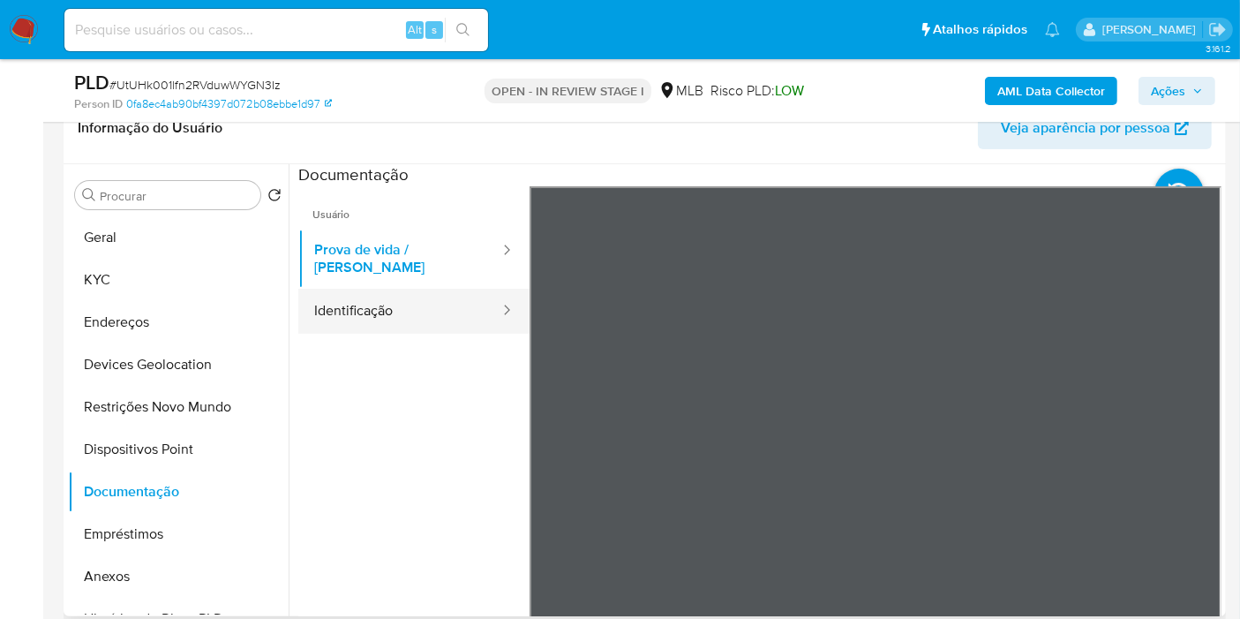
click at [438, 301] on button "Identificação" at bounding box center [399, 311] width 203 height 45
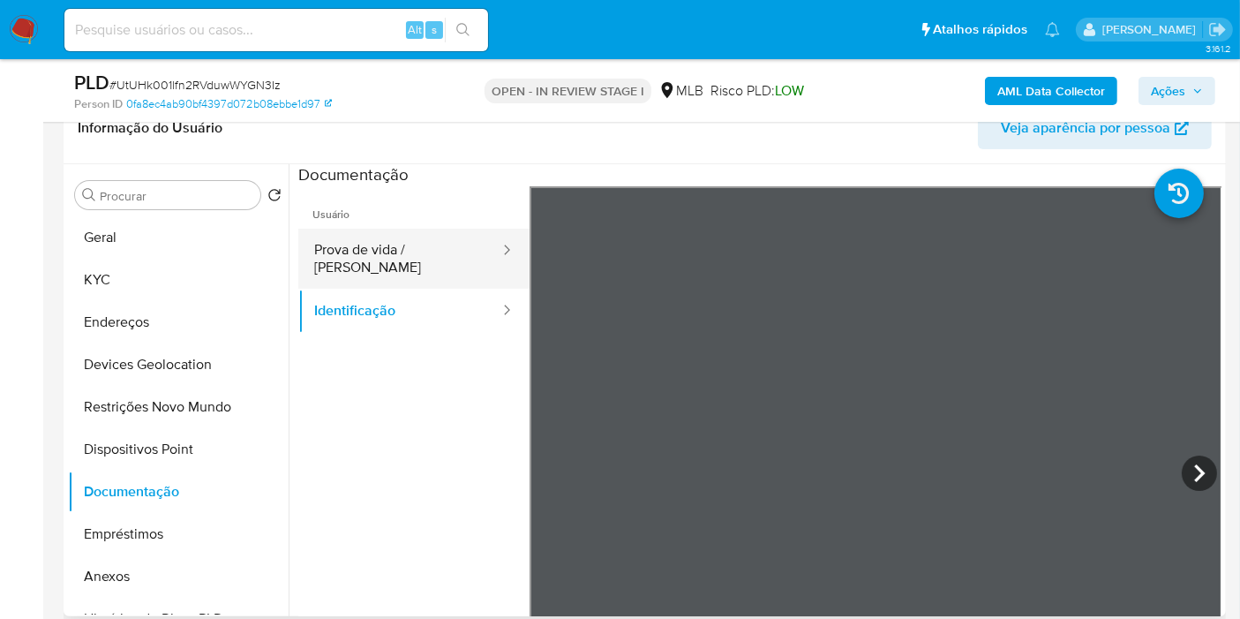
click at [415, 260] on button "Prova de vida / Selfie" at bounding box center [399, 259] width 203 height 60
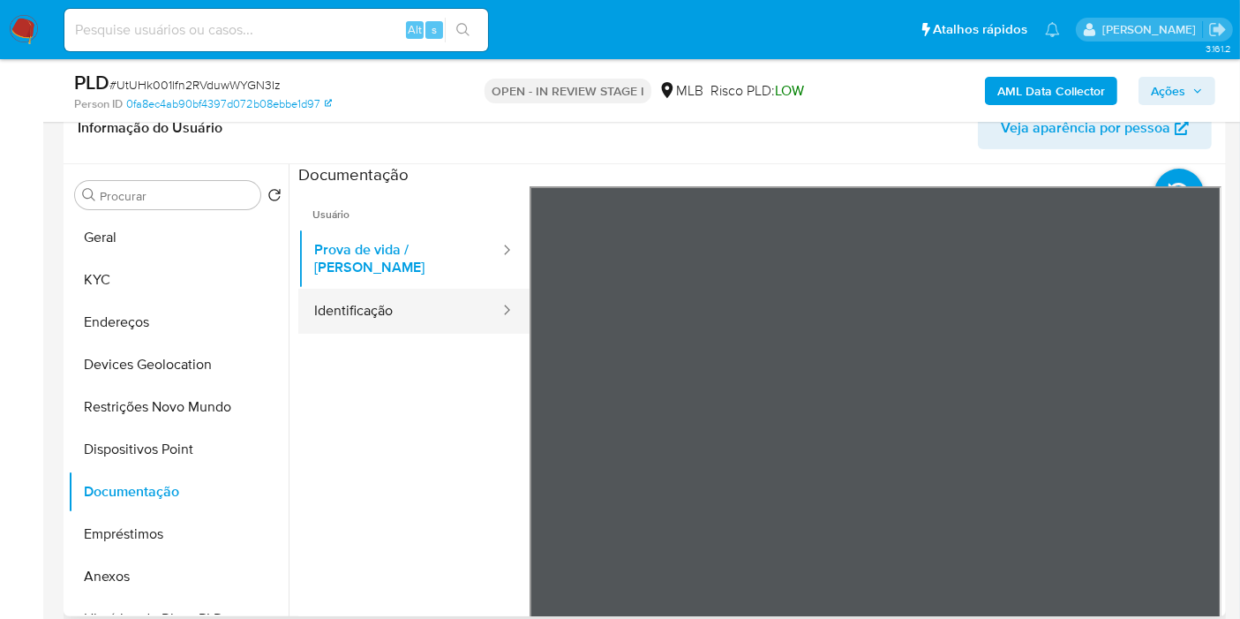
click at [389, 290] on button "Identificação" at bounding box center [399, 311] width 203 height 45
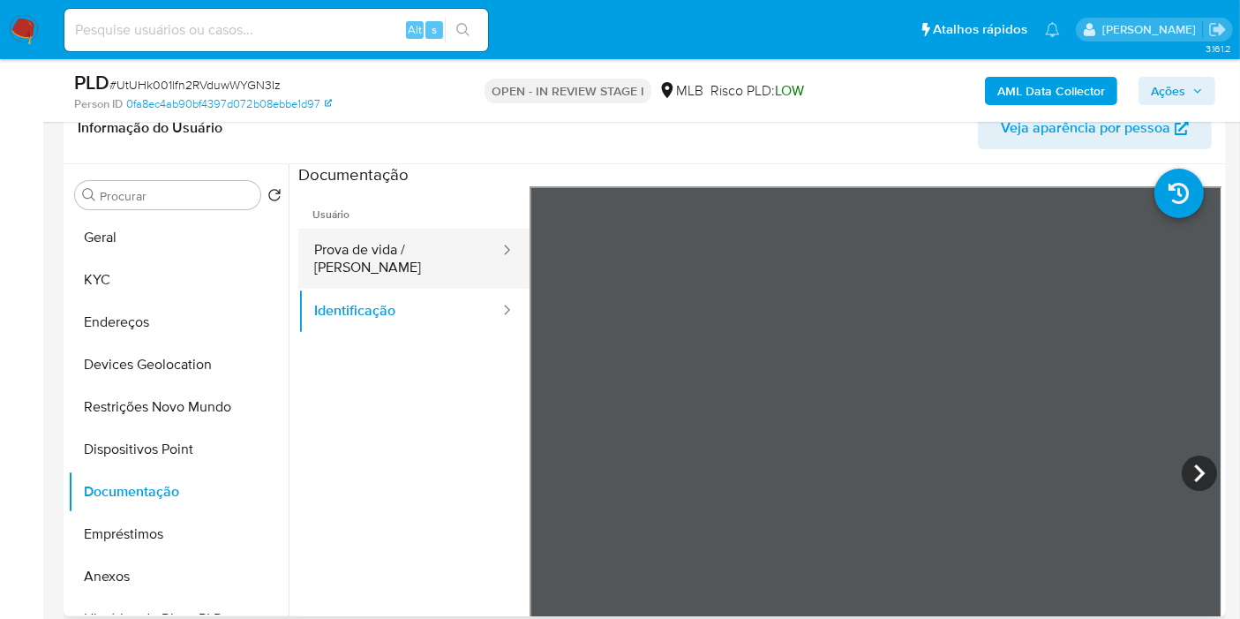
click at [380, 256] on button "Prova de vida / Selfie" at bounding box center [399, 259] width 203 height 60
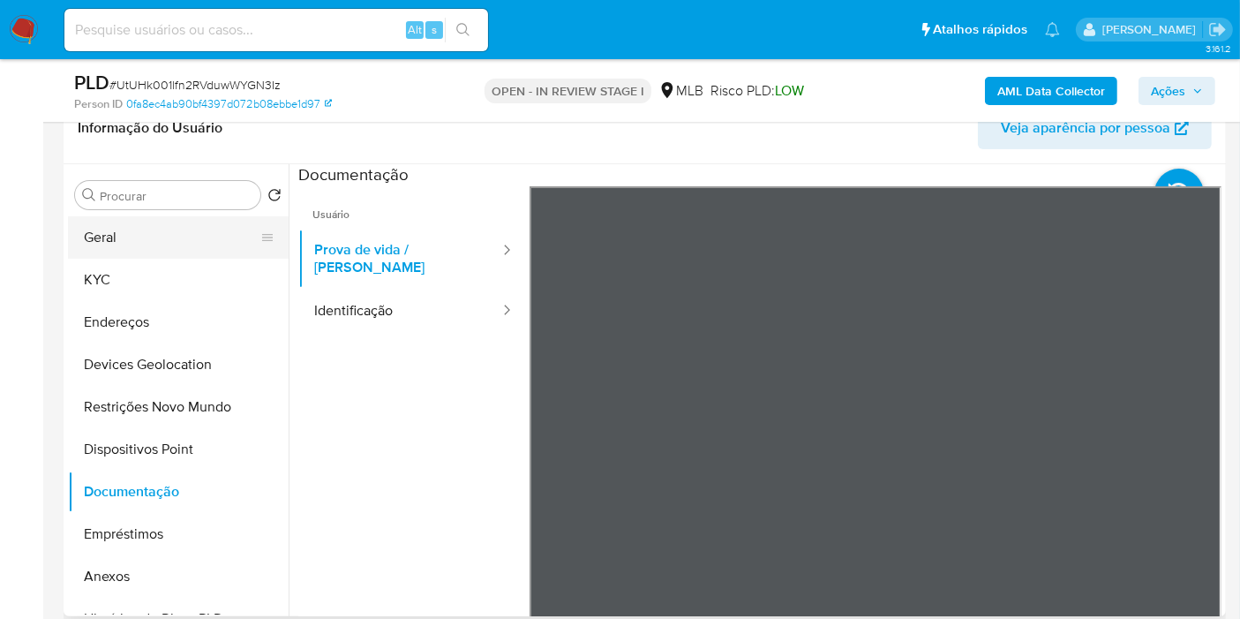
drag, startPoint x: 124, startPoint y: 228, endPoint x: 148, endPoint y: 236, distance: 26.0
click at [124, 228] on button "Geral" at bounding box center [171, 237] width 207 height 42
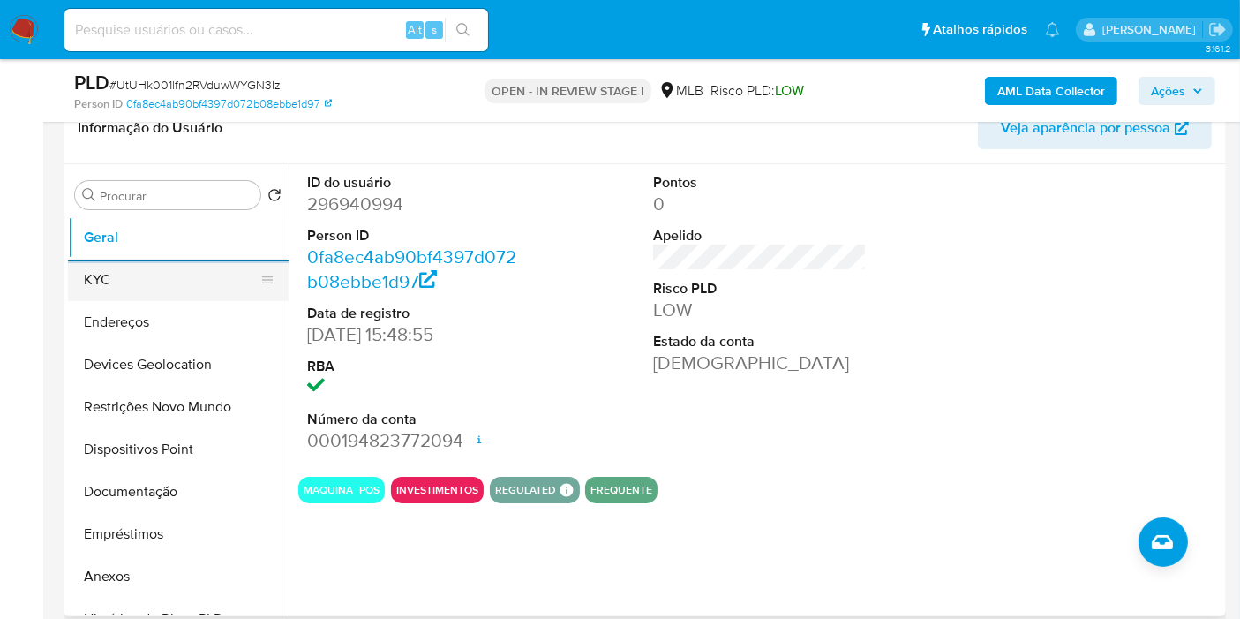
click at [152, 288] on button "KYC" at bounding box center [171, 280] width 207 height 42
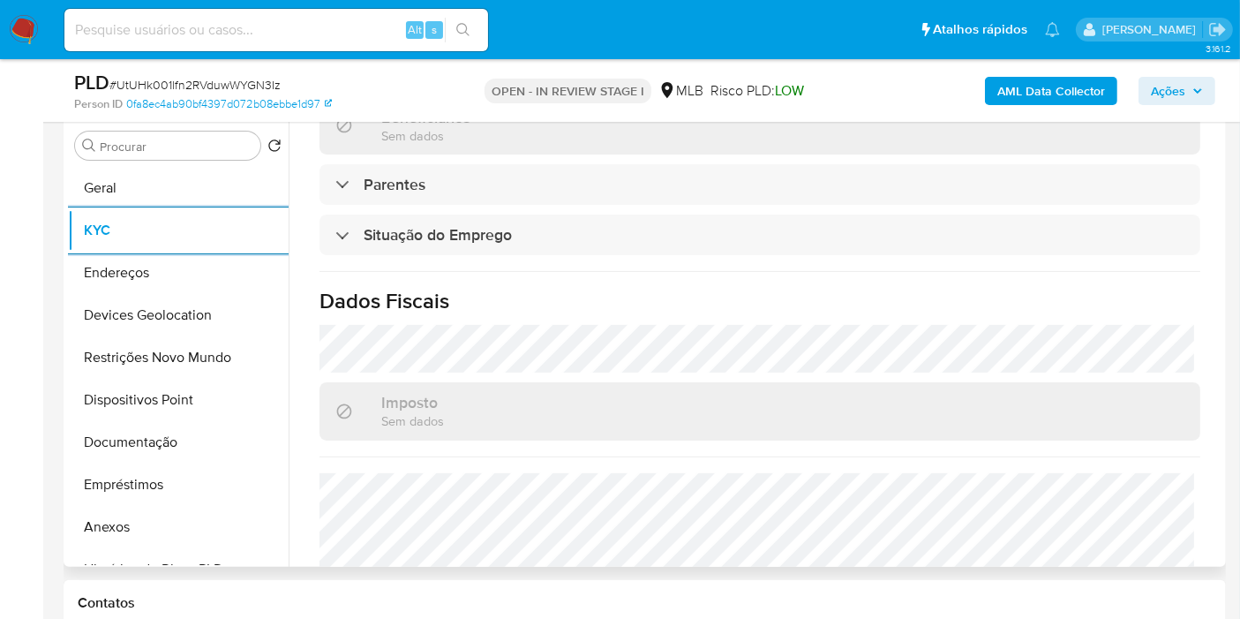
scroll to position [807, 0]
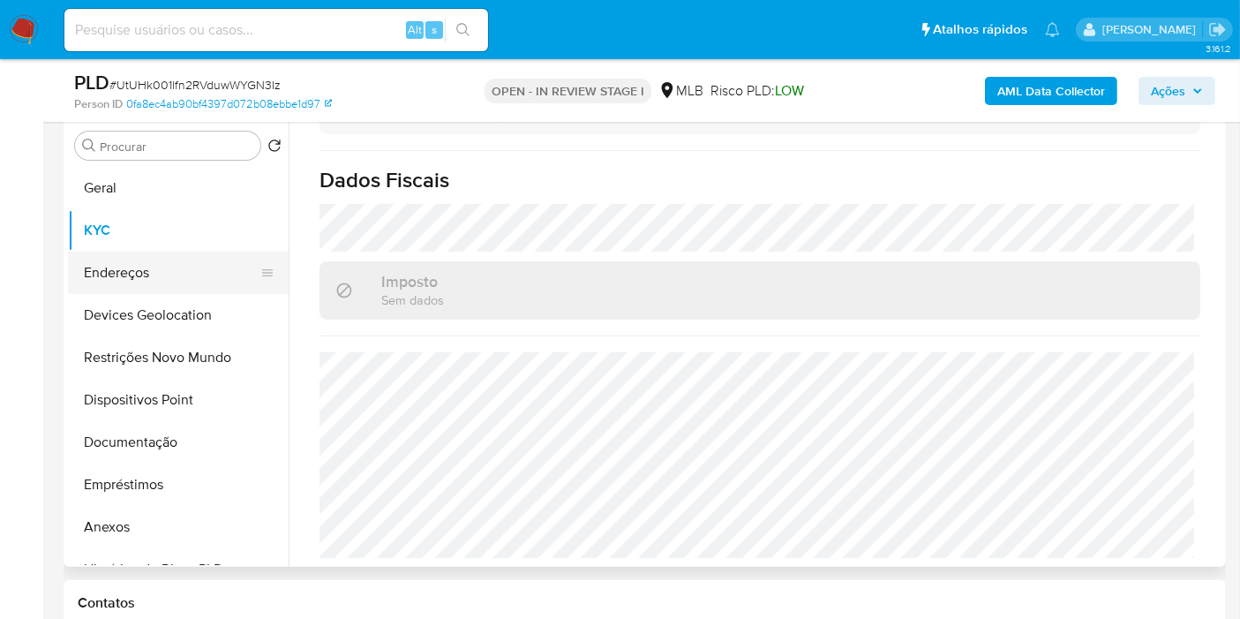
click at [125, 280] on button "Endereços" at bounding box center [171, 273] width 207 height 42
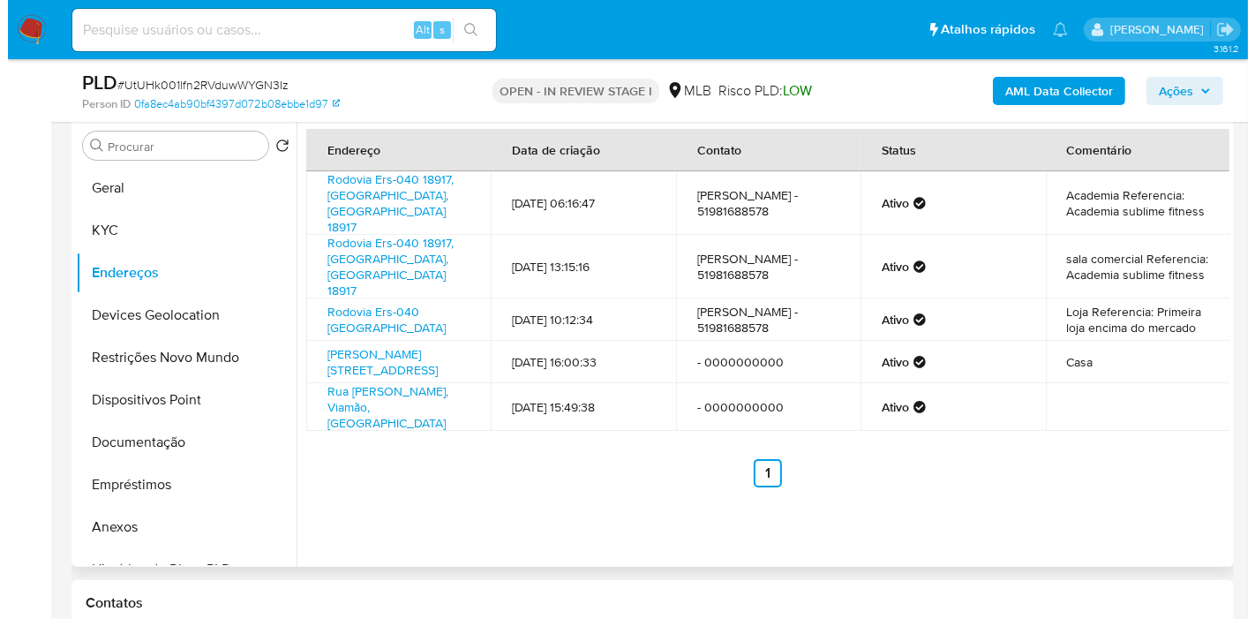
scroll to position [245, 0]
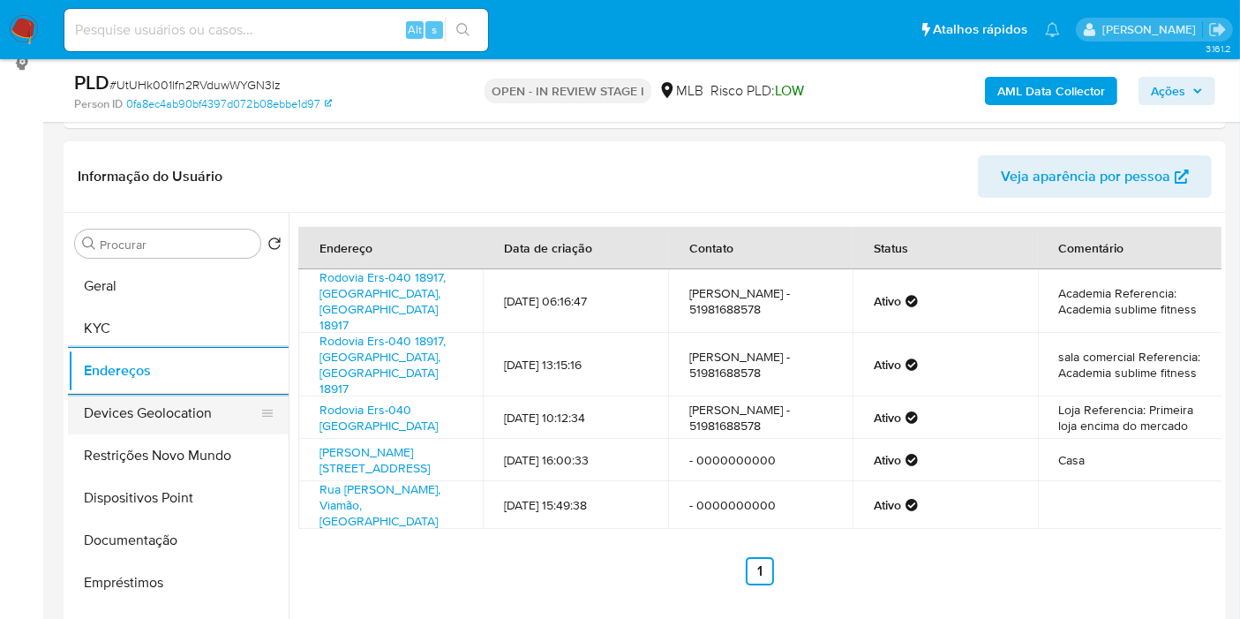
click at [124, 403] on button "Devices Geolocation" at bounding box center [171, 413] width 207 height 42
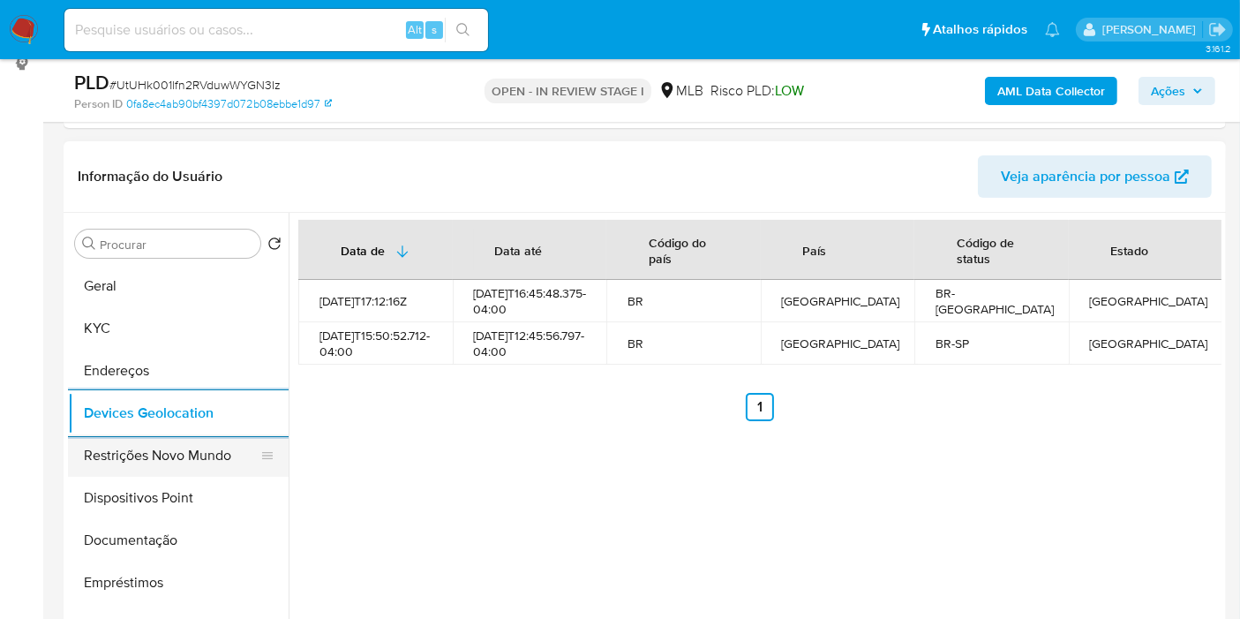
click at [143, 439] on button "Restrições Novo Mundo" at bounding box center [171, 455] width 207 height 42
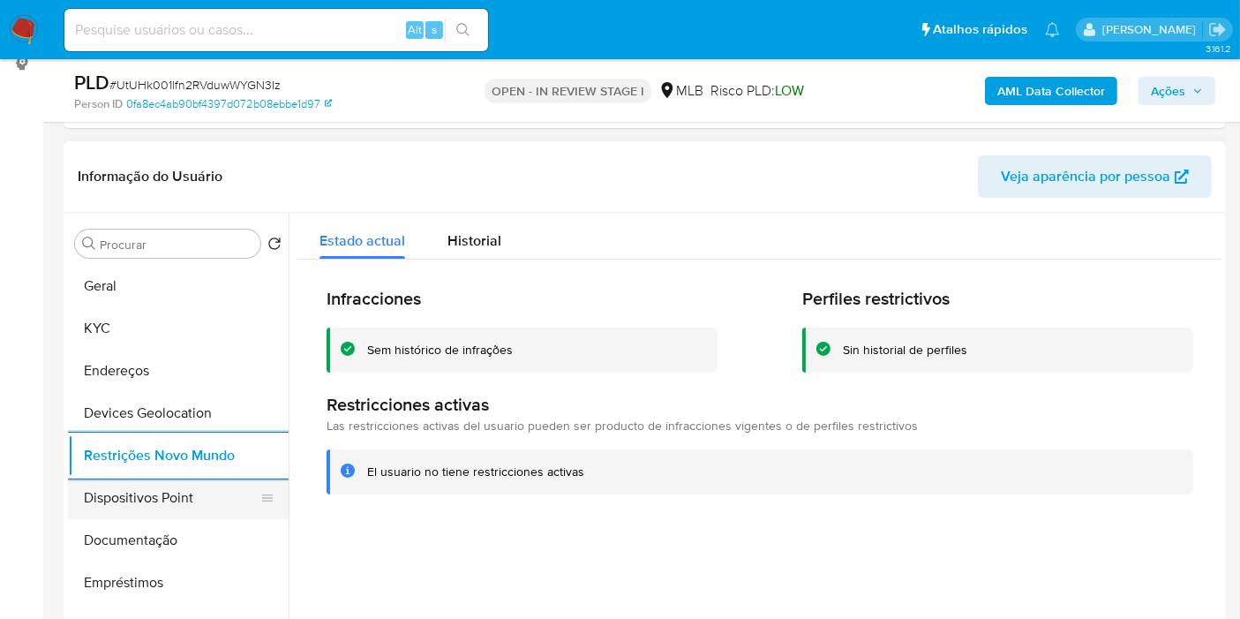
click at [128, 479] on button "Dispositivos Point" at bounding box center [171, 498] width 207 height 42
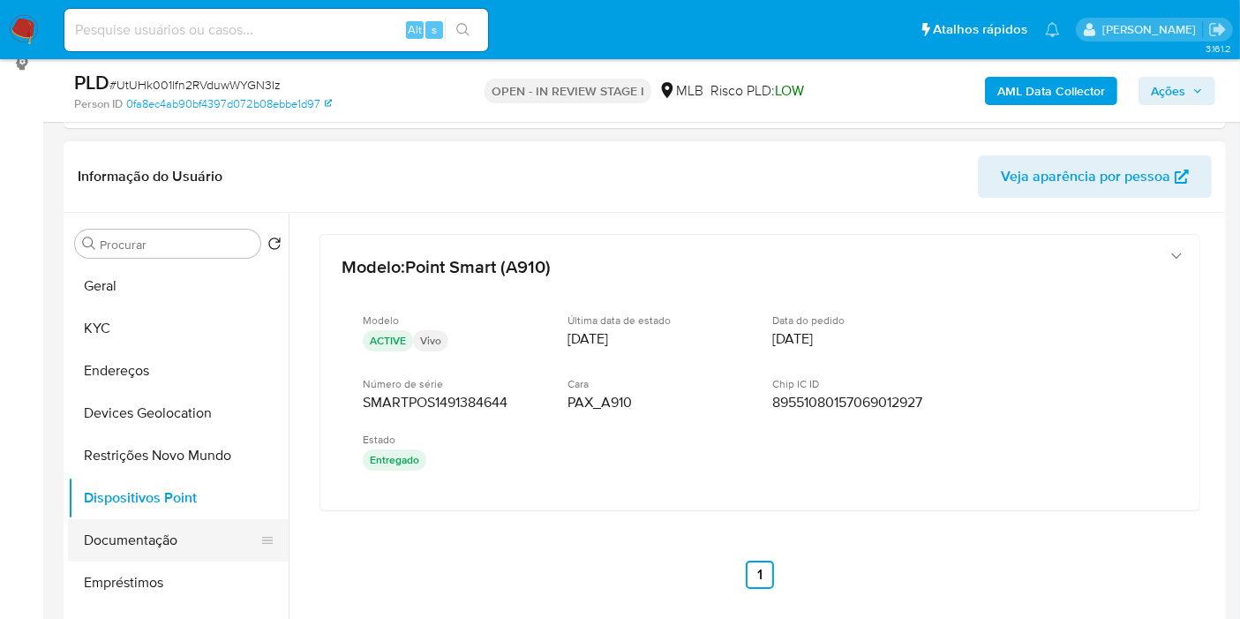
click at [106, 528] on button "Documentação" at bounding box center [171, 540] width 207 height 42
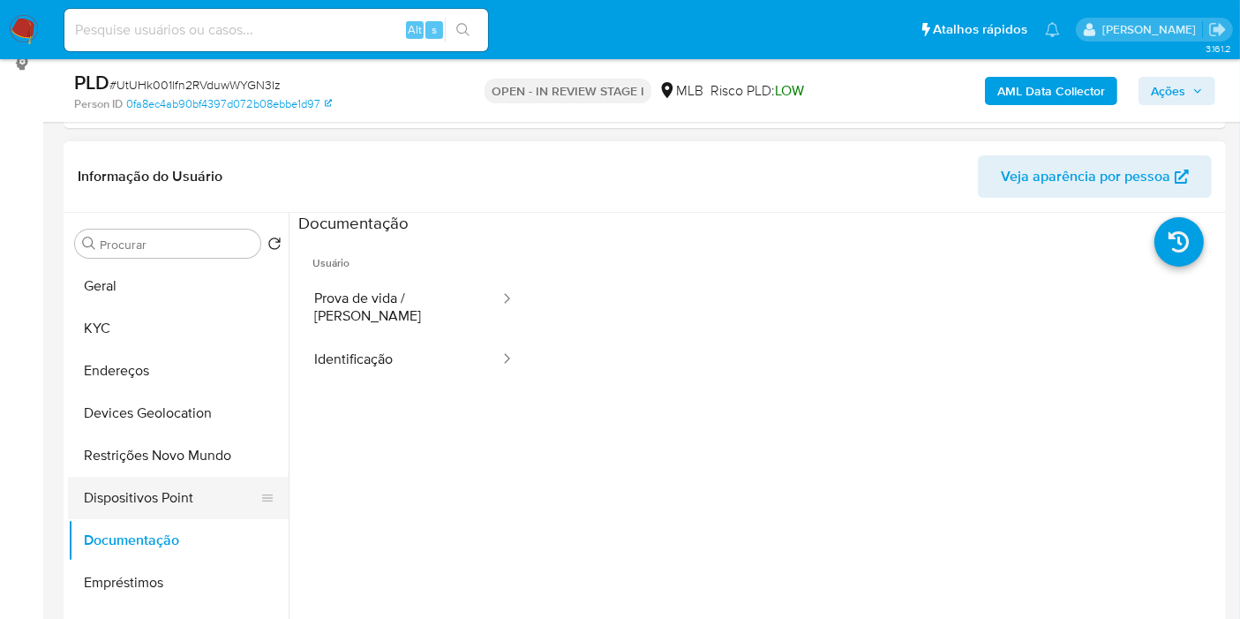
click at [136, 499] on button "Dispositivos Point" at bounding box center [171, 498] width 207 height 42
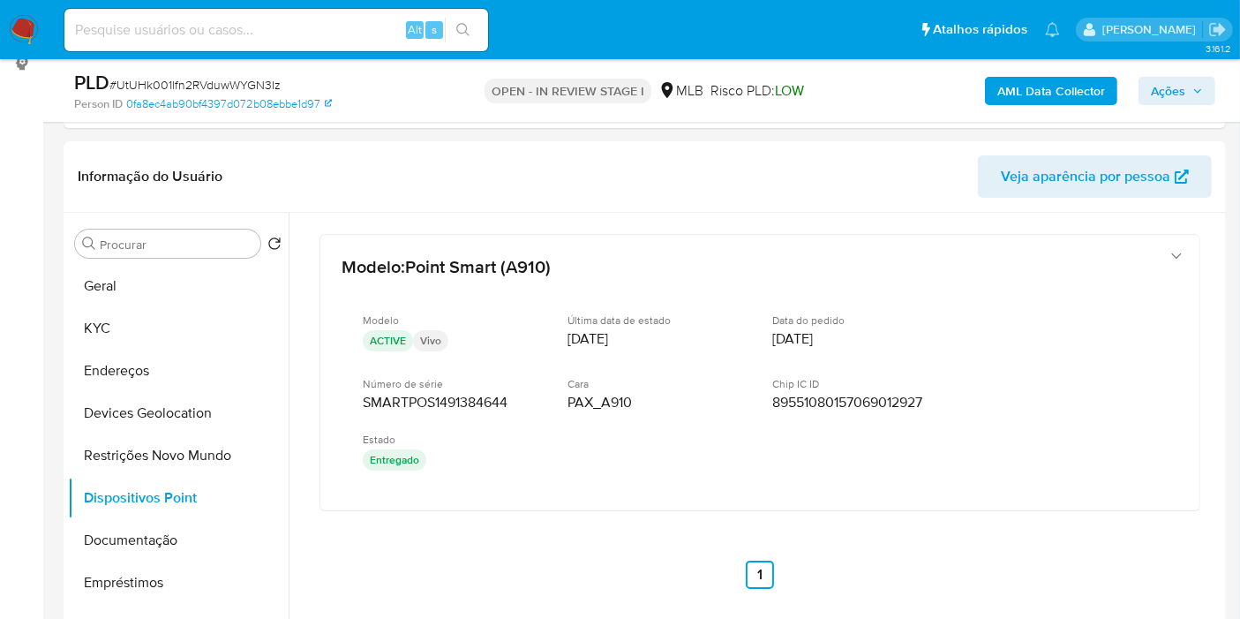
click at [1061, 75] on div "AML Data Collector Ações" at bounding box center [1027, 90] width 376 height 41
click at [1028, 101] on b "AML Data Collector" at bounding box center [1051, 91] width 108 height 28
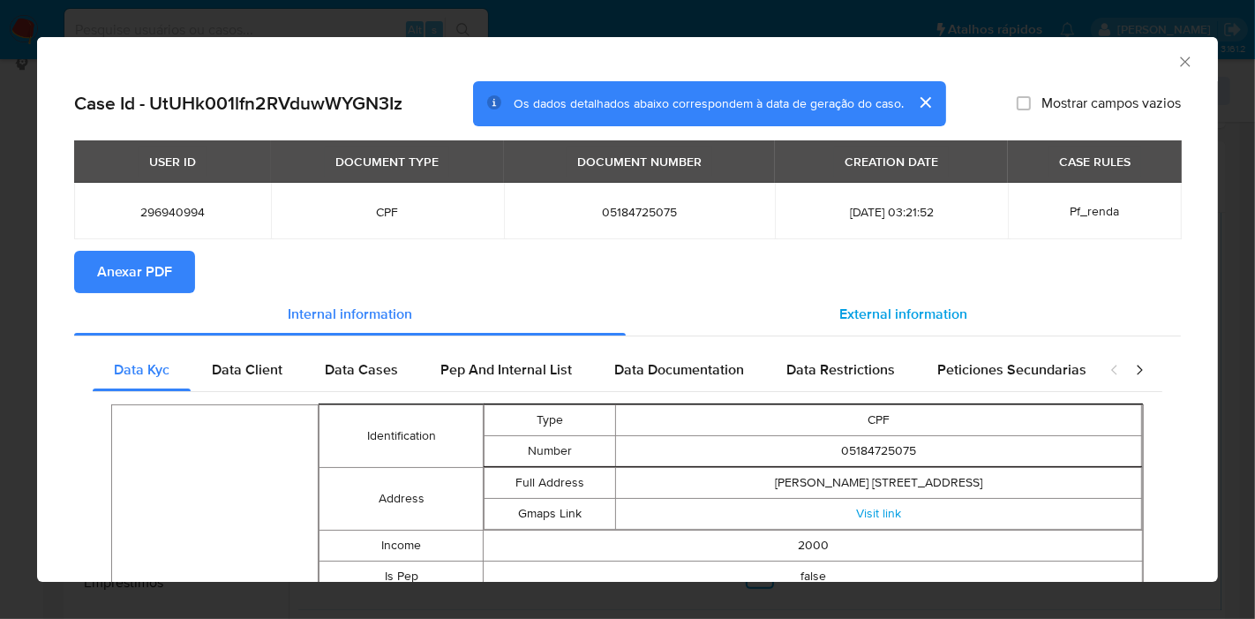
click at [867, 319] on span "External information" at bounding box center [903, 314] width 128 height 20
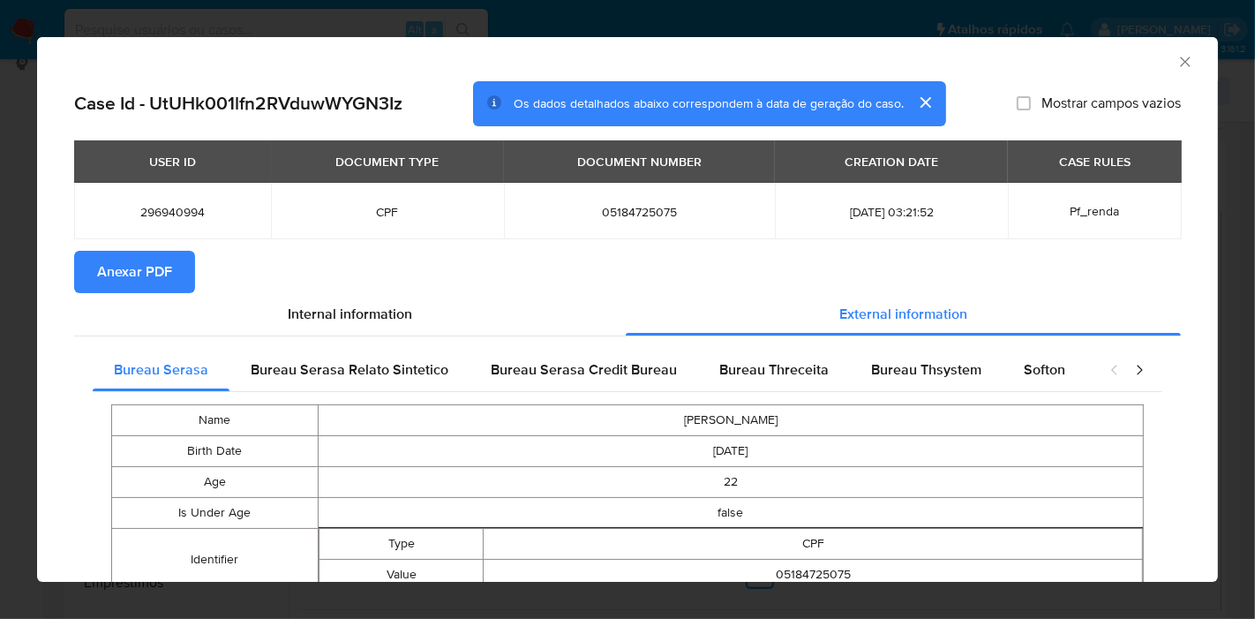
click at [169, 270] on span "Anexar PDF" at bounding box center [134, 271] width 75 height 39
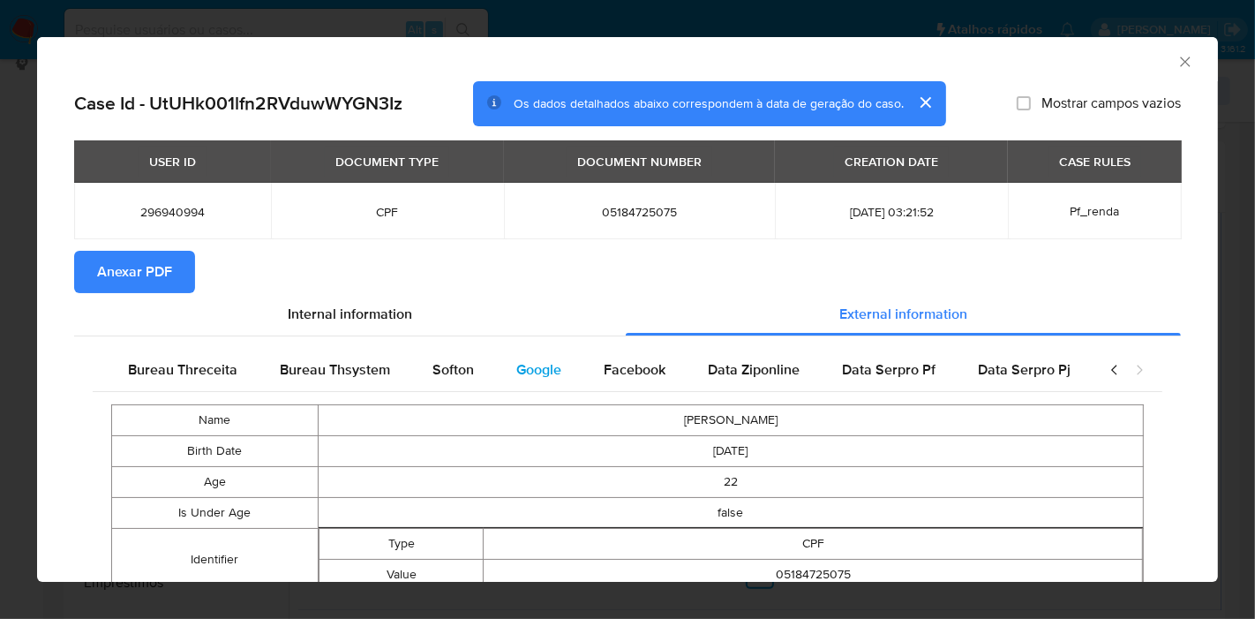
click at [539, 387] on div "Google" at bounding box center [538, 370] width 87 height 42
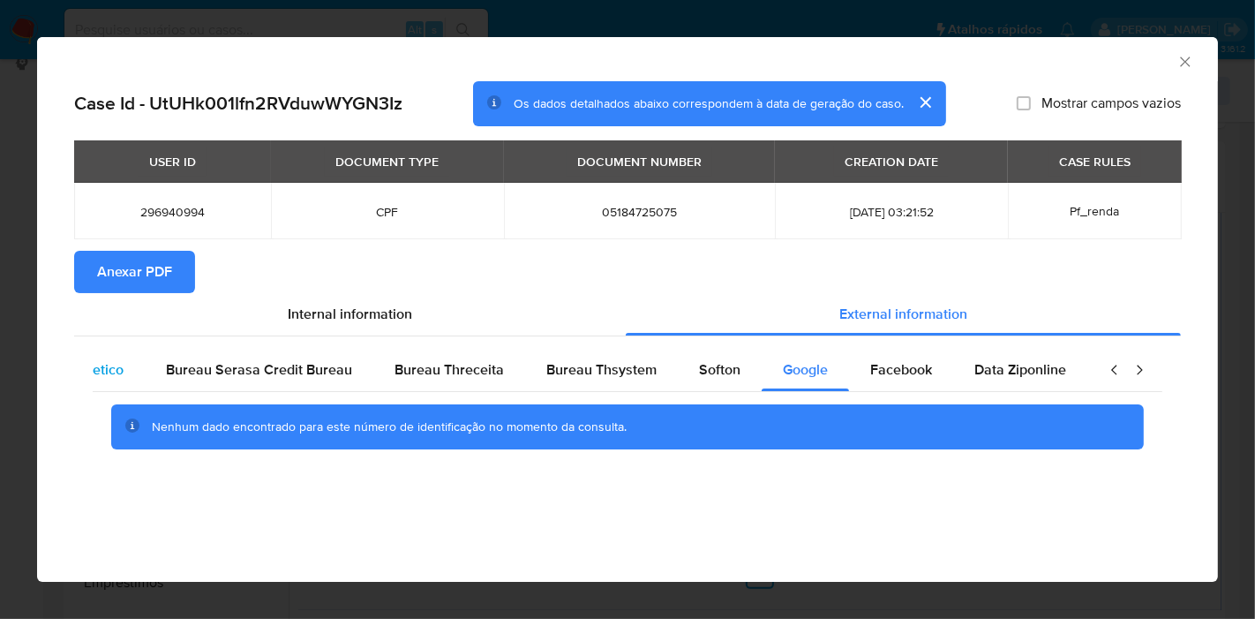
scroll to position [0, 0]
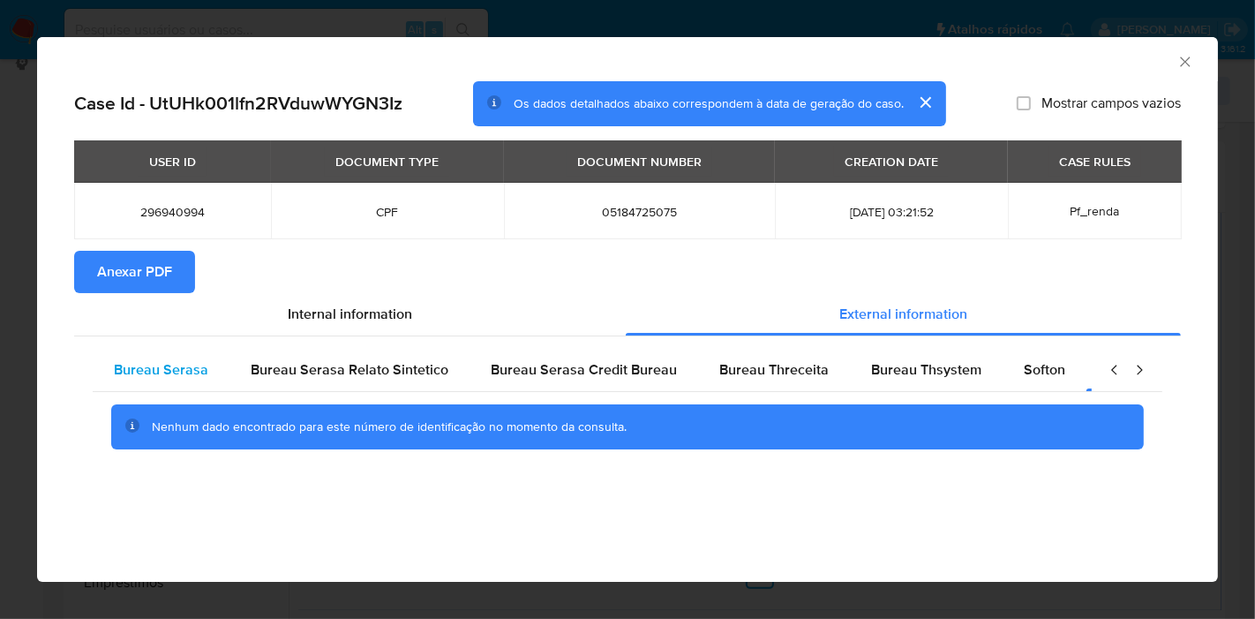
click at [178, 372] on span "Bureau Serasa" at bounding box center [161, 369] width 94 height 20
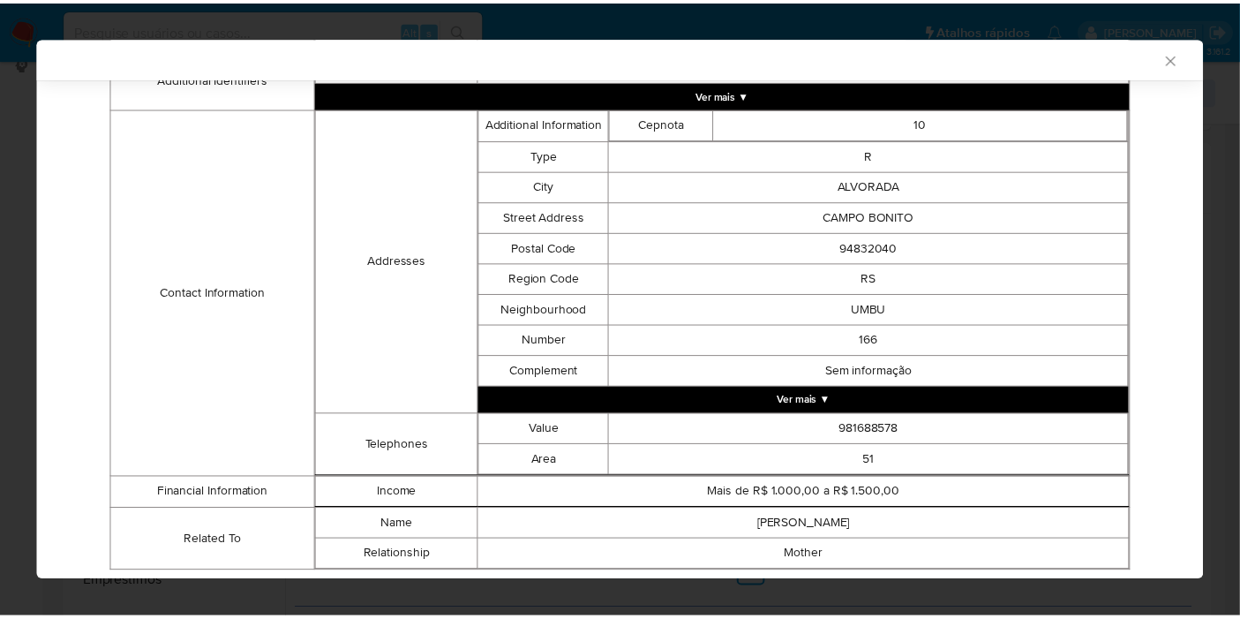
scroll to position [530, 0]
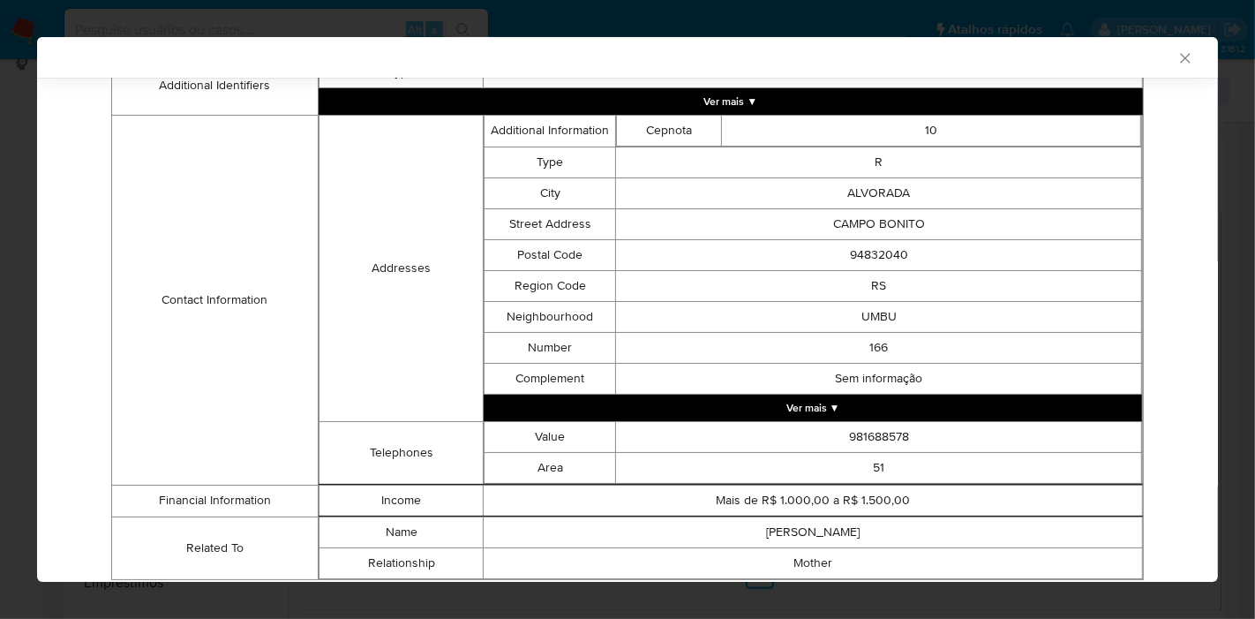
click at [1180, 61] on icon "Fechar a janela" at bounding box center [1185, 58] width 10 height 10
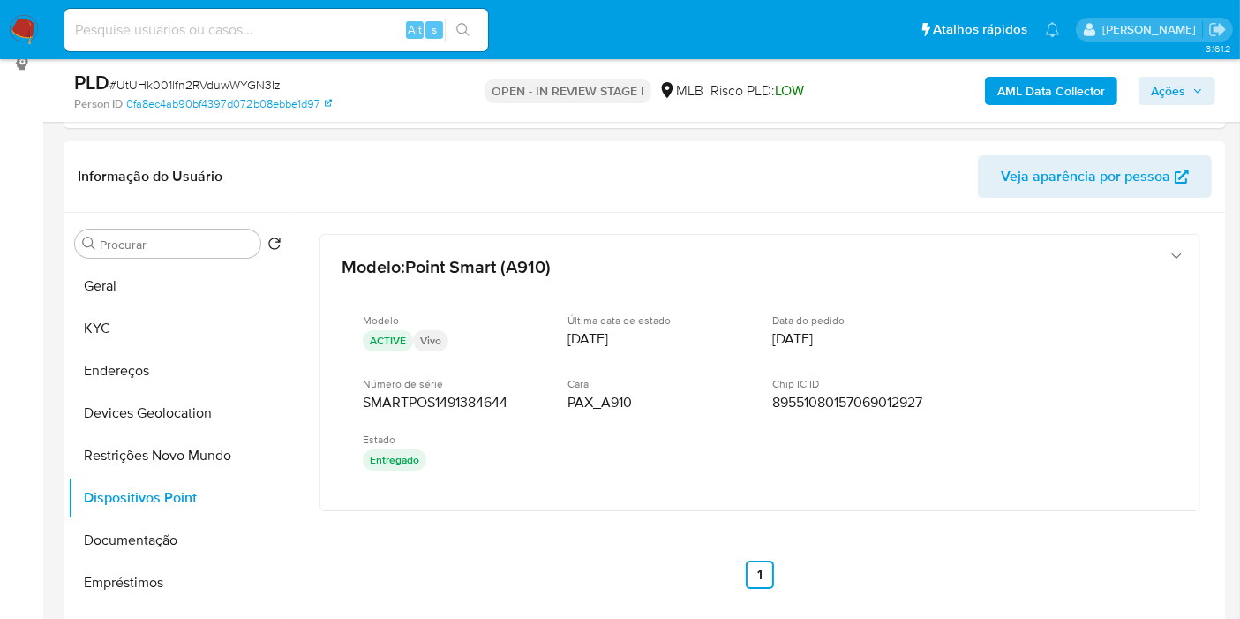
click at [1164, 94] on span "Ações" at bounding box center [1168, 91] width 34 height 28
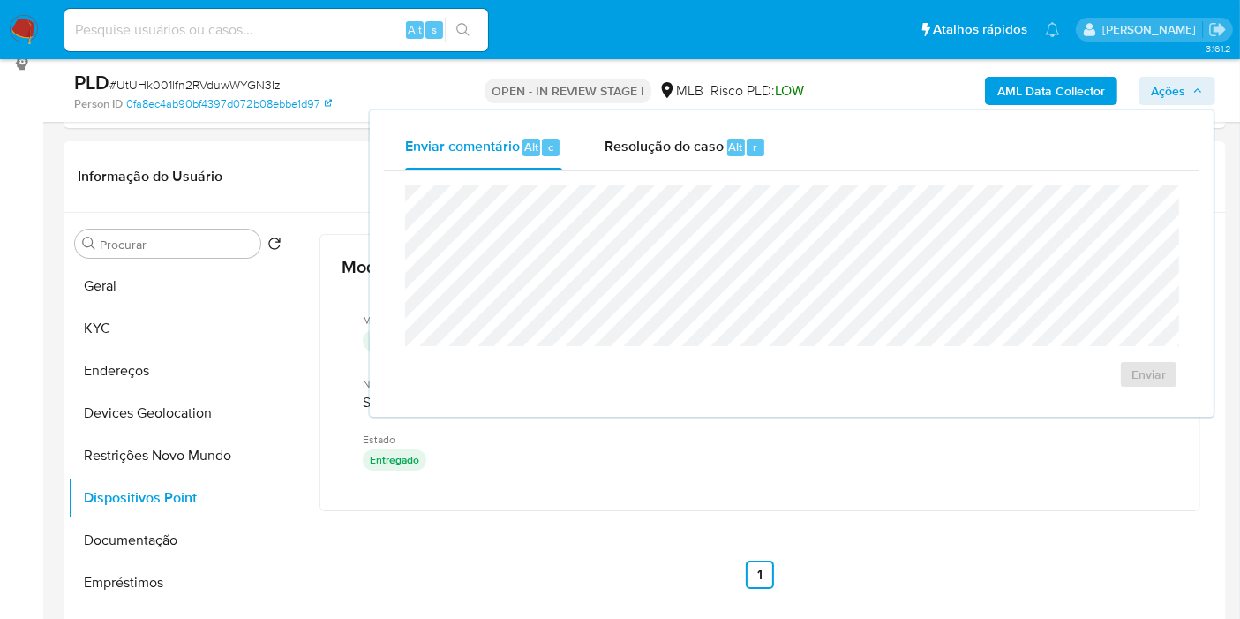
click at [715, 140] on span "Resolução do caso" at bounding box center [664, 146] width 119 height 20
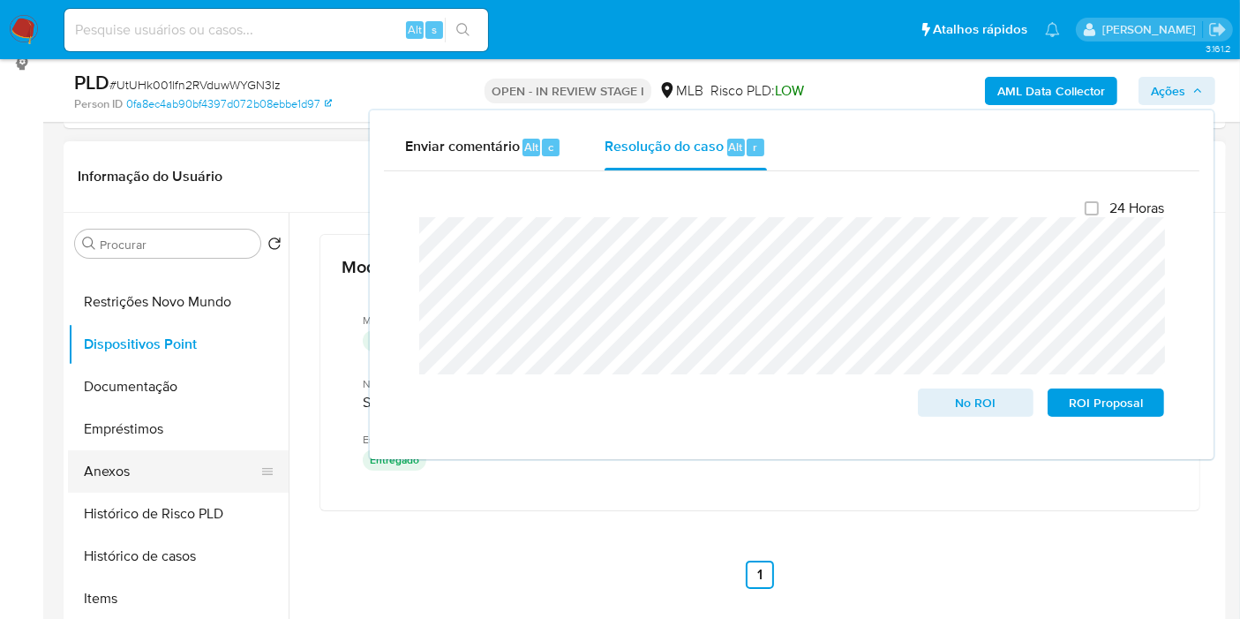
scroll to position [195, 0]
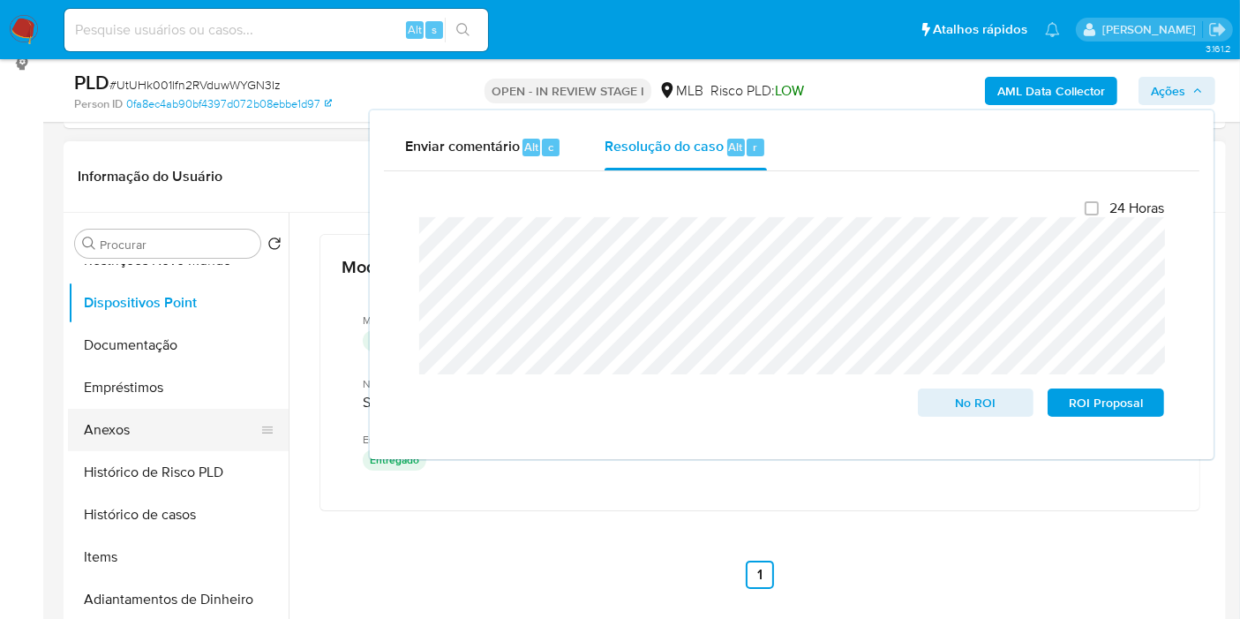
click at [136, 447] on button "Anexos" at bounding box center [171, 430] width 207 height 42
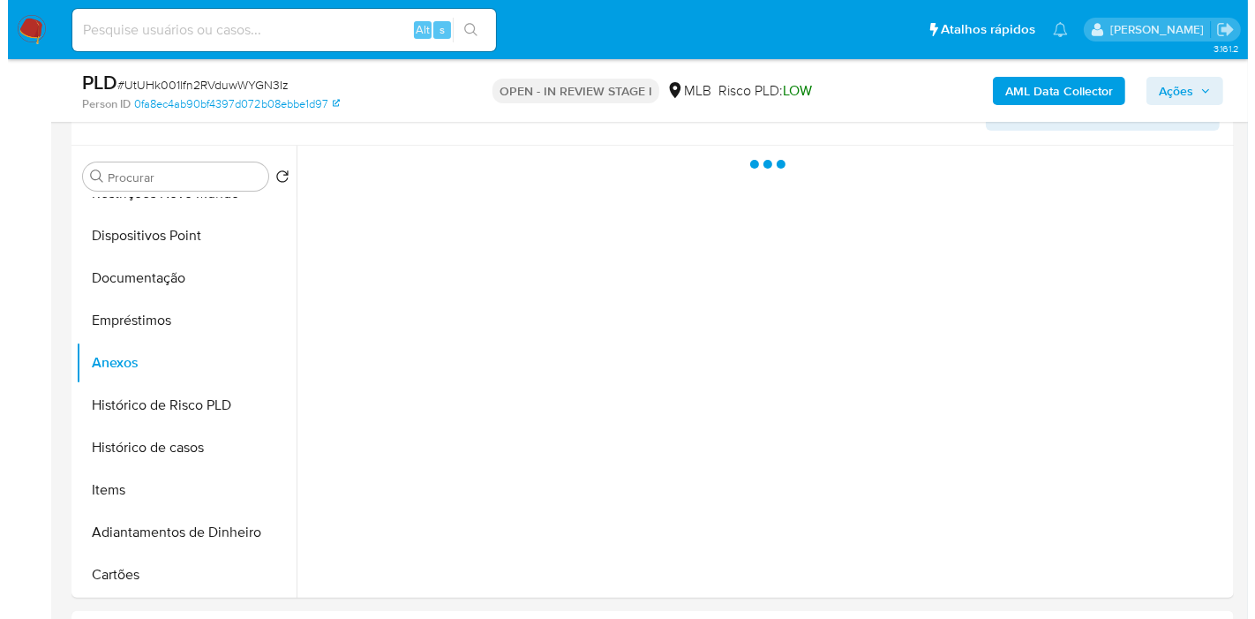
scroll to position [343, 0]
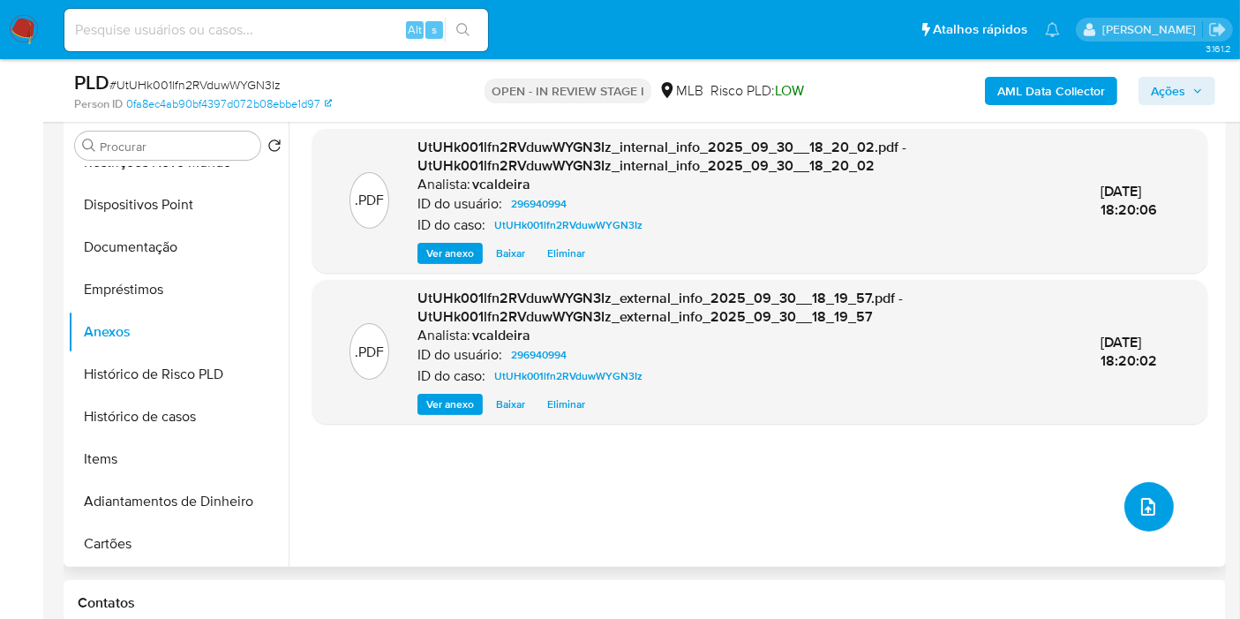
click at [1144, 503] on icon "upload-file" at bounding box center [1148, 506] width 21 height 21
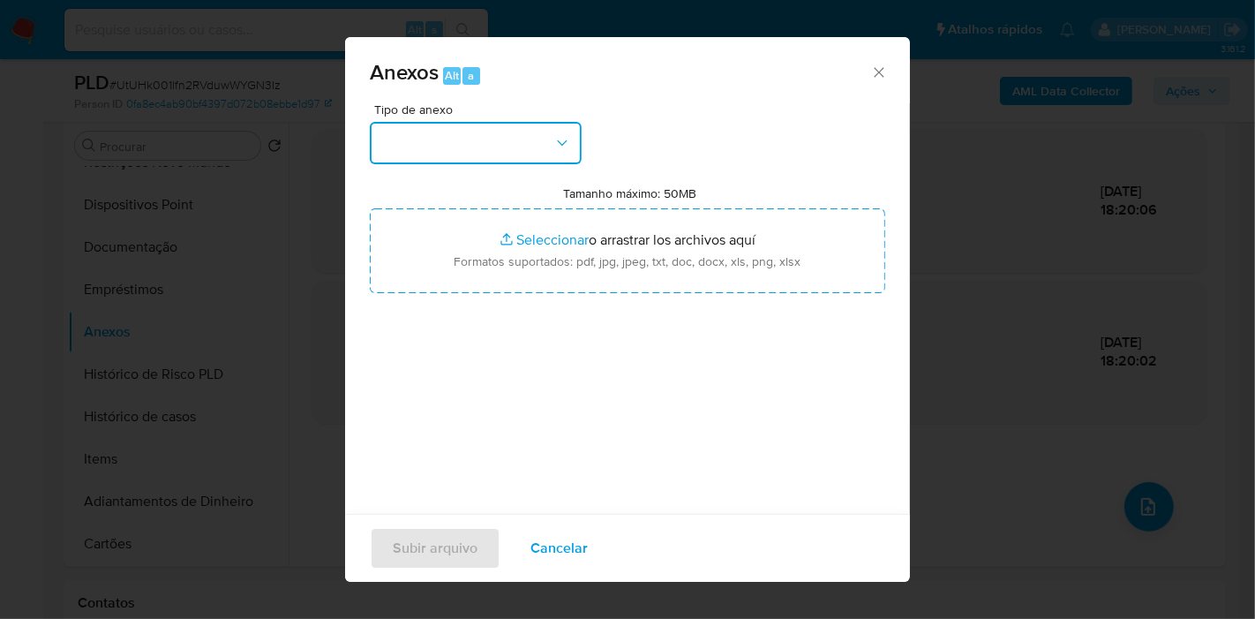
click at [545, 148] on button "button" at bounding box center [476, 143] width 212 height 42
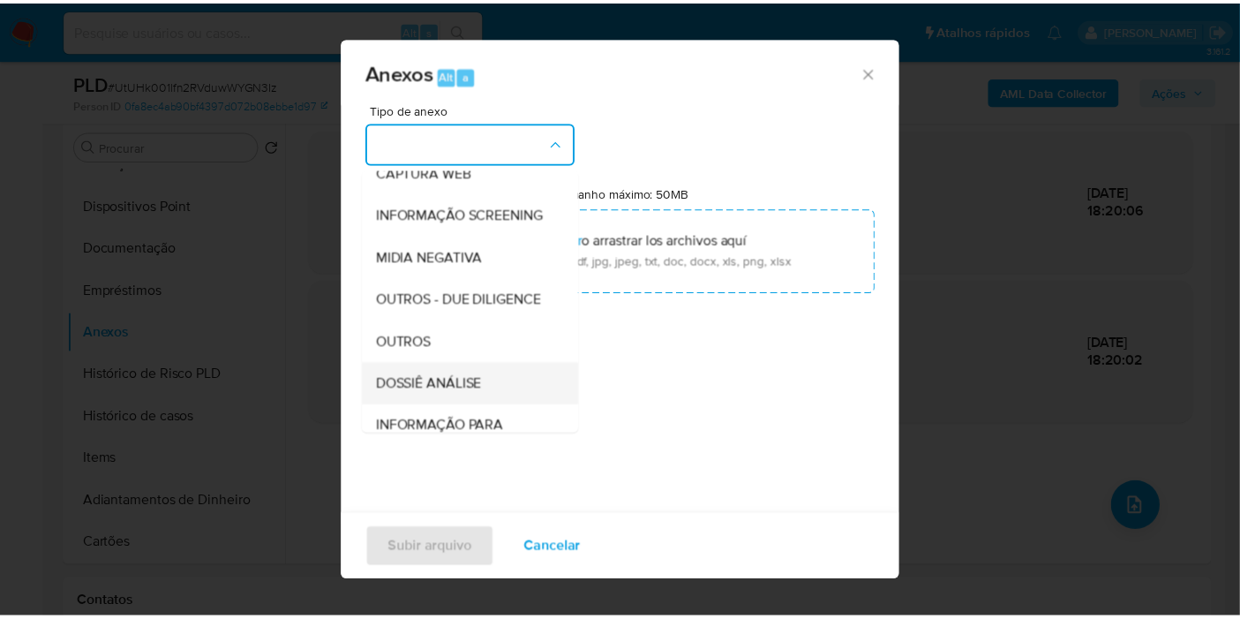
scroll to position [271, 0]
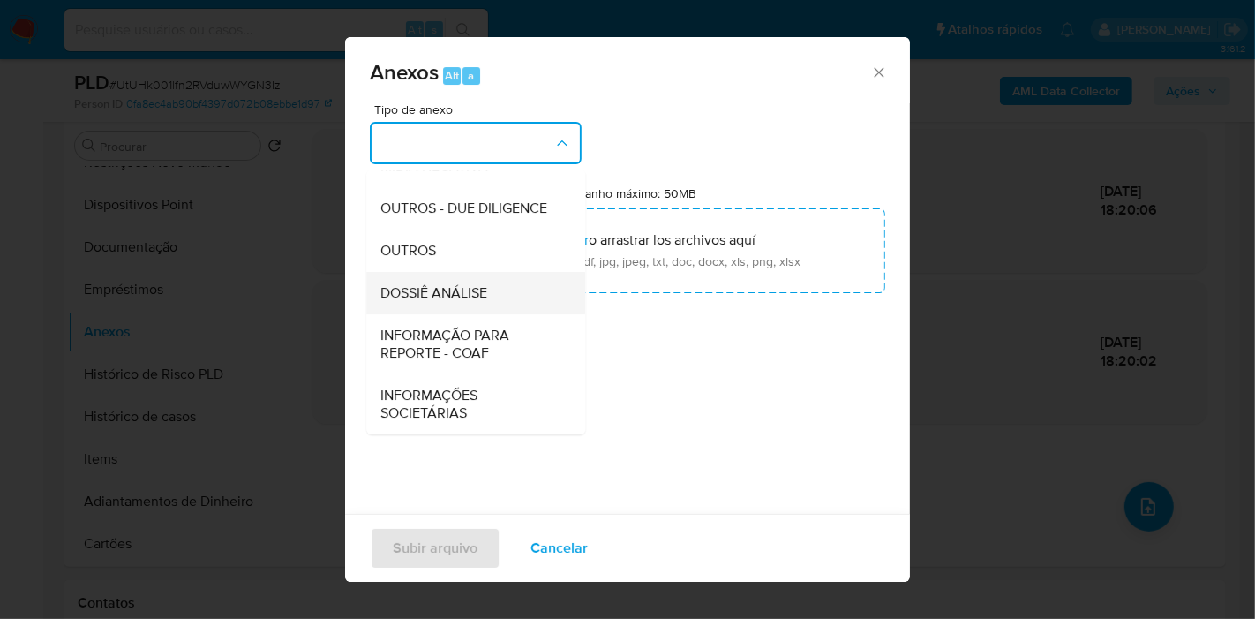
click at [472, 301] on span "DOSSIÊ ANÁLISE" at bounding box center [433, 293] width 107 height 18
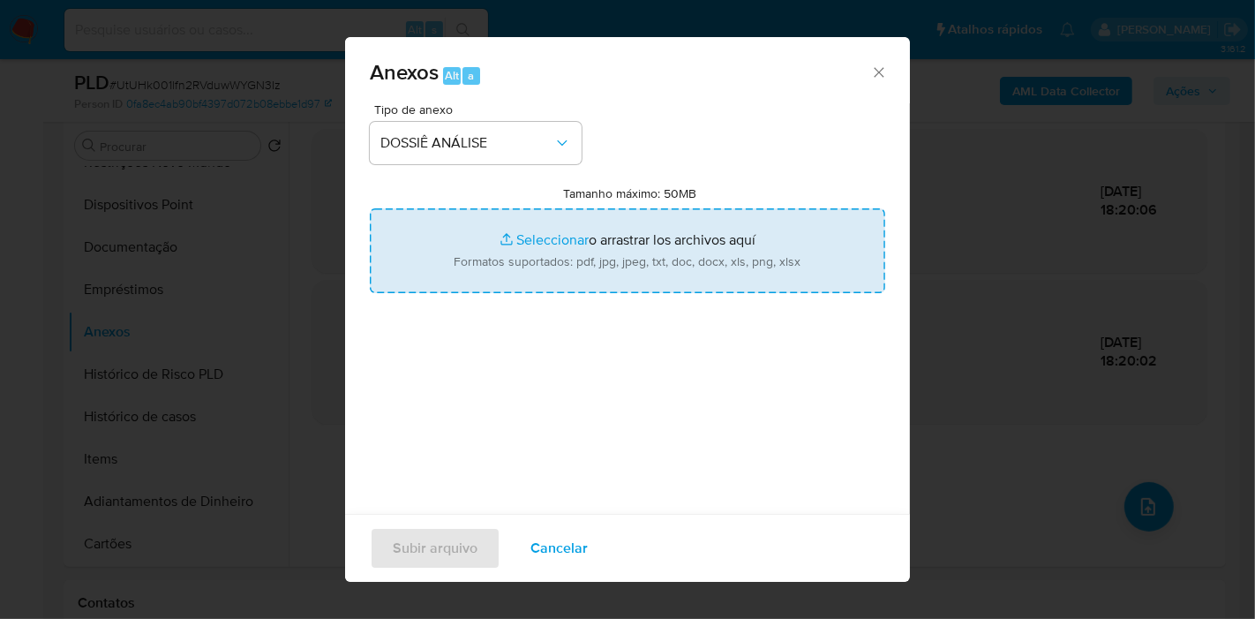
type input "C:\fakepath\Mulan 296940994_2025_09_30_08_24_20.pdf"
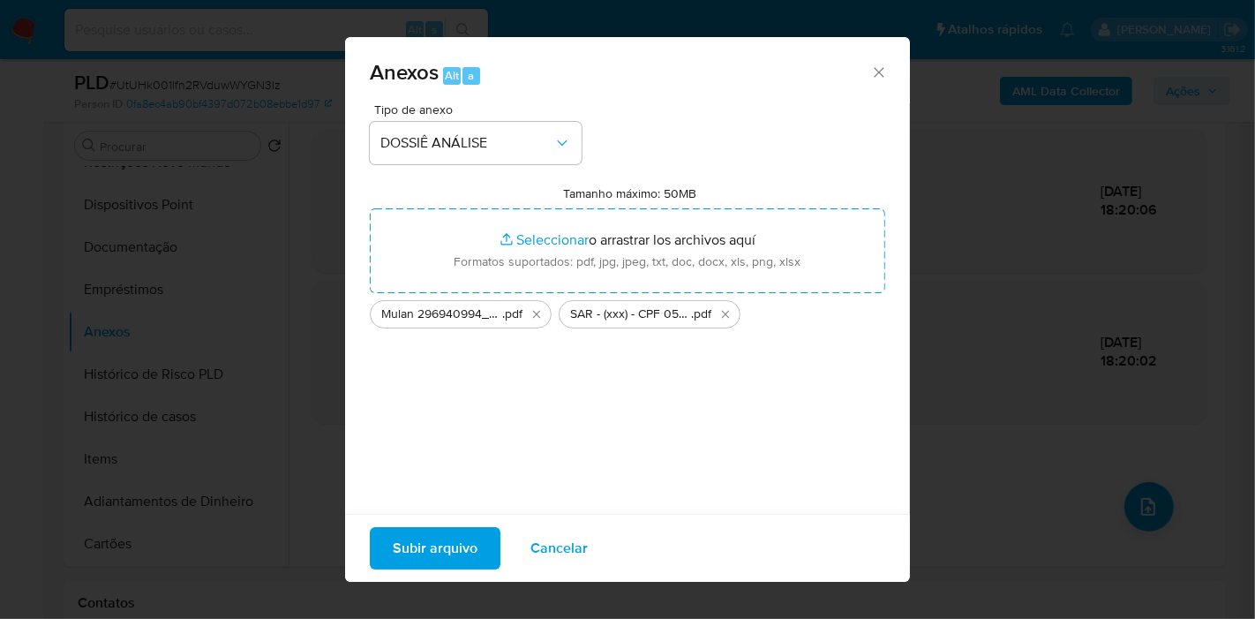
click at [441, 557] on span "Subir arquivo" at bounding box center [435, 548] width 85 height 39
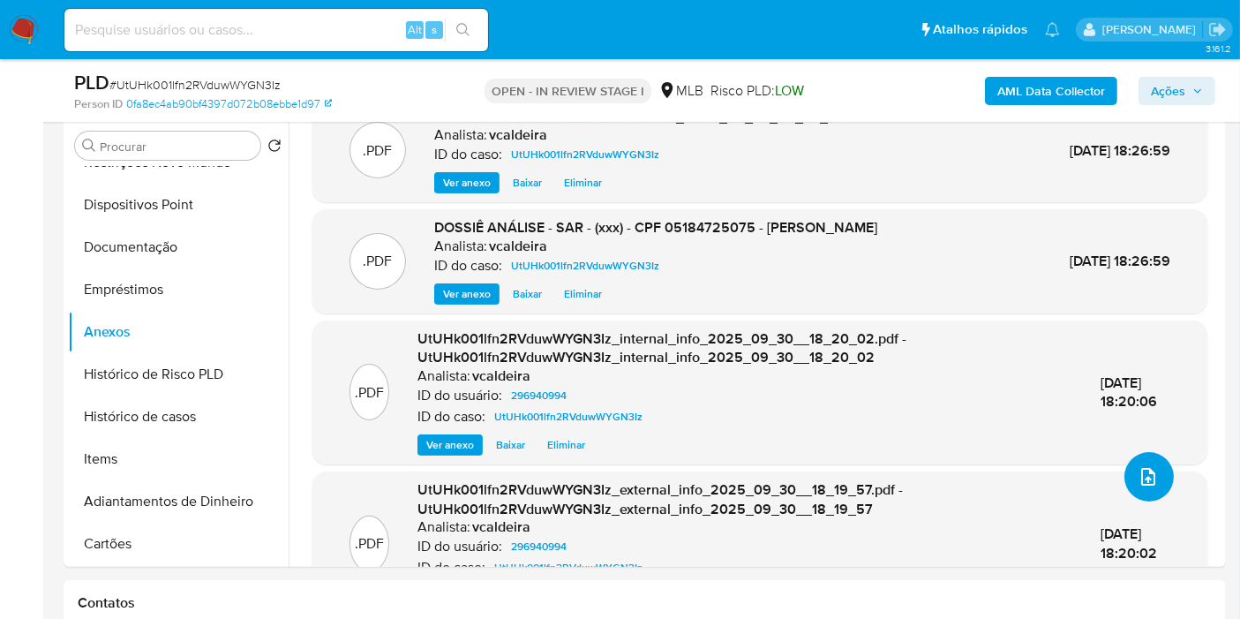
scroll to position [0, 0]
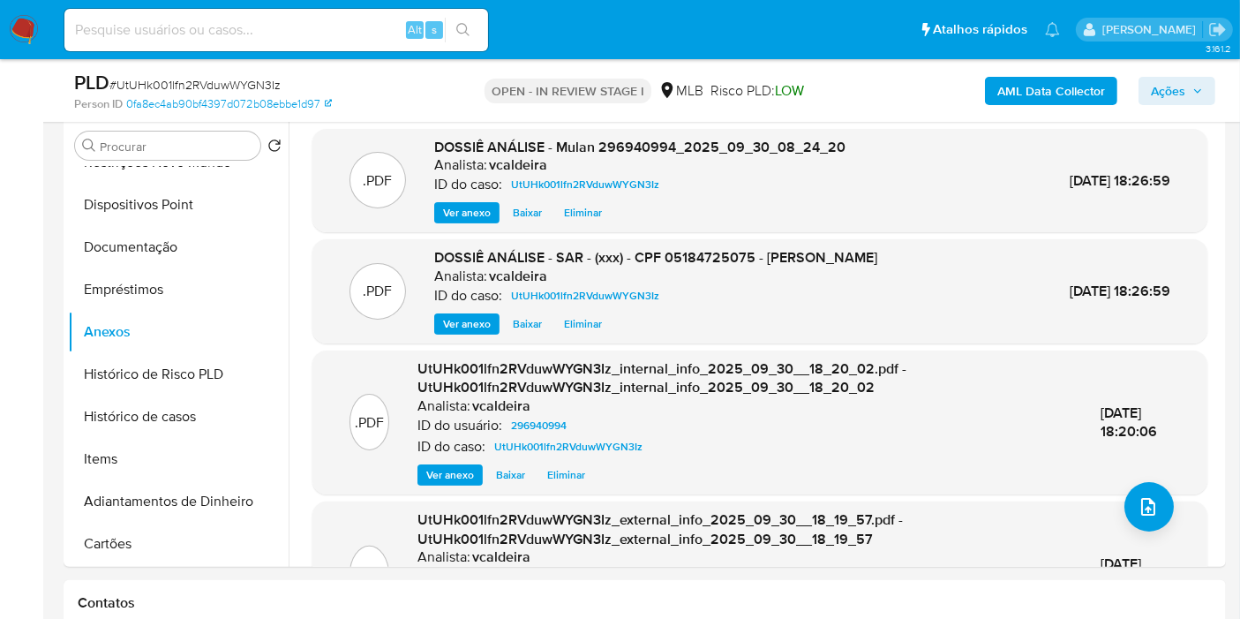
drag, startPoint x: 1161, startPoint y: 94, endPoint x: 1146, endPoint y: 106, distance: 19.4
click at [1163, 92] on span "Ações" at bounding box center [1168, 91] width 34 height 28
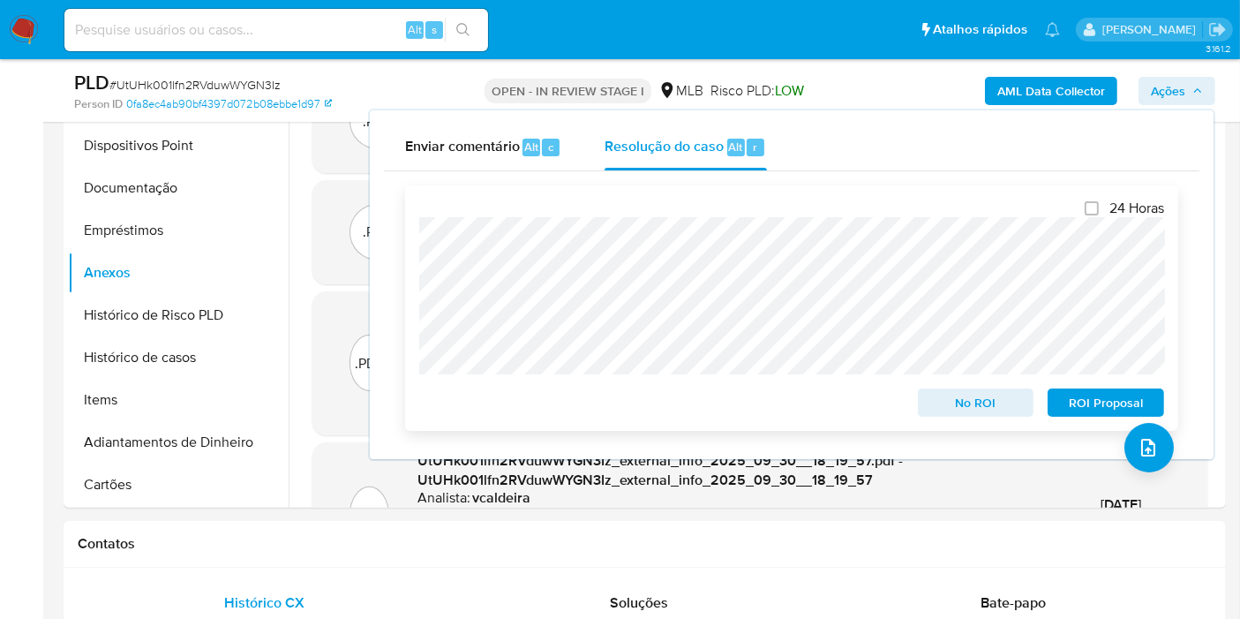
scroll to position [441, 0]
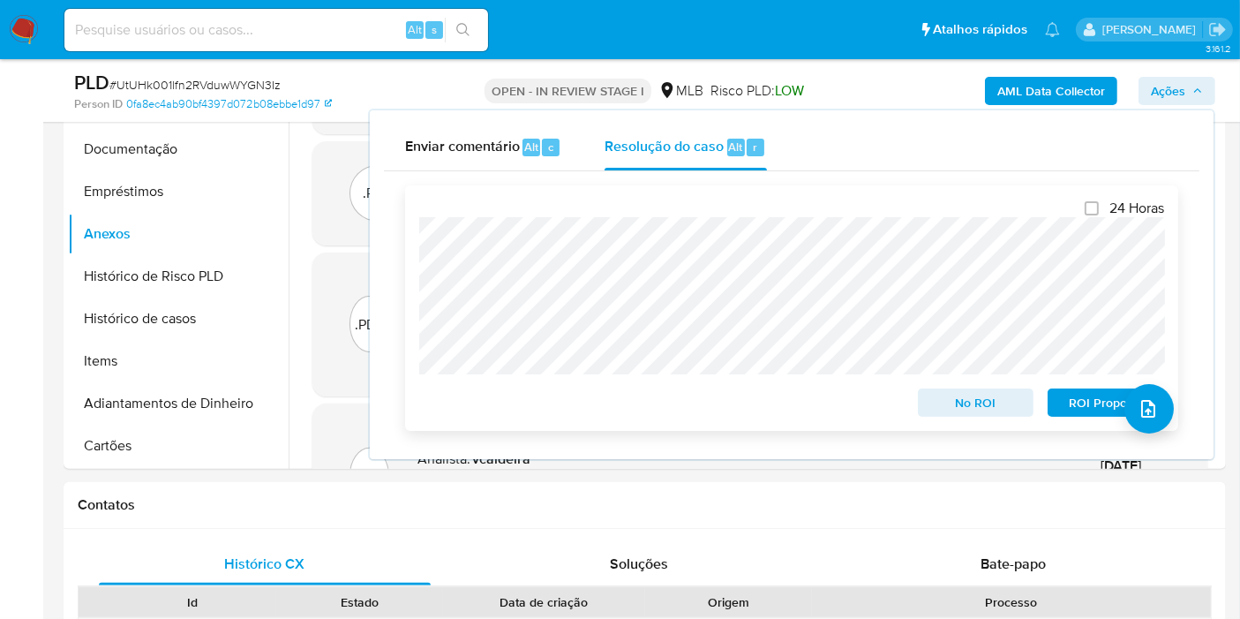
click at [1070, 395] on span "ROI Proposal" at bounding box center [1106, 402] width 92 height 25
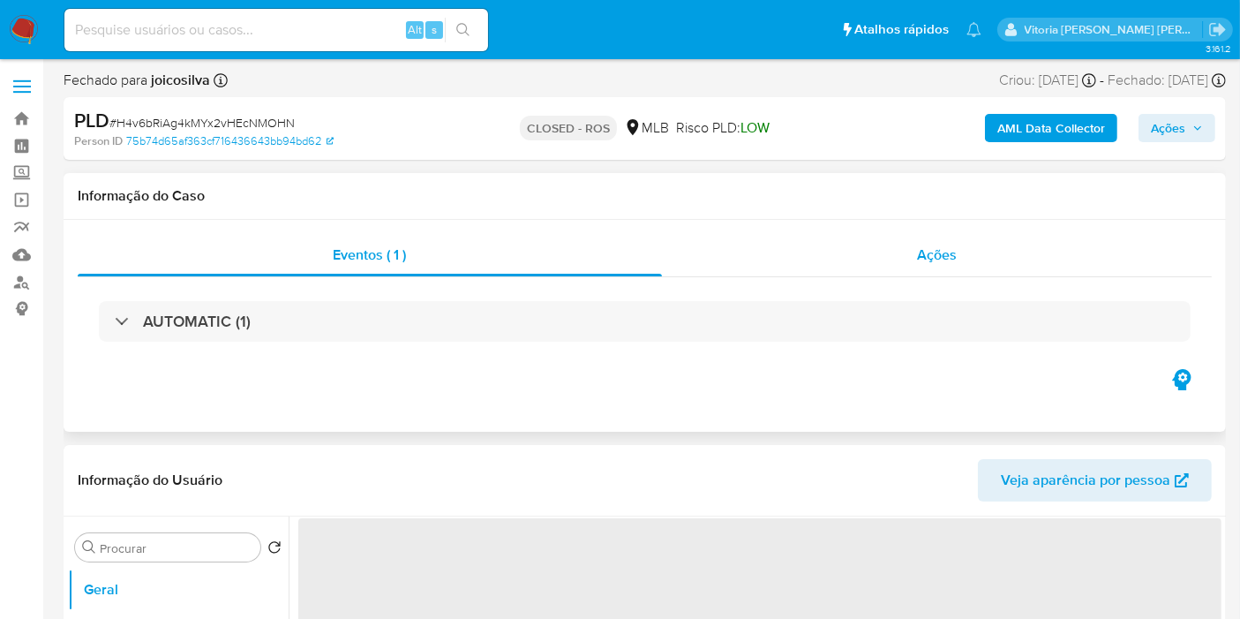
click at [954, 251] on span "Ações" at bounding box center [937, 254] width 40 height 20
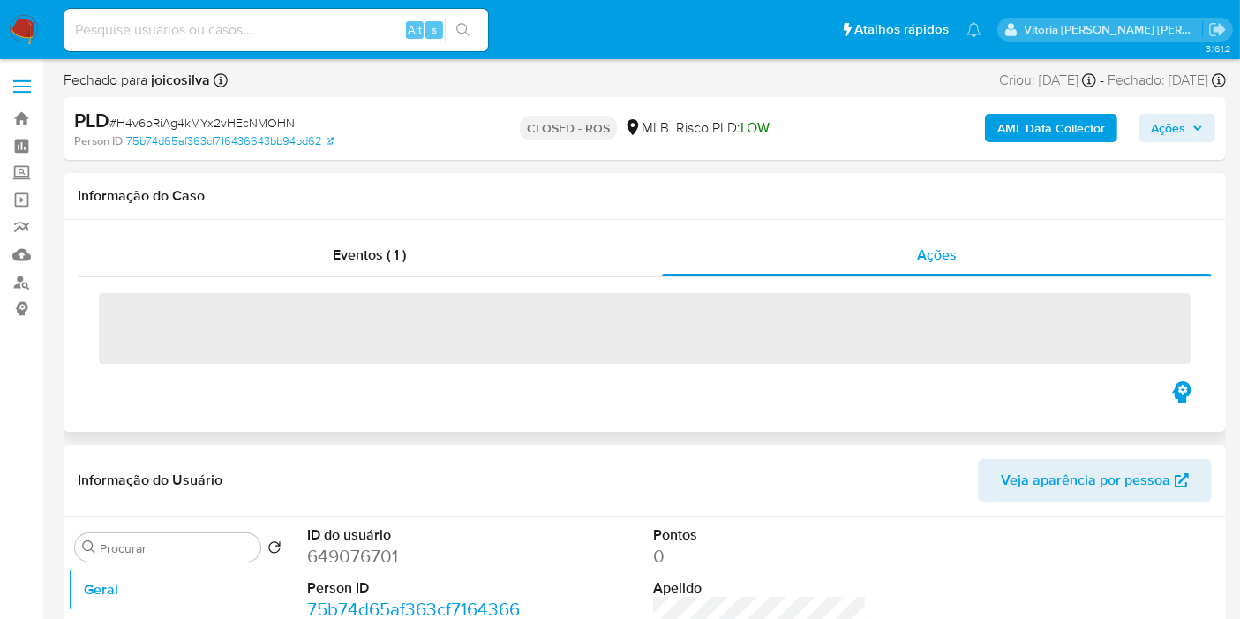
select select "10"
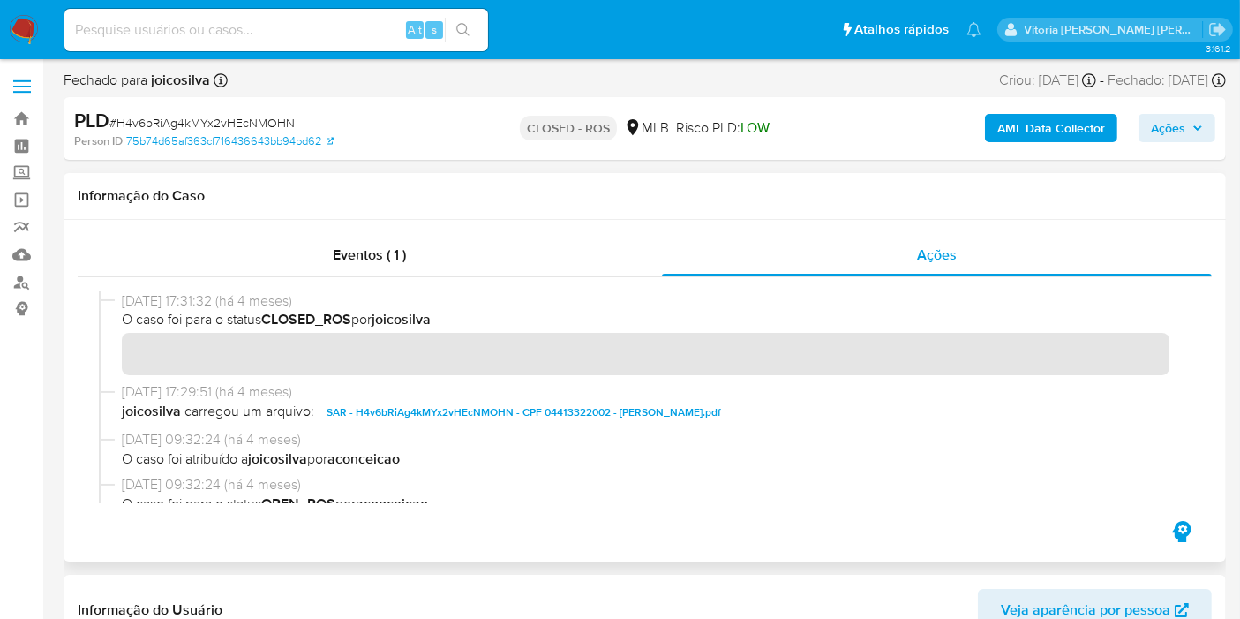
drag, startPoint x: 199, startPoint y: 304, endPoint x: 116, endPoint y: 302, distance: 83.0
click at [116, 302] on div "[DATE] 17:31:32 (há 4 meses) O caso foi para o status CLOSED_ROS por joicosilva" at bounding box center [645, 336] width 1092 height 91
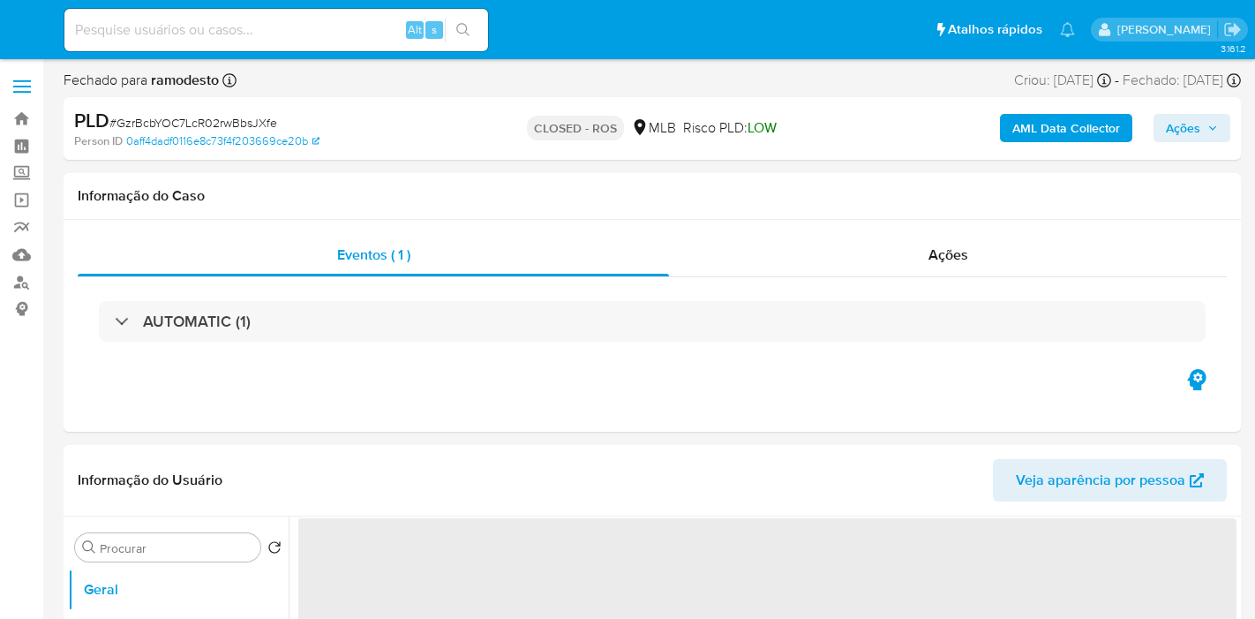
select select "10"
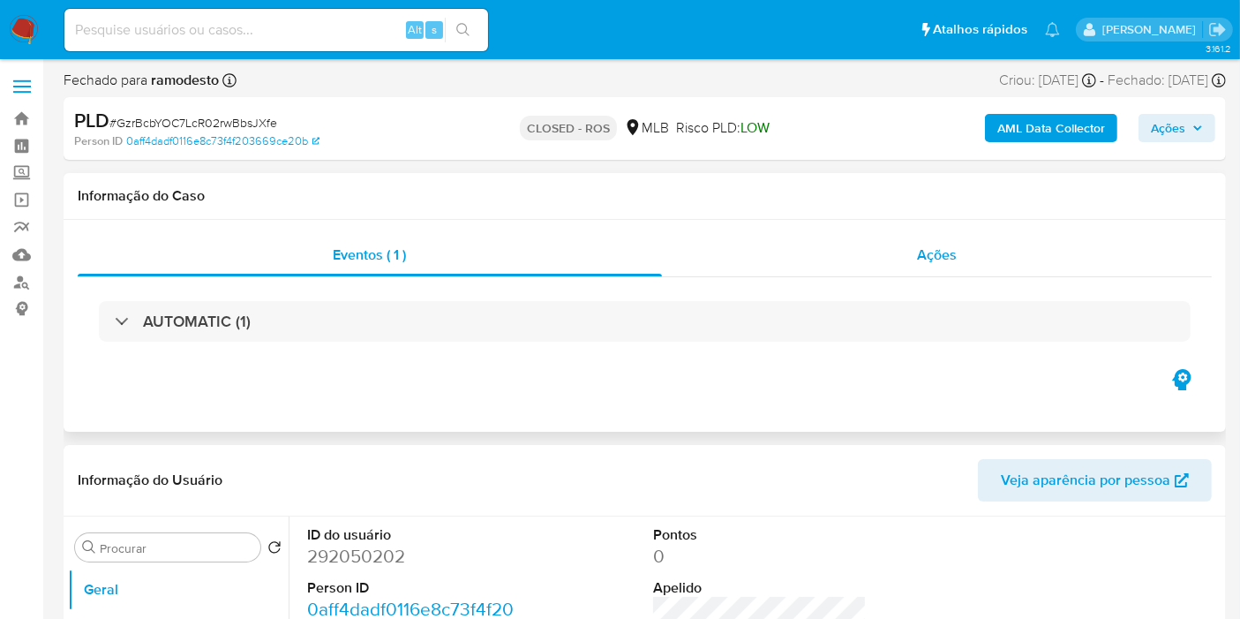
click at [894, 246] on div "Ações" at bounding box center [937, 255] width 551 height 42
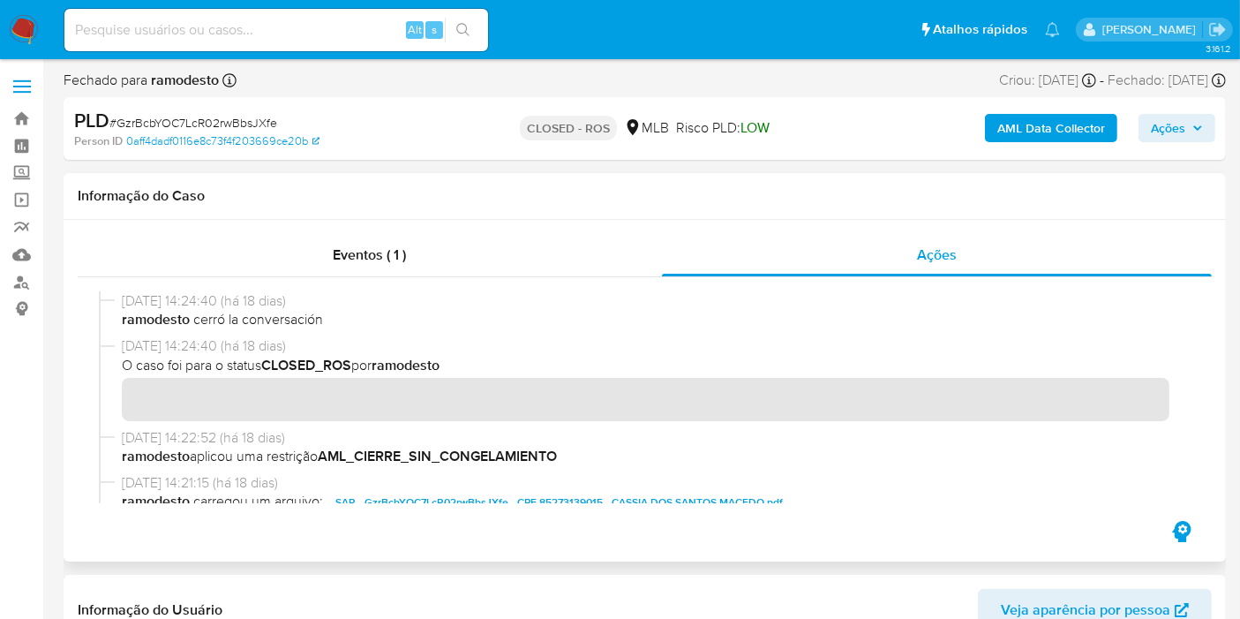
drag, startPoint x: 192, startPoint y: 304, endPoint x: 115, endPoint y: 298, distance: 77.0
click at [115, 298] on div "[DATE] 14:24:40 (há 18 dias) ramodesto cerró la conversación" at bounding box center [645, 313] width 1092 height 45
click at [292, 29] on input at bounding box center [276, 30] width 424 height 23
paste input "292050202"
type input "292050202"
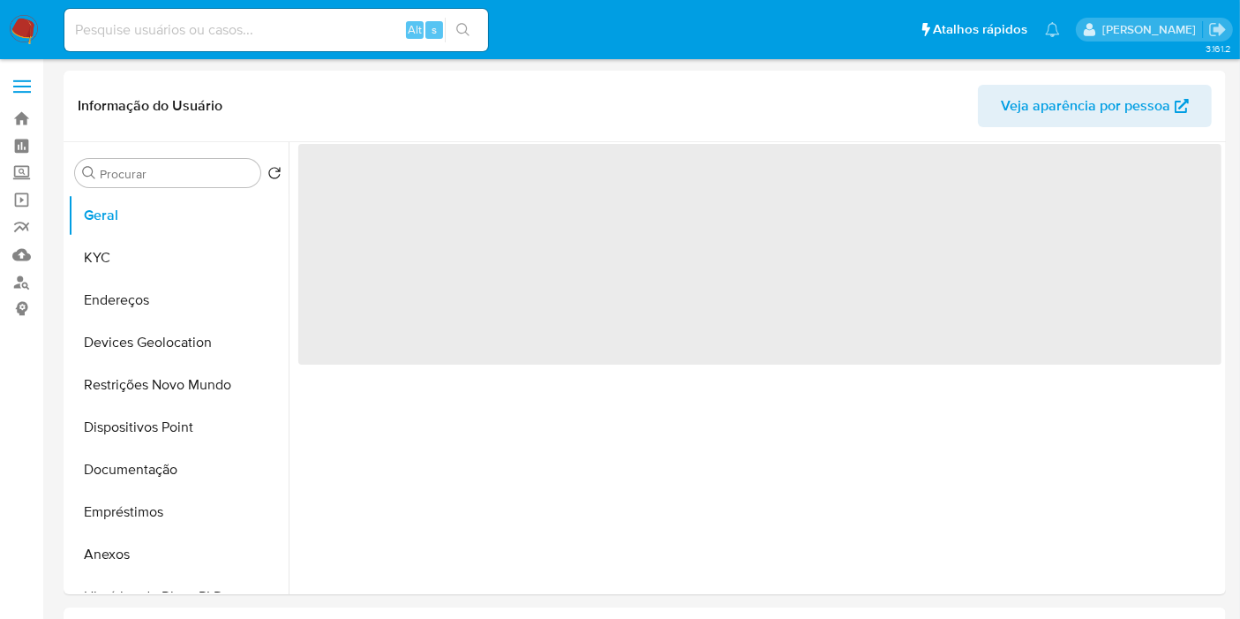
select select "10"
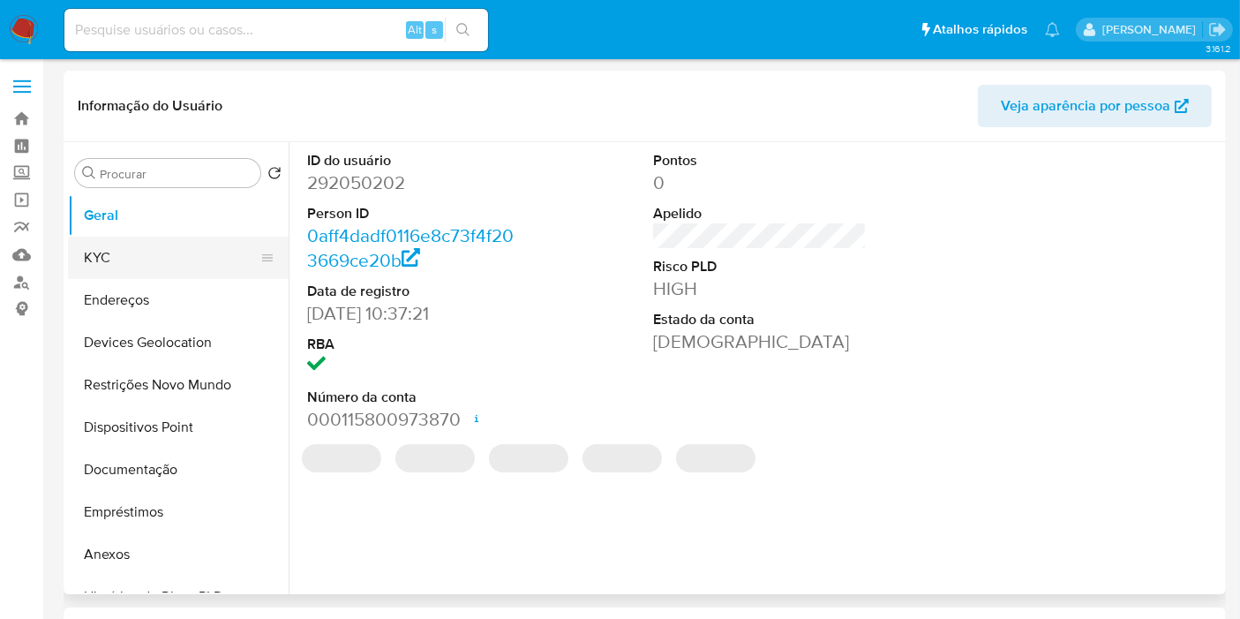
click at [159, 256] on button "KYC" at bounding box center [171, 258] width 207 height 42
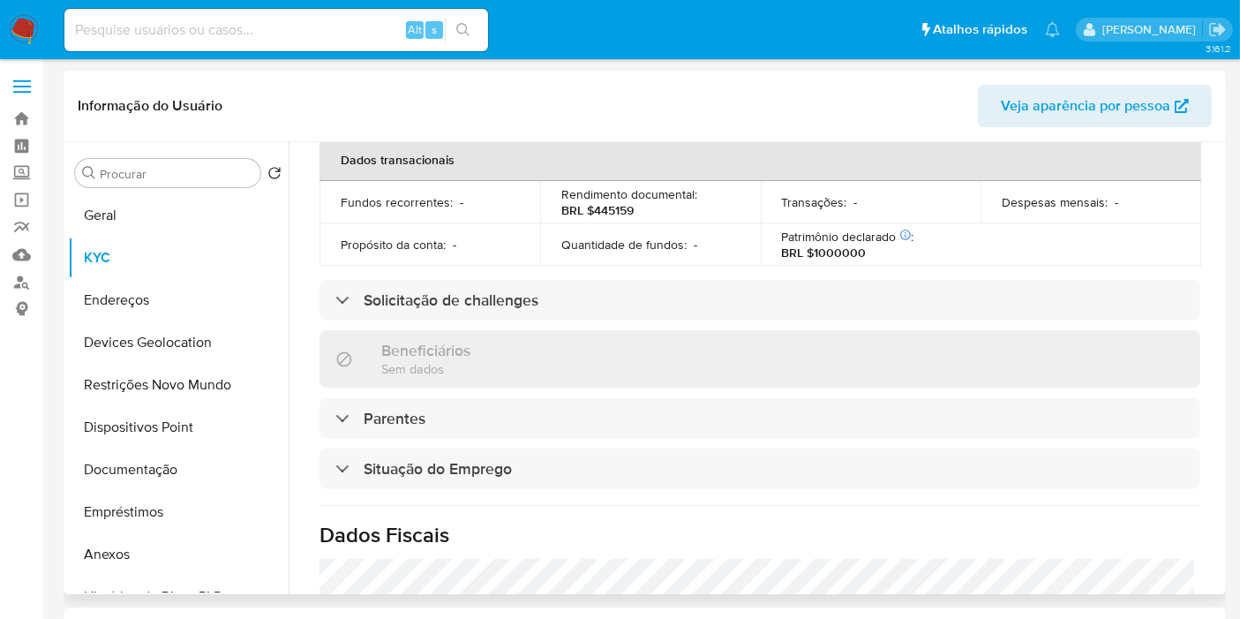
scroll to position [838, 0]
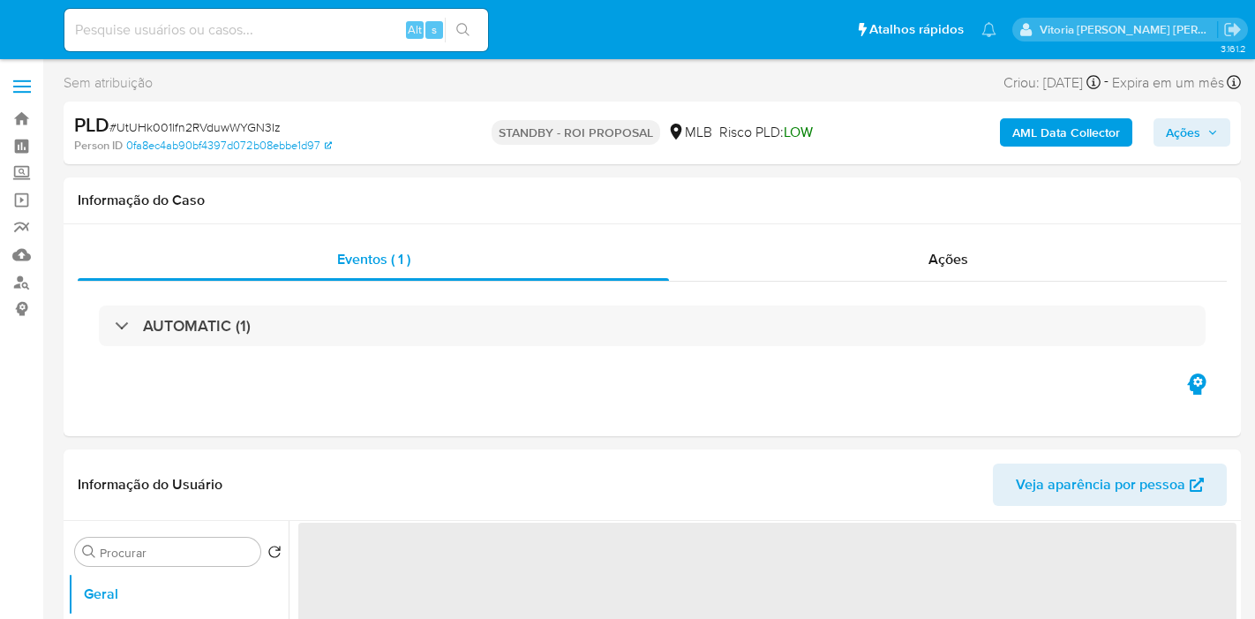
select select "10"
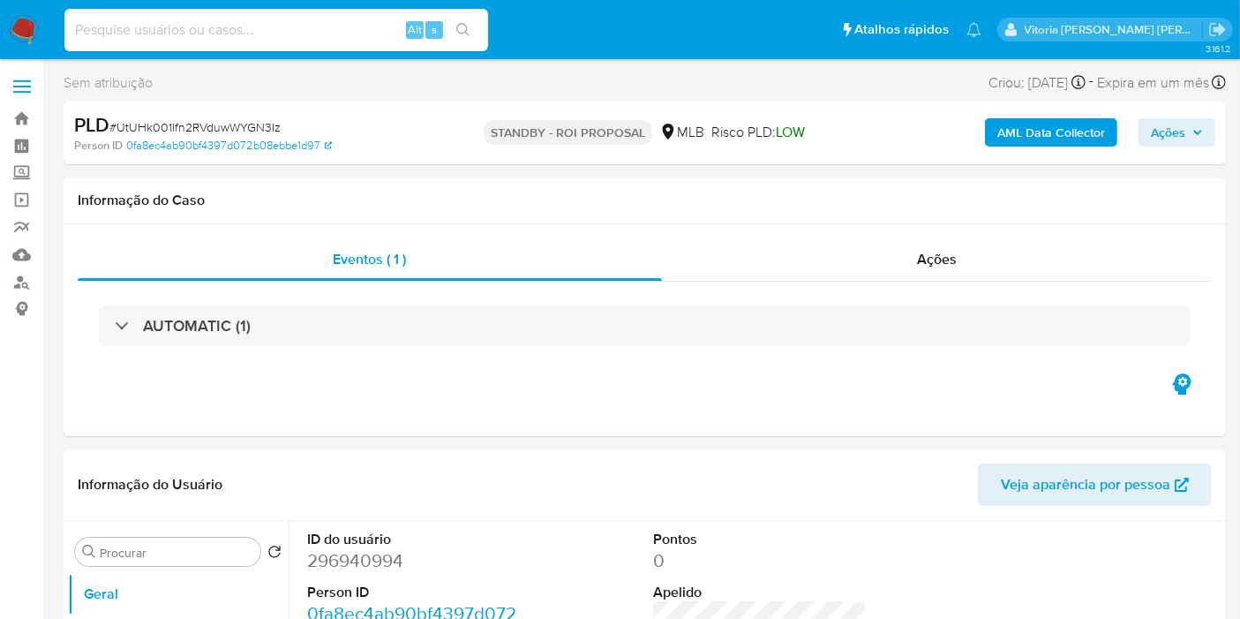
click at [355, 36] on input at bounding box center [276, 30] width 424 height 23
paste input "QHxVDw5qM29lbVrt3TWhhxAw"
type input "QHxVDw5qM29lbVrt3TWhhxAw"
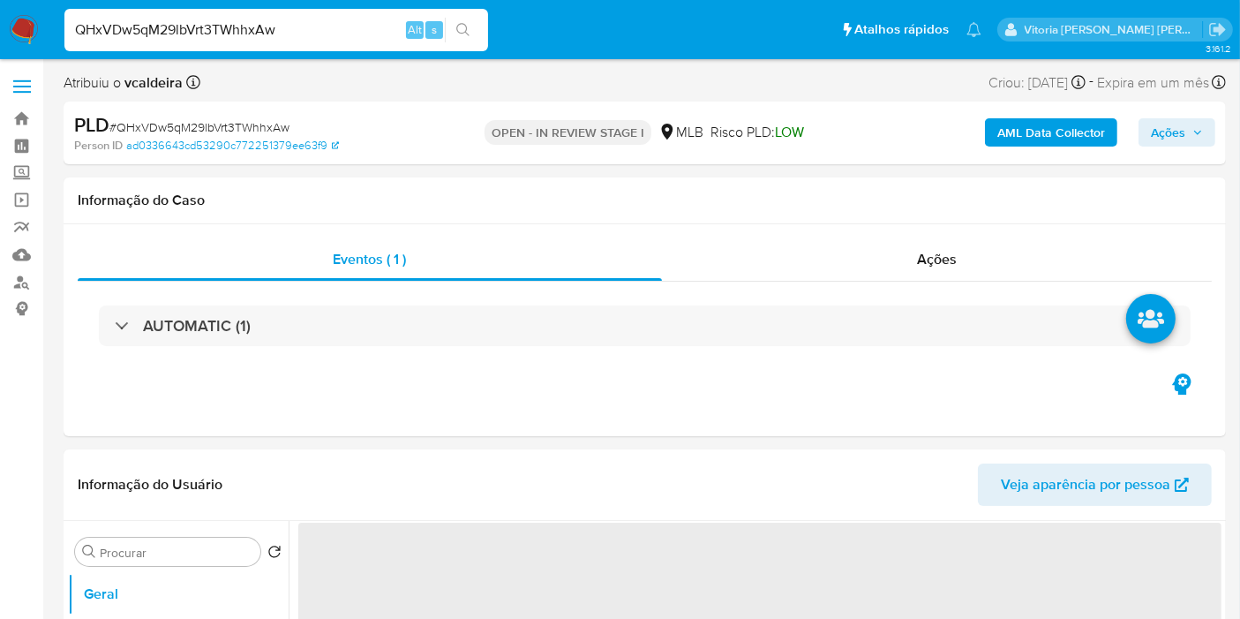
select select "10"
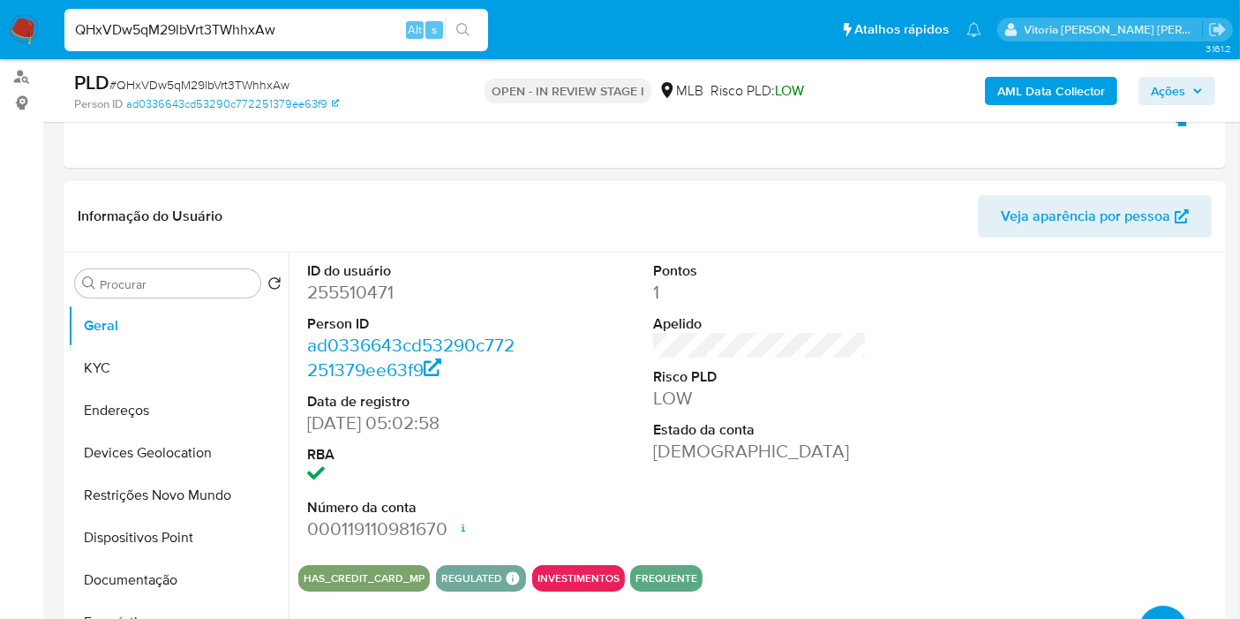
scroll to position [294, 0]
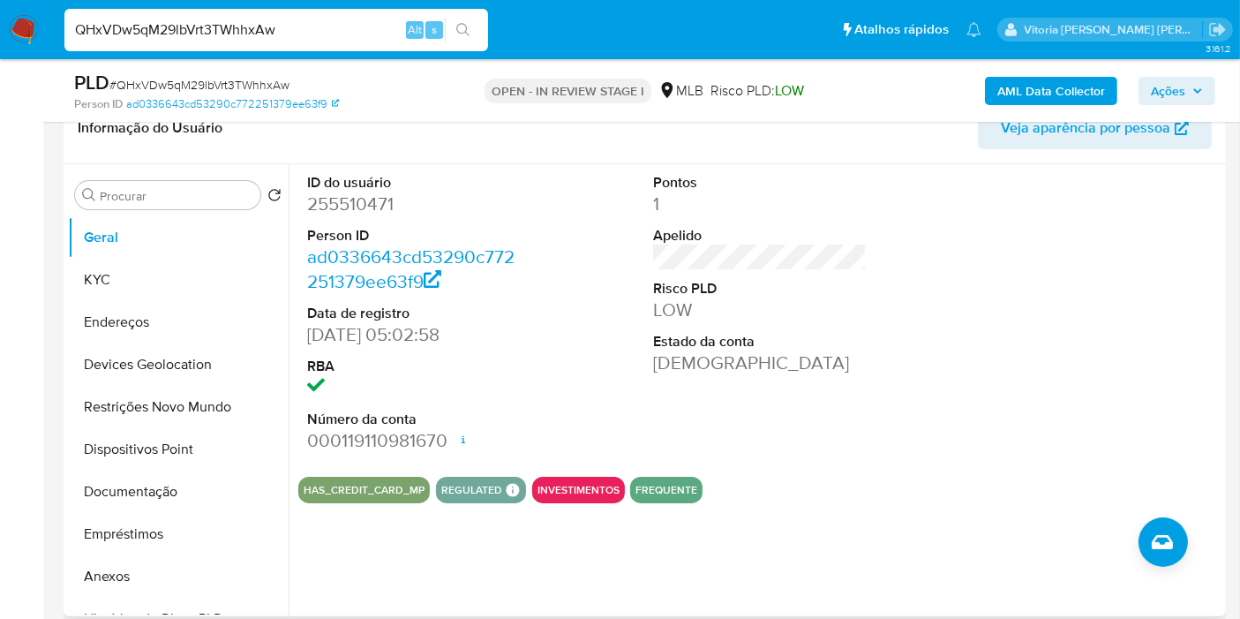
click at [354, 215] on dd "255510471" at bounding box center [414, 204] width 214 height 25
click at [351, 208] on dd "255510471" at bounding box center [414, 204] width 214 height 25
copy dd "255510471"
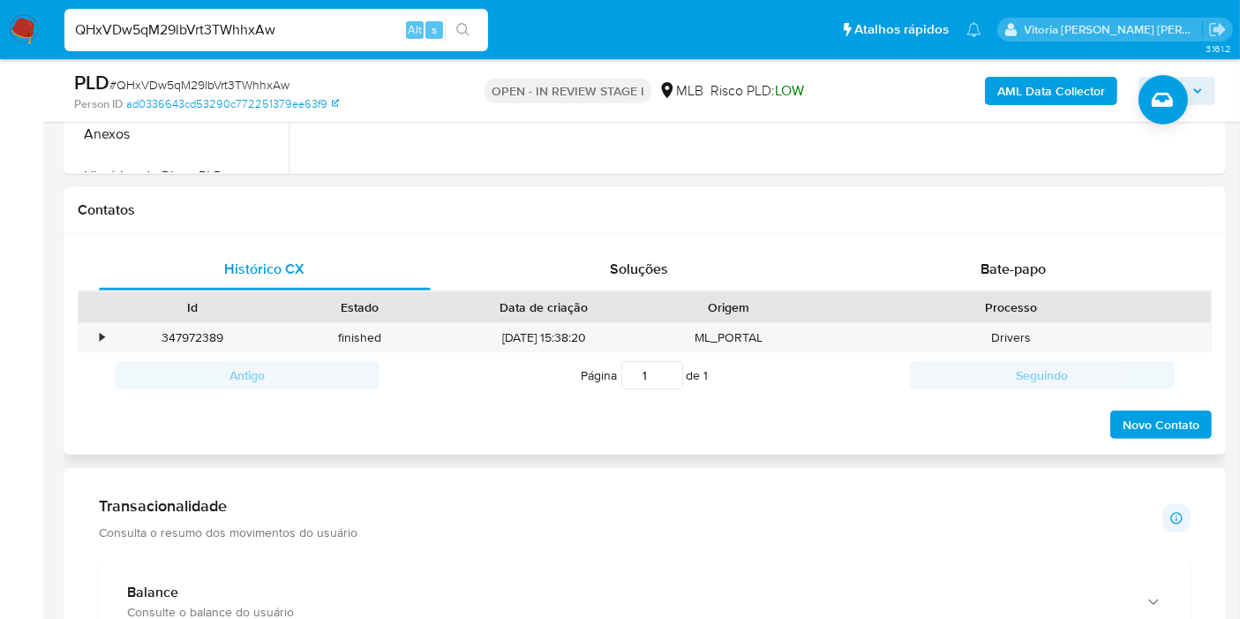
scroll to position [686, 0]
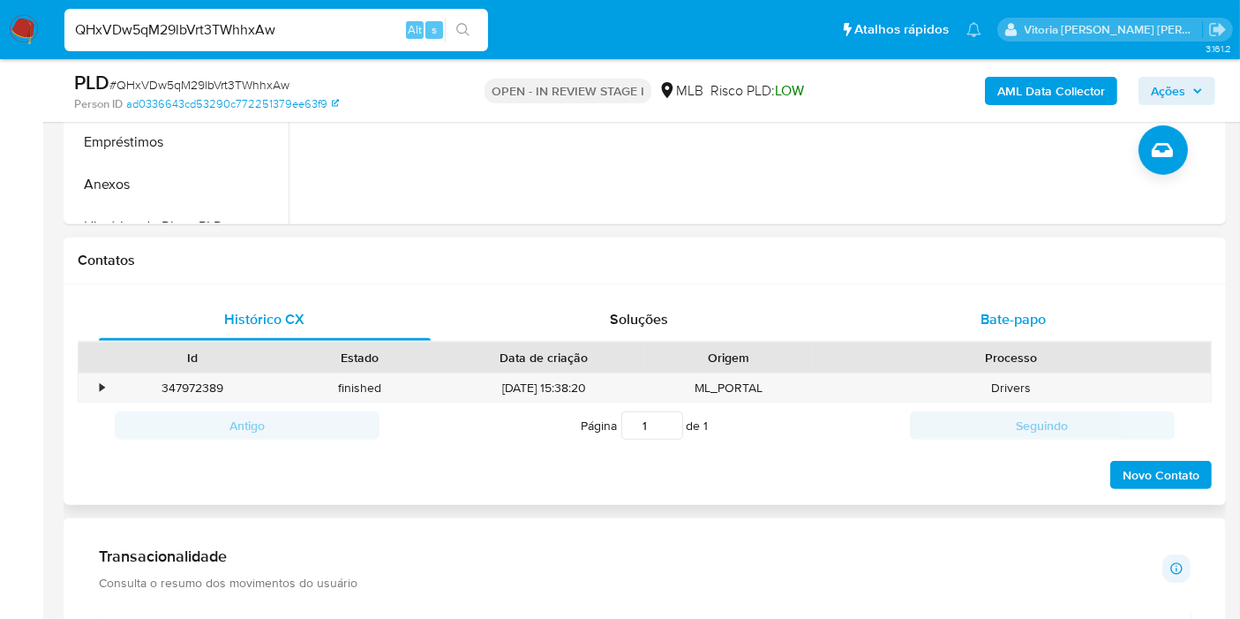
click at [971, 319] on div "Bate-papo" at bounding box center [1013, 319] width 332 height 42
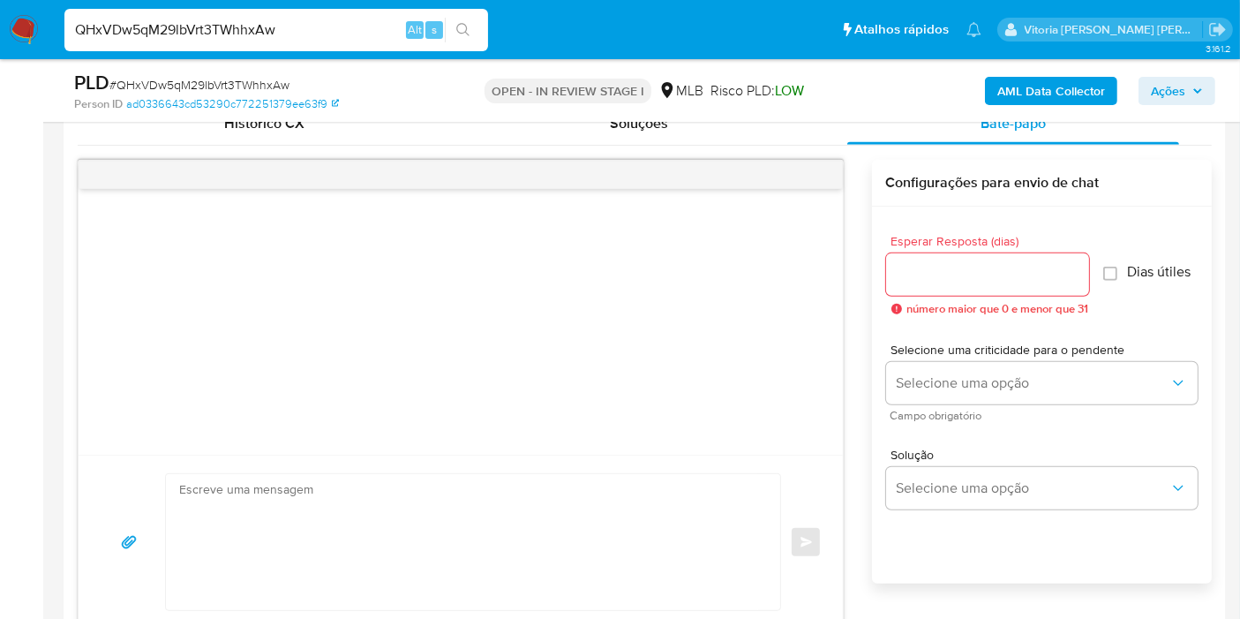
scroll to position [883, 0]
click at [230, 34] on input "QHxVDw5qM29lbVrt3TWhhxAw" at bounding box center [276, 30] width 424 height 23
click at [229, 34] on input "QHxVDw5qM29lbVrt3TWhhxAw" at bounding box center [276, 30] width 424 height 23
paste input "WWHdosywBAD8ekKjFfxYv2ny"
type input "WWHdosywBAD8ekKjFfxYv2ny"
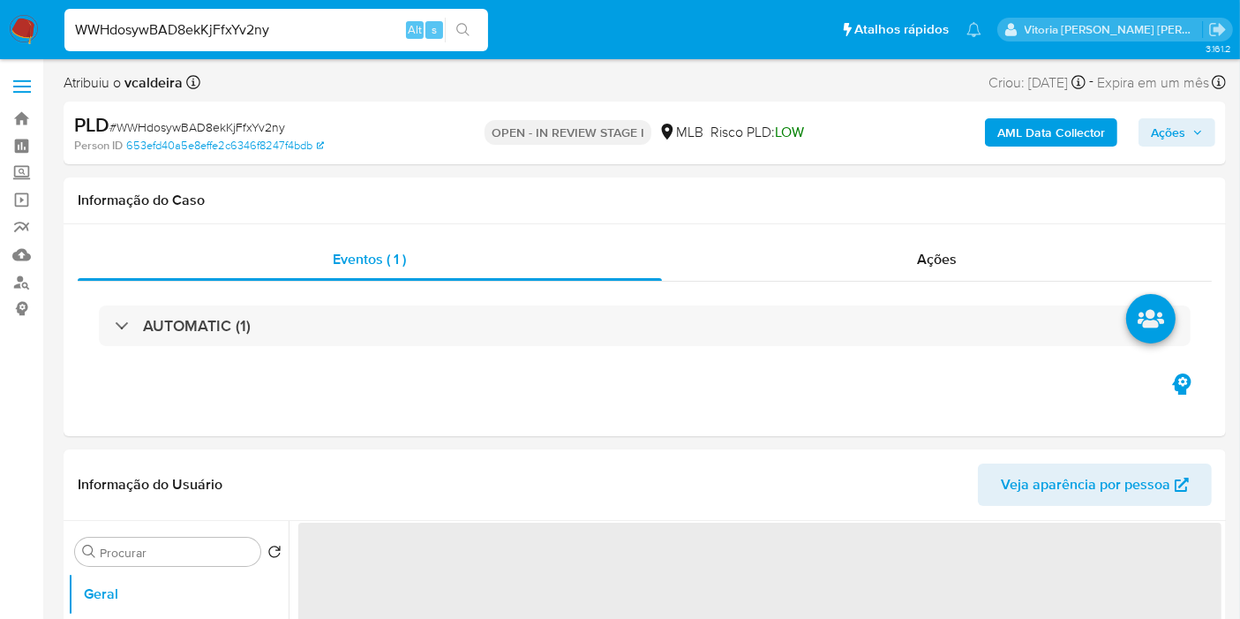
select select "10"
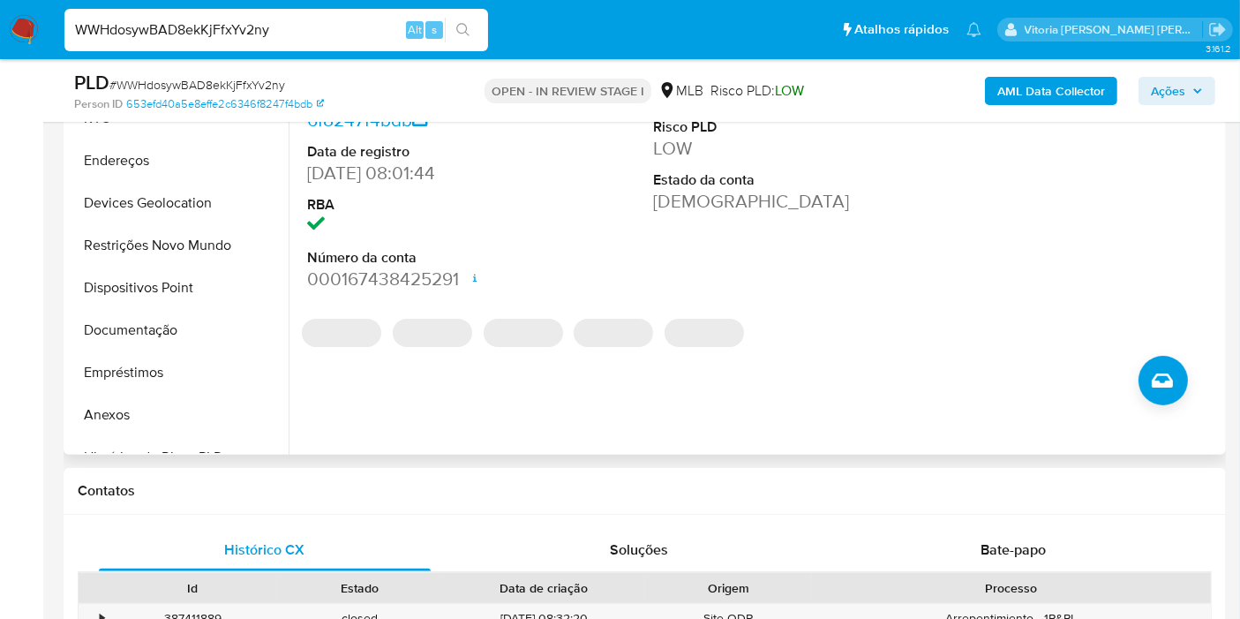
scroll to position [294, 0]
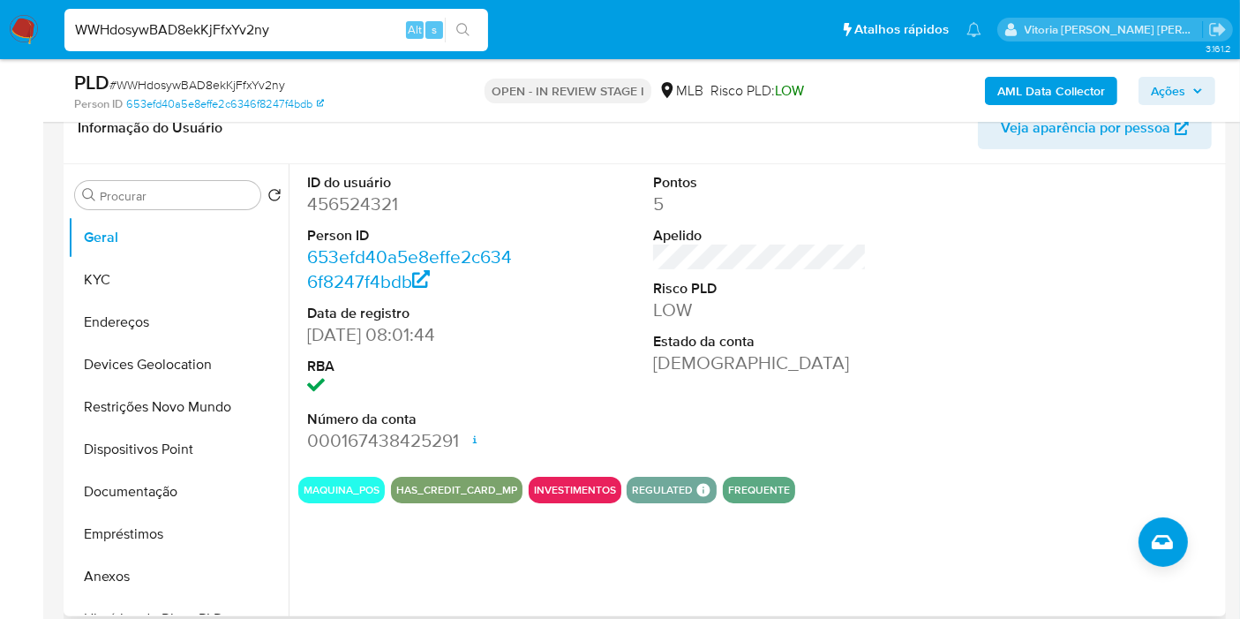
click at [380, 207] on dd "456524321" at bounding box center [414, 204] width 214 height 25
copy dd "456524321"
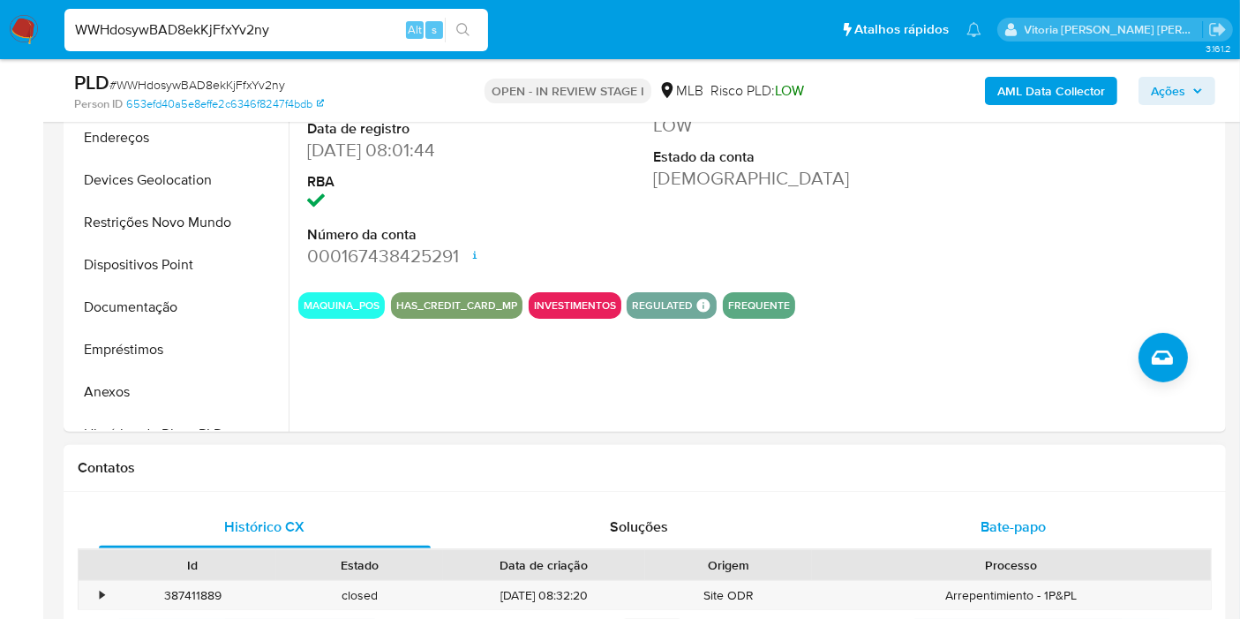
scroll to position [588, 0]
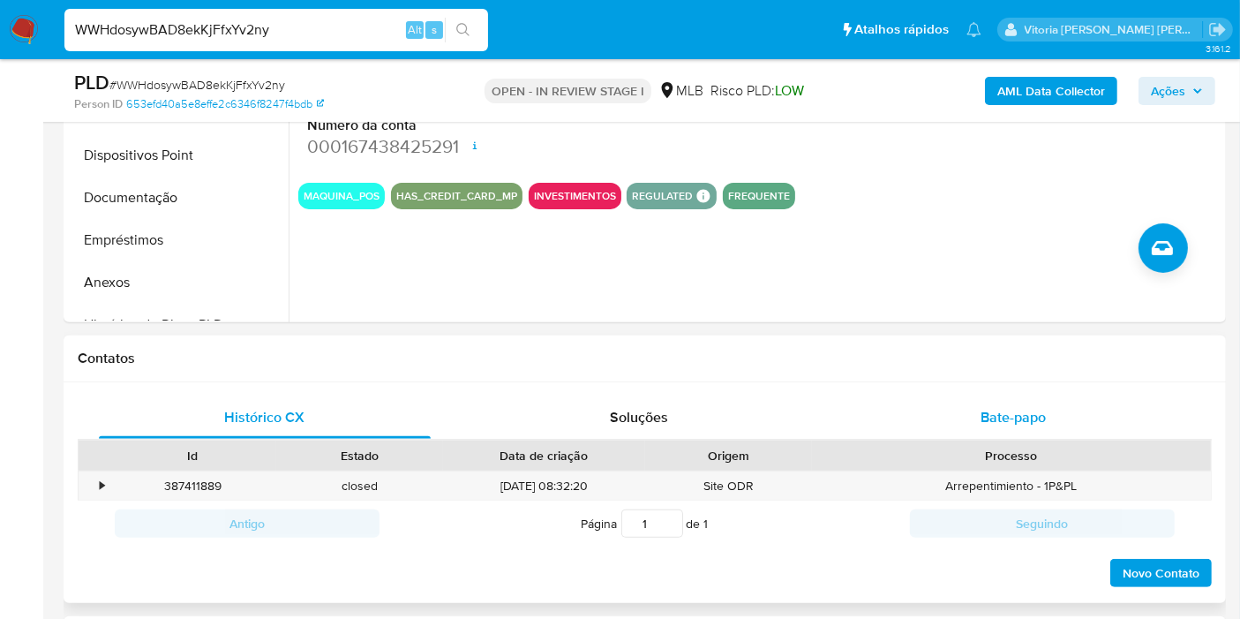
click at [1039, 410] on span "Bate-papo" at bounding box center [1013, 417] width 65 height 20
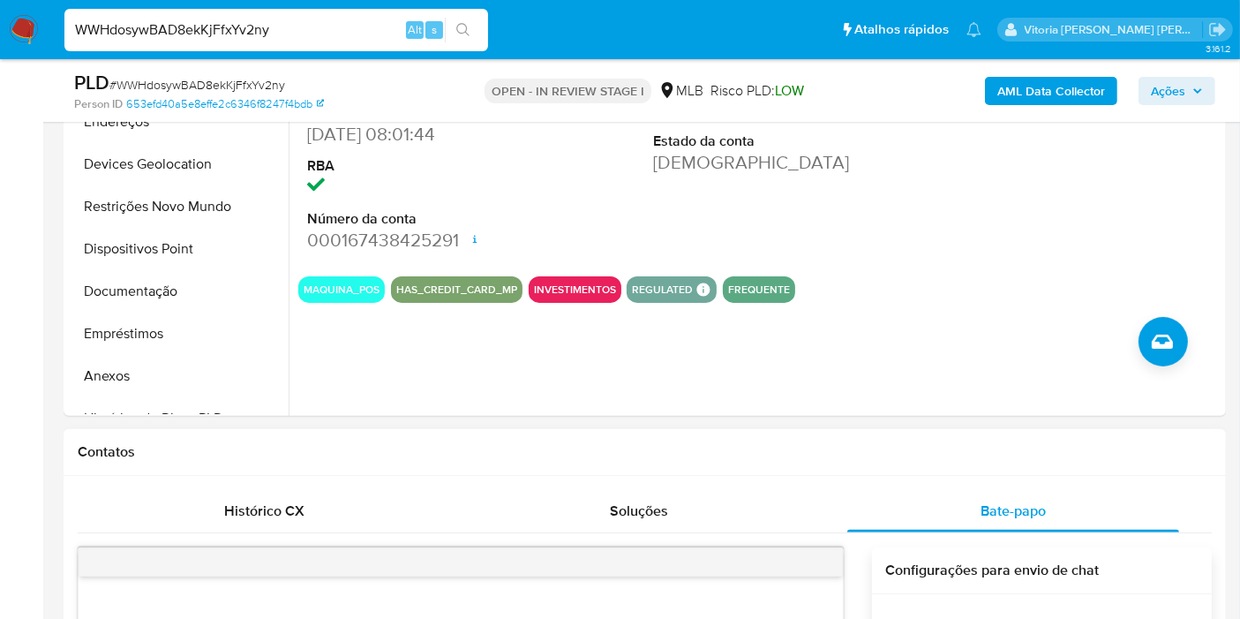
scroll to position [490, 0]
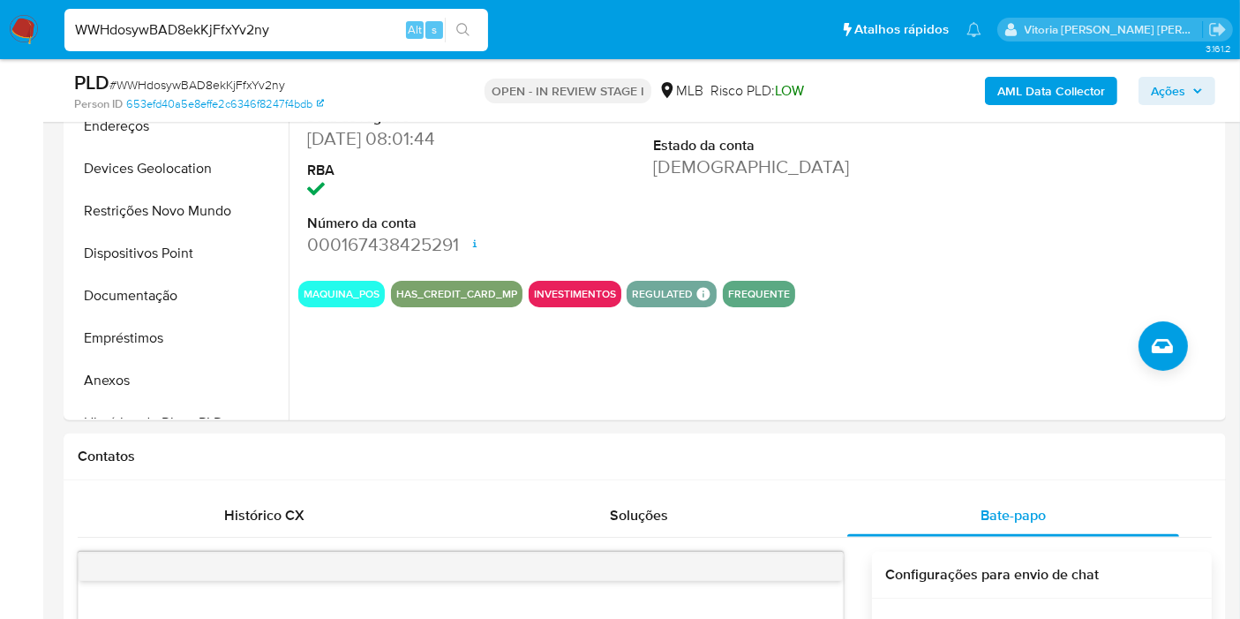
click at [253, 42] on div "WWHdosywBAD8ekKjFfxYv2ny Alt s" at bounding box center [276, 30] width 424 height 42
click at [255, 32] on input "WWHdosywBAD8ekKjFfxYv2ny" at bounding box center [276, 30] width 424 height 23
paste input "fPecCo3feHcpyrSjmsaqEznQ"
type input "fPecCo3feHcpyrSjmsaqEznQ"
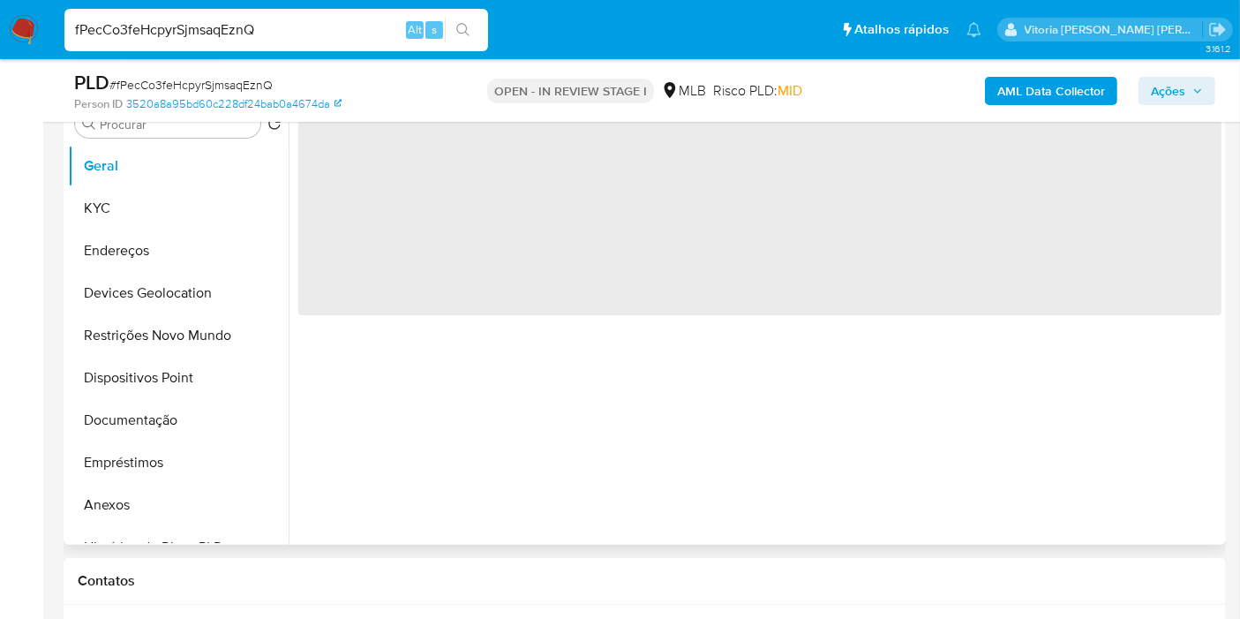
scroll to position [490, 0]
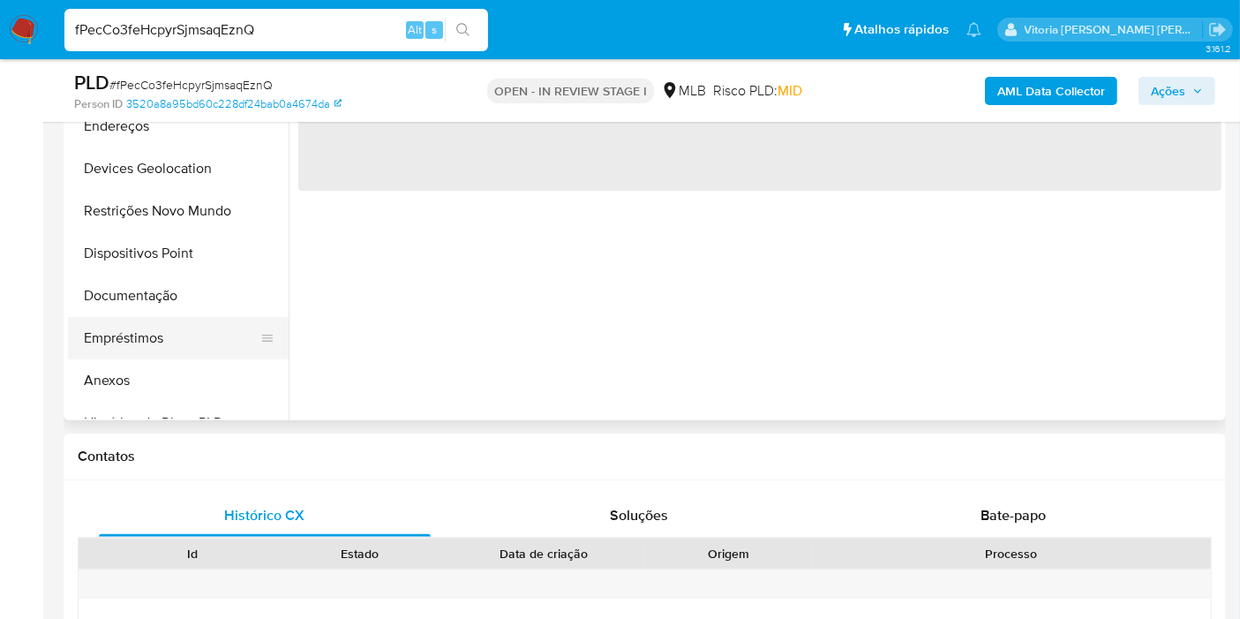
select select "10"
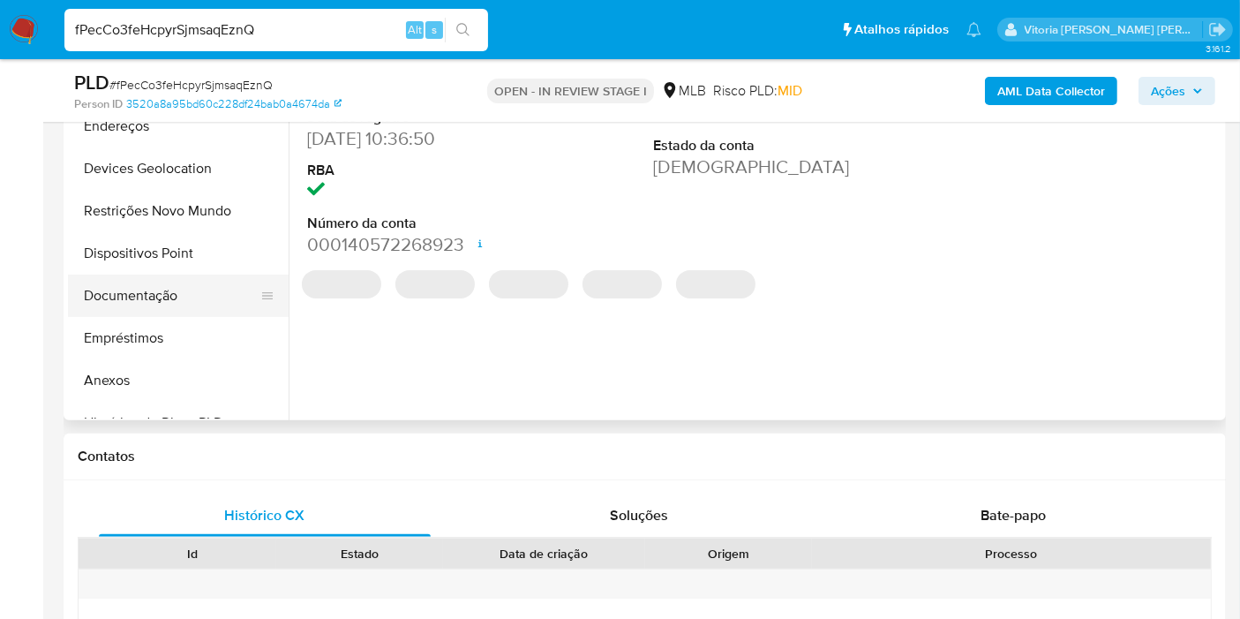
click at [174, 296] on button "Documentação" at bounding box center [171, 295] width 207 height 42
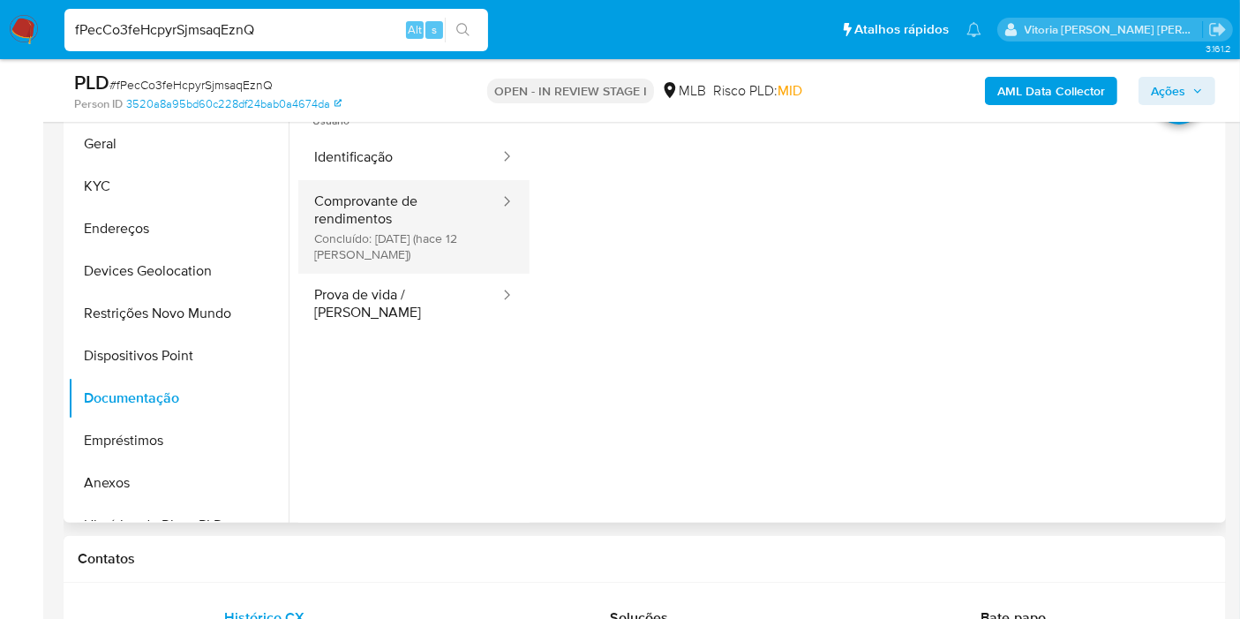
scroll to position [294, 0]
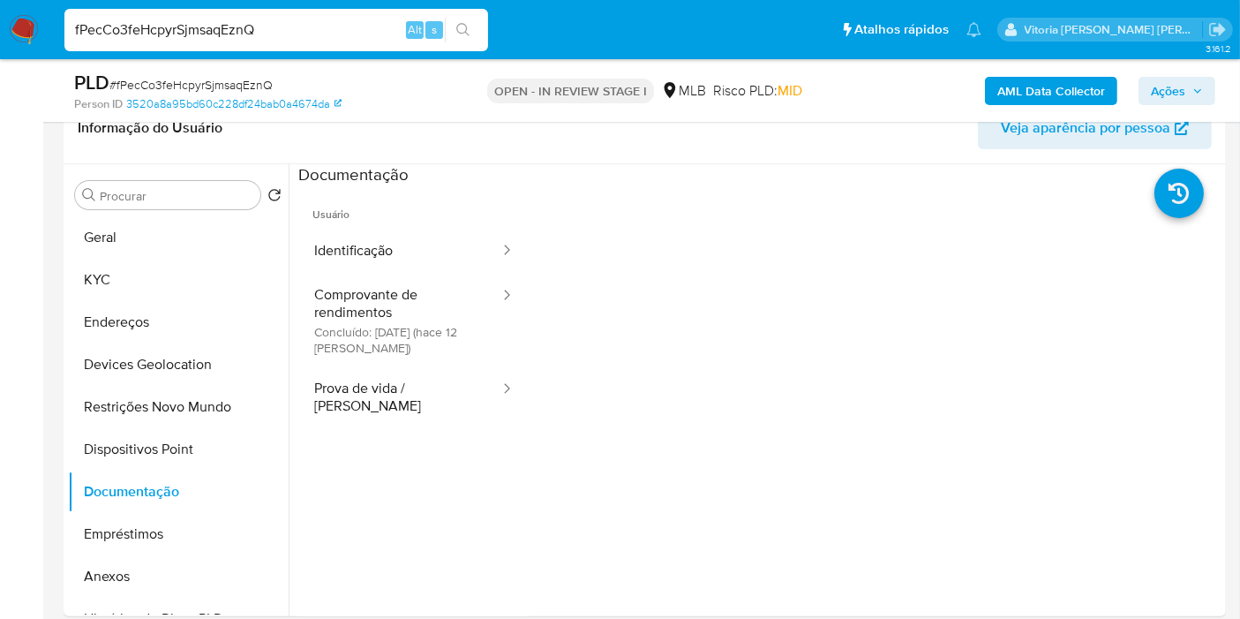
click at [312, 9] on div "fPecCo3feHcpyrSjmsaqEznQ Alt s" at bounding box center [276, 30] width 424 height 42
click at [305, 19] on input "fPecCo3feHcpyrSjmsaqEznQ" at bounding box center [276, 30] width 424 height 23
paste input "WWHdosywBAD8ekKjFfxYv2ny"
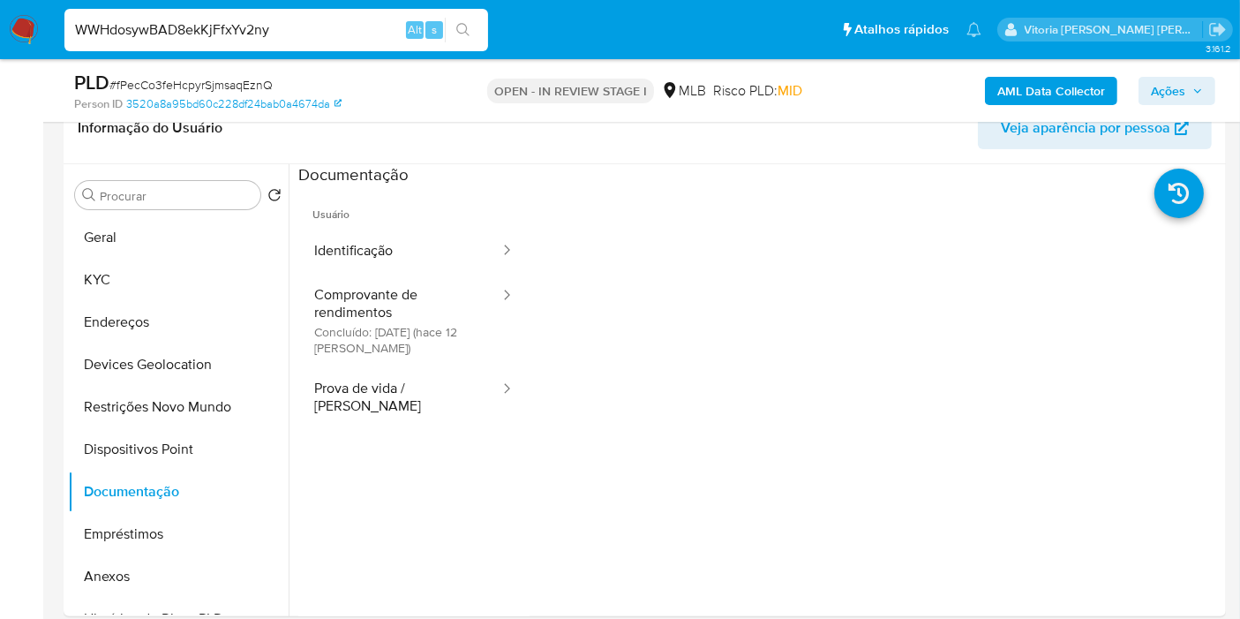
type input "WWHdosywBAD8ekKjFfxYv2ny"
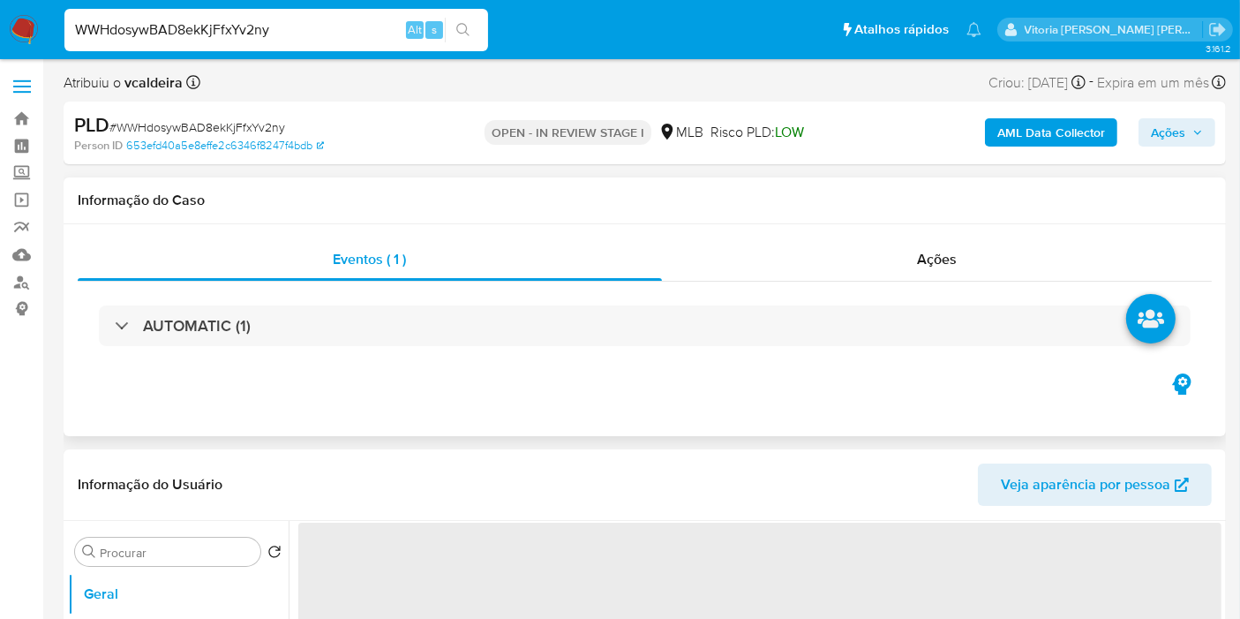
select select "10"
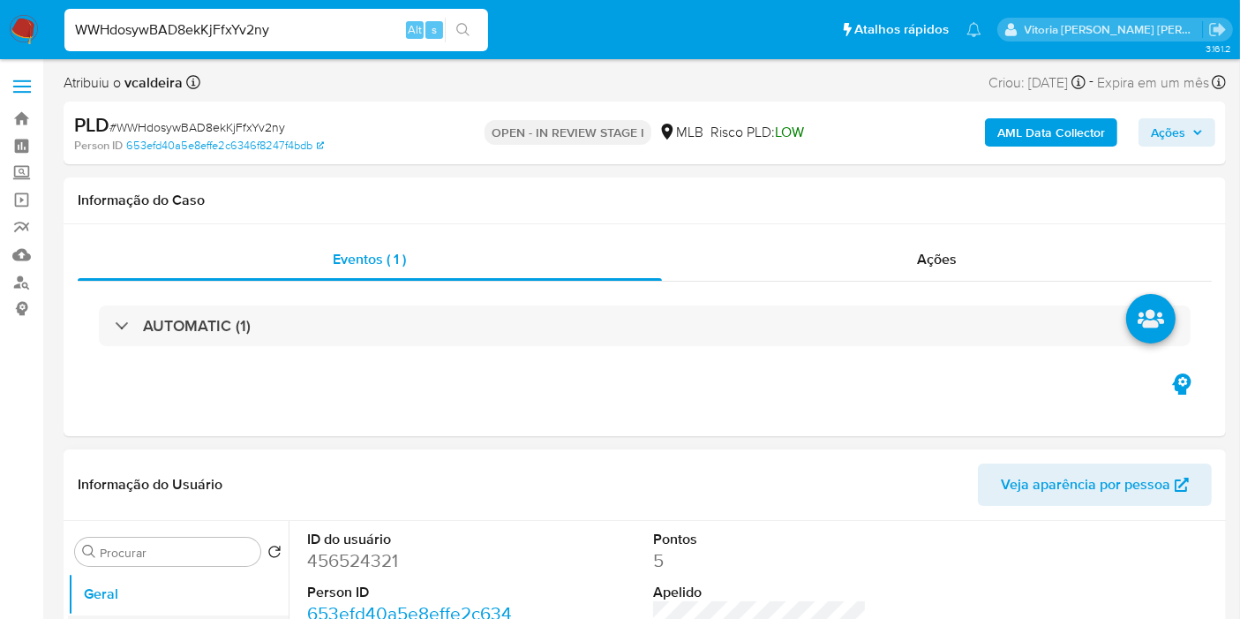
scroll to position [196, 0]
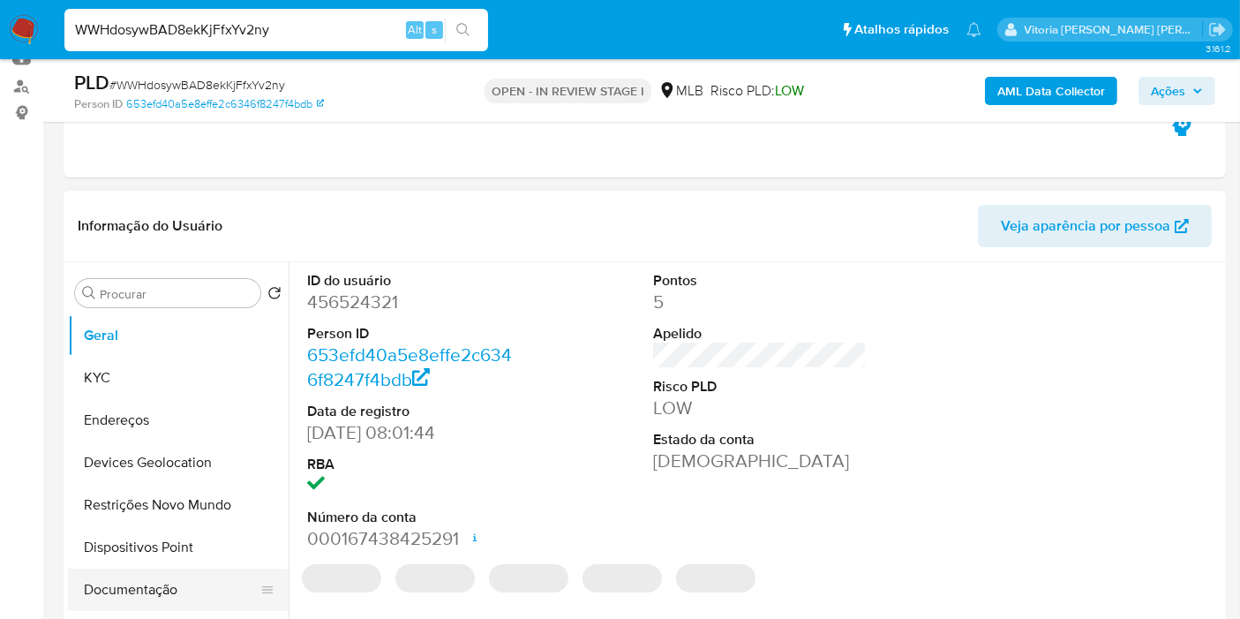
click at [156, 568] on button "Documentação" at bounding box center [171, 589] width 207 height 42
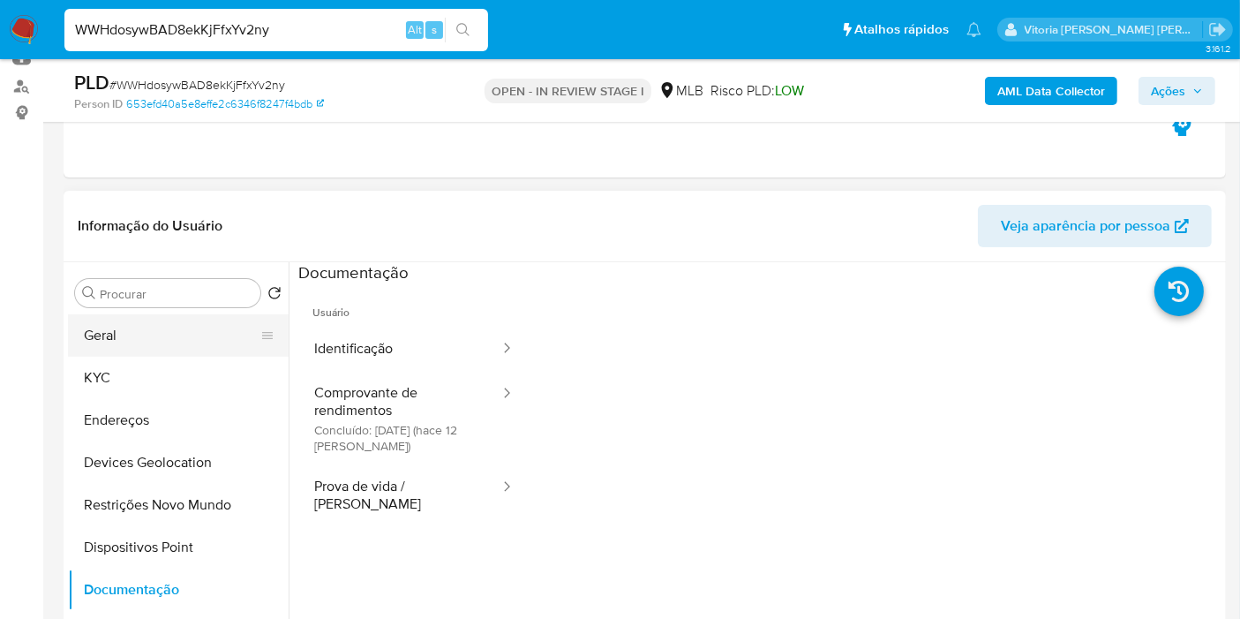
click at [170, 331] on button "Geral" at bounding box center [171, 335] width 207 height 42
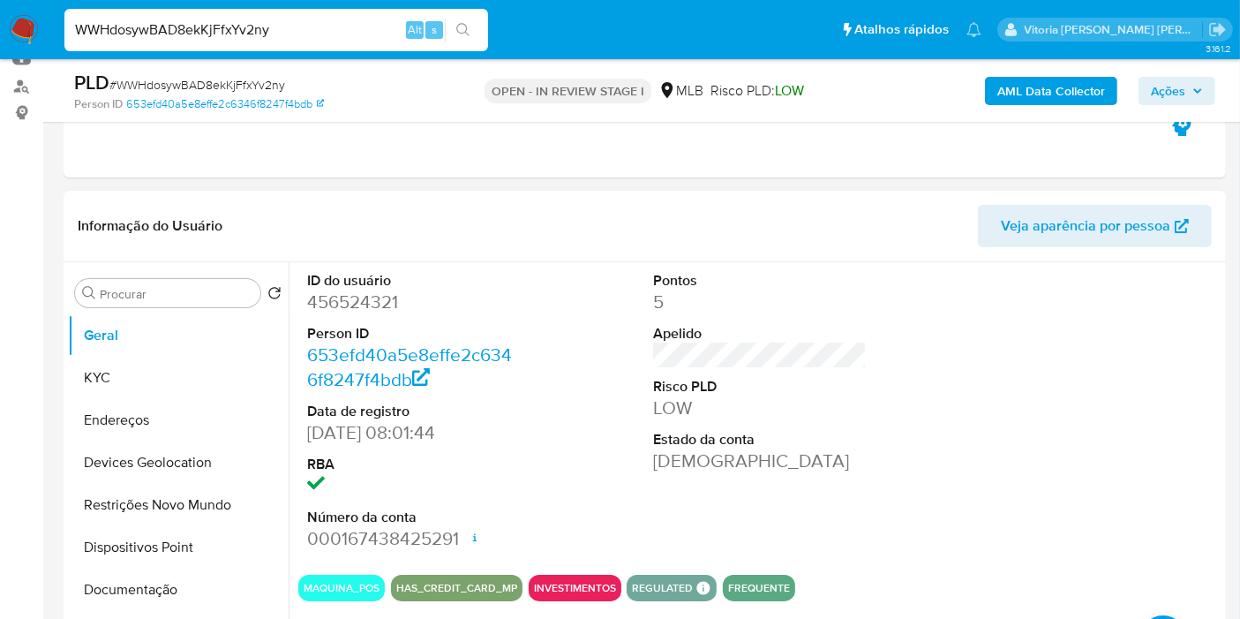
click at [335, 300] on dd "456524321" at bounding box center [414, 301] width 214 height 25
copy dd "456524321"
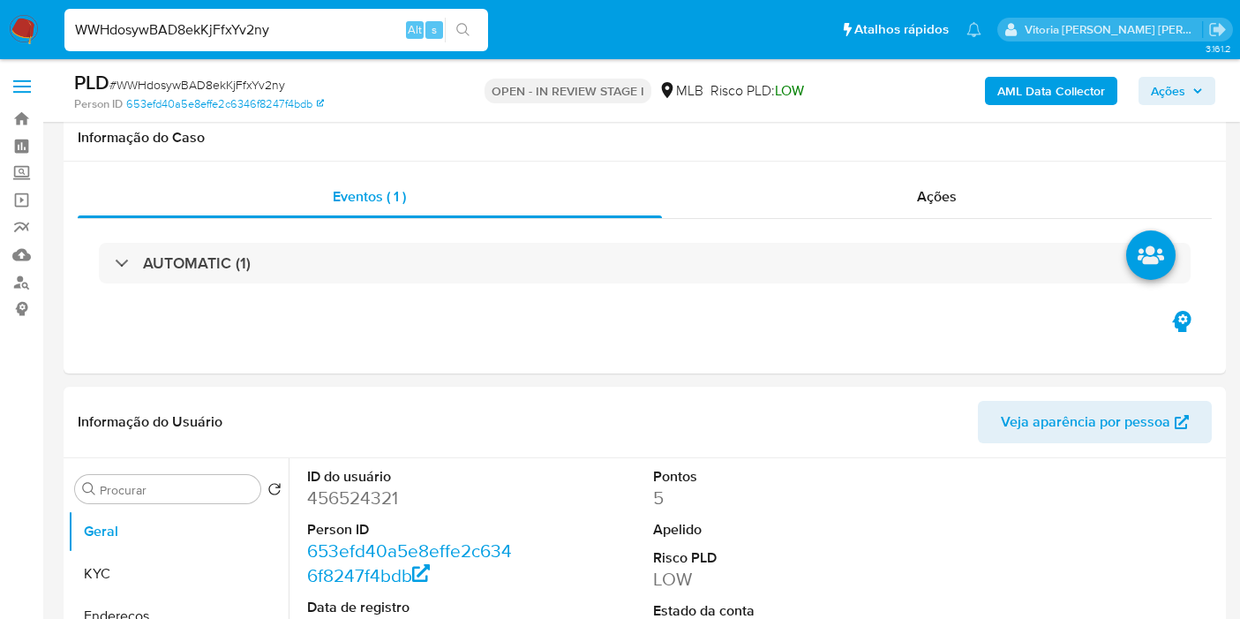
select select "10"
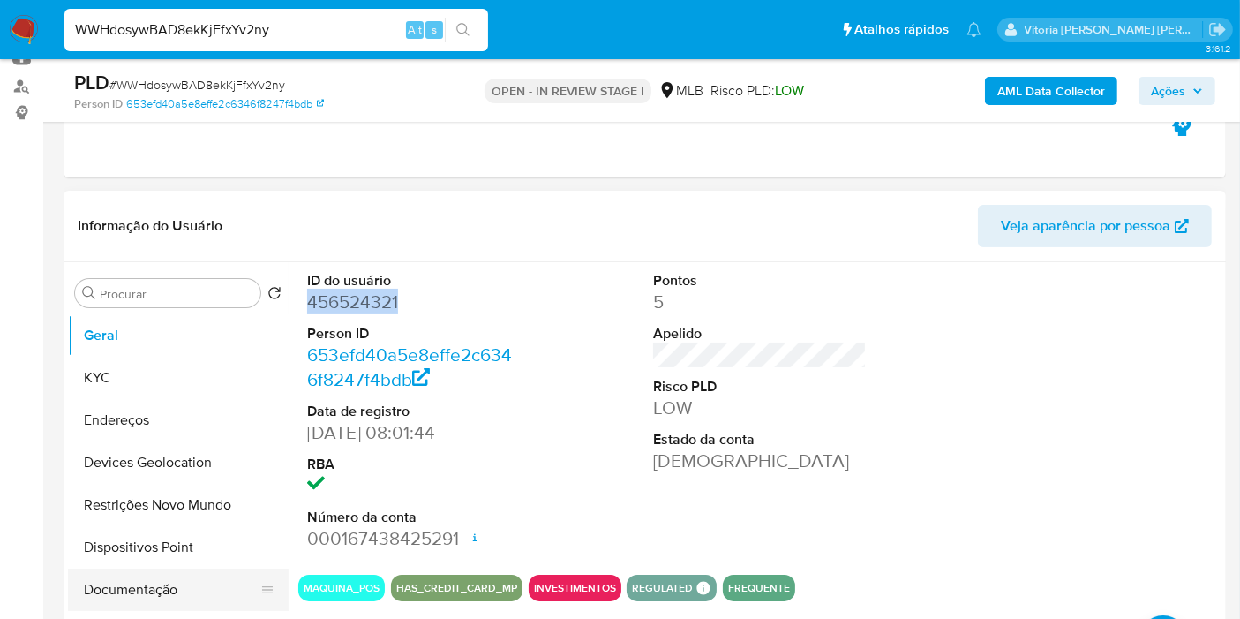
click at [118, 600] on button "Documentação" at bounding box center [171, 589] width 207 height 42
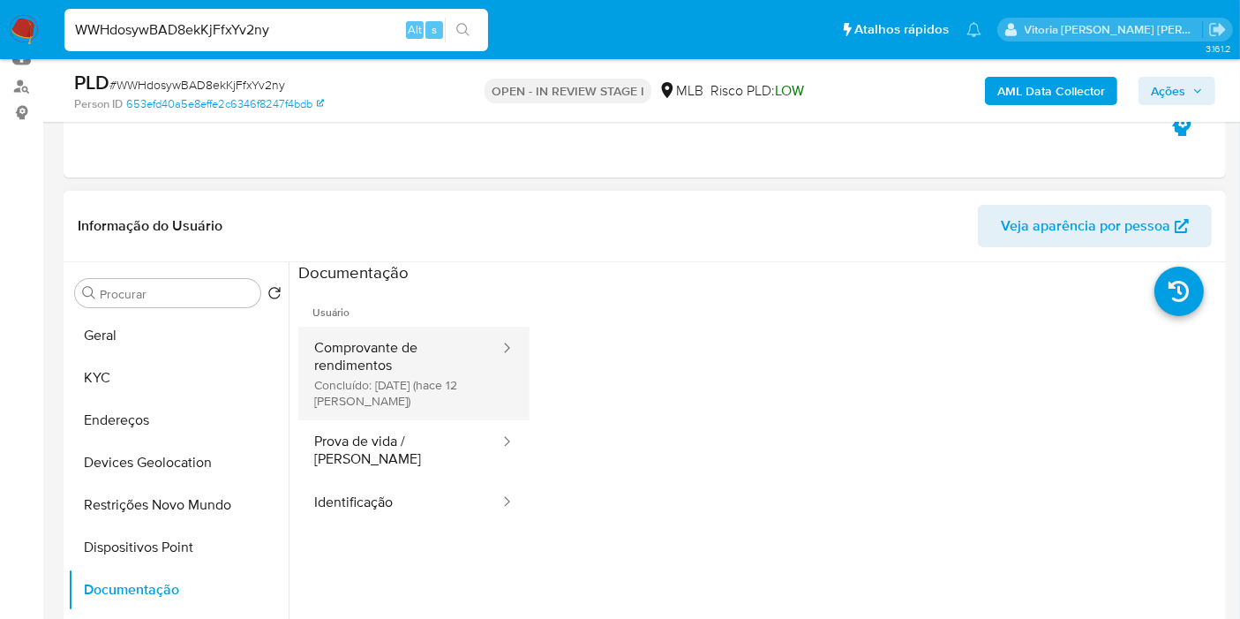
click at [404, 387] on button "Comprovante de rendimentos Concluído: [DATE] (hace 12 [PERSON_NAME])" at bounding box center [399, 374] width 203 height 94
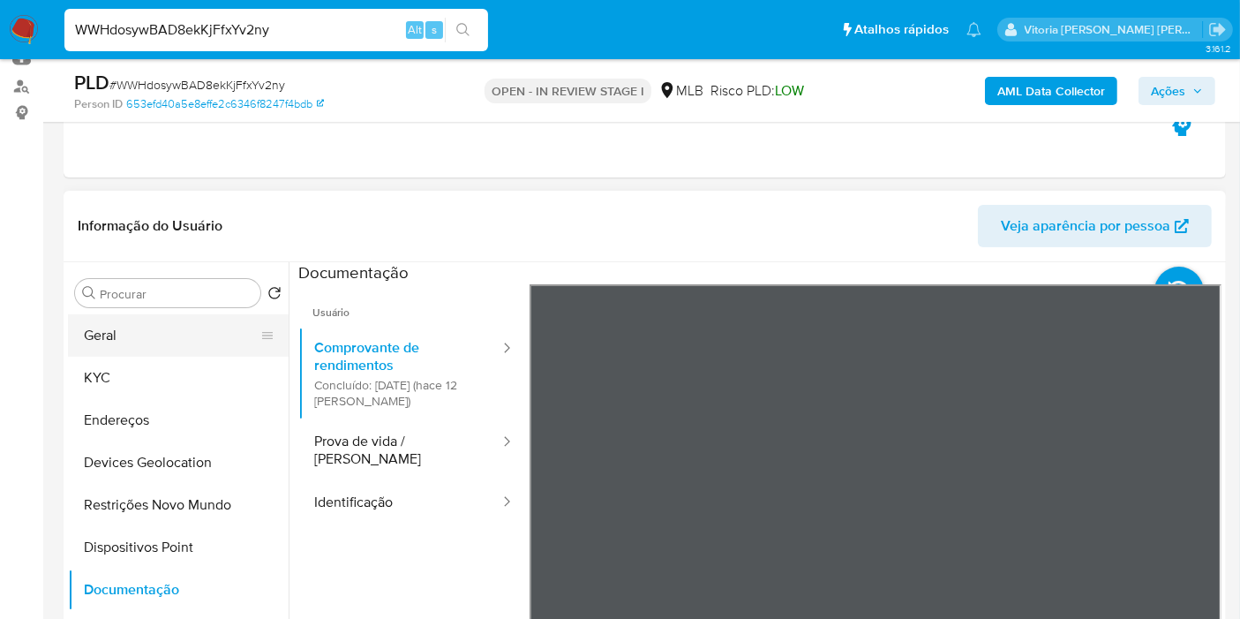
click at [134, 346] on button "Geral" at bounding box center [171, 335] width 207 height 42
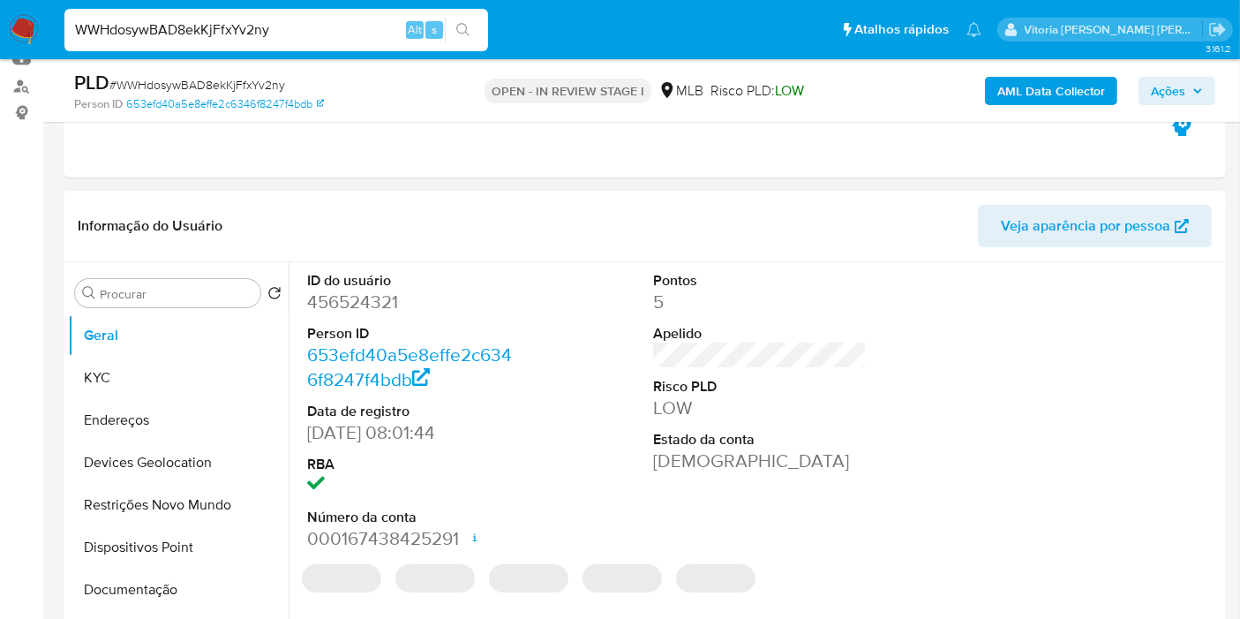
click at [360, 304] on dd "456524321" at bounding box center [414, 301] width 214 height 25
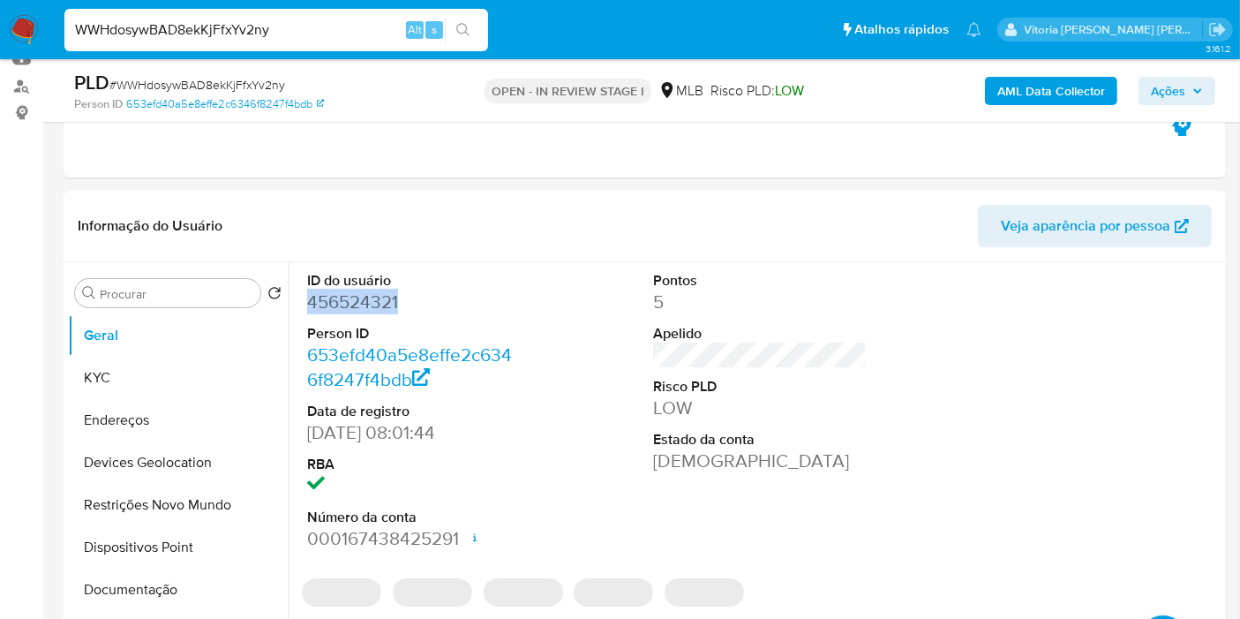
copy dd "456524321"
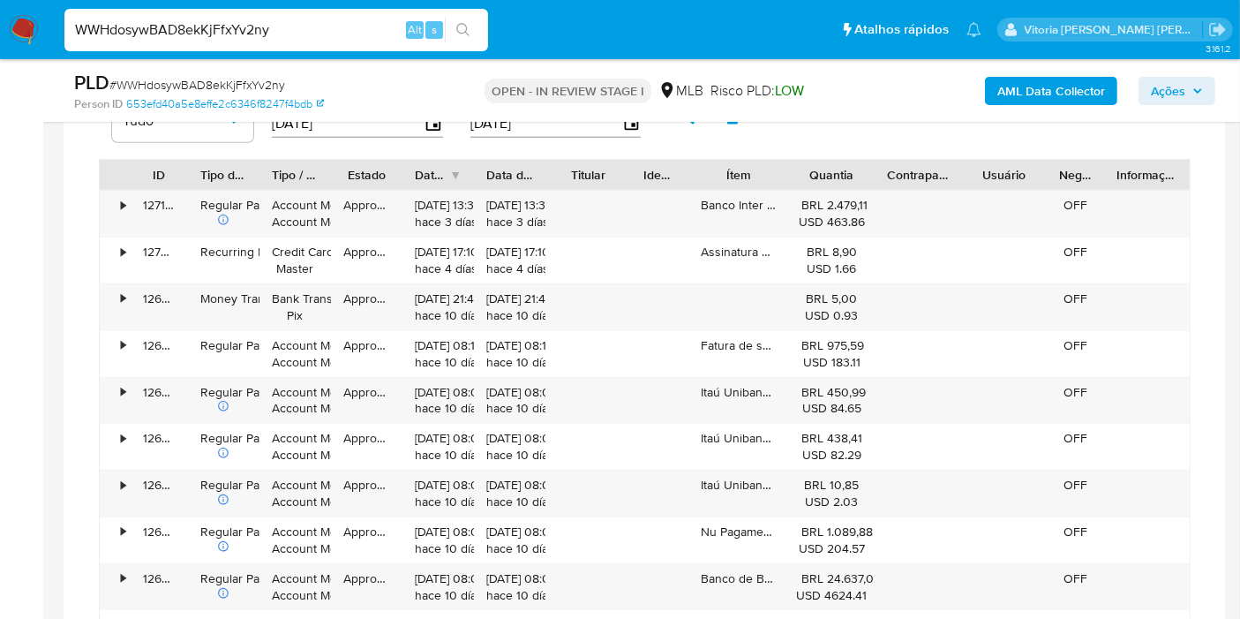
scroll to position [1274, 0]
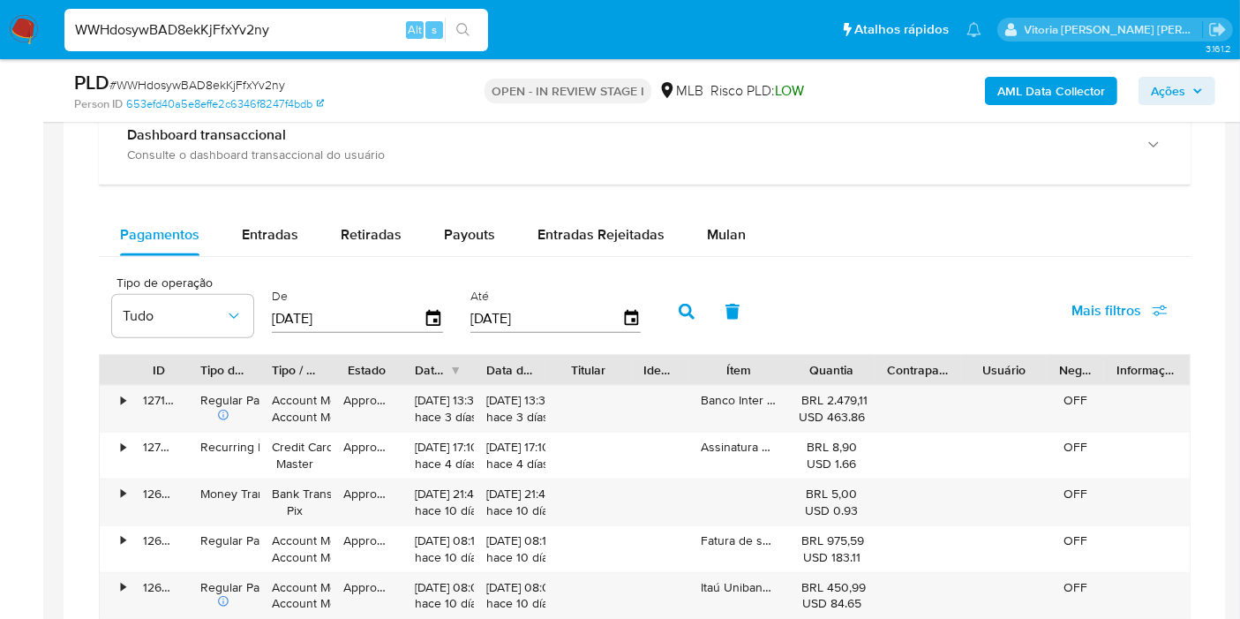
drag, startPoint x: 716, startPoint y: 238, endPoint x: 778, endPoint y: 259, distance: 65.9
click at [716, 238] on span "Mulan" at bounding box center [726, 234] width 39 height 20
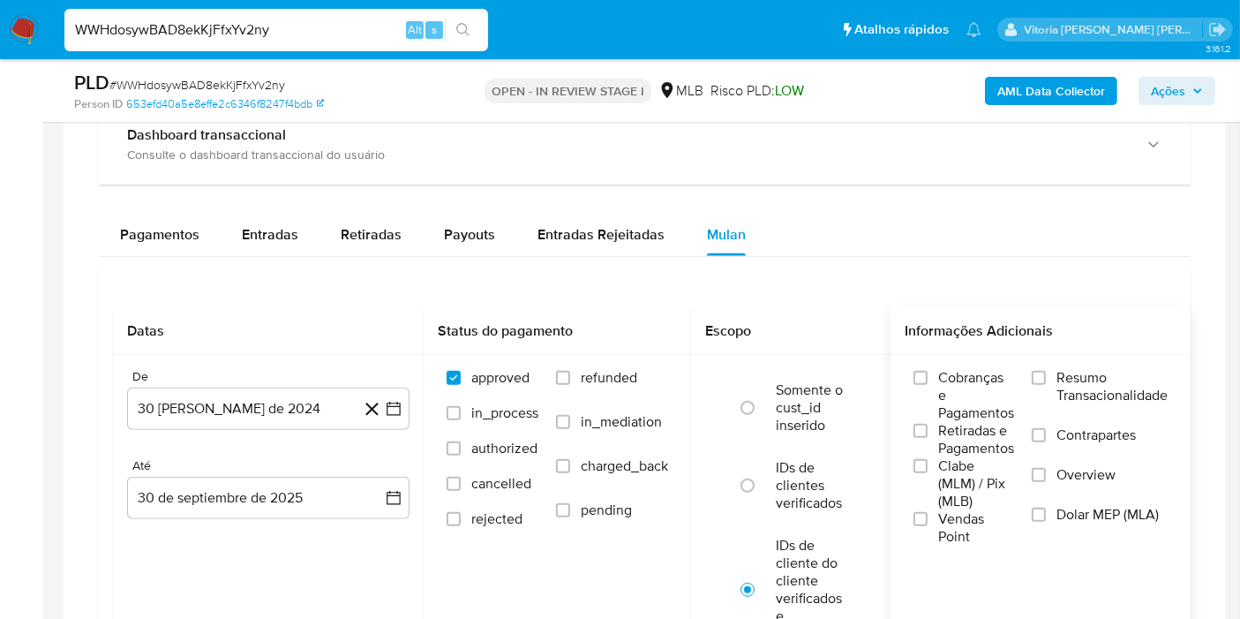
click at [1099, 381] on span "Resumo Transacionalidade" at bounding box center [1111, 386] width 111 height 35
click at [1046, 381] on input "Resumo Transacionalidade" at bounding box center [1039, 378] width 14 height 14
click at [274, 379] on div "De" at bounding box center [268, 377] width 282 height 16
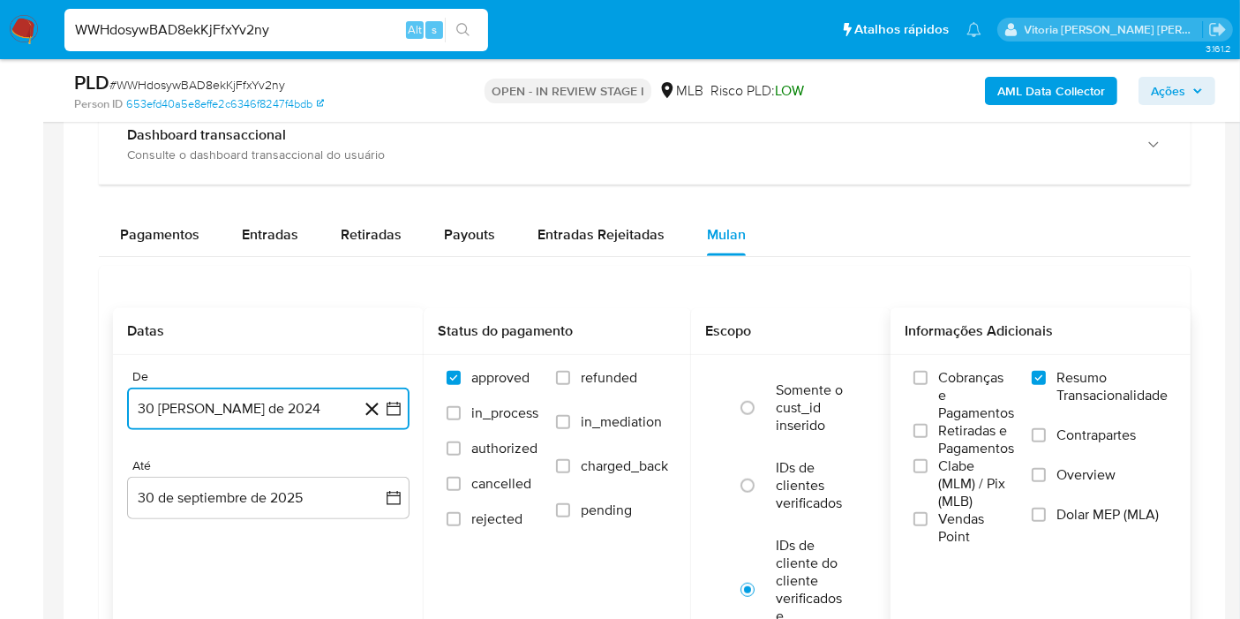
click at [263, 391] on button "30 de agosto de 2024" at bounding box center [268, 408] width 282 height 42
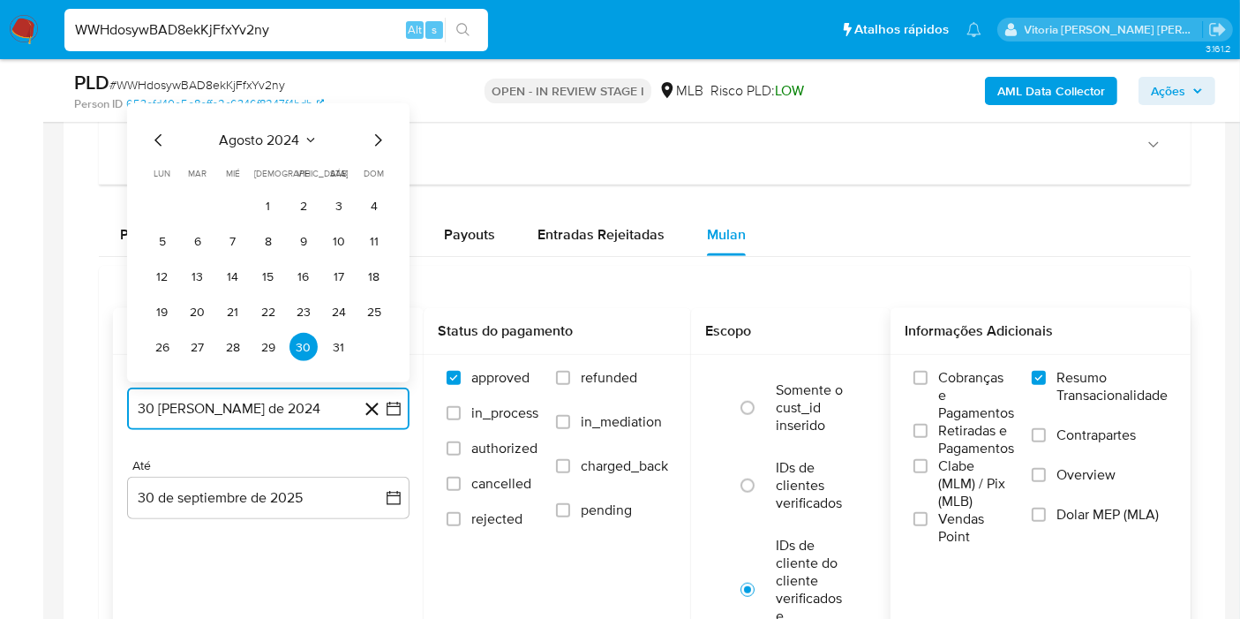
click at [309, 142] on icon "Seleccionar mes y año" at bounding box center [311, 140] width 14 height 14
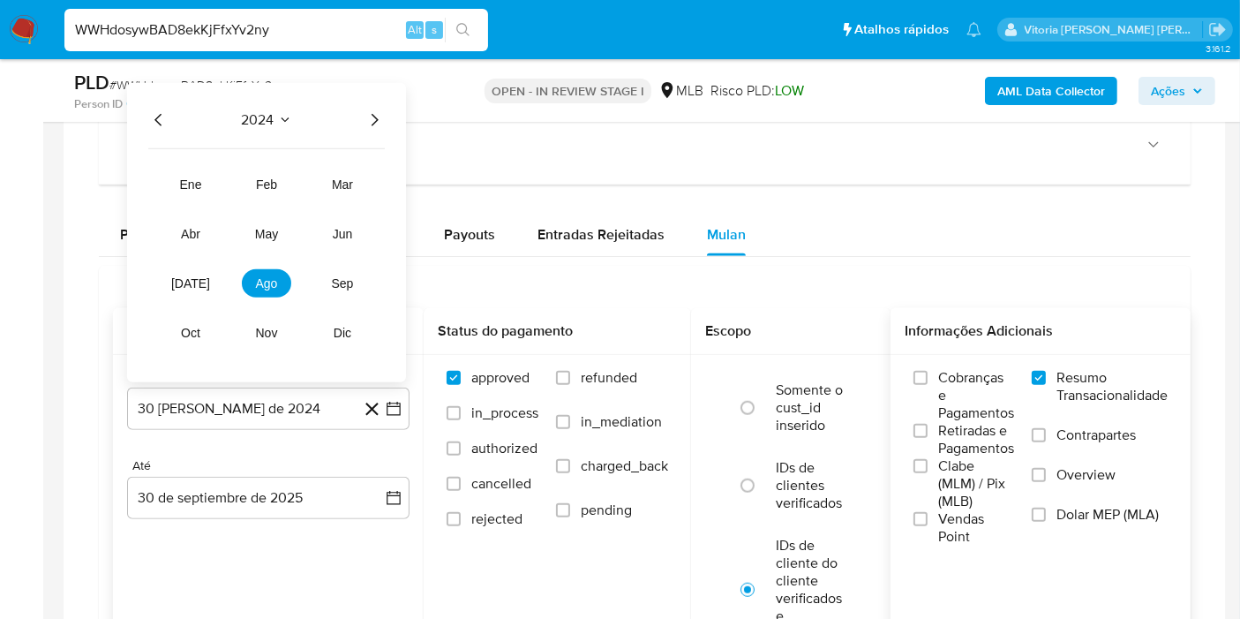
click at [364, 117] on icon "Año siguiente" at bounding box center [374, 119] width 21 height 21
click at [353, 233] on button "jun" at bounding box center [342, 234] width 49 height 28
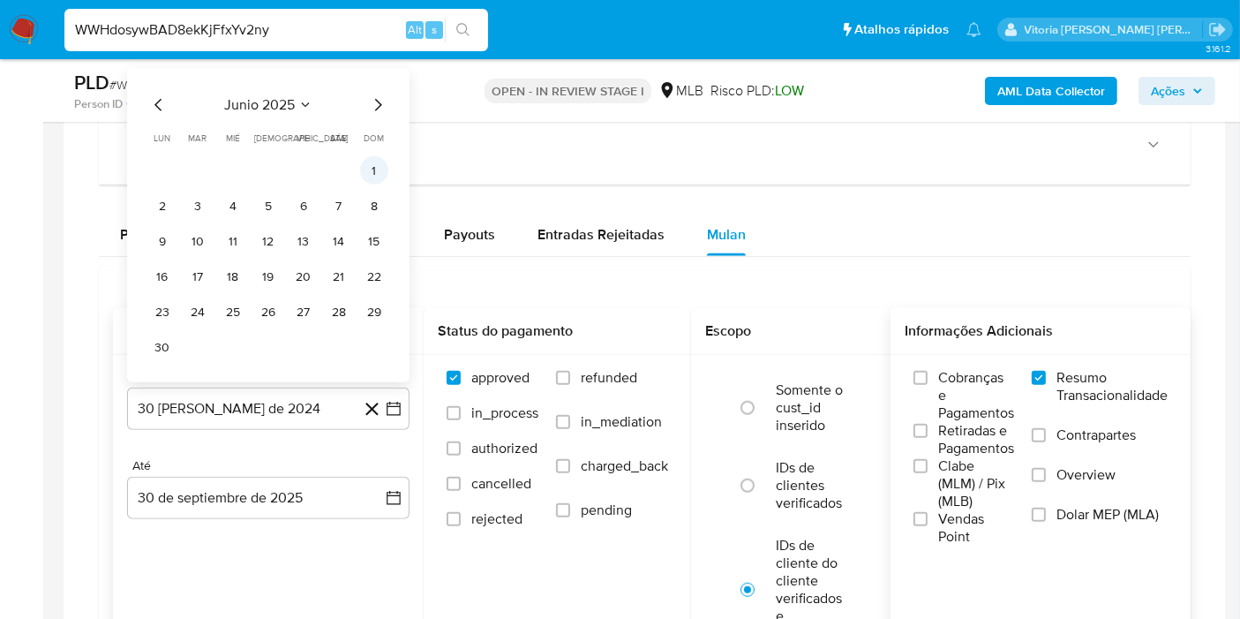
click at [364, 169] on button "1" at bounding box center [374, 170] width 28 height 28
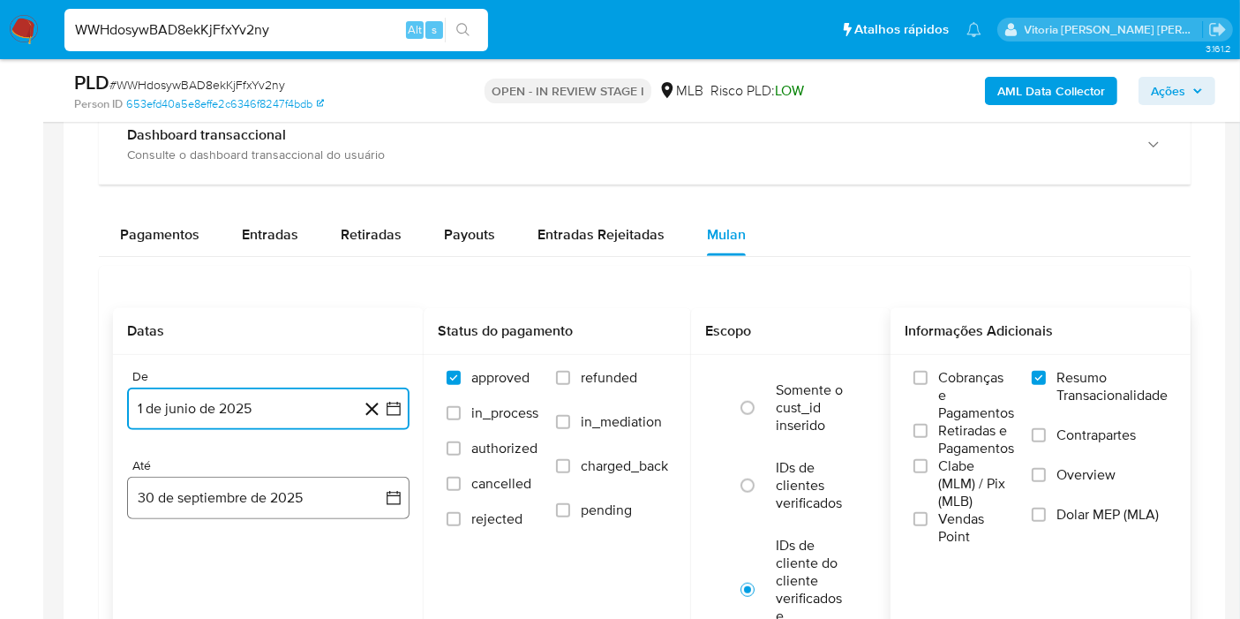
click at [250, 480] on button "30 de septiembre de 2025" at bounding box center [268, 498] width 282 height 42
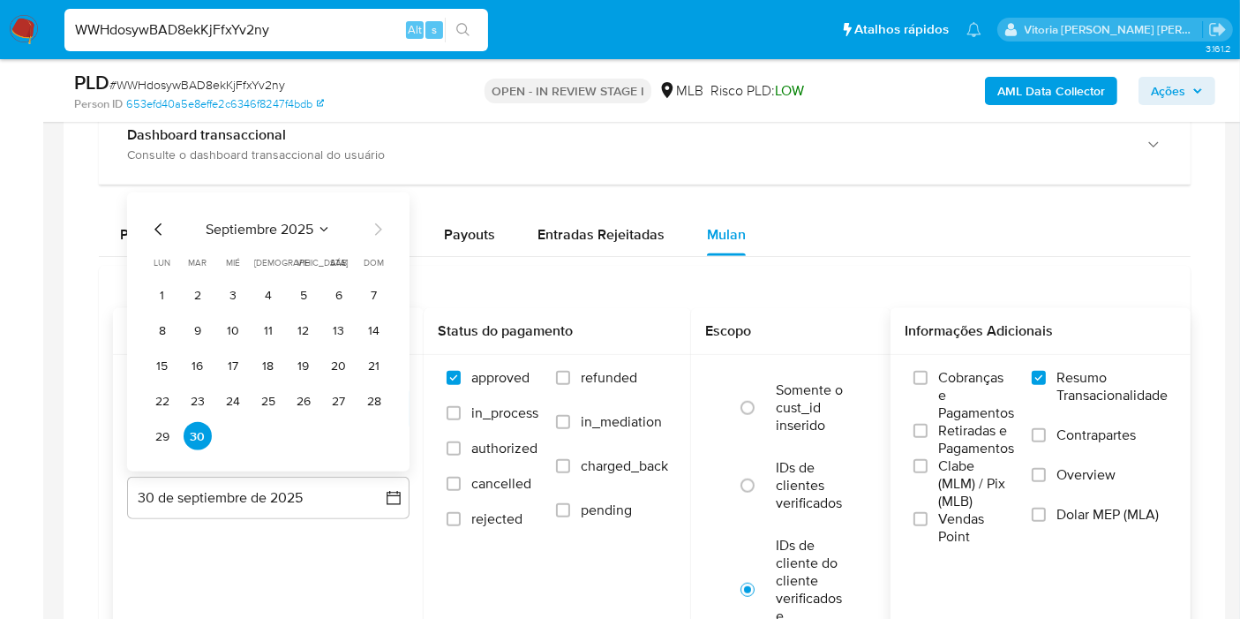
click at [289, 227] on span "septiembre 2025" at bounding box center [260, 230] width 108 height 18
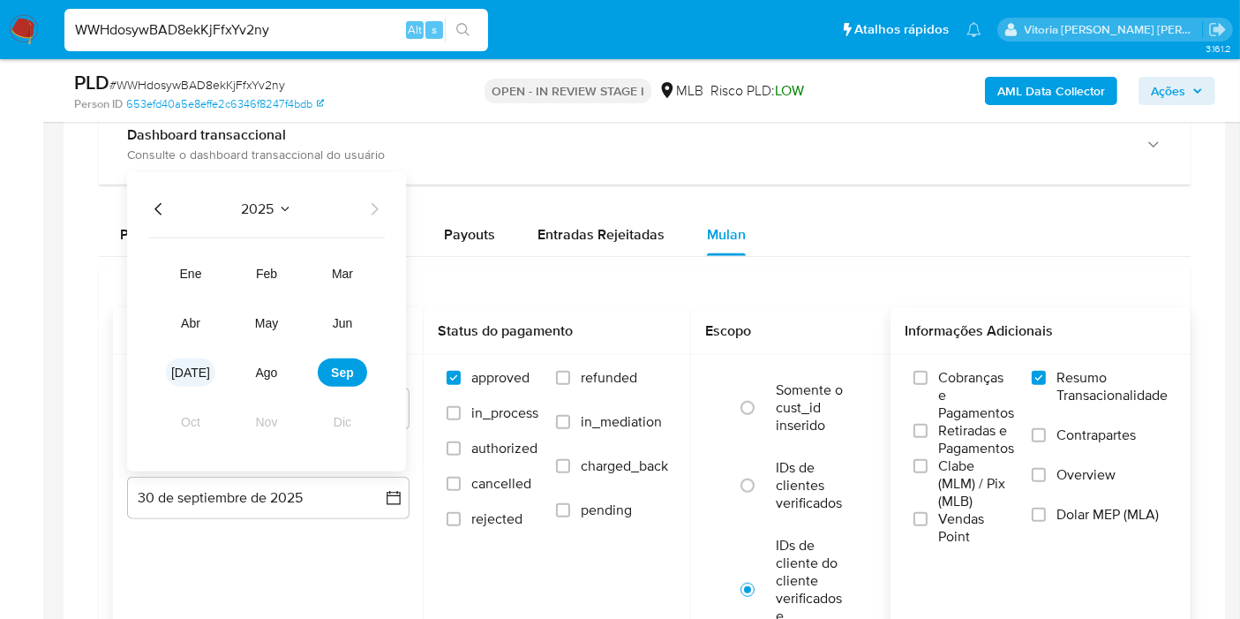
click at [192, 366] on span "jul" at bounding box center [190, 372] width 39 height 14
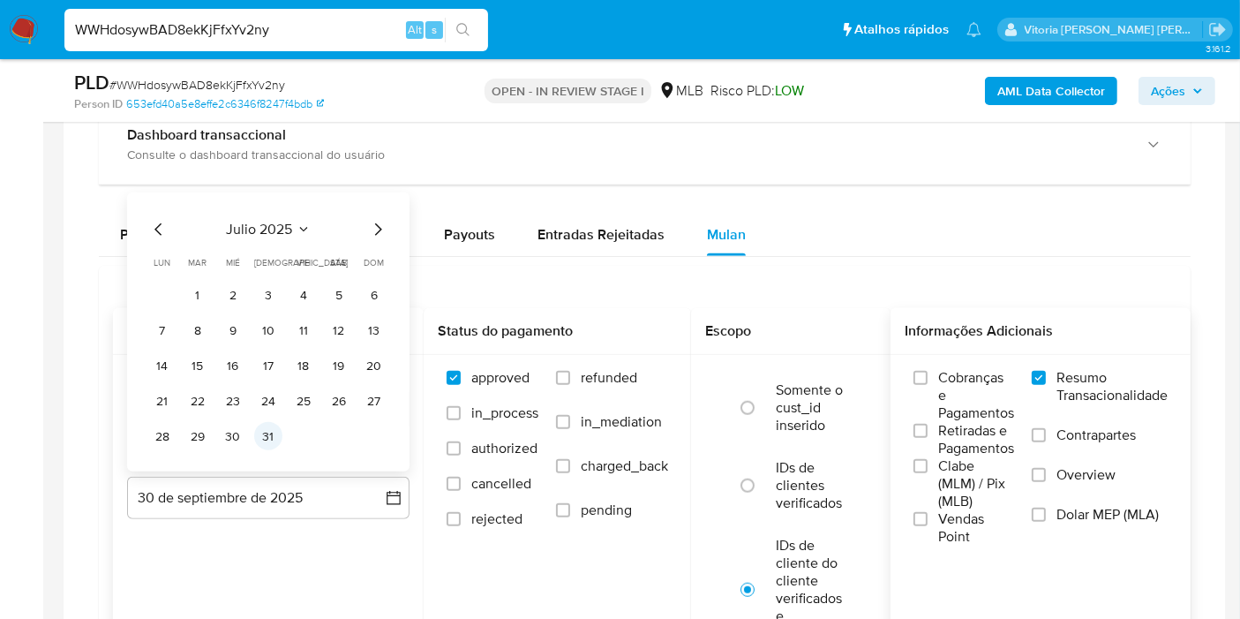
click at [269, 437] on button "31" at bounding box center [268, 436] width 28 height 28
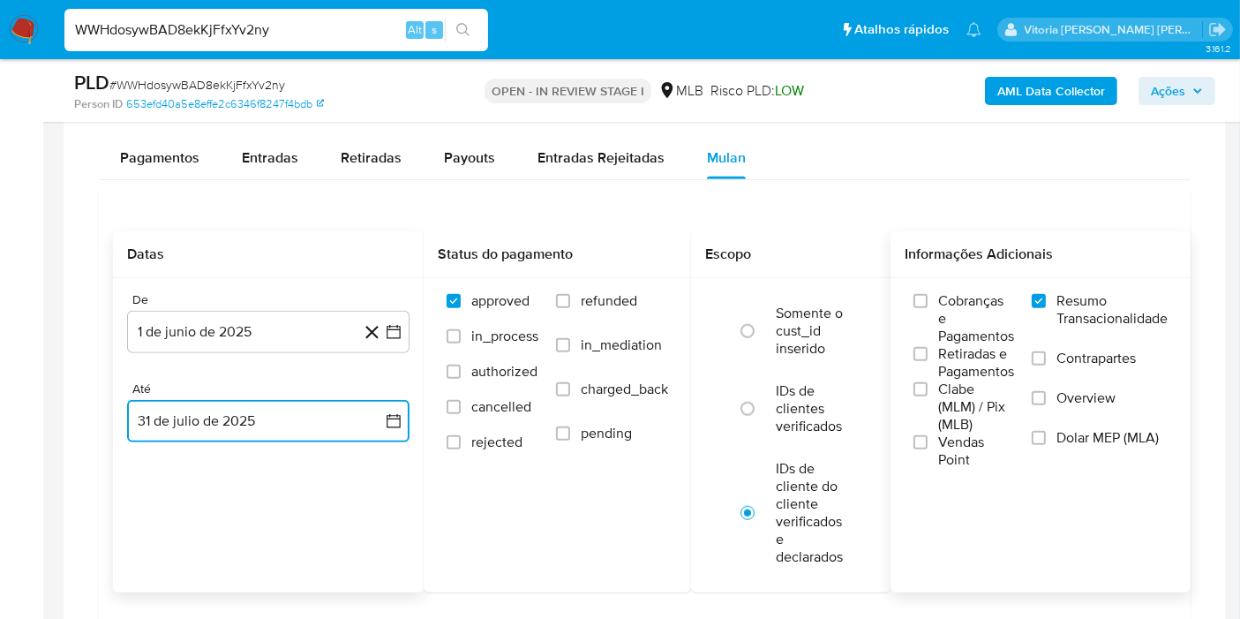
scroll to position [1568, 0]
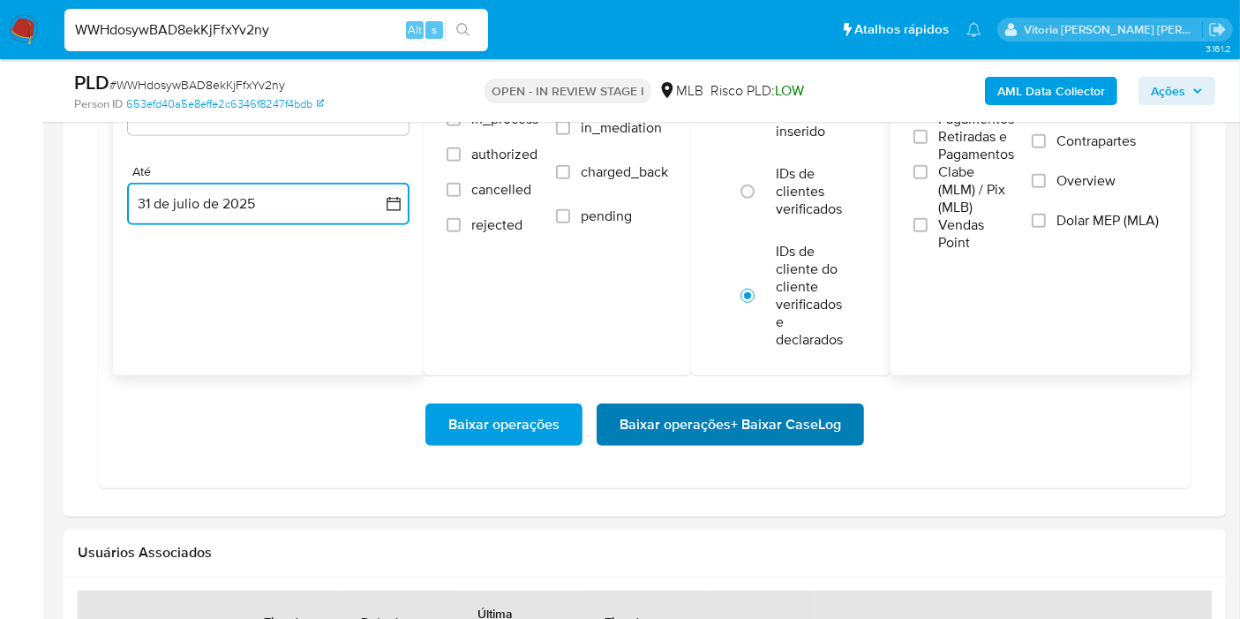
click at [713, 425] on span "Baixar operações + Baixar CaseLog" at bounding box center [731, 424] width 222 height 39
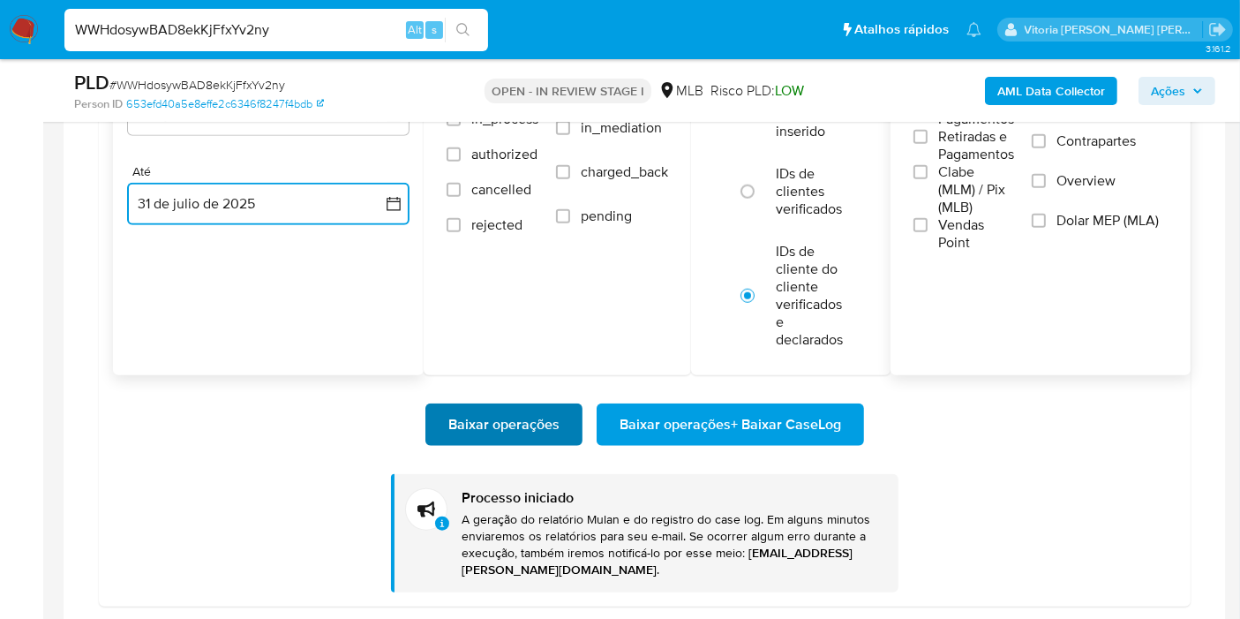
click at [507, 415] on span "Baixar operações" at bounding box center [503, 424] width 111 height 39
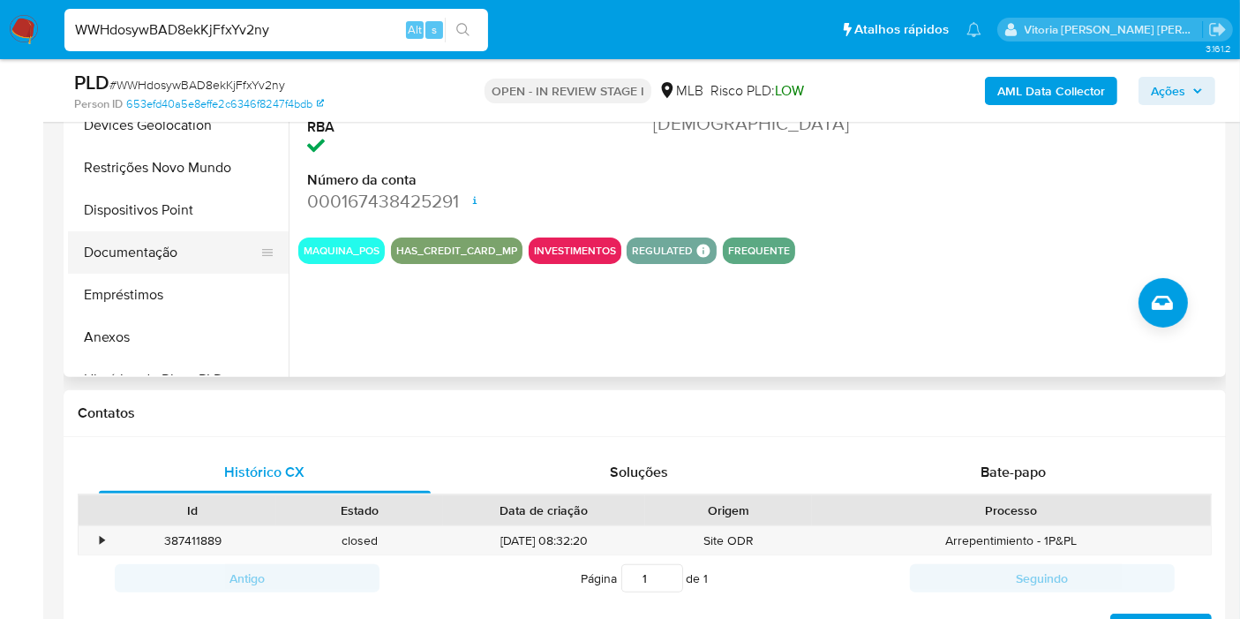
scroll to position [490, 0]
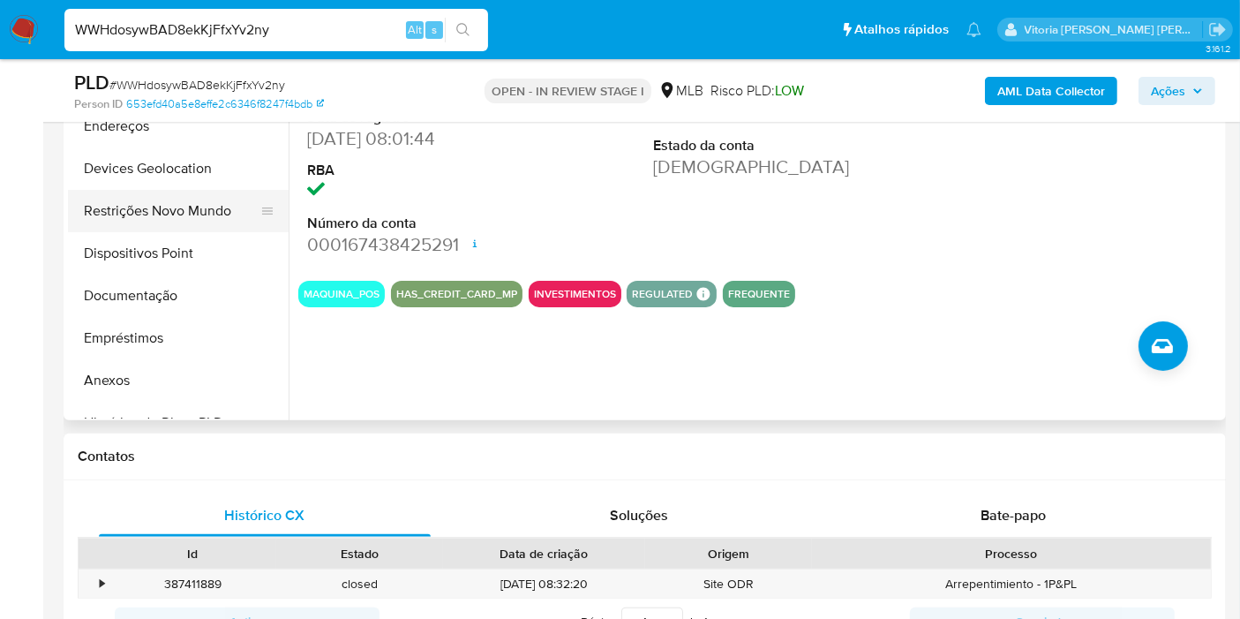
click at [136, 223] on button "Restrições Novo Mundo" at bounding box center [171, 211] width 207 height 42
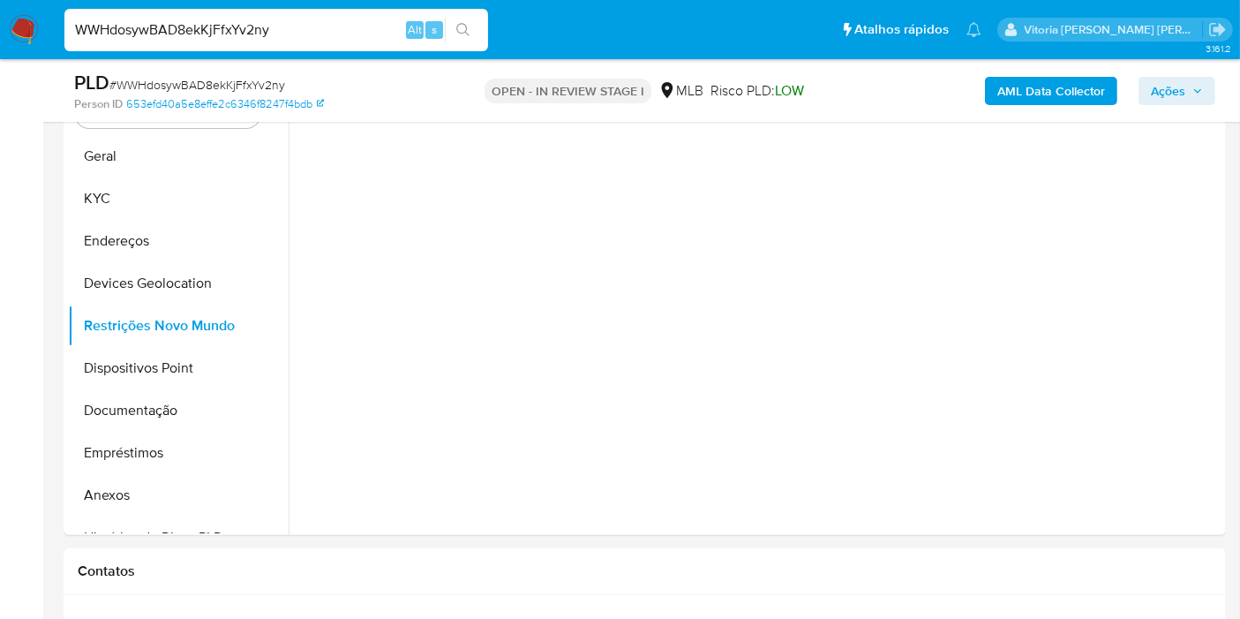
scroll to position [294, 0]
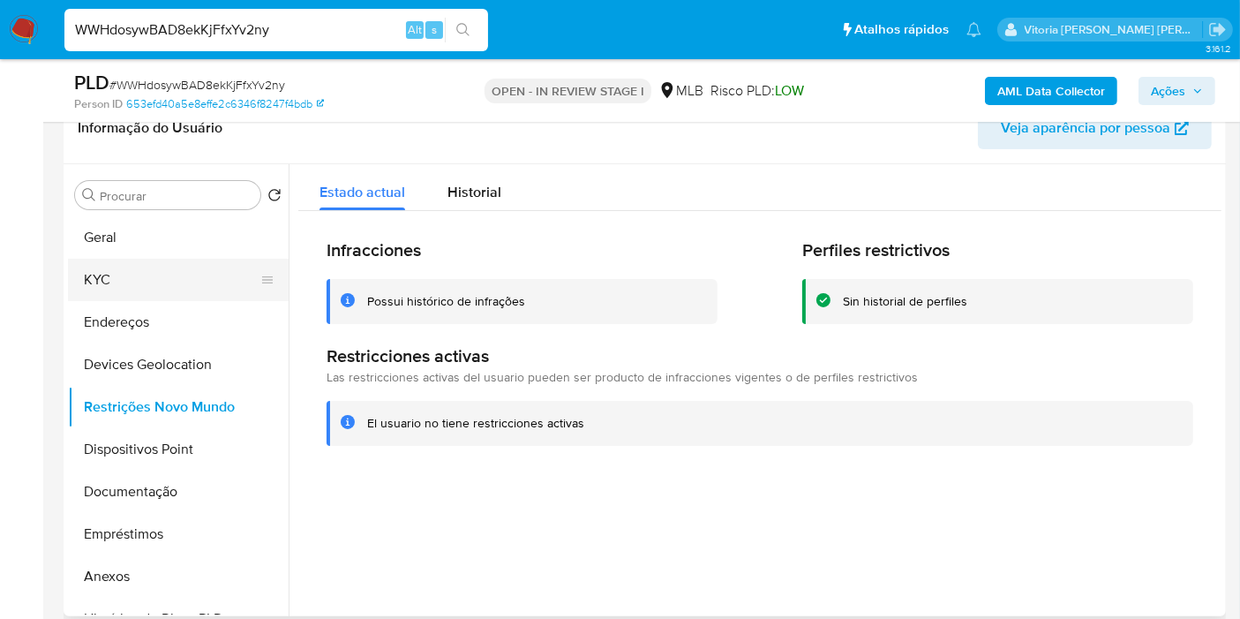
click at [128, 282] on button "KYC" at bounding box center [171, 280] width 207 height 42
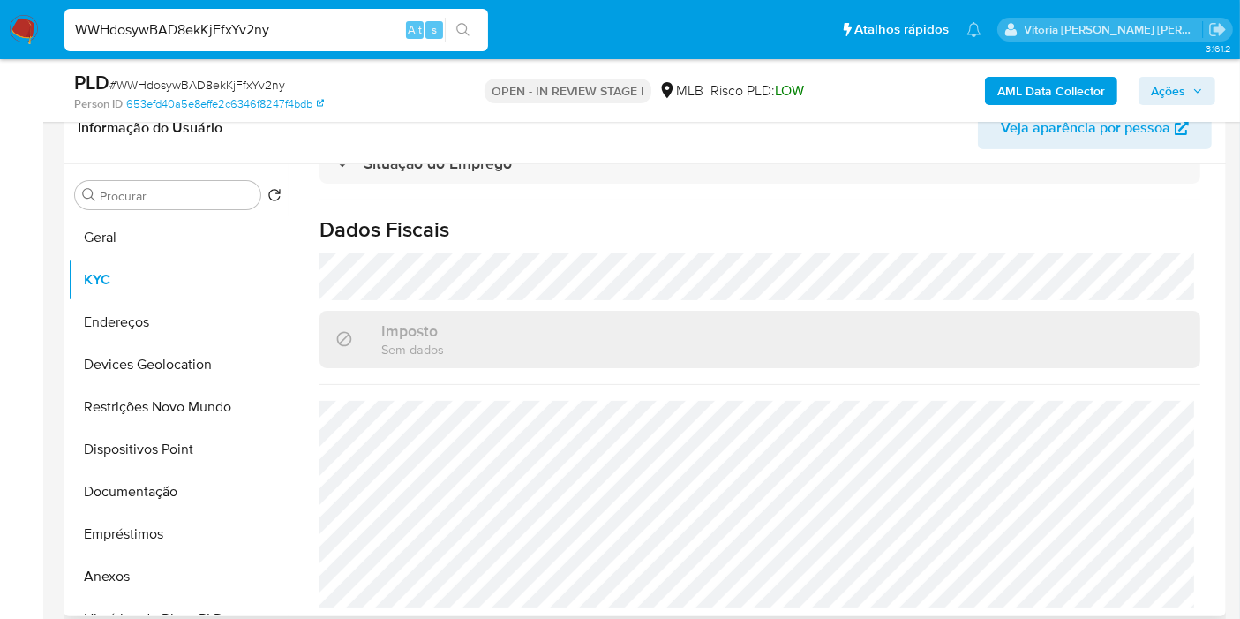
scroll to position [801, 0]
click at [103, 313] on button "Endereços" at bounding box center [171, 322] width 207 height 42
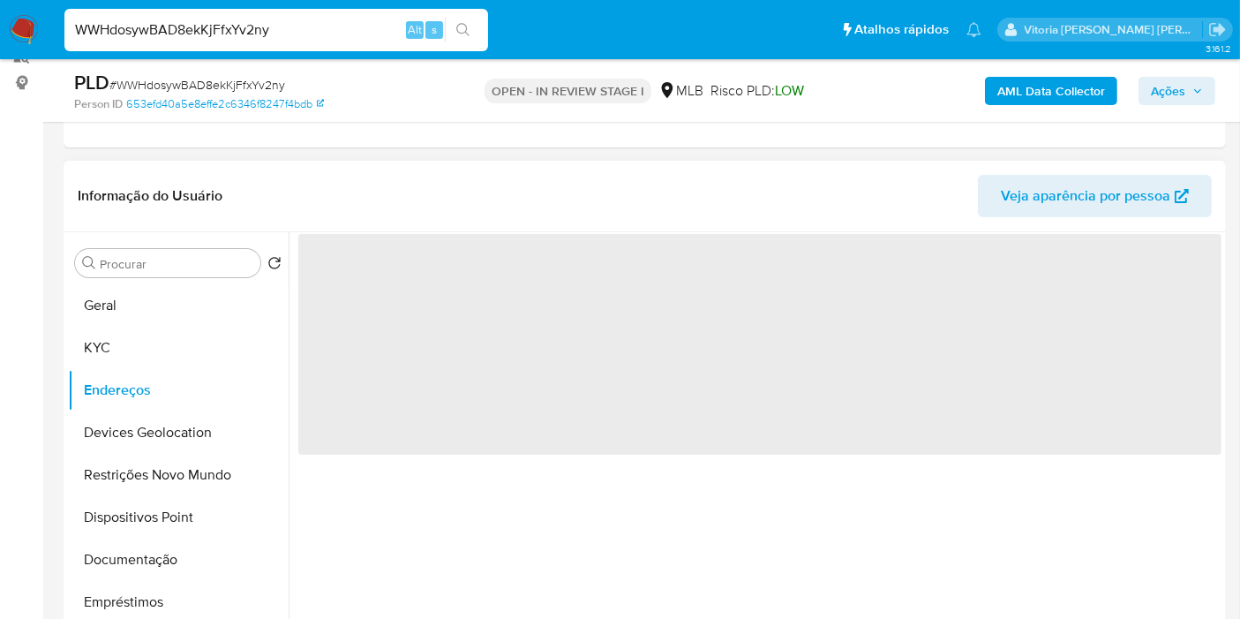
scroll to position [196, 0]
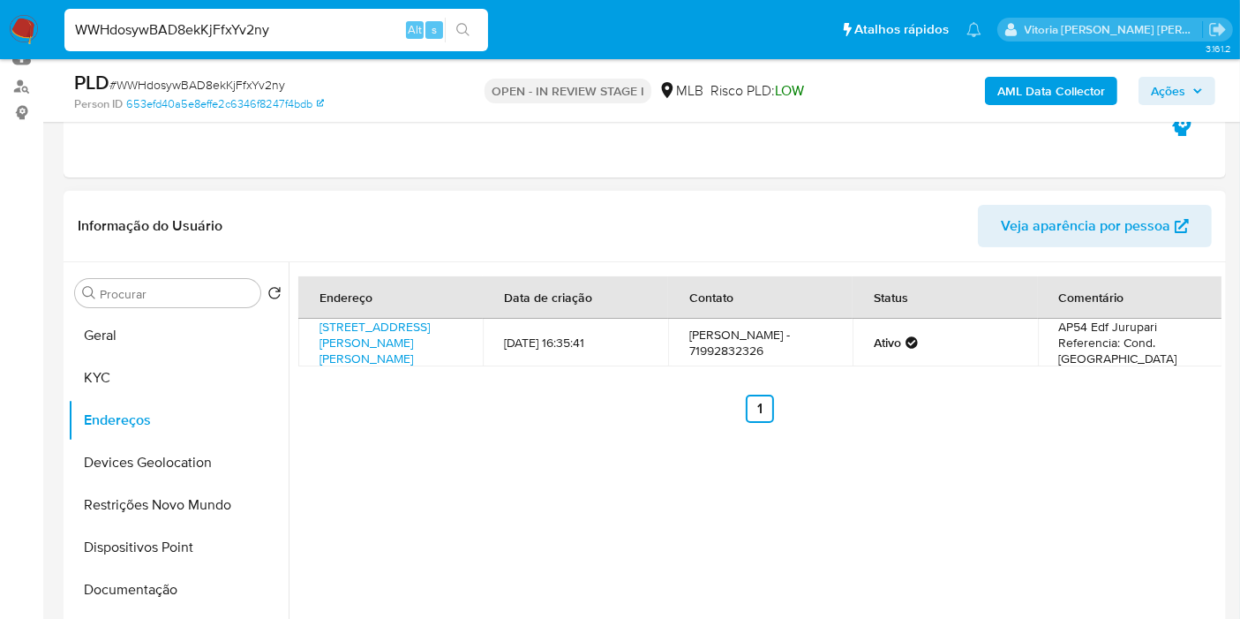
drag, startPoint x: 1142, startPoint y: 355, endPoint x: 1119, endPoint y: 342, distance: 26.1
click at [1119, 342] on td "AP54 Edf Jurupari Referencia: Cond. Parque das Chácaras" at bounding box center [1130, 343] width 184 height 48
copy td "Cond. Parque das Chácaras"
click at [398, 330] on link "Avenida Dom João Vi 275, Salvador, Bahia, 40285001, Brasil 275" at bounding box center [374, 342] width 110 height 49
copy td "Cond. Parque das Chácaras"
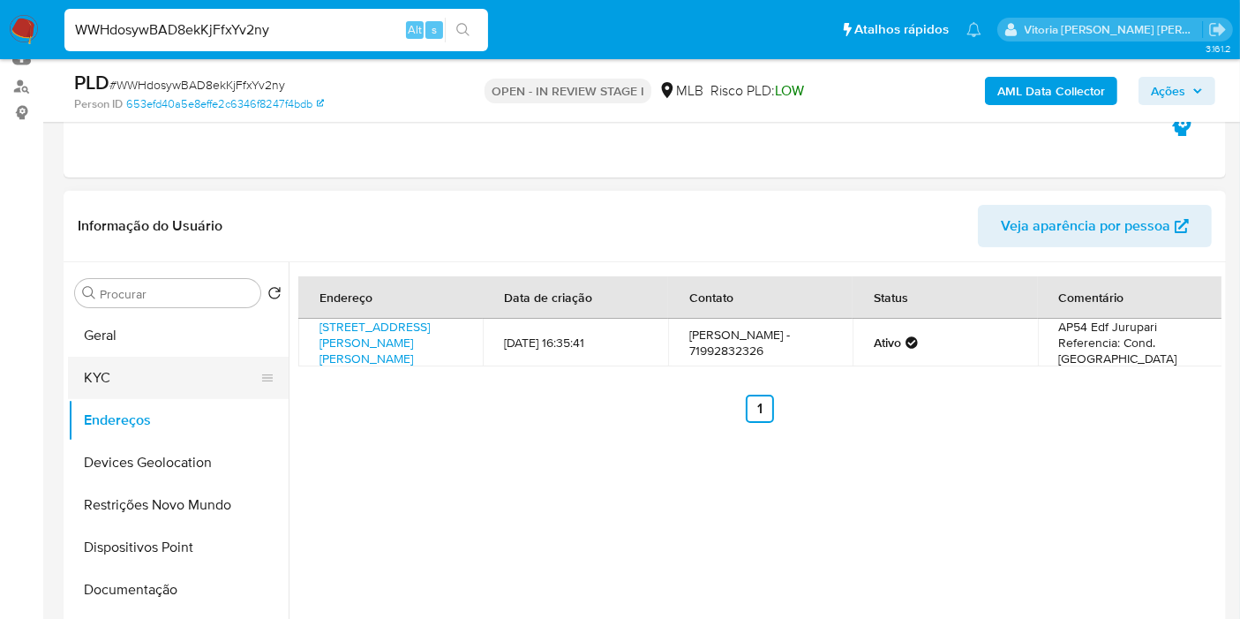
click at [156, 372] on button "KYC" at bounding box center [171, 378] width 207 height 42
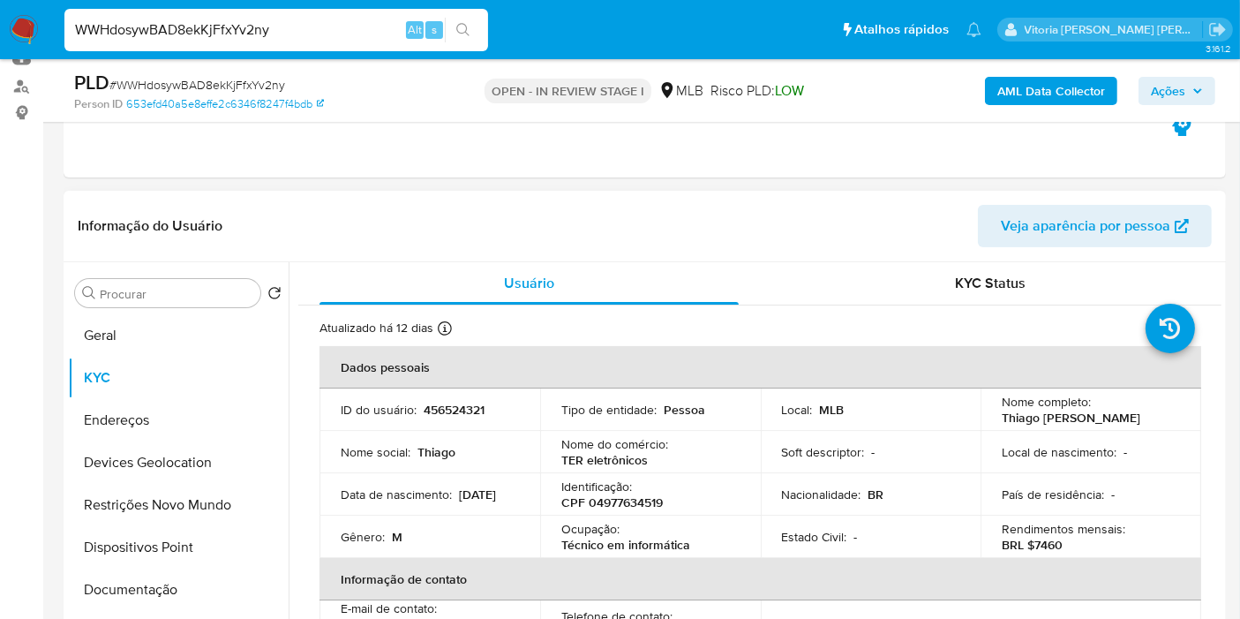
drag, startPoint x: 1160, startPoint y: 424, endPoint x: 985, endPoint y: 414, distance: 175.0
click at [985, 414] on td "Nome completo : Thiago Esprigman Rodrigues" at bounding box center [1091, 409] width 221 height 42
copy p "Thiago [PERSON_NAME]"
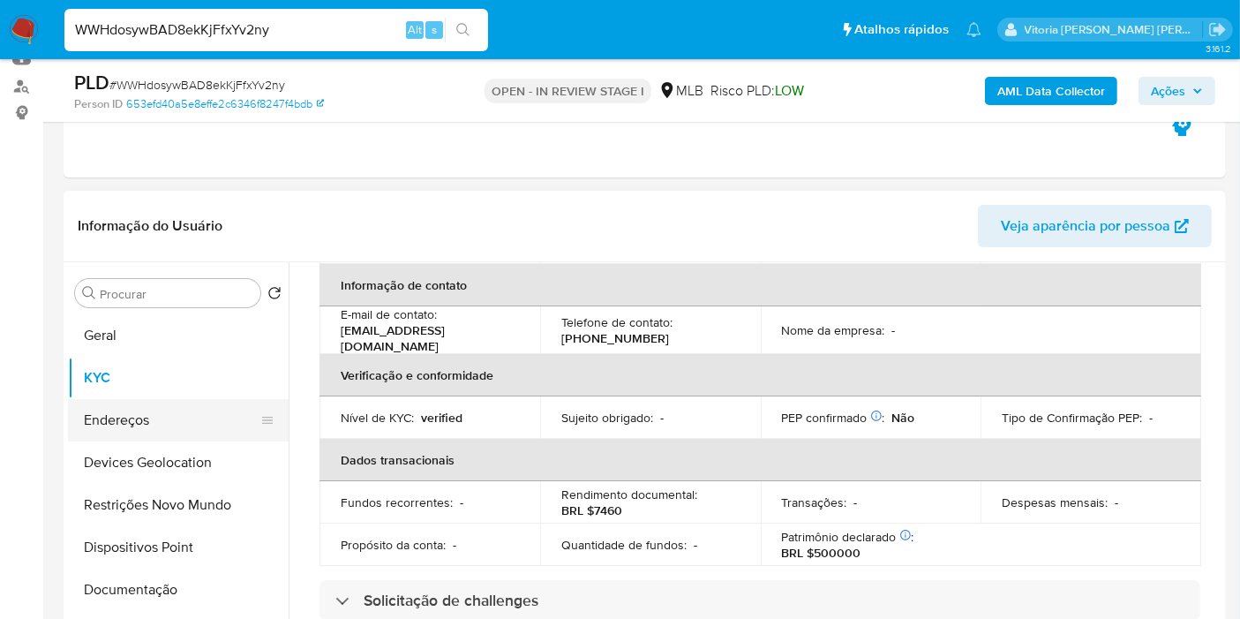
scroll to position [294, 0]
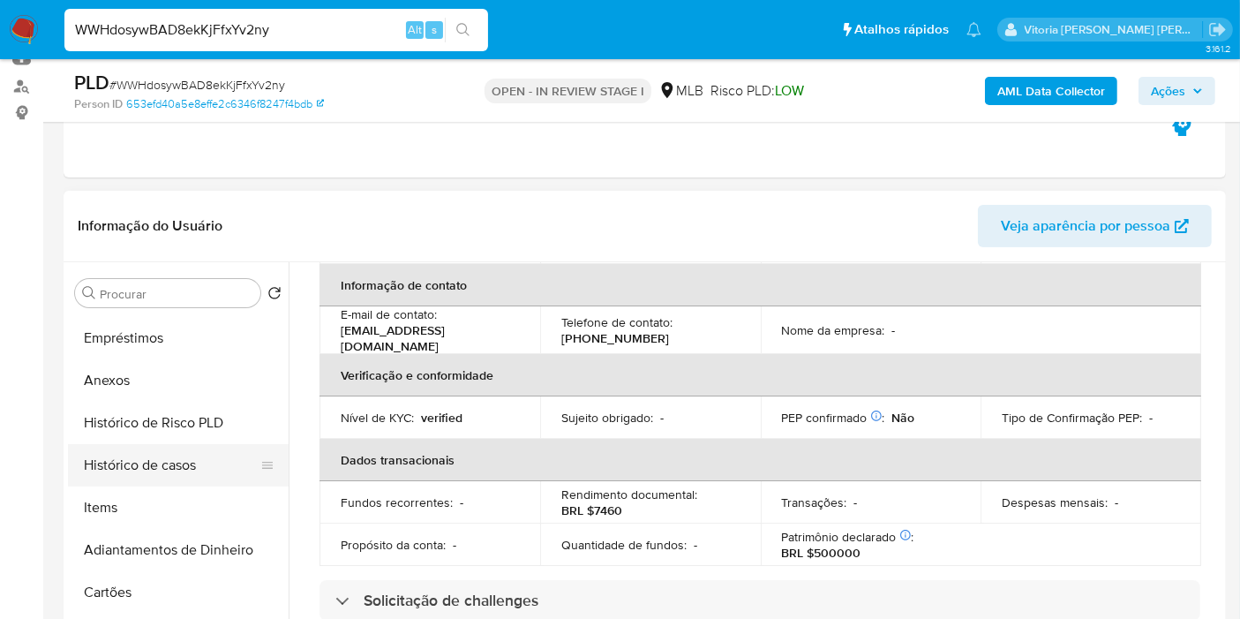
click at [177, 462] on button "Histórico de casos" at bounding box center [171, 465] width 207 height 42
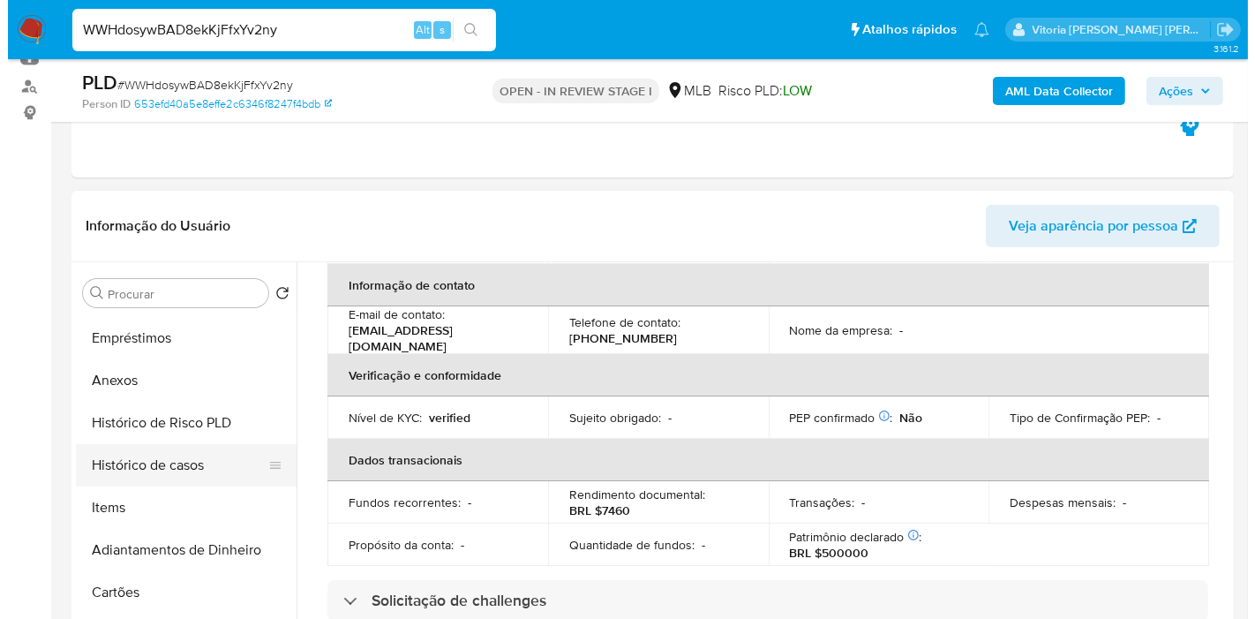
scroll to position [0, 0]
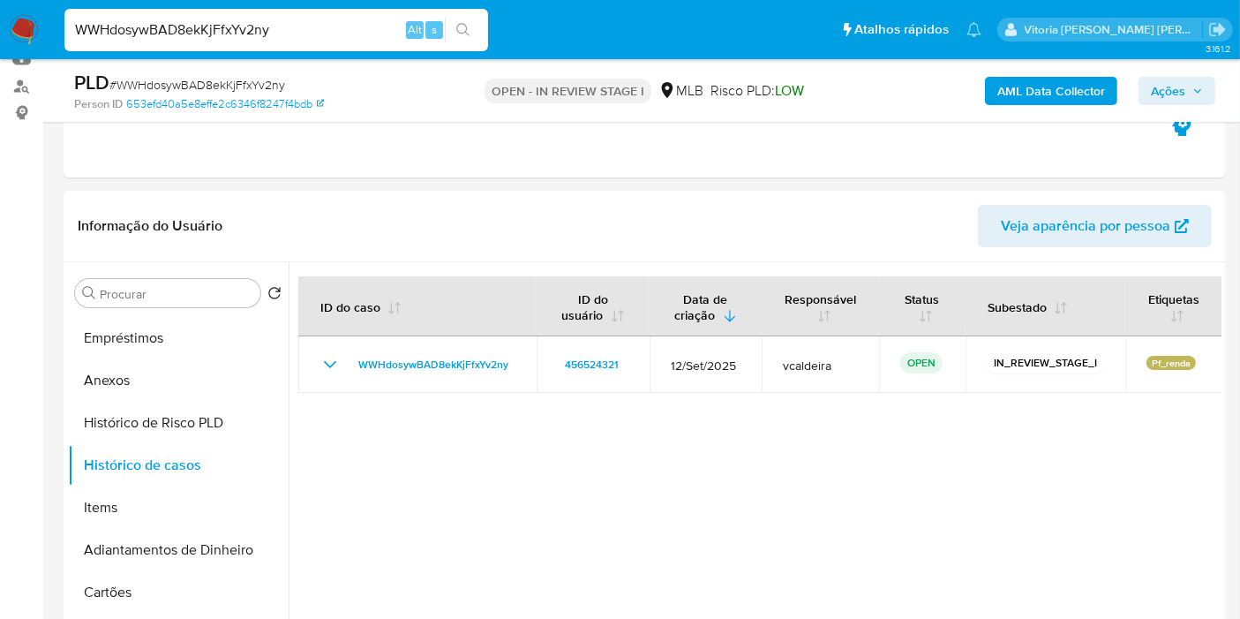
click at [996, 94] on button "AML Data Collector" at bounding box center [1051, 91] width 132 height 28
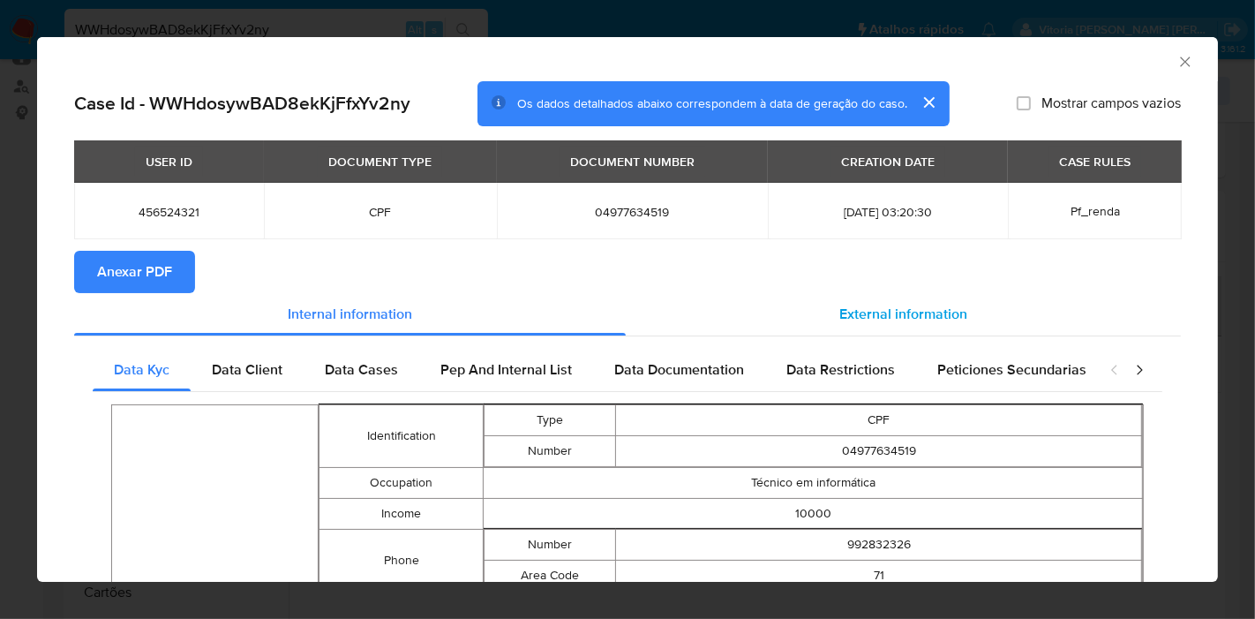
click at [827, 316] on div "External information" at bounding box center [903, 314] width 555 height 42
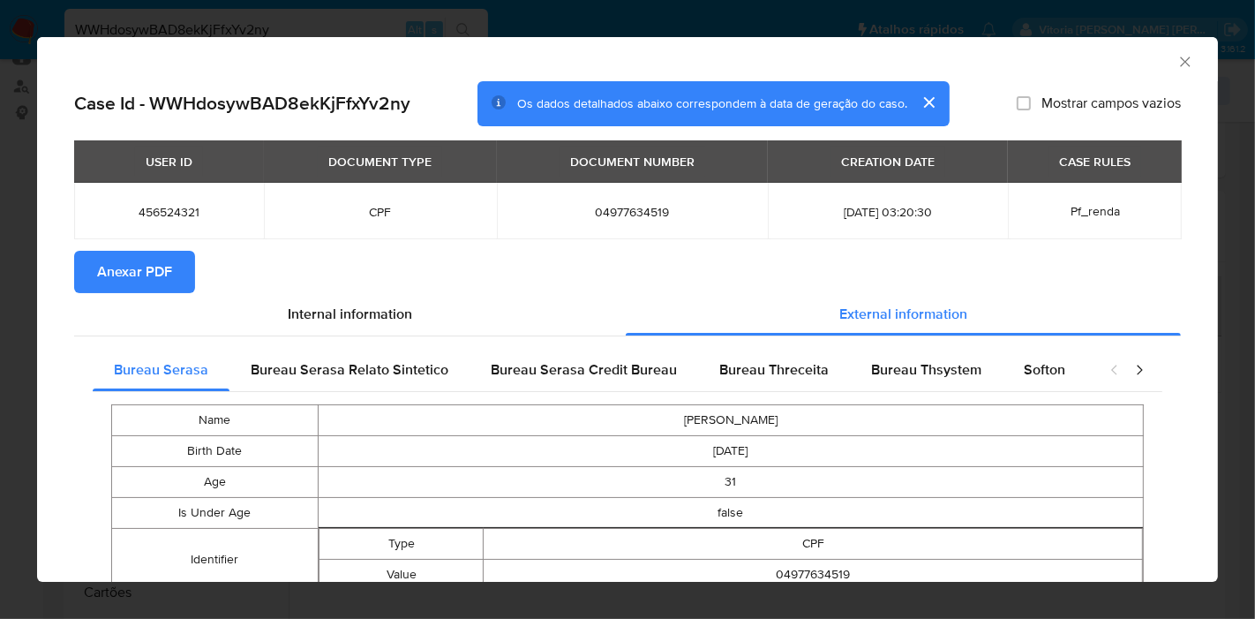
click at [177, 273] on button "Anexar PDF" at bounding box center [134, 272] width 121 height 42
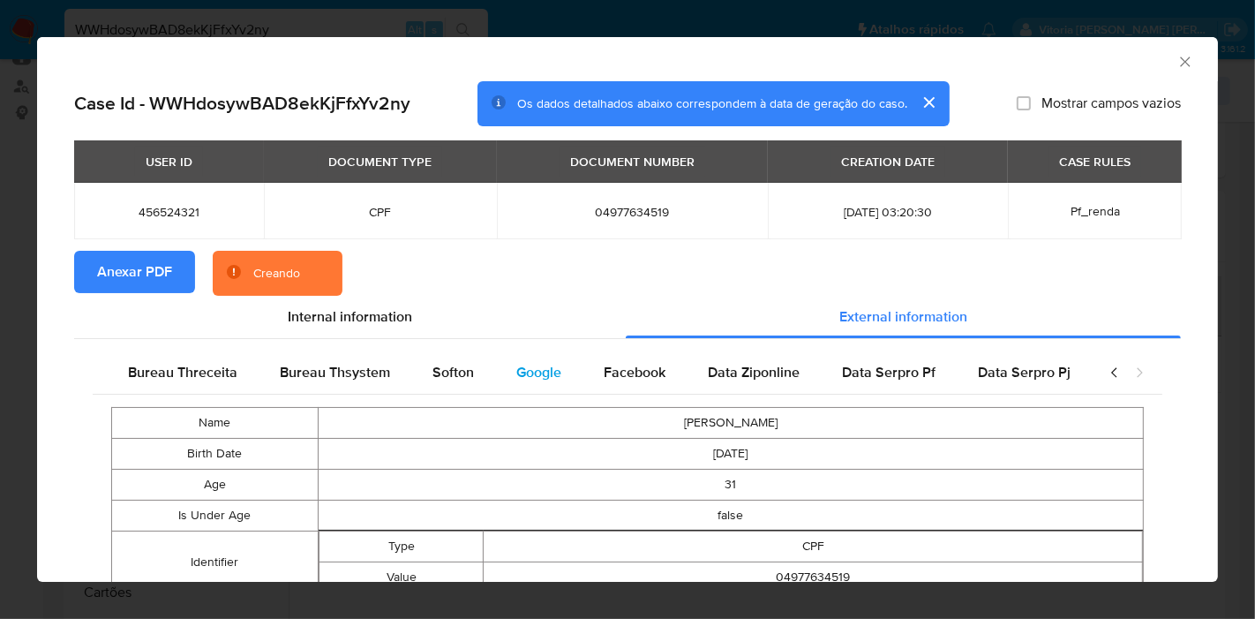
click at [551, 372] on div "Google" at bounding box center [538, 372] width 87 height 42
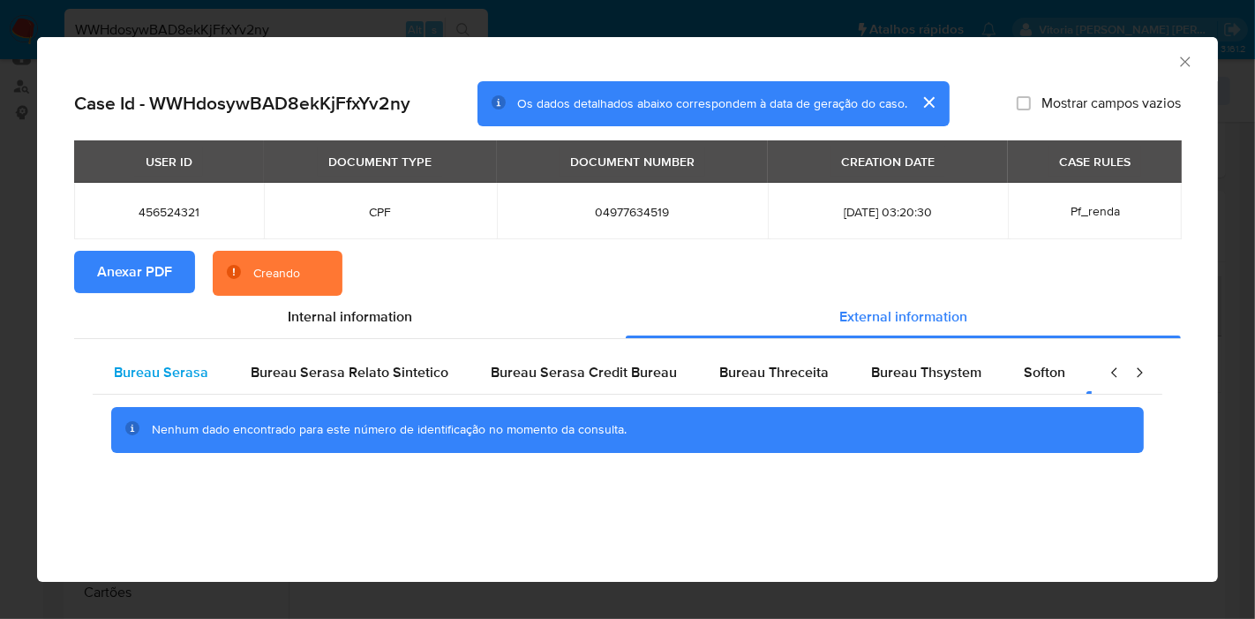
click at [192, 372] on span "Bureau Serasa" at bounding box center [161, 372] width 94 height 20
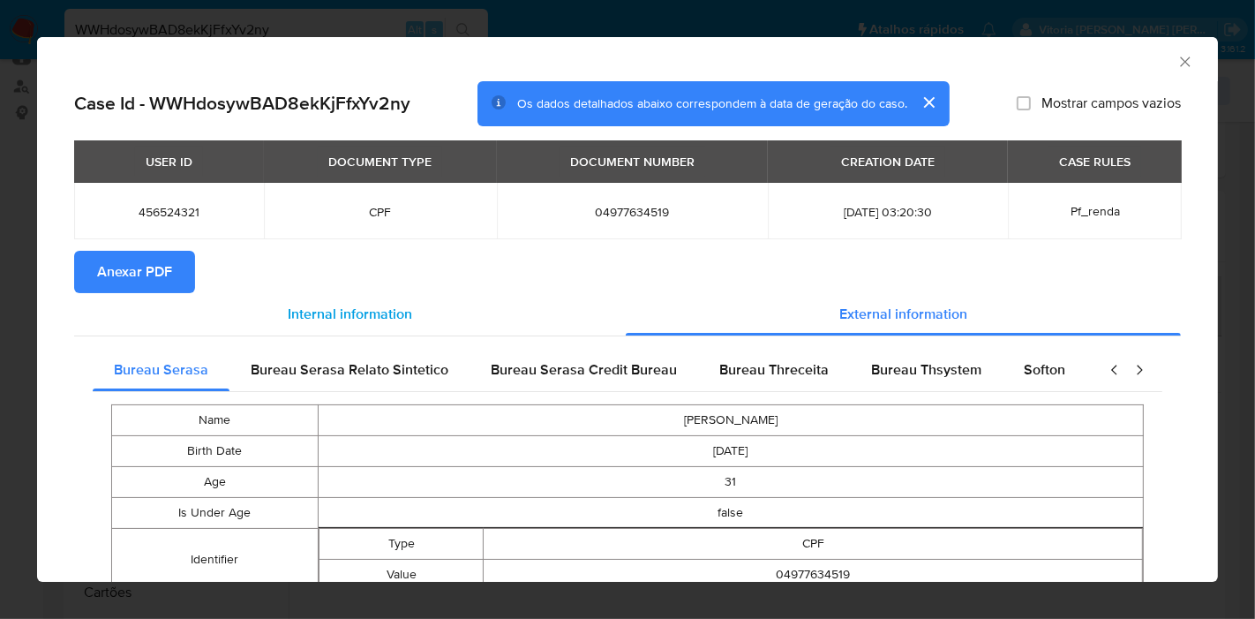
click at [521, 293] on div "Internal information" at bounding box center [350, 314] width 552 height 42
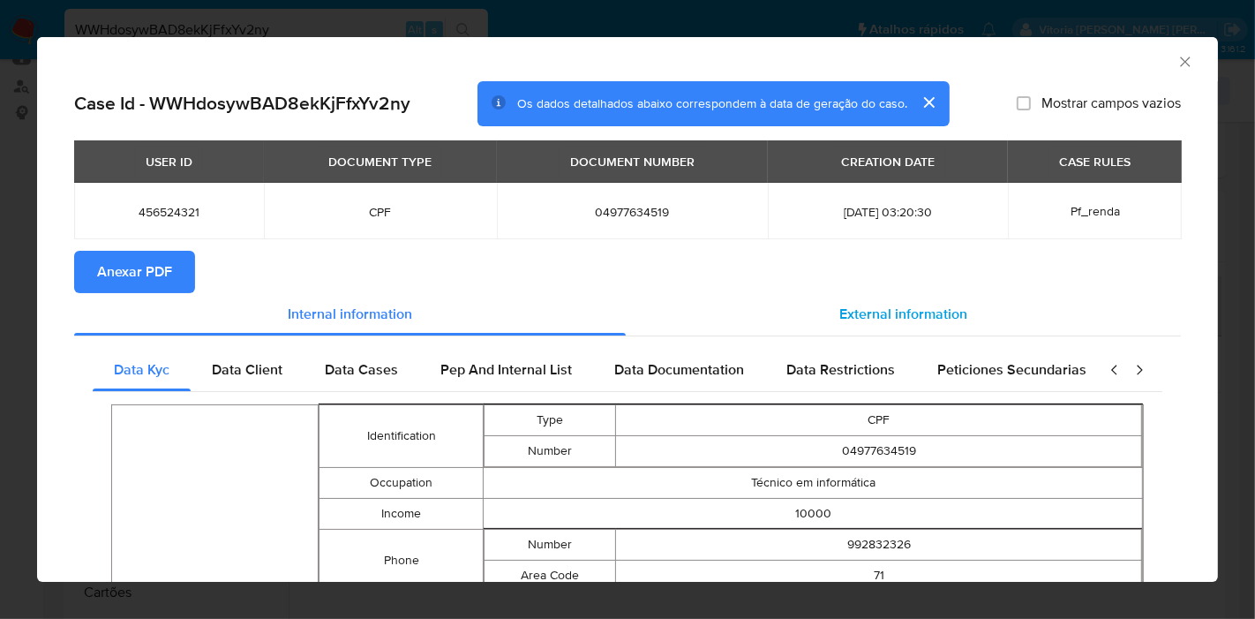
click at [879, 297] on div "External information" at bounding box center [903, 314] width 555 height 42
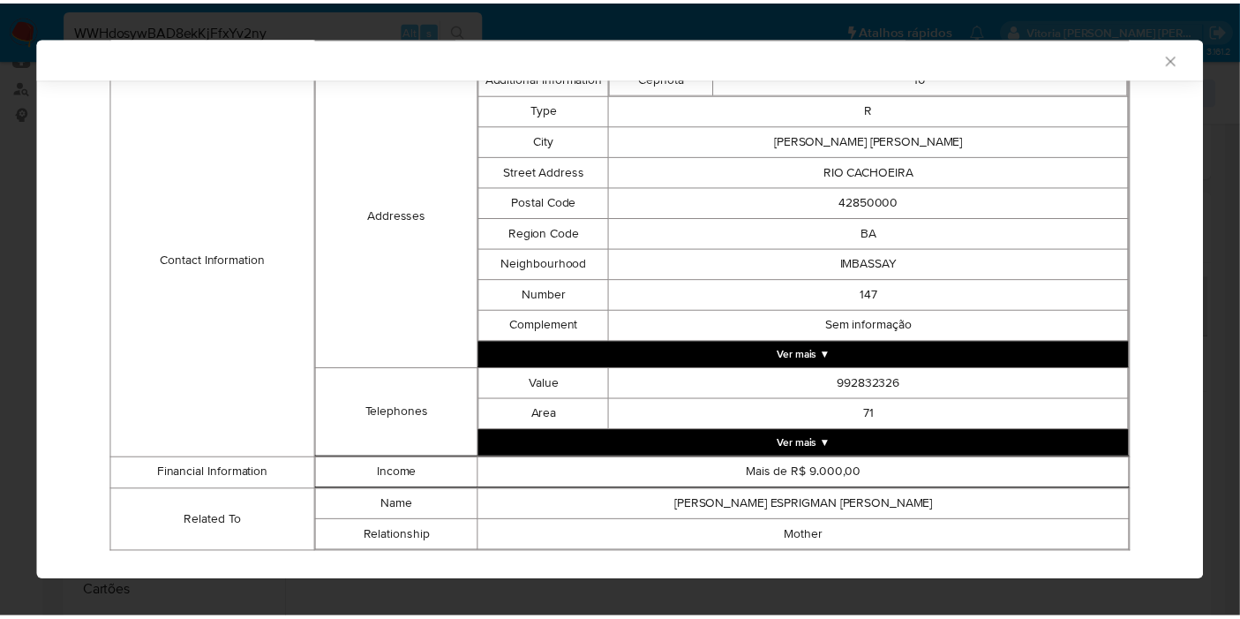
scroll to position [584, 0]
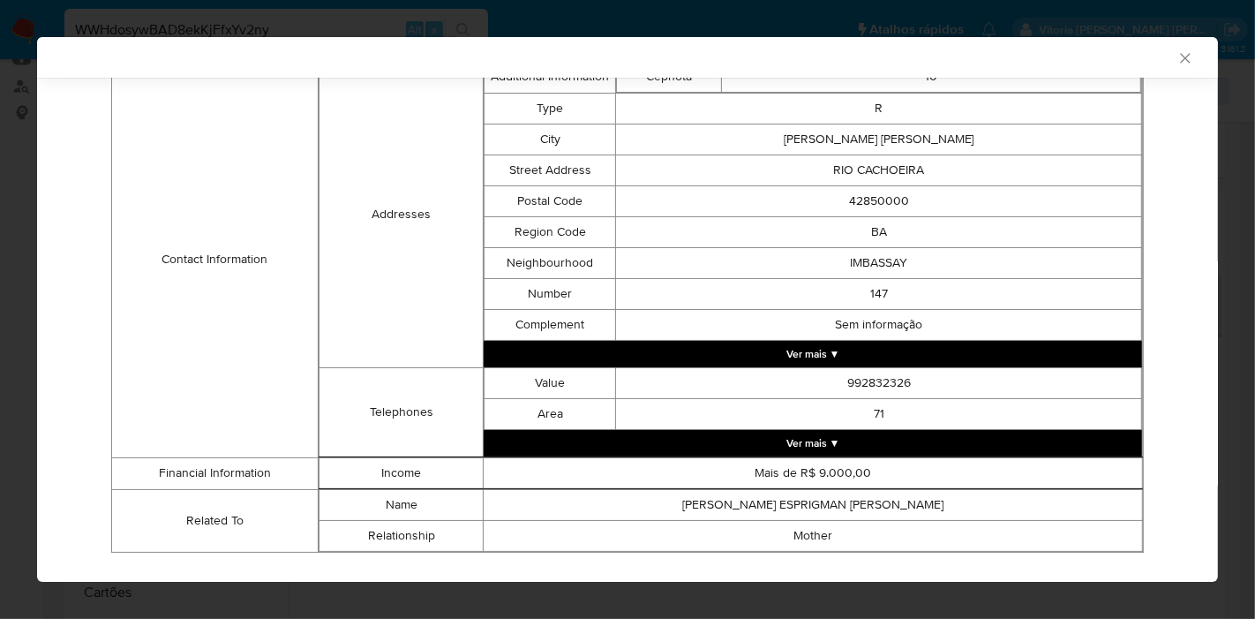
click at [1176, 62] on icon "Fechar a janela" at bounding box center [1185, 58] width 18 height 18
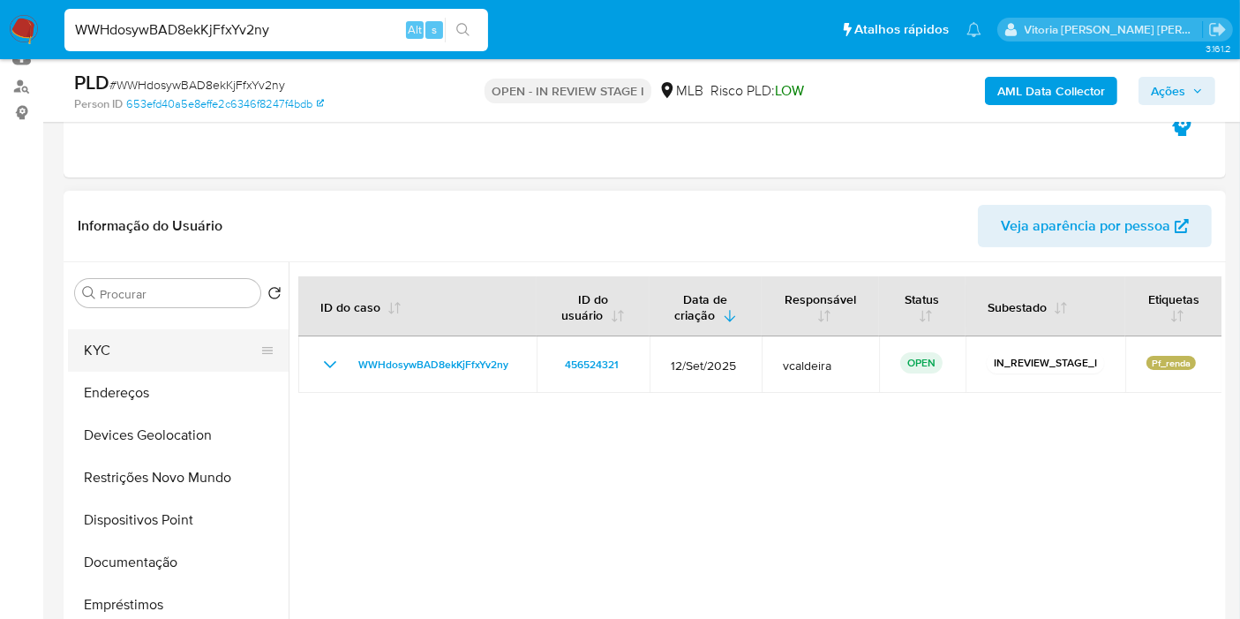
scroll to position [0, 0]
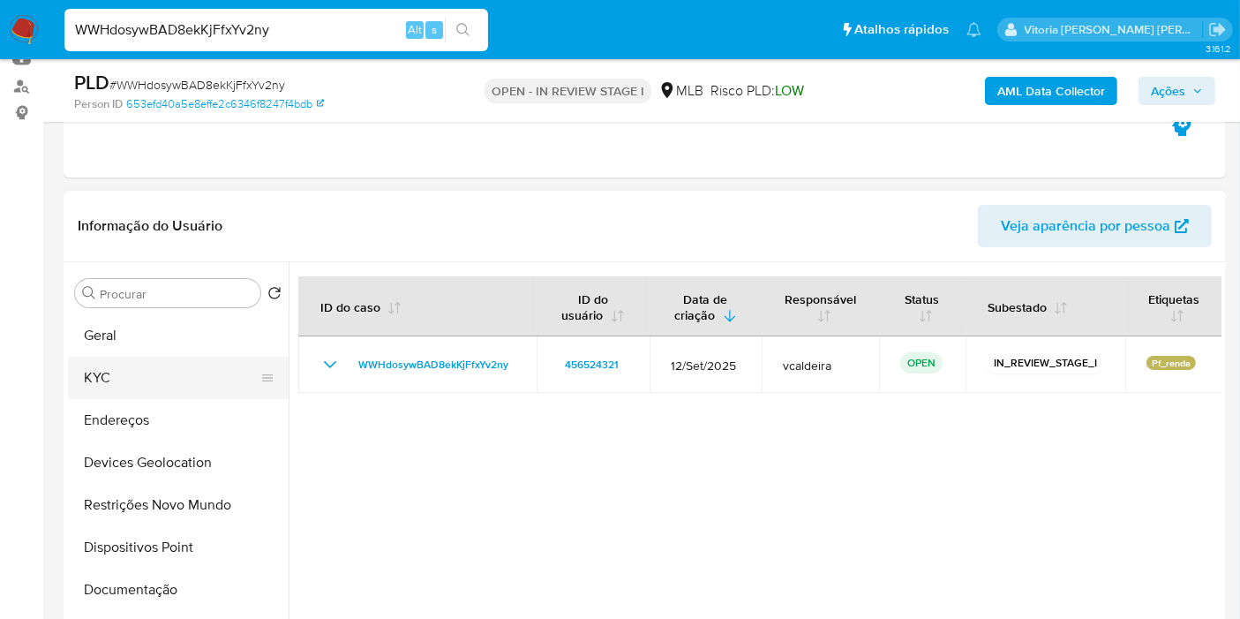
click at [142, 384] on button "KYC" at bounding box center [171, 378] width 207 height 42
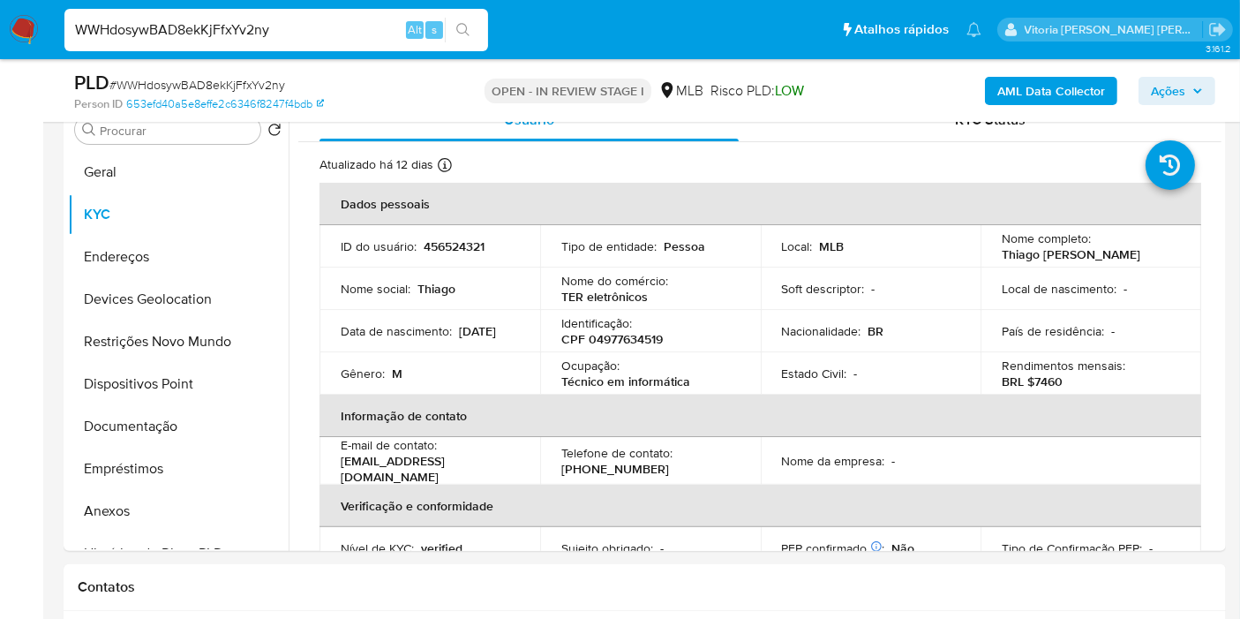
scroll to position [352, 0]
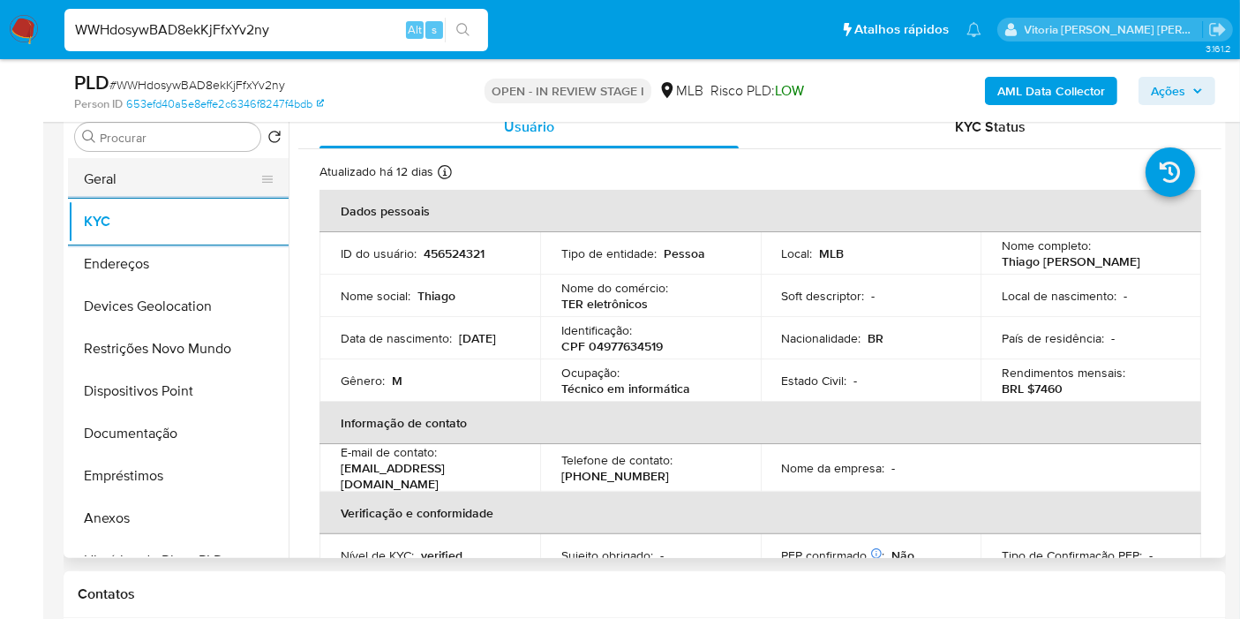
click at [162, 184] on button "Geral" at bounding box center [171, 179] width 207 height 42
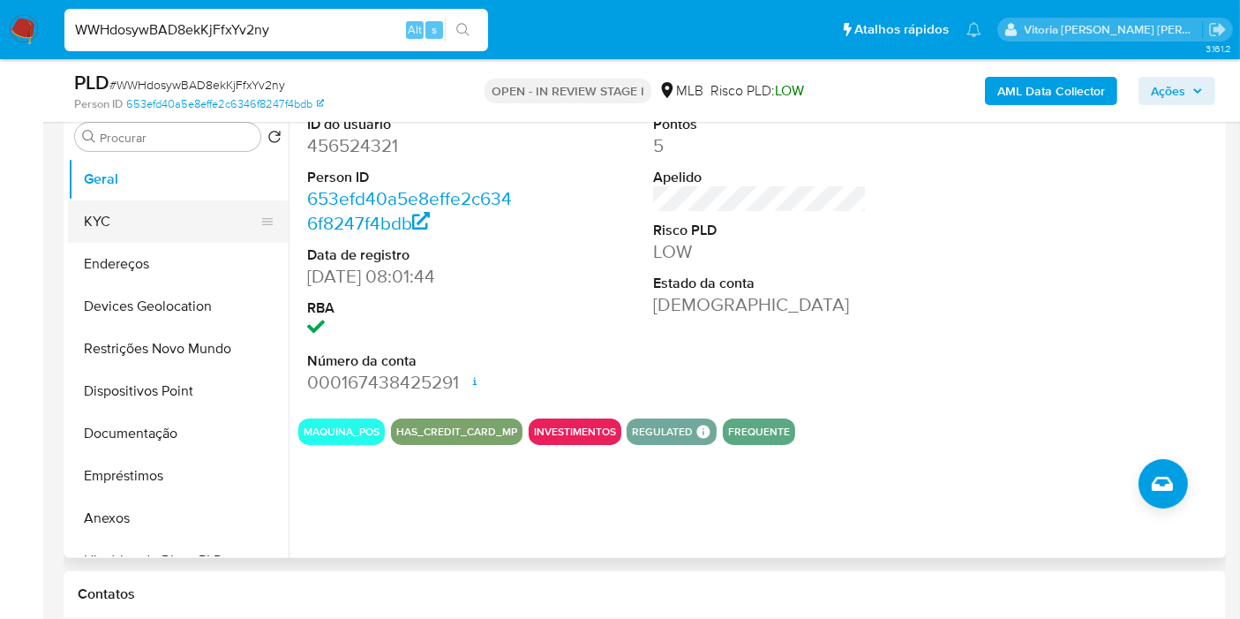
click at [184, 233] on button "KYC" at bounding box center [171, 221] width 207 height 42
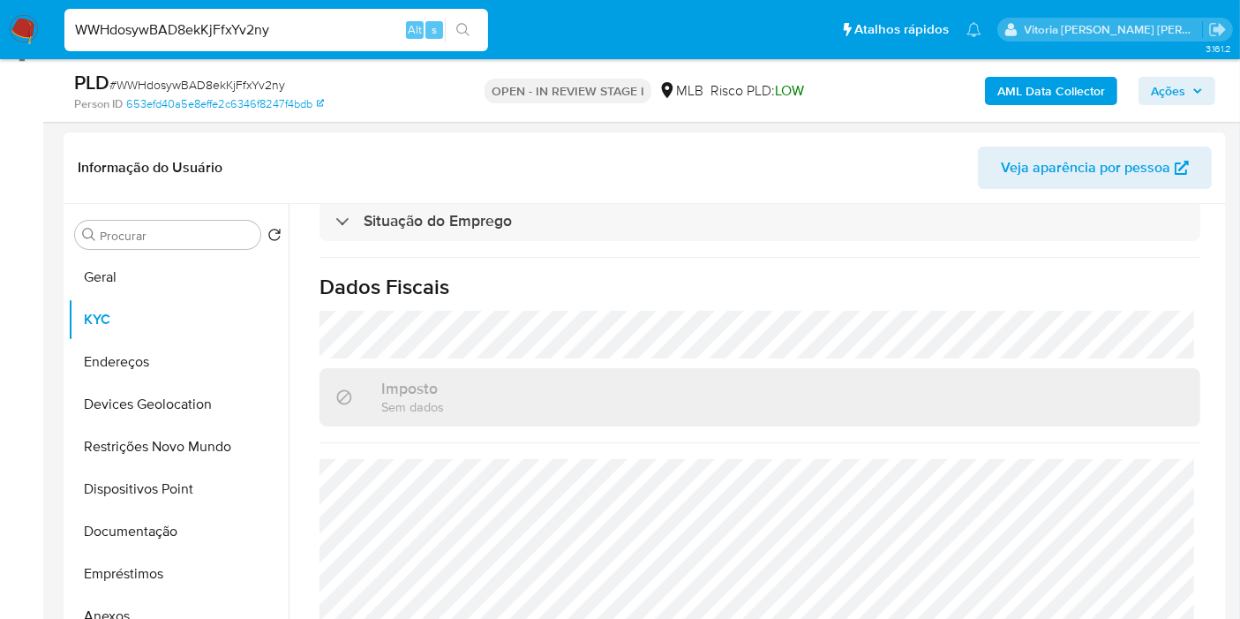
scroll to position [801, 0]
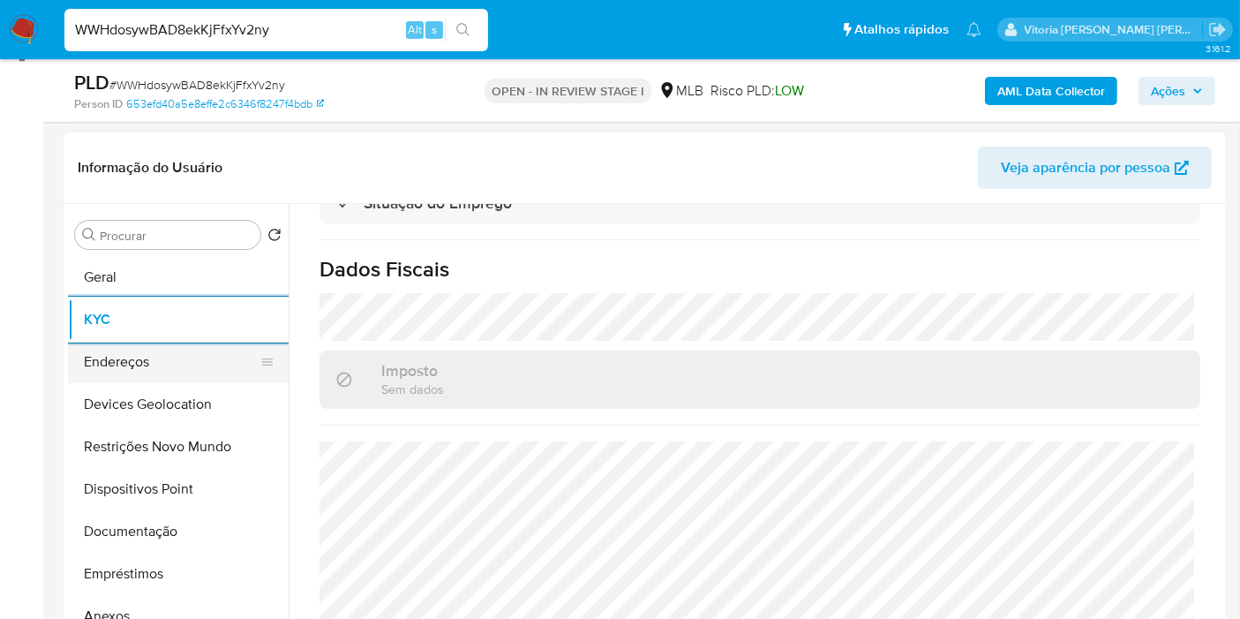
click at [141, 364] on button "Endereços" at bounding box center [171, 362] width 207 height 42
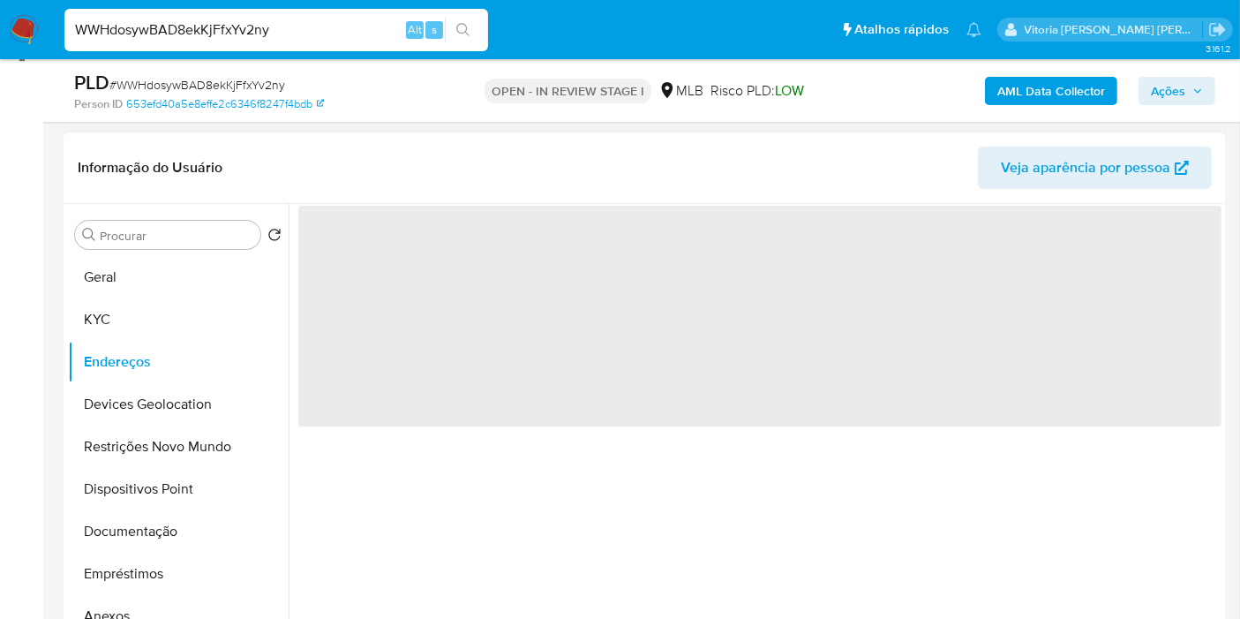
scroll to position [0, 0]
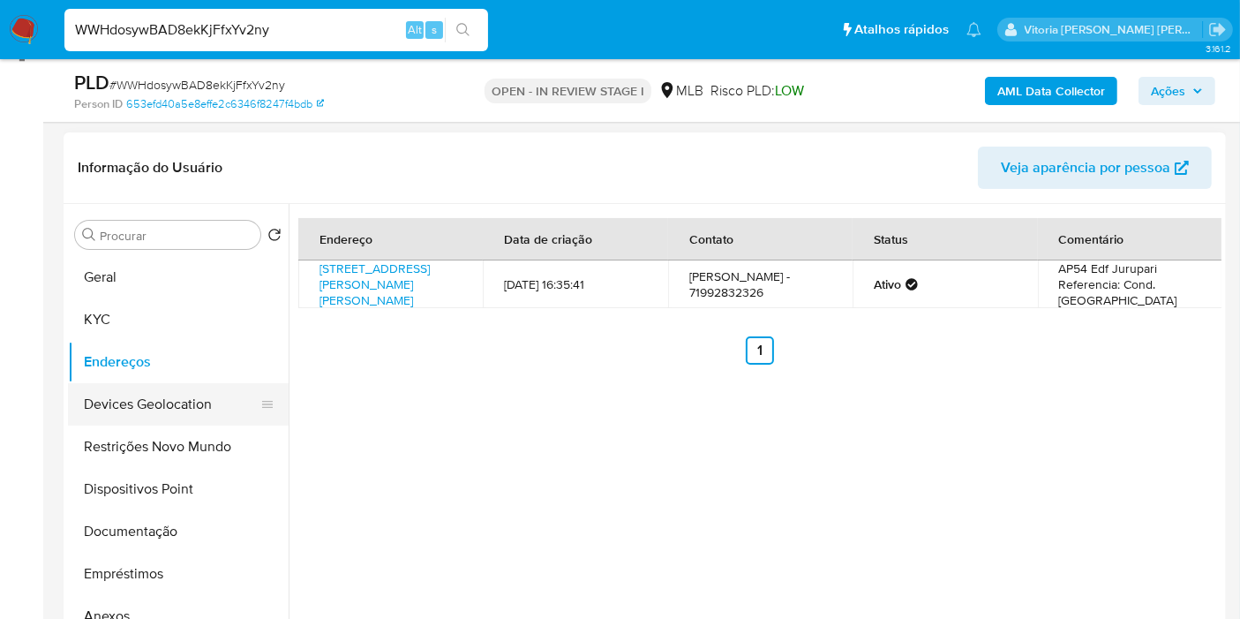
click at [182, 408] on button "Devices Geolocation" at bounding box center [171, 404] width 207 height 42
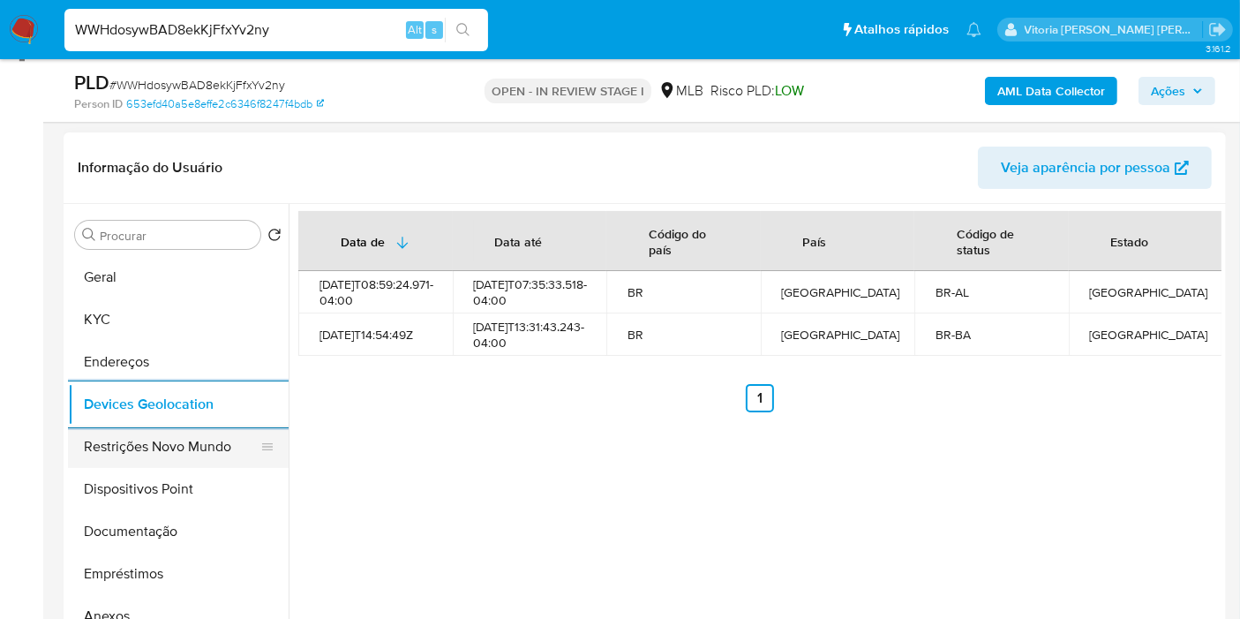
click at [154, 461] on button "Restrições Novo Mundo" at bounding box center [171, 446] width 207 height 42
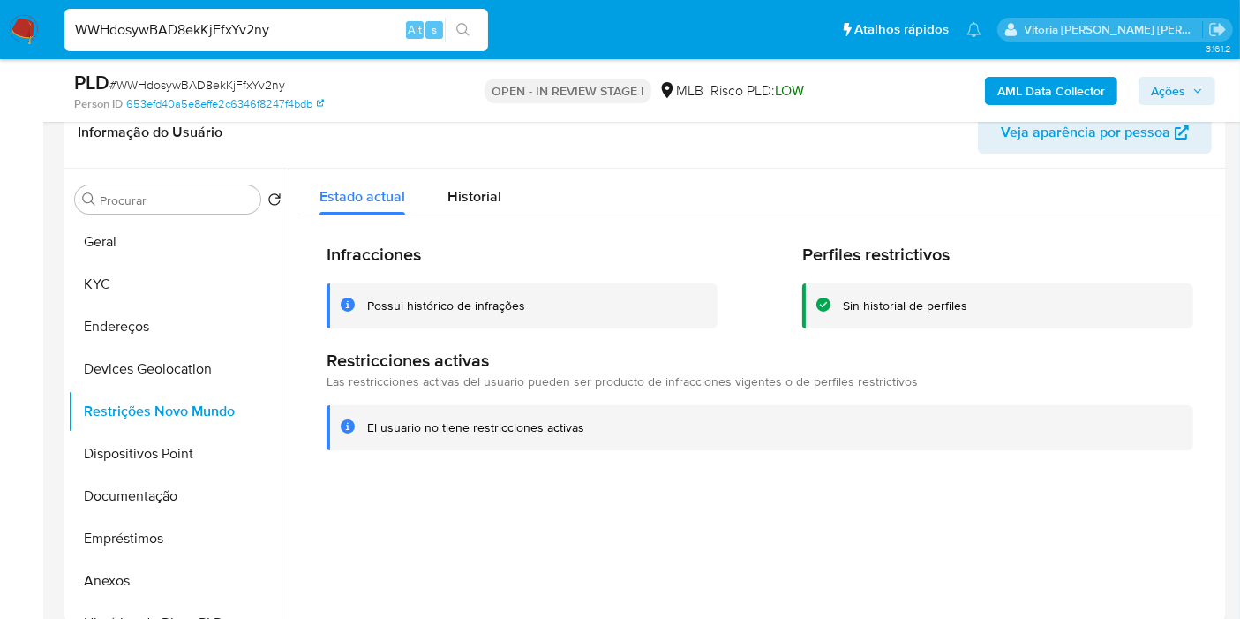
scroll to position [302, 0]
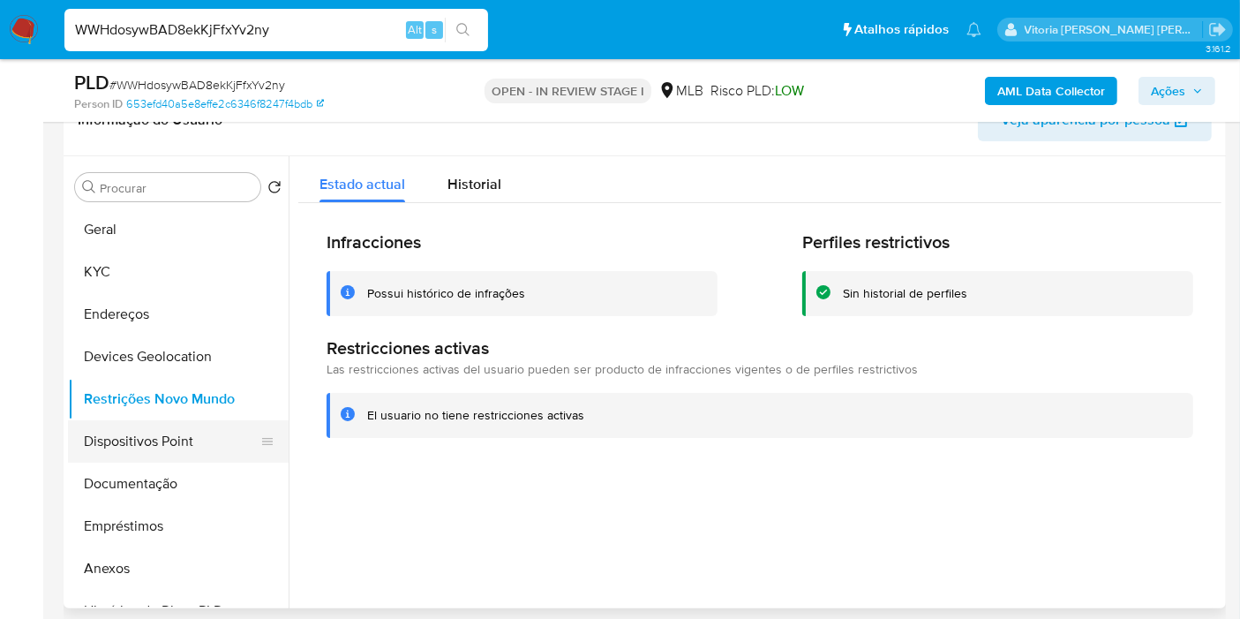
click at [174, 427] on button "Dispositivos Point" at bounding box center [171, 441] width 207 height 42
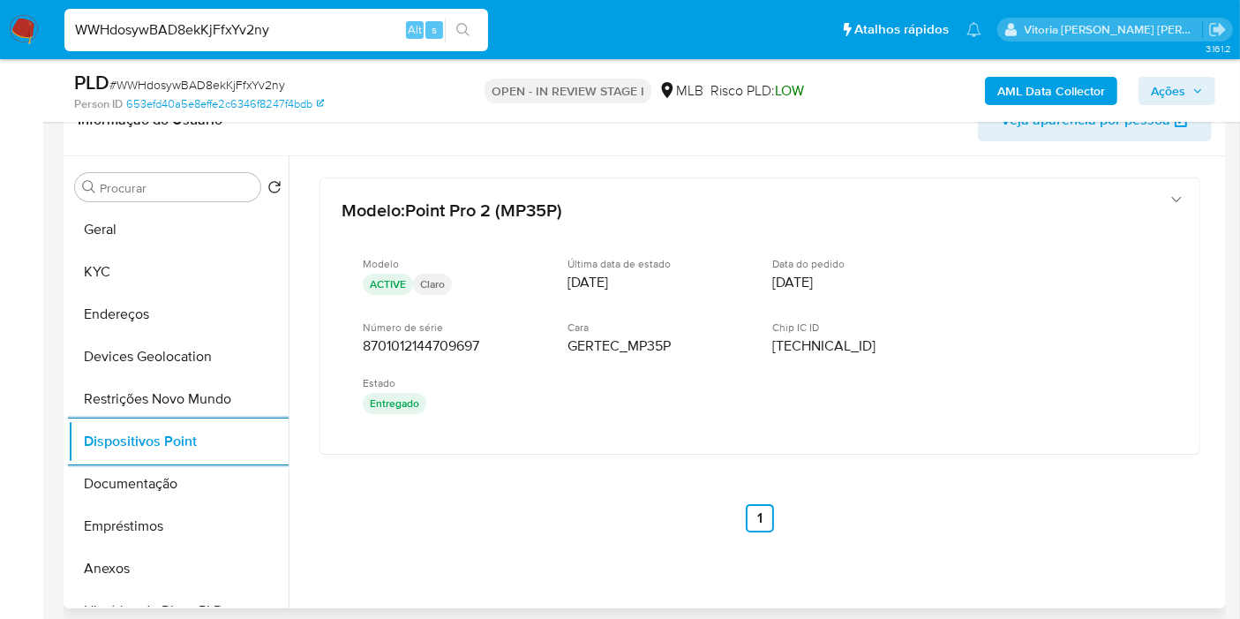
click at [528, 468] on div "Modelo : Point Pro 2 (MP35P) Modelo ACTIVE Claro Última data de estado 01/11/20…" at bounding box center [759, 354] width 923 height 397
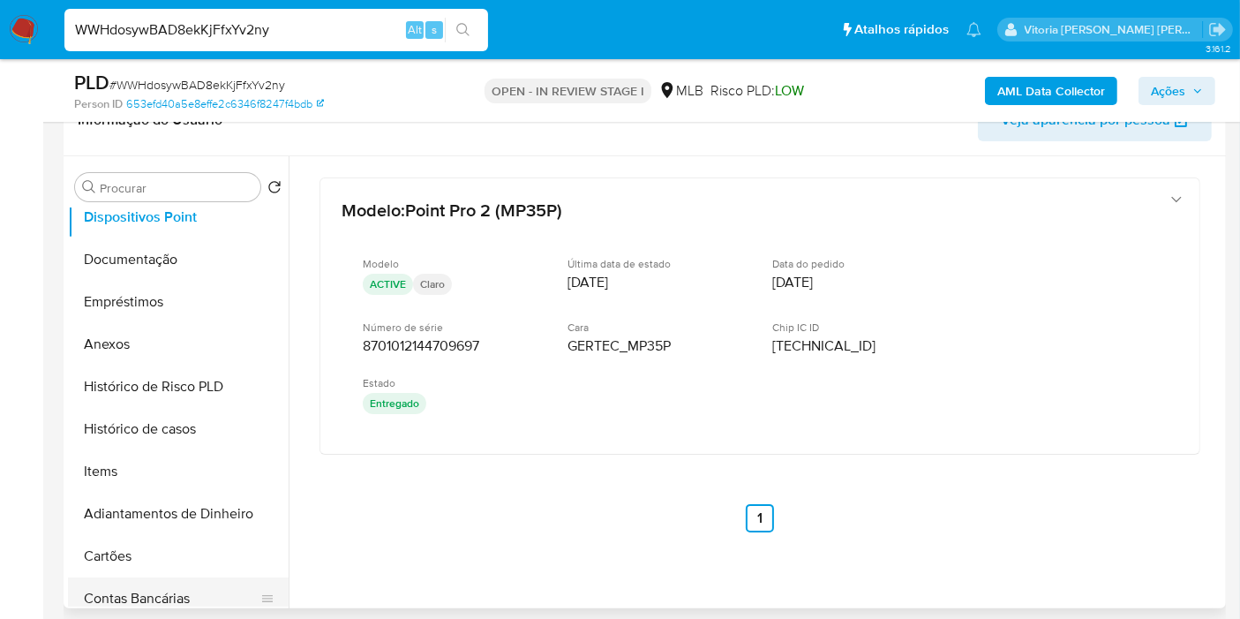
scroll to position [392, 0]
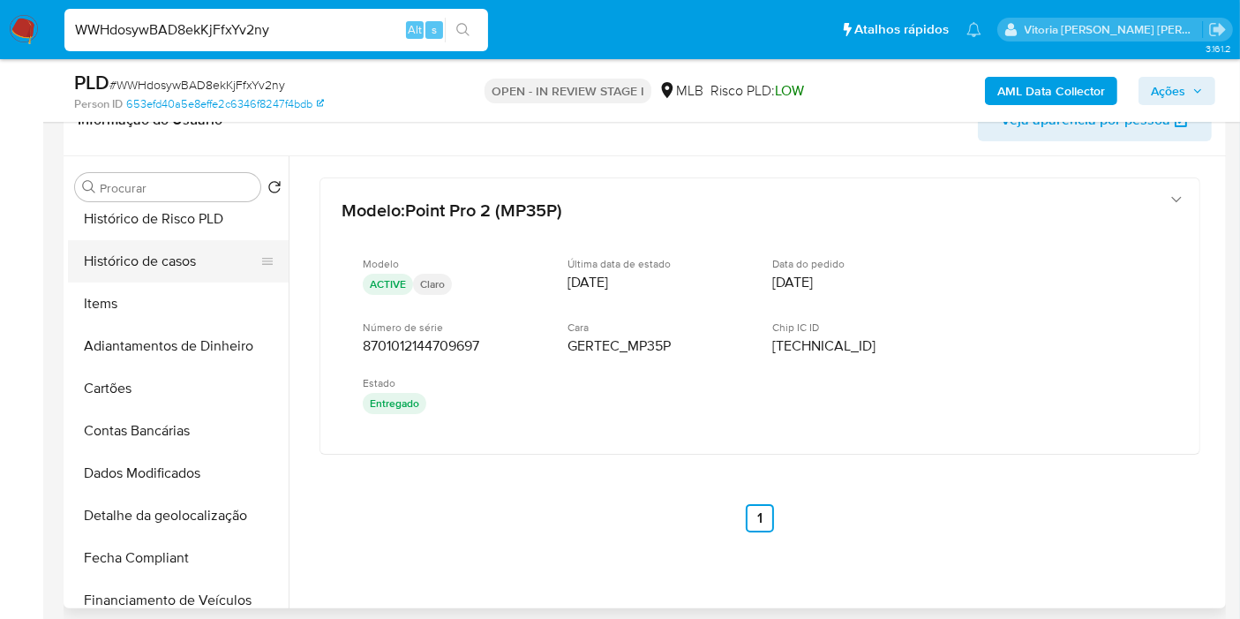
click at [154, 273] on button "Histórico de casos" at bounding box center [171, 261] width 207 height 42
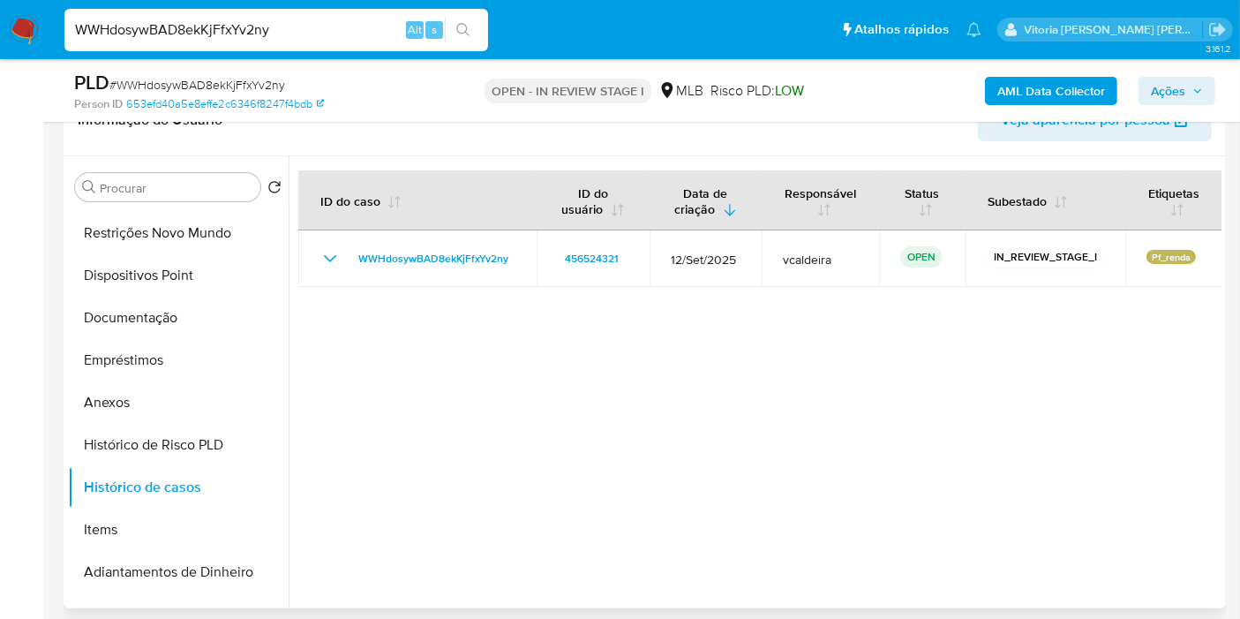
scroll to position [0, 0]
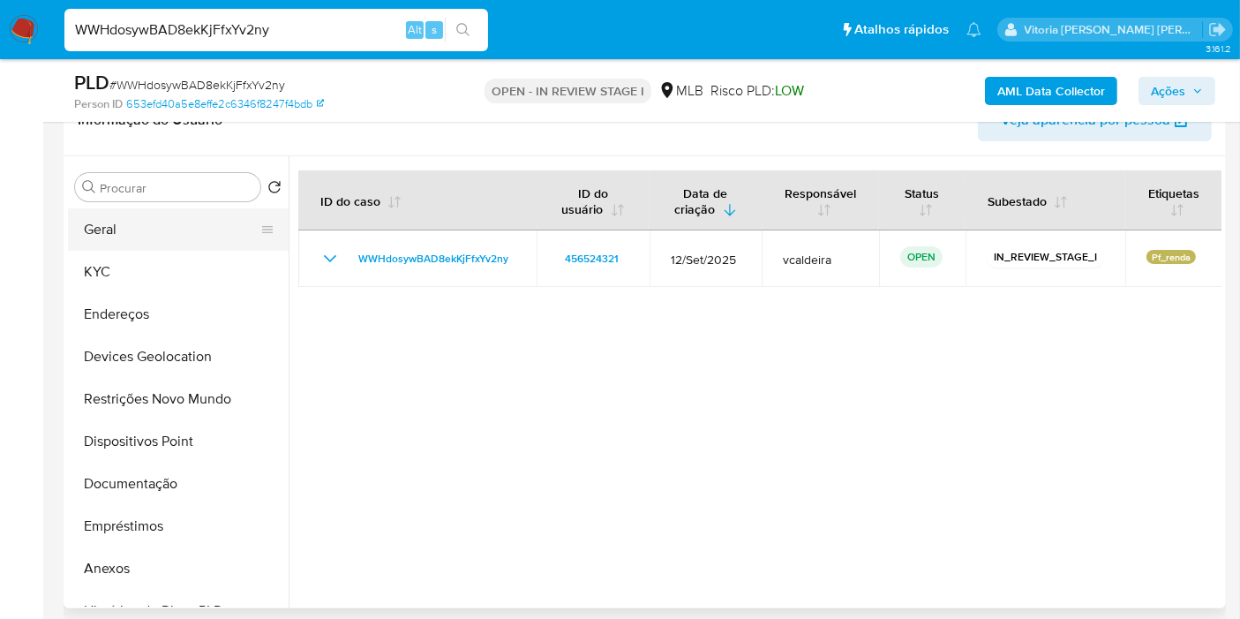
click at [139, 237] on button "Geral" at bounding box center [171, 229] width 207 height 42
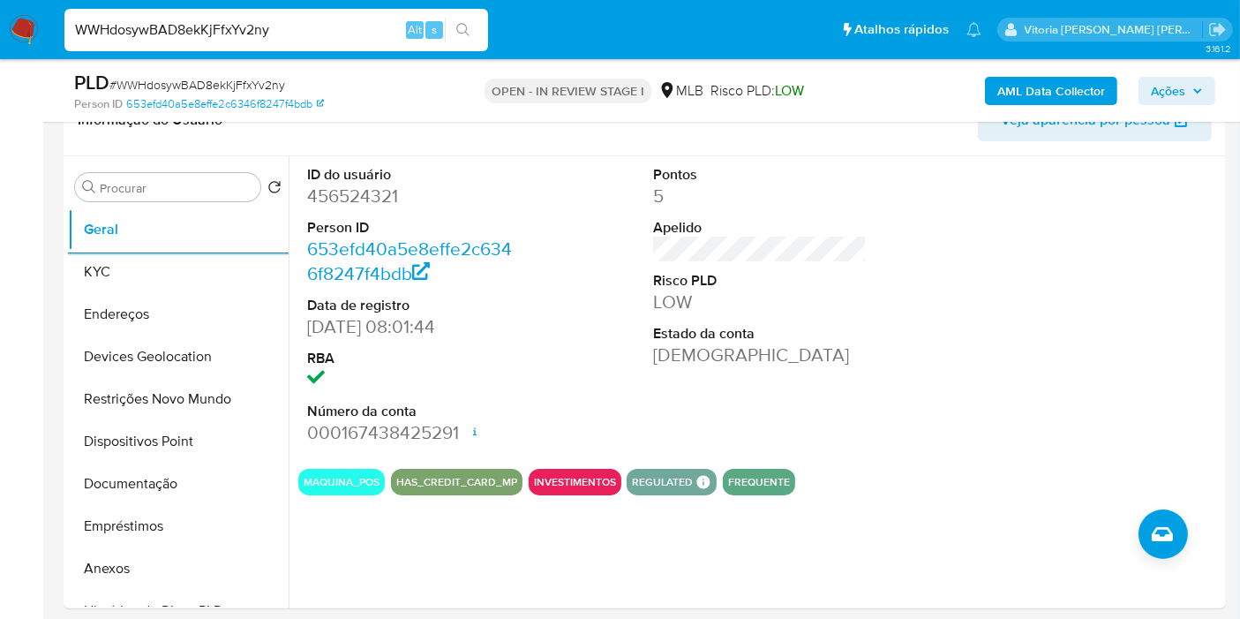
click at [1181, 82] on span "Ações" at bounding box center [1168, 91] width 34 height 28
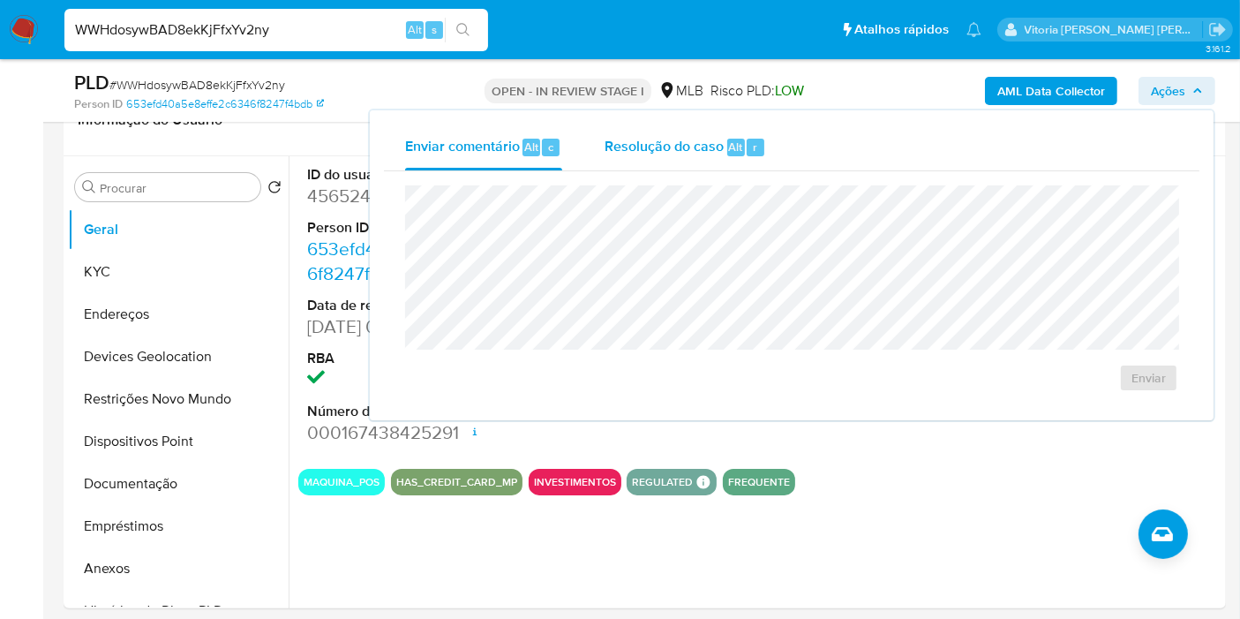
click at [704, 155] on div "Resolução do caso Alt r" at bounding box center [686, 147] width 162 height 46
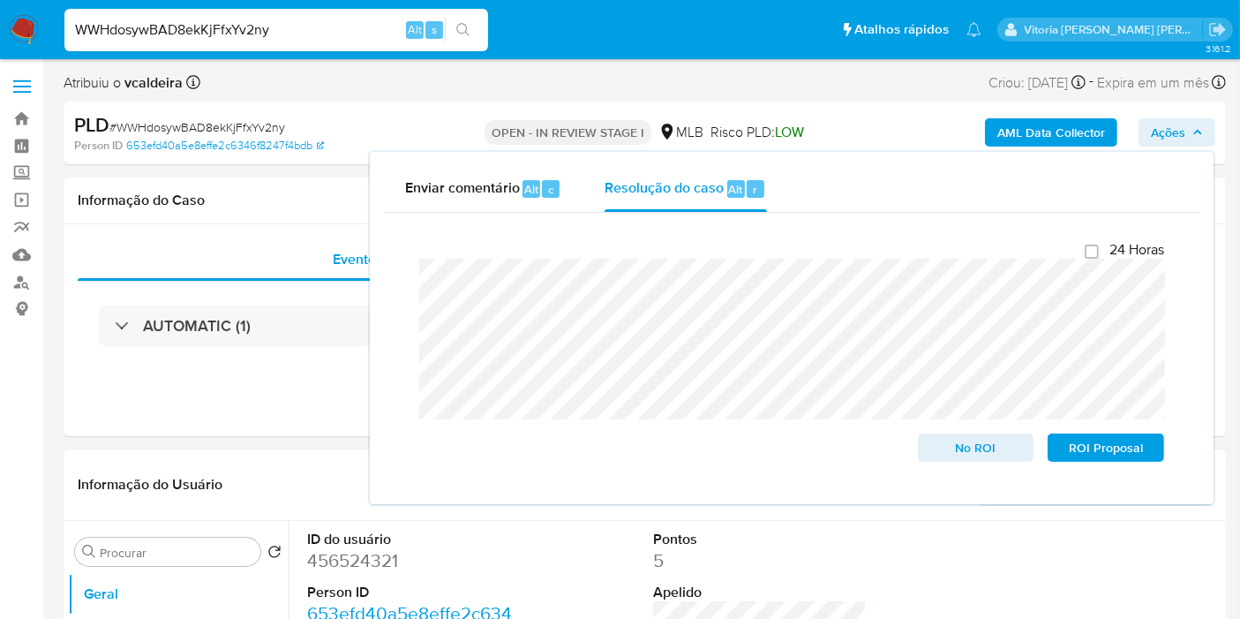
scroll to position [490, 0]
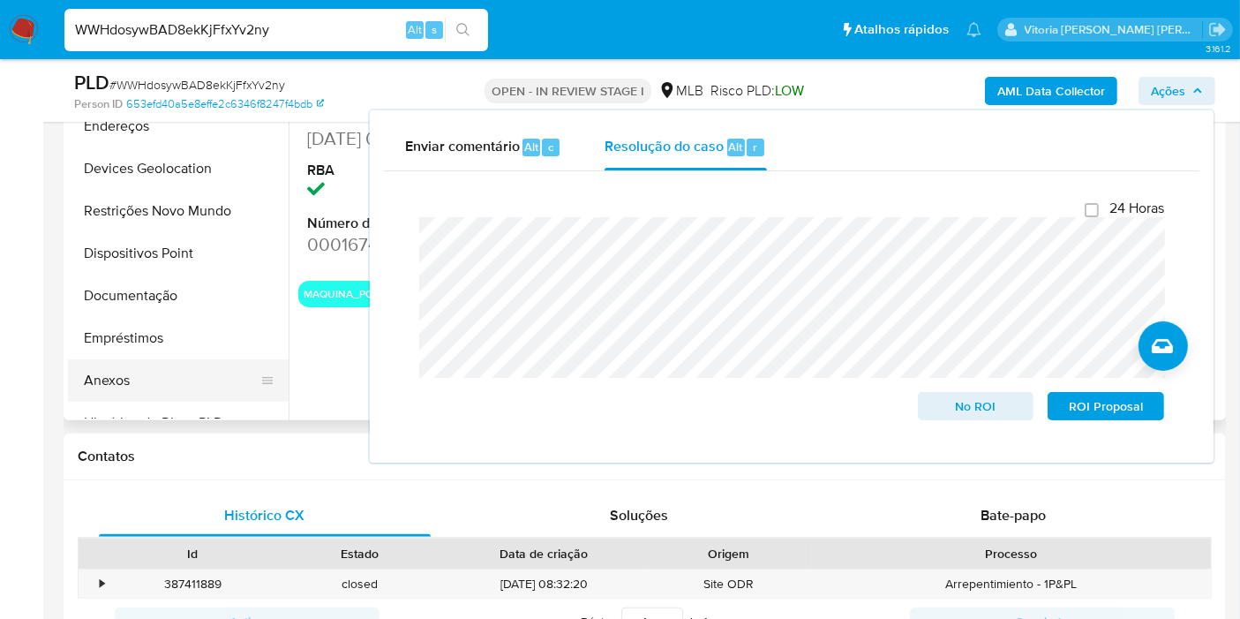
click at [159, 371] on button "Anexos" at bounding box center [171, 380] width 207 height 42
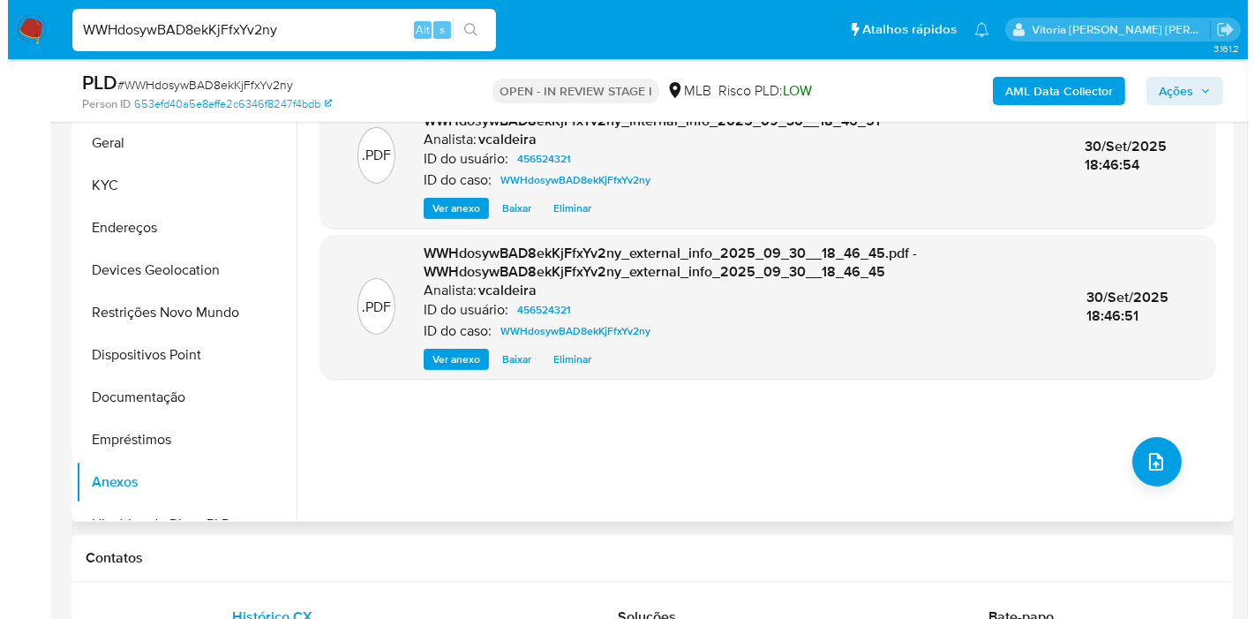
scroll to position [294, 0]
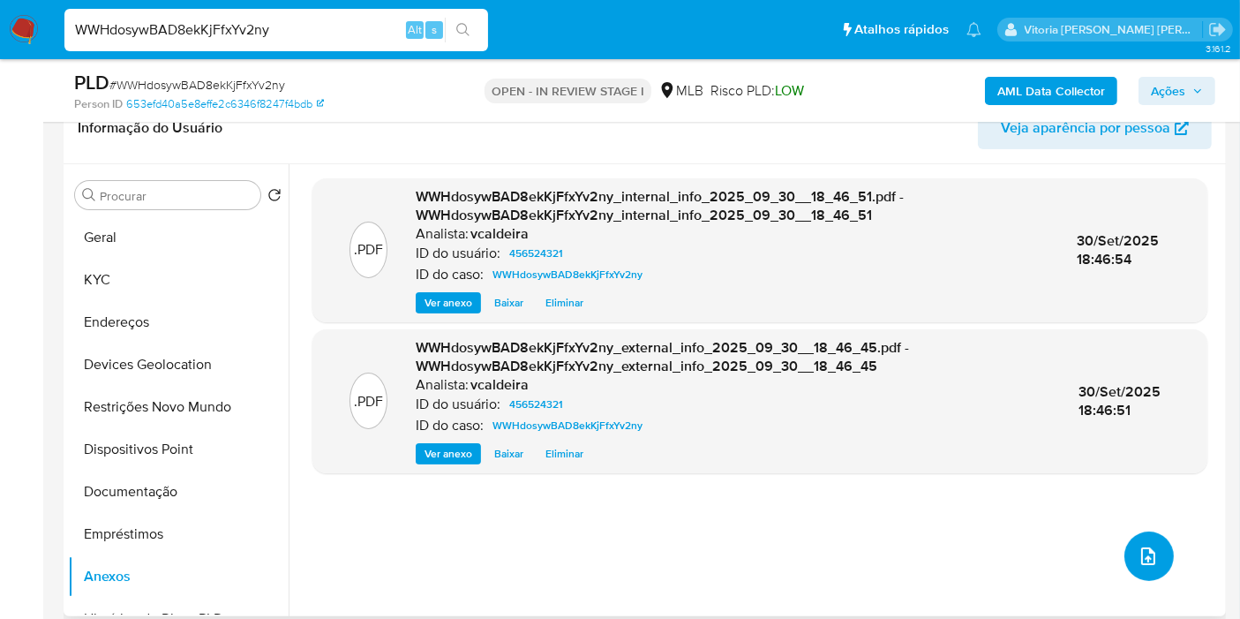
click at [1147, 556] on icon "upload-file" at bounding box center [1148, 556] width 14 height 18
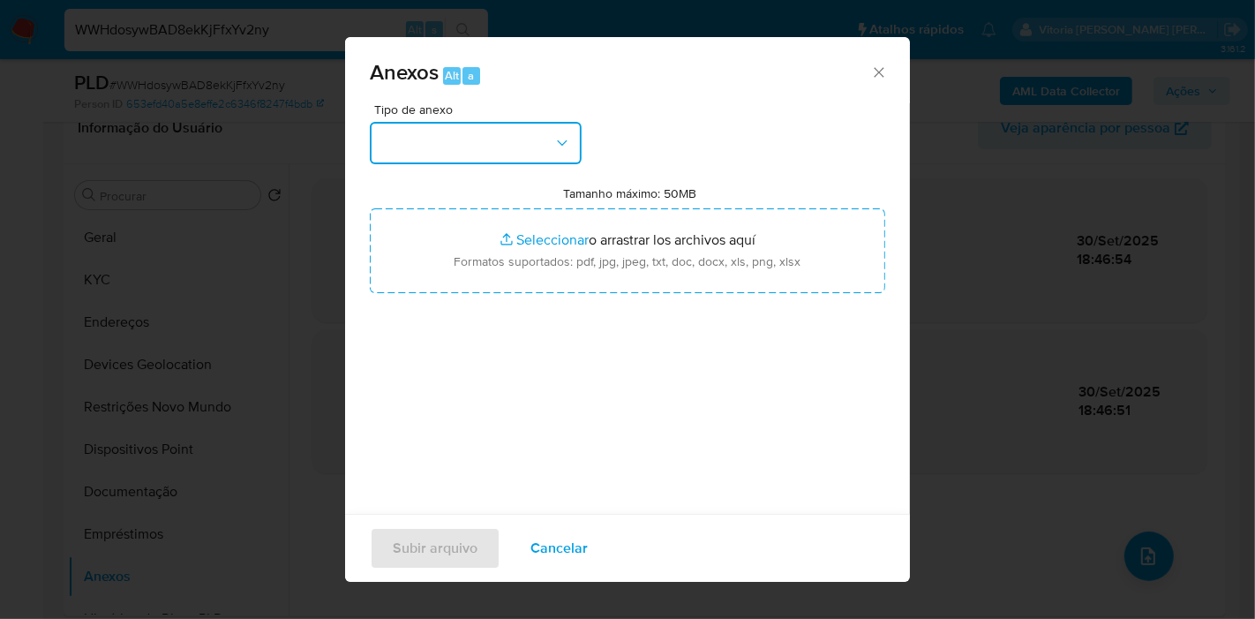
click at [569, 141] on icon "button" at bounding box center [562, 143] width 18 height 18
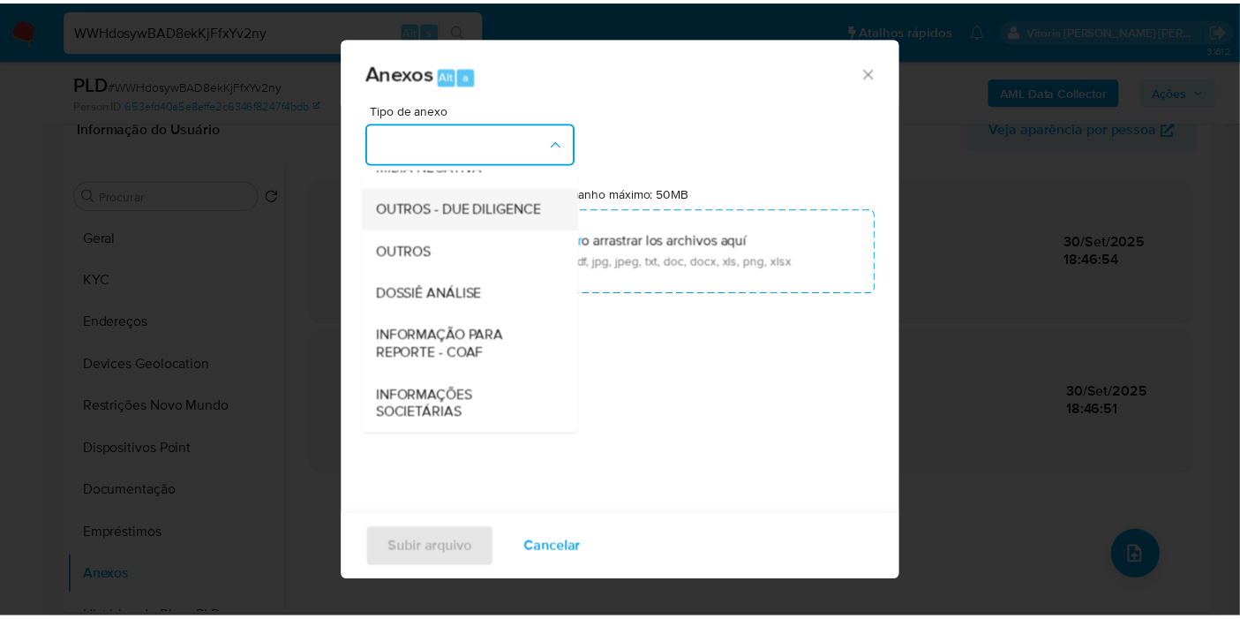
scroll to position [271, 0]
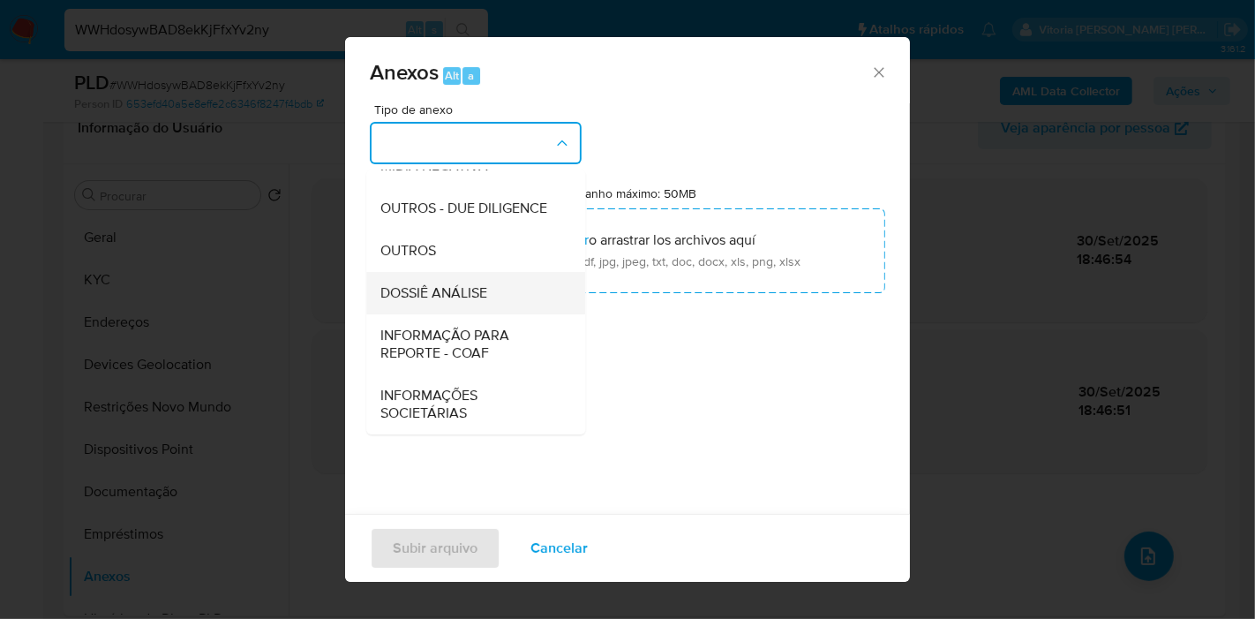
click at [447, 298] on span "DOSSIÊ ANÁLISE" at bounding box center [433, 293] width 107 height 18
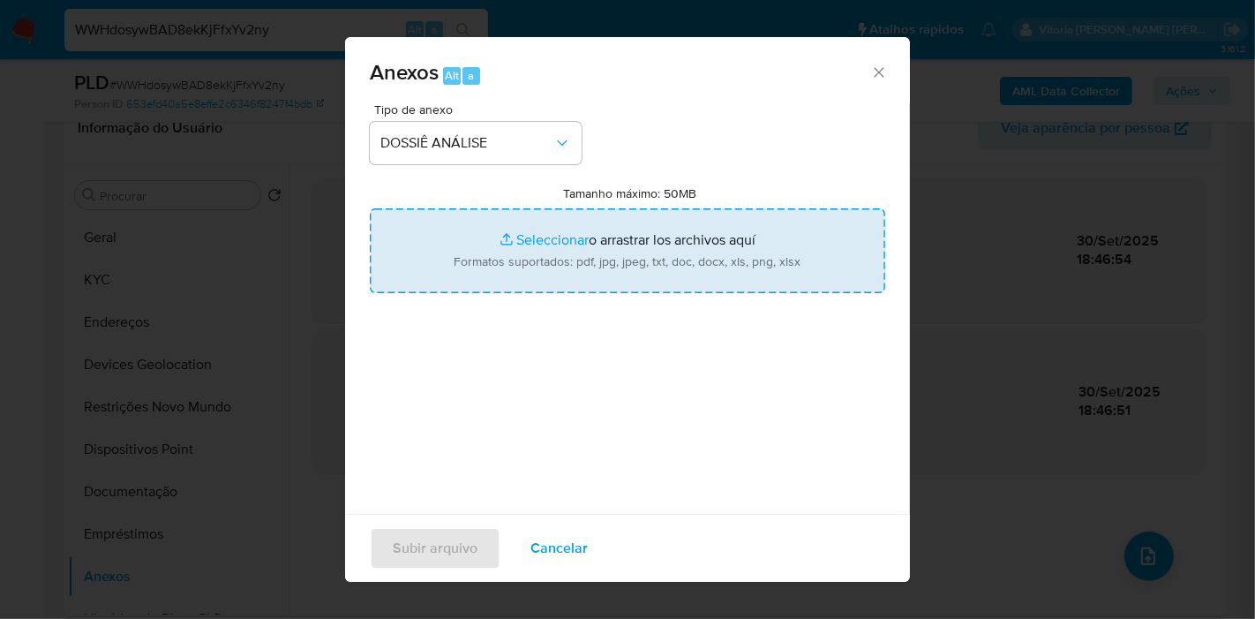
type input "C:\fakepath\SAR - (XXX) - CPF 04977634519 - THIAGO ESPRIGMAN RODRIGUES.pdf"
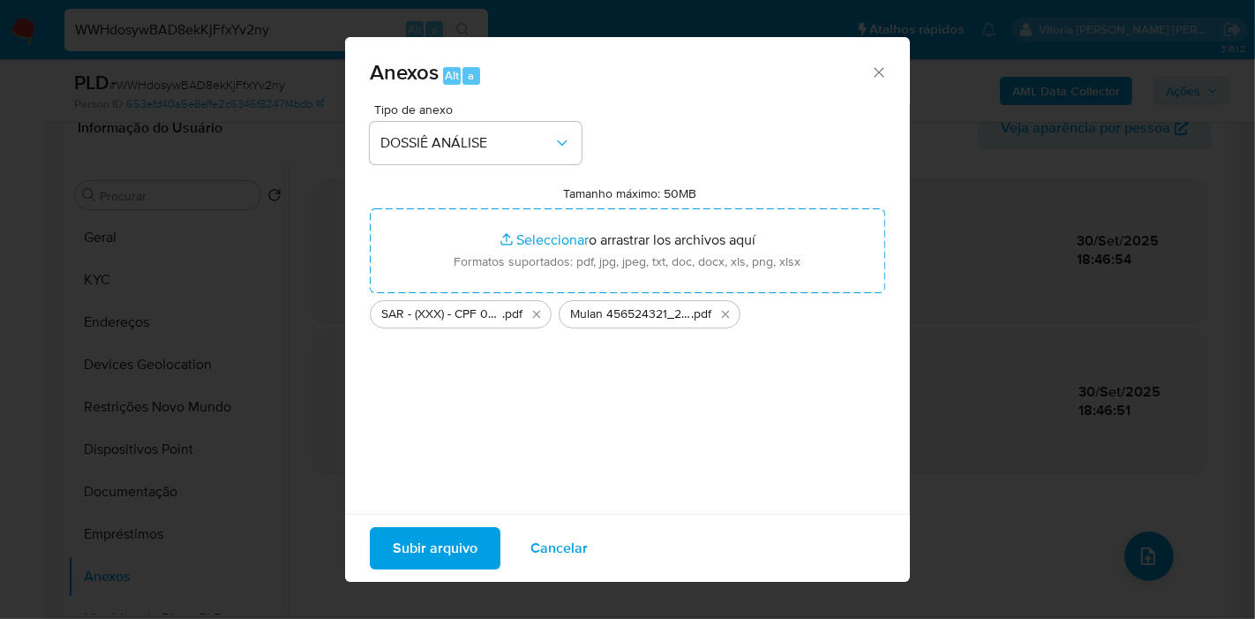
click at [461, 547] on span "Subir arquivo" at bounding box center [435, 548] width 85 height 39
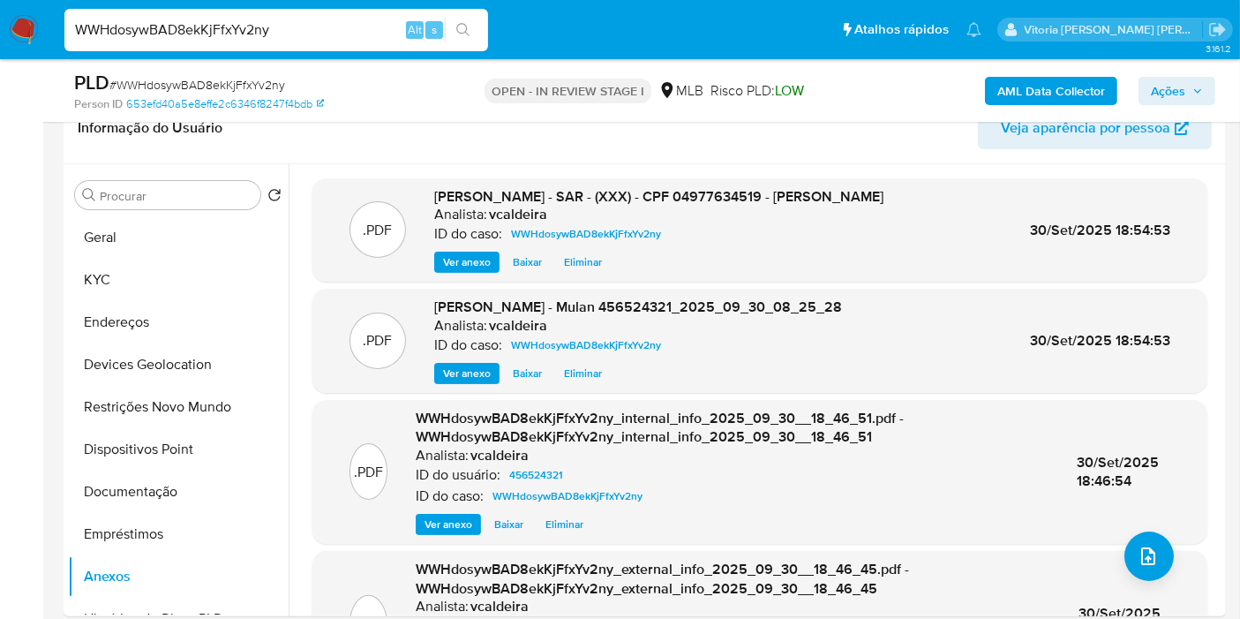
click at [1179, 86] on span "Ações" at bounding box center [1168, 91] width 34 height 28
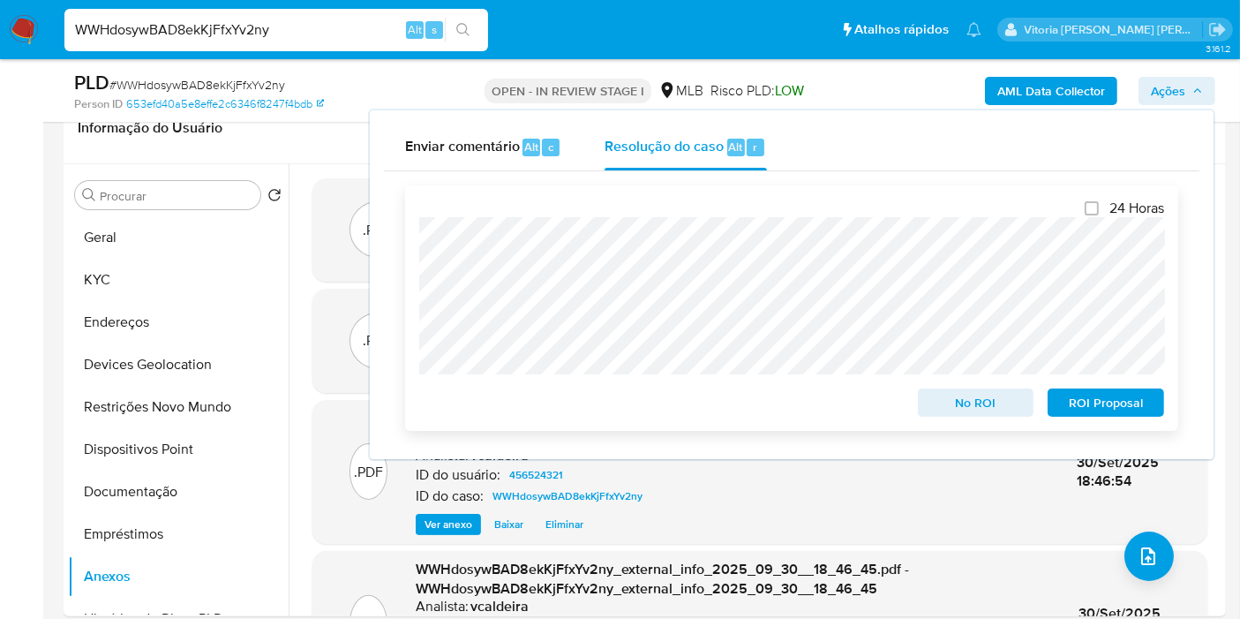
click at [1074, 398] on span "ROI Proposal" at bounding box center [1106, 402] width 92 height 25
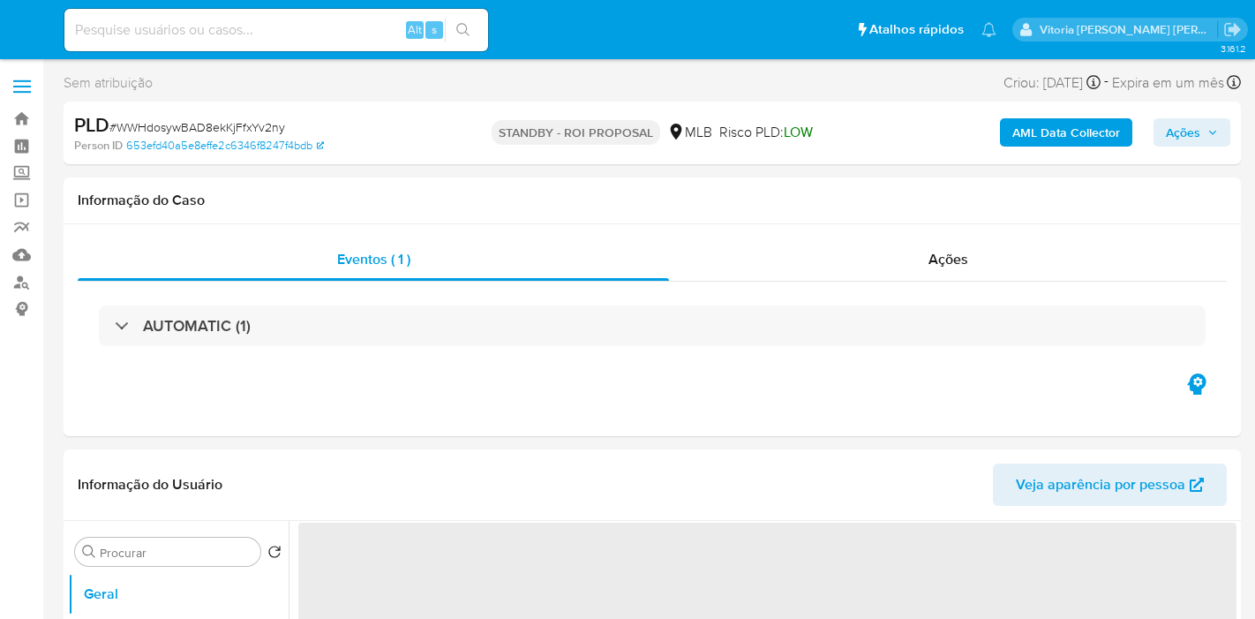
select select "10"
